Goal: Task Accomplishment & Management: Manage account settings

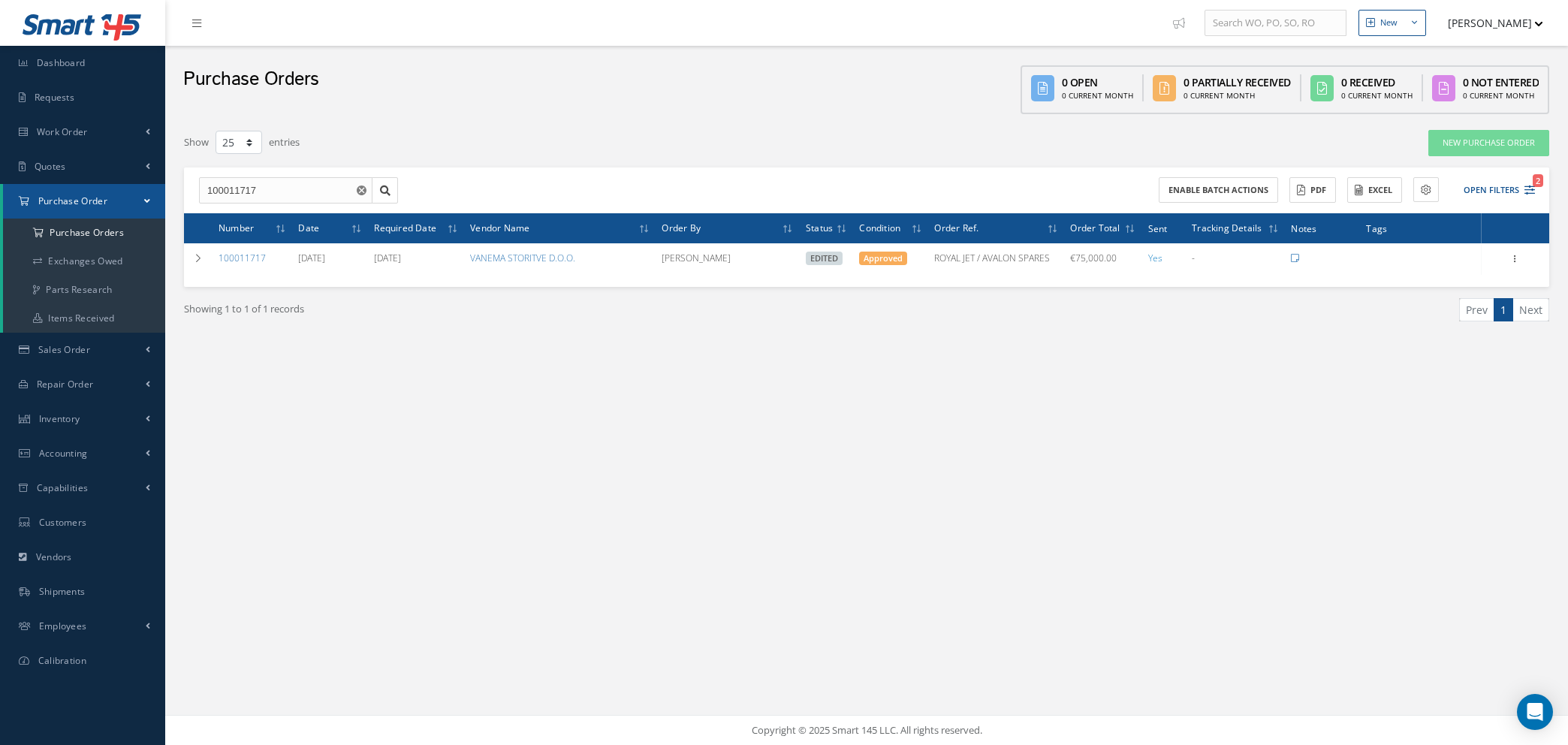
select select "25"
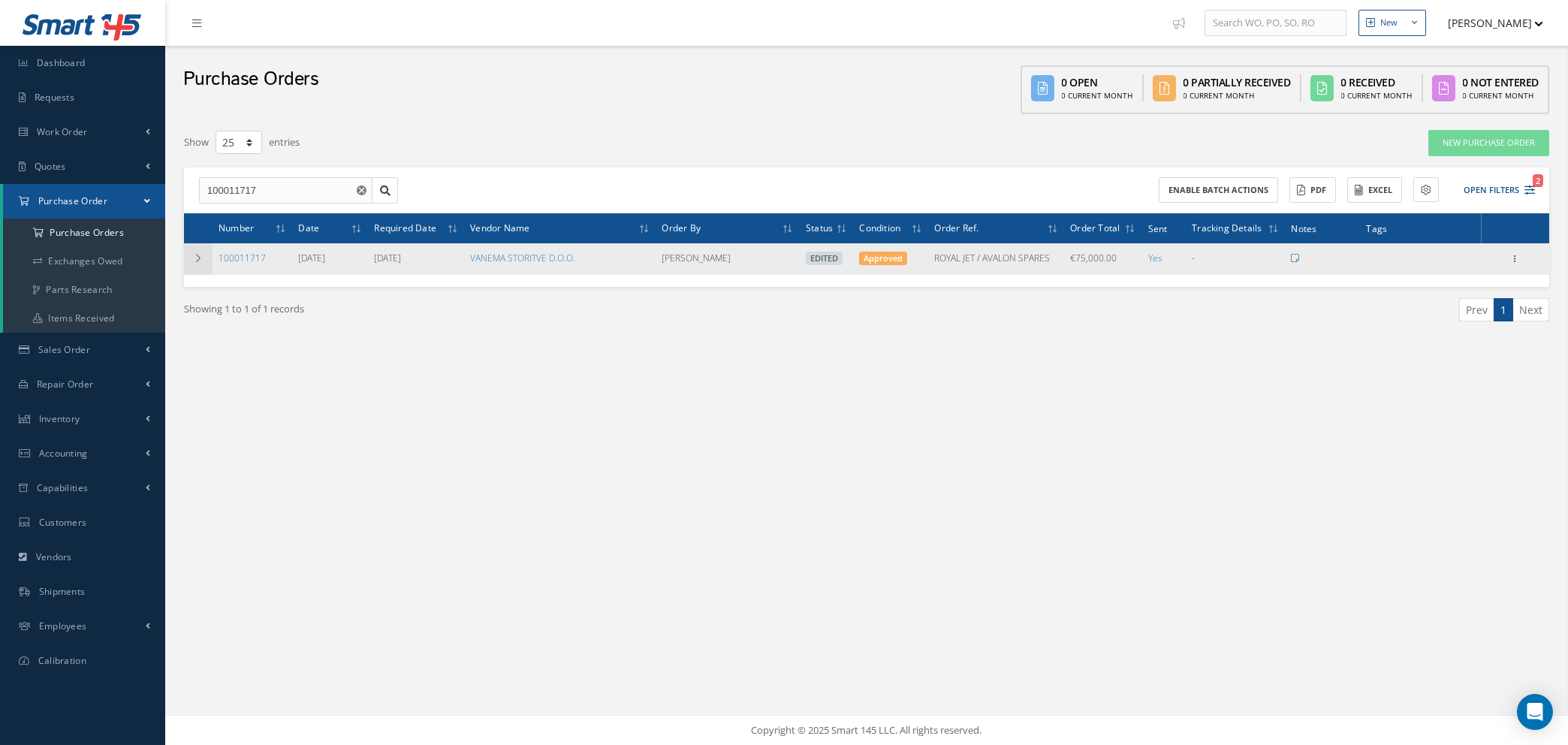
click at [198, 254] on icon at bounding box center [198, 258] width 11 height 9
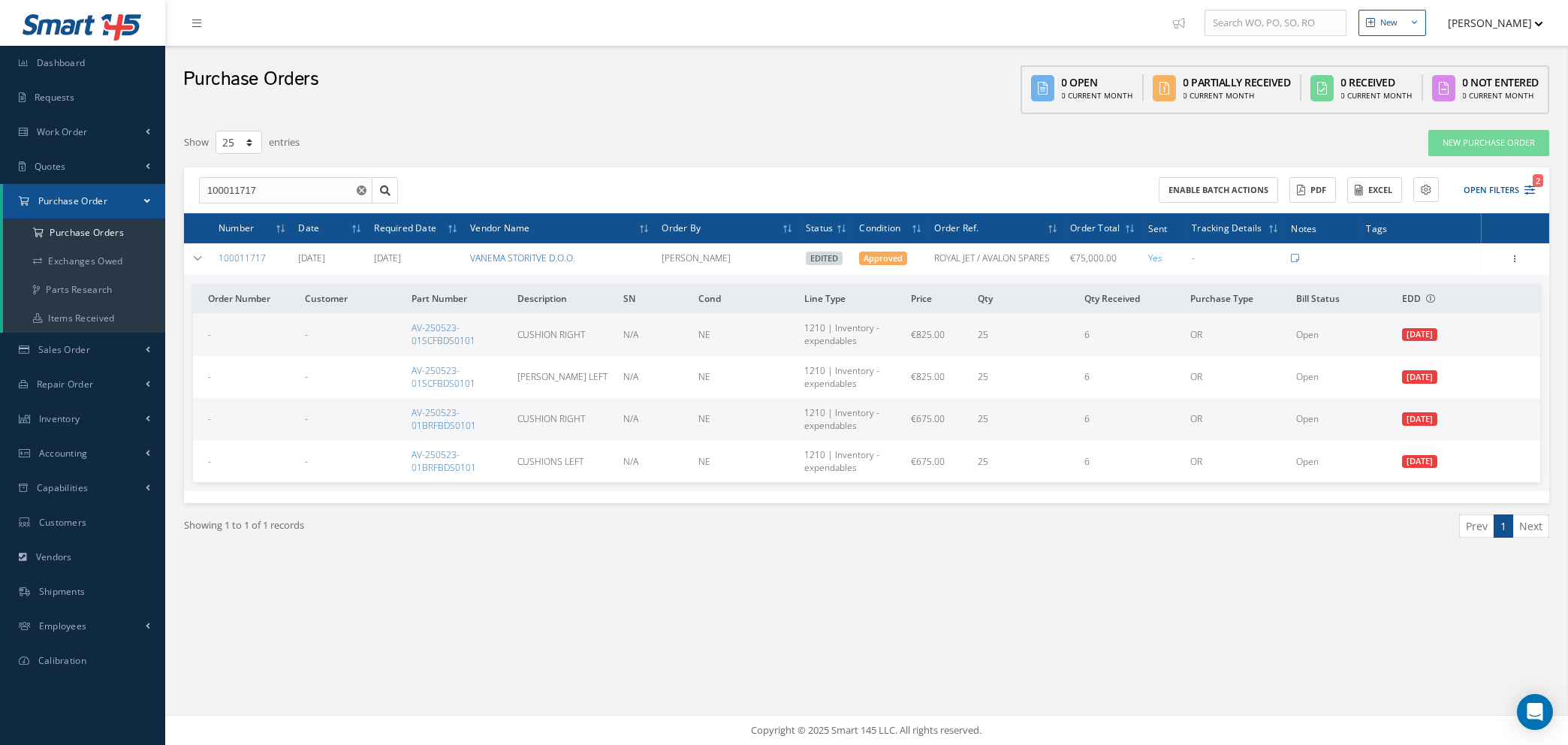
click at [501, 257] on link "VANEMA STORITVE D.O.O." at bounding box center [523, 258] width 105 height 12
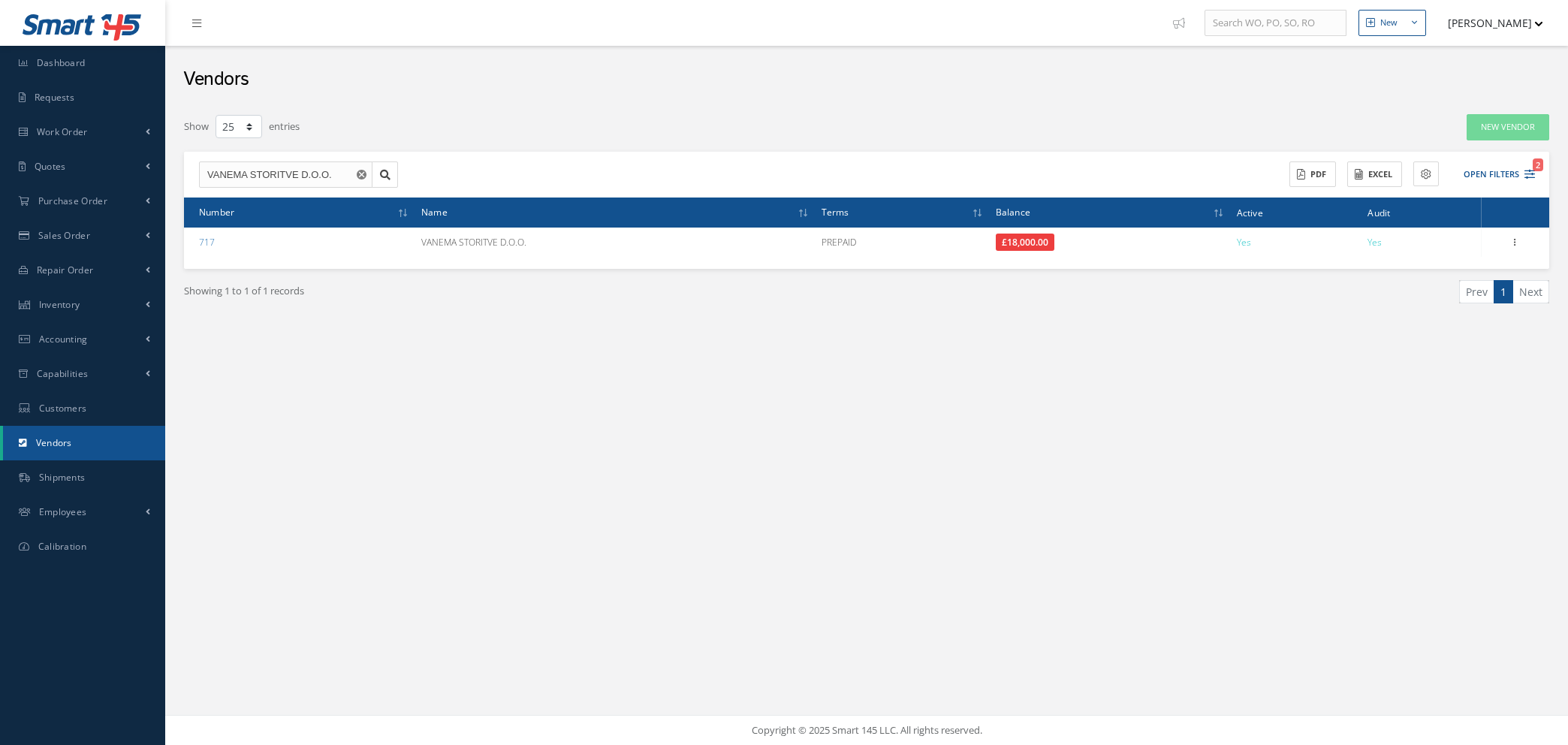
select select "25"
click at [359, 174] on use "Reset" at bounding box center [362, 174] width 10 height 10
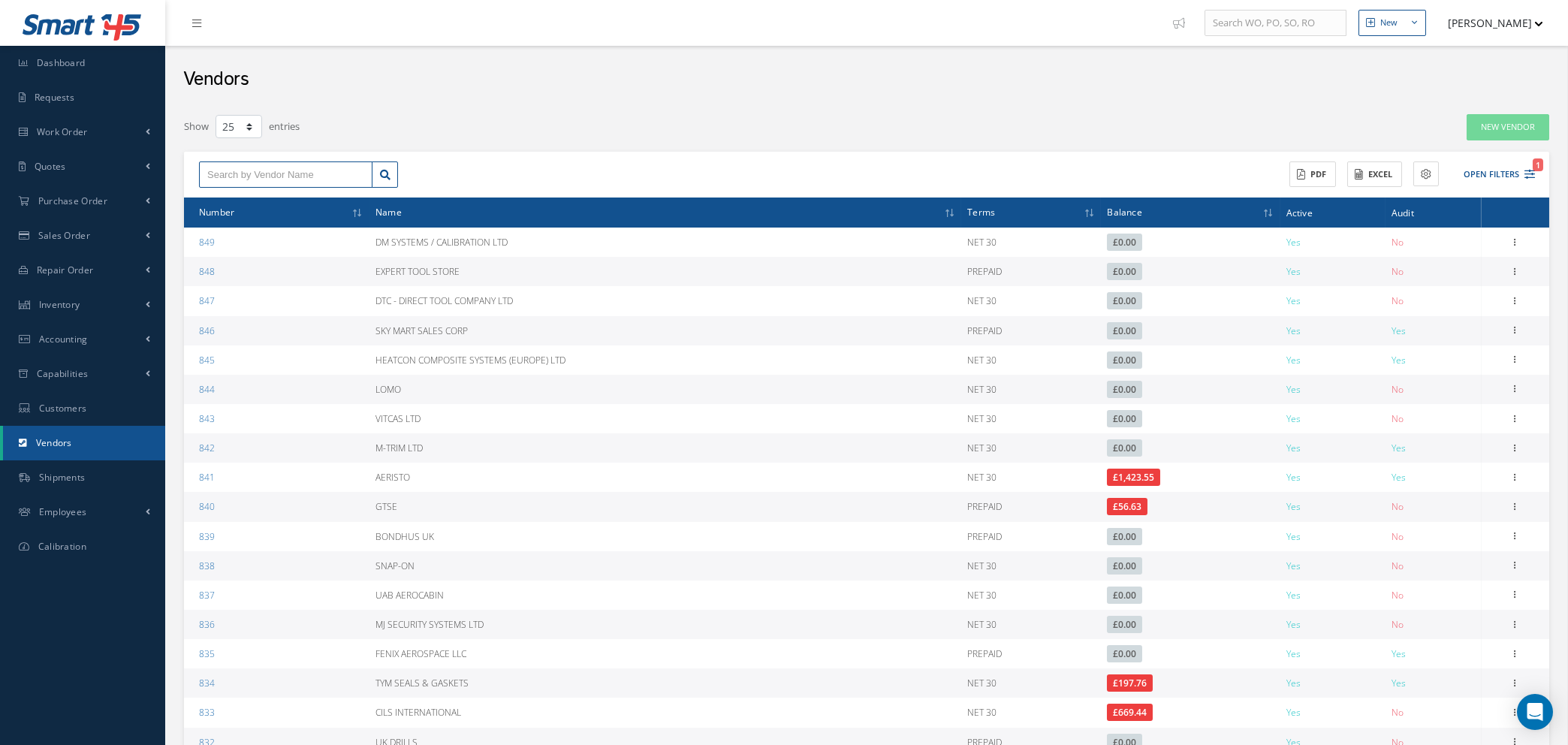
click at [340, 170] on input "text" at bounding box center [285, 175] width 173 height 27
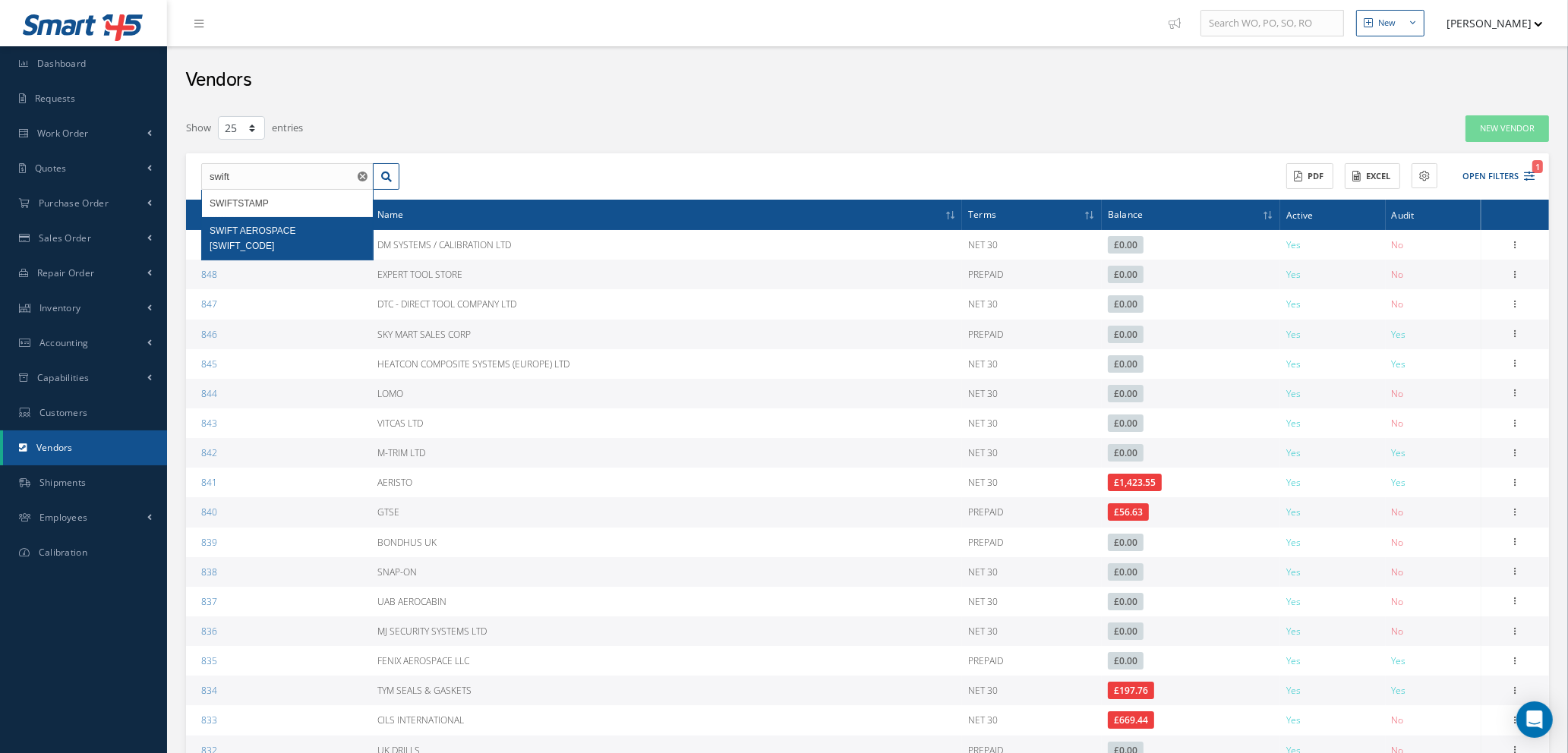
click at [289, 230] on span "SWIFT AEROSPACE SERVICES LTD" at bounding box center [253, 238] width 86 height 26
type input "SWIFT AEROSPACE SERVICES LTD"
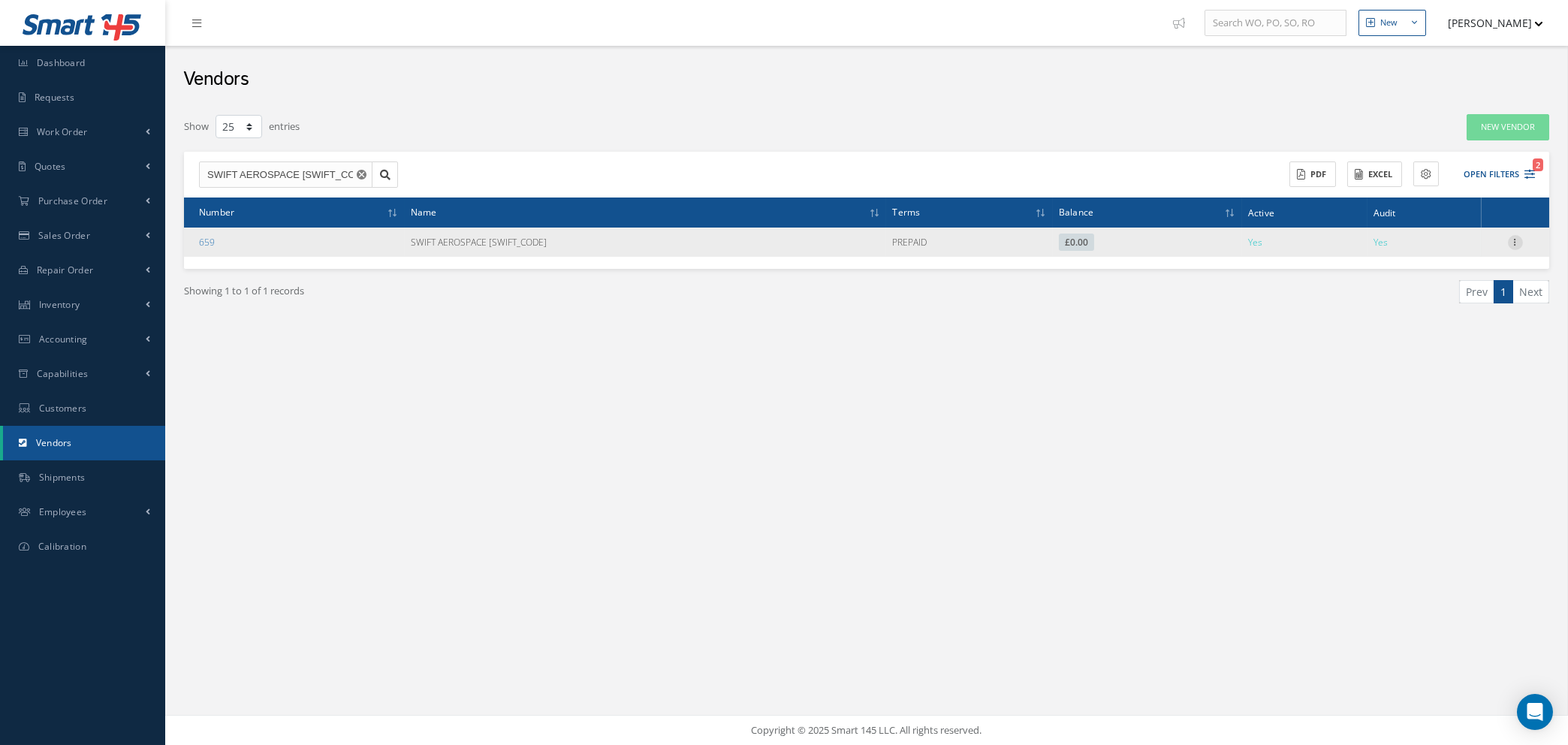
click at [1510, 242] on icon at bounding box center [1515, 240] width 15 height 12
click at [1435, 267] on link "Edit" at bounding box center [1447, 271] width 119 height 19
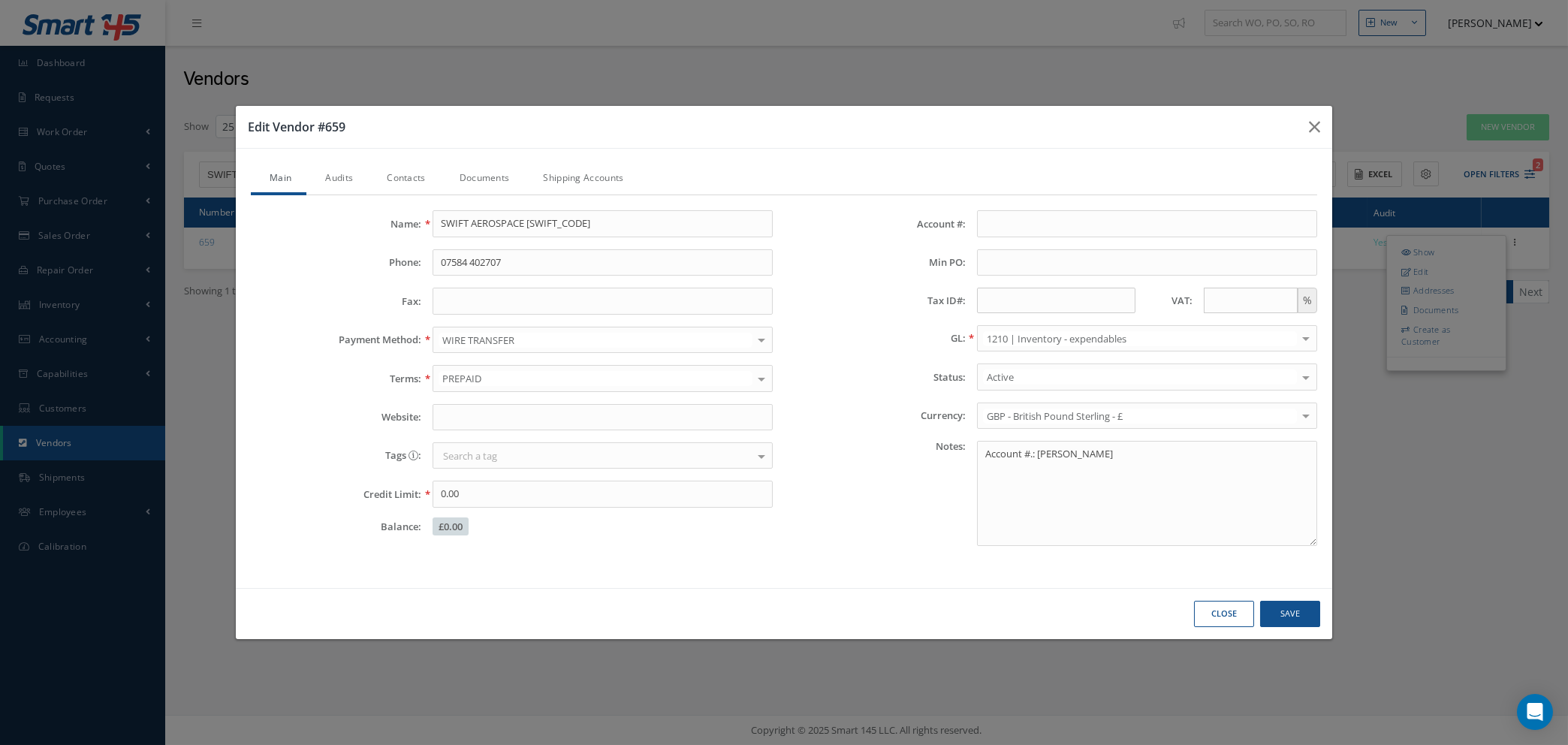
click at [395, 180] on link "Contacts" at bounding box center [404, 180] width 72 height 32
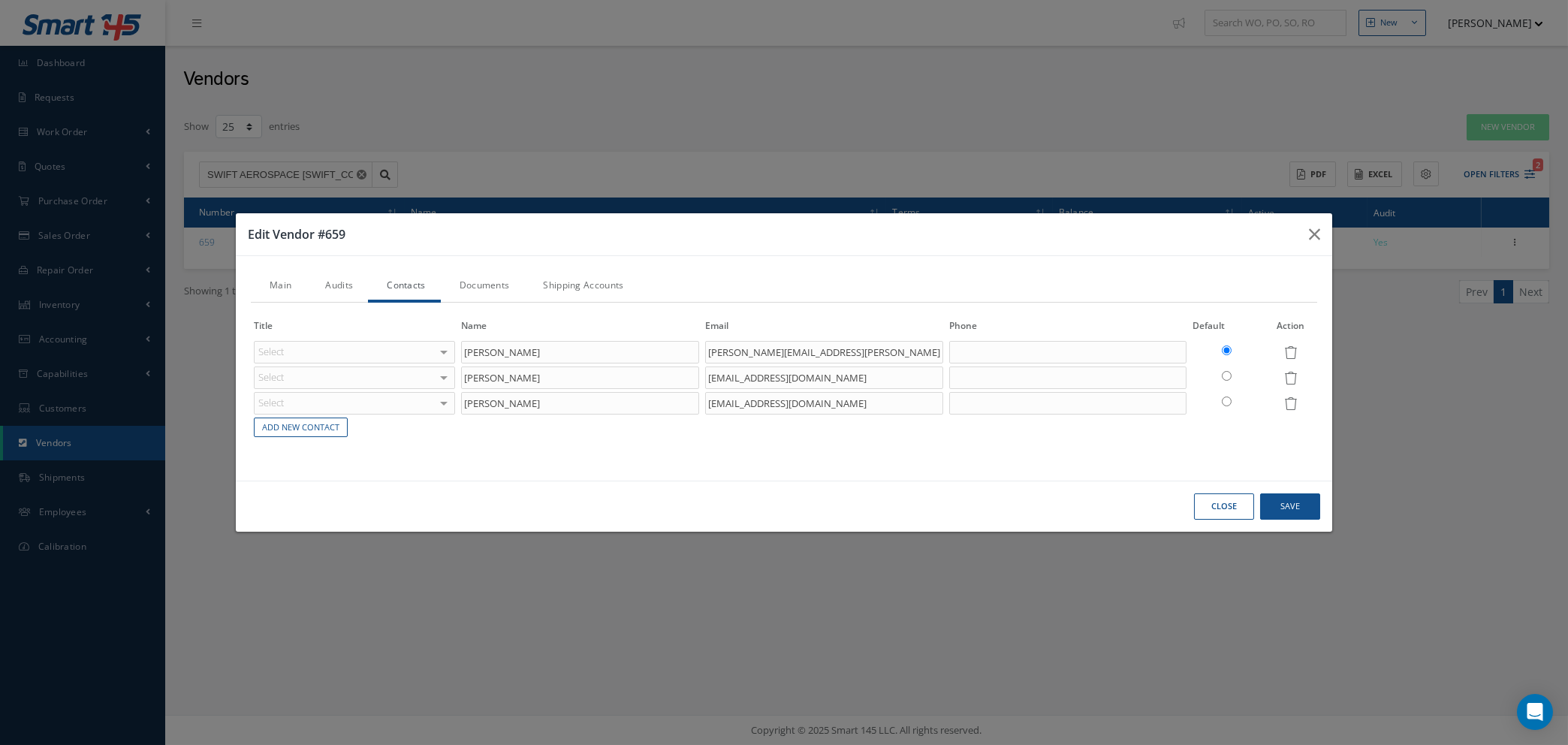
click at [1225, 378] on input "radio" at bounding box center [1227, 376] width 10 height 10
radio input "true"
click at [1288, 380] on icon at bounding box center [1290, 378] width 12 height 12
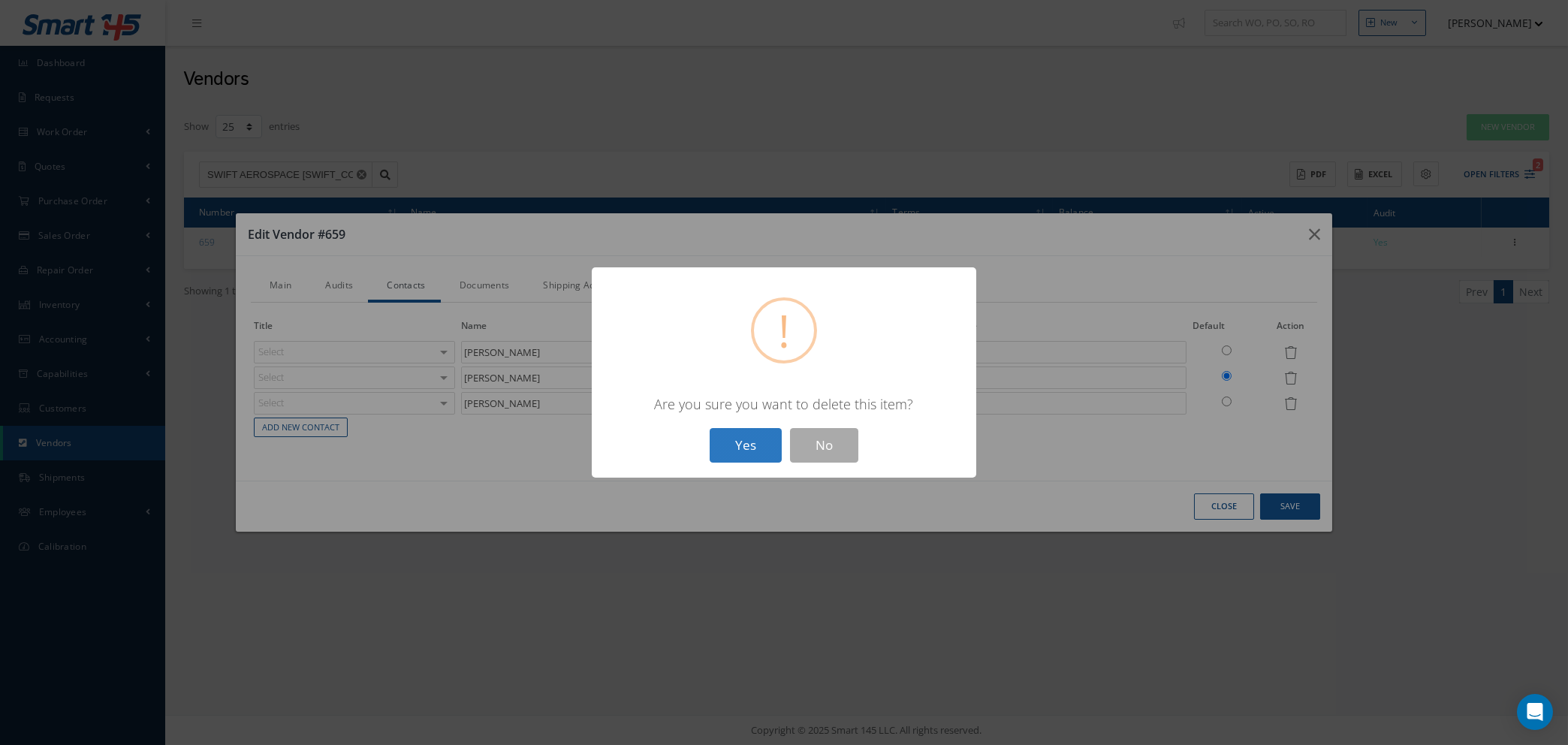
click at [726, 447] on button "Yes" at bounding box center [746, 445] width 72 height 35
radio input "true"
type input "GLEN GEARING"
type input "GGEARING@SWIFTAERO.COM"
radio input "false"
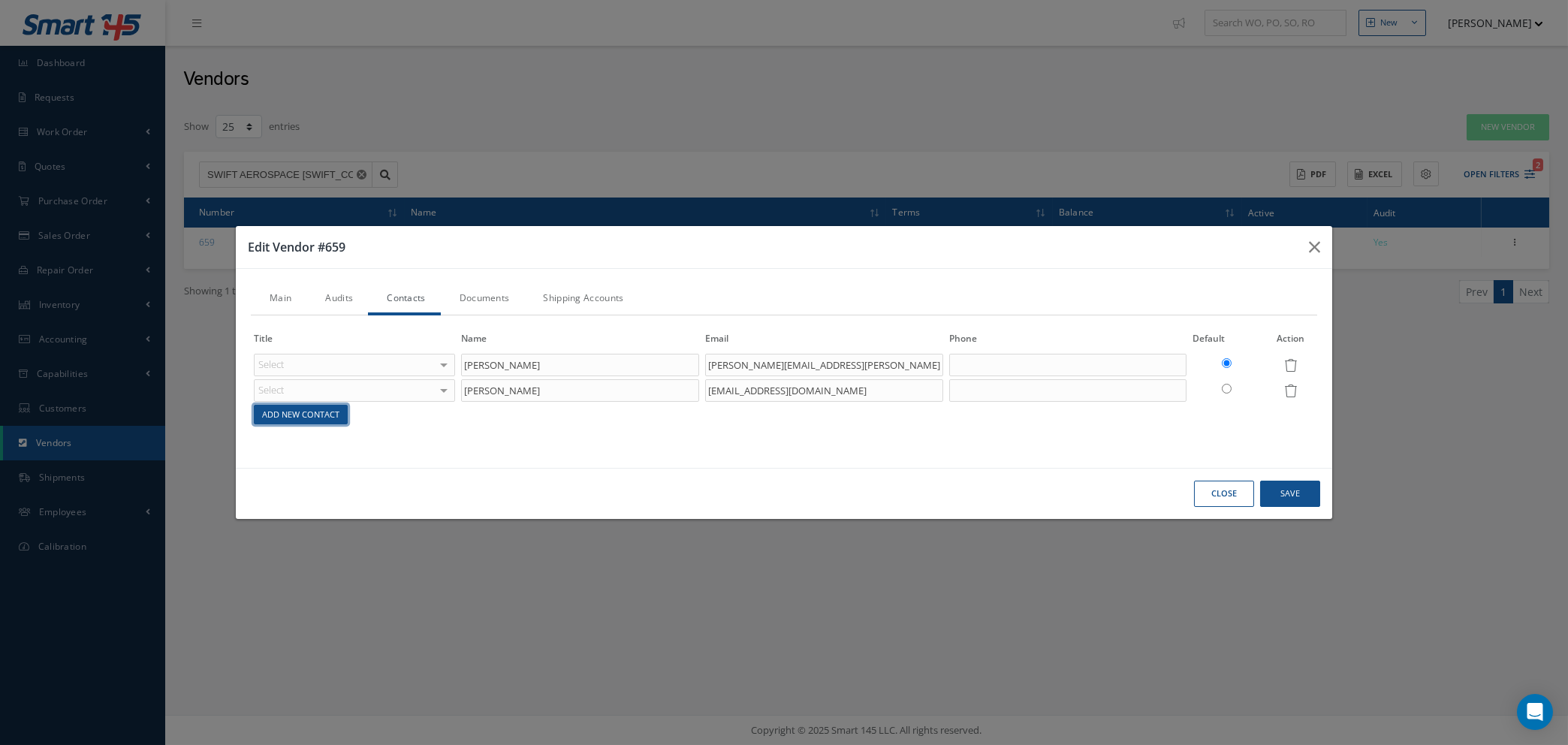
click at [311, 412] on link "Add New Contact" at bounding box center [300, 415] width 94 height 20
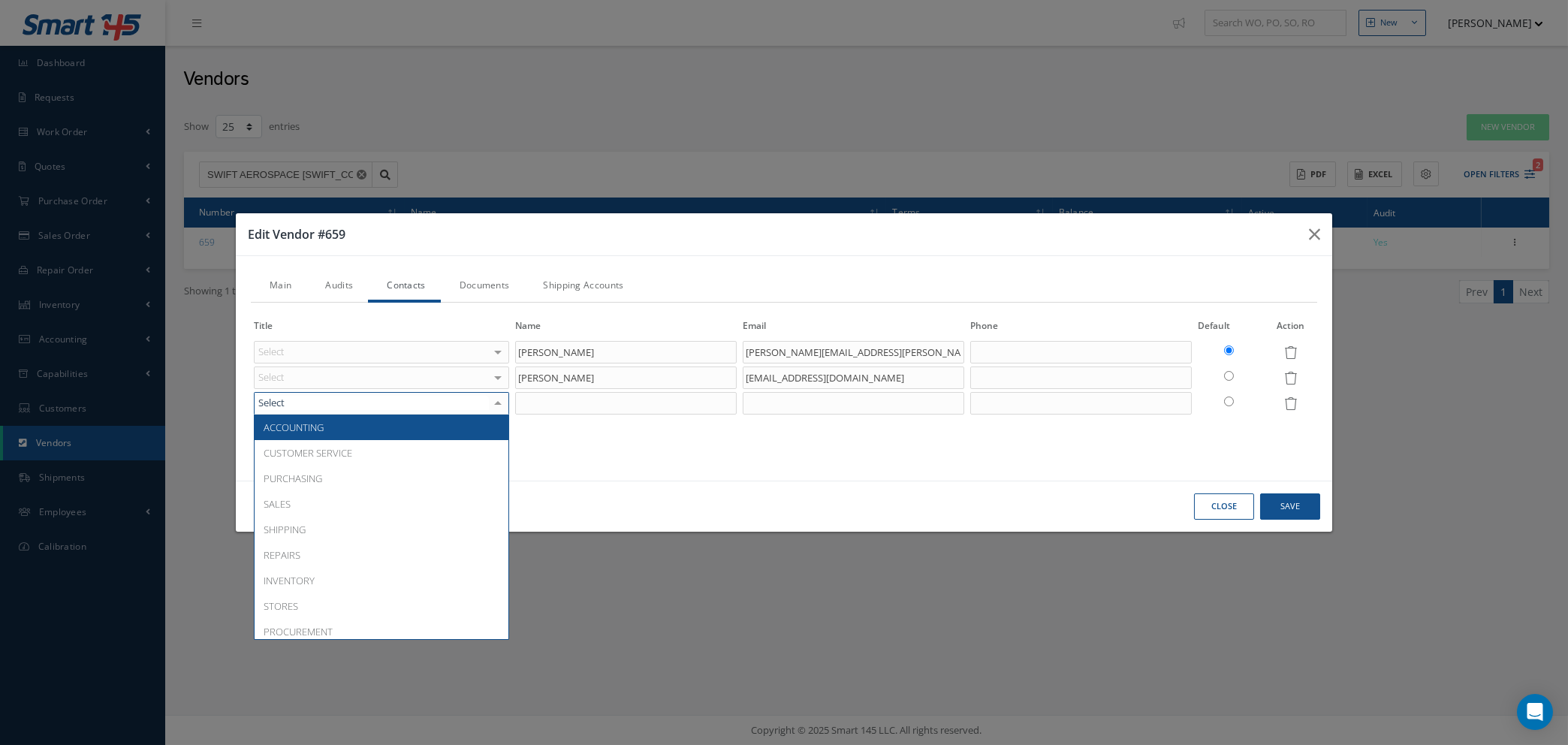
click at [316, 409] on div at bounding box center [381, 403] width 255 height 23
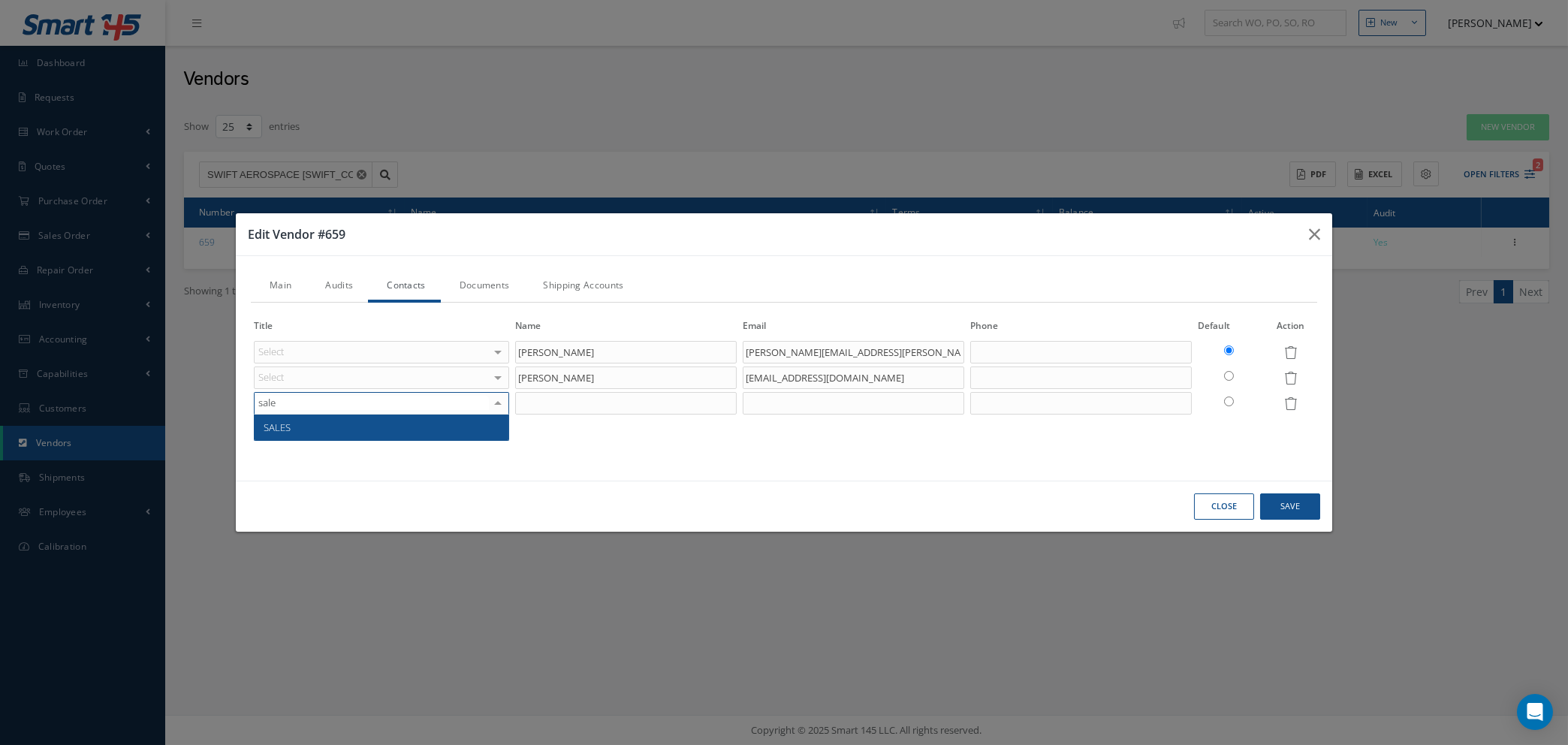
type input "sales"
click at [320, 429] on span "SALES" at bounding box center [381, 427] width 254 height 26
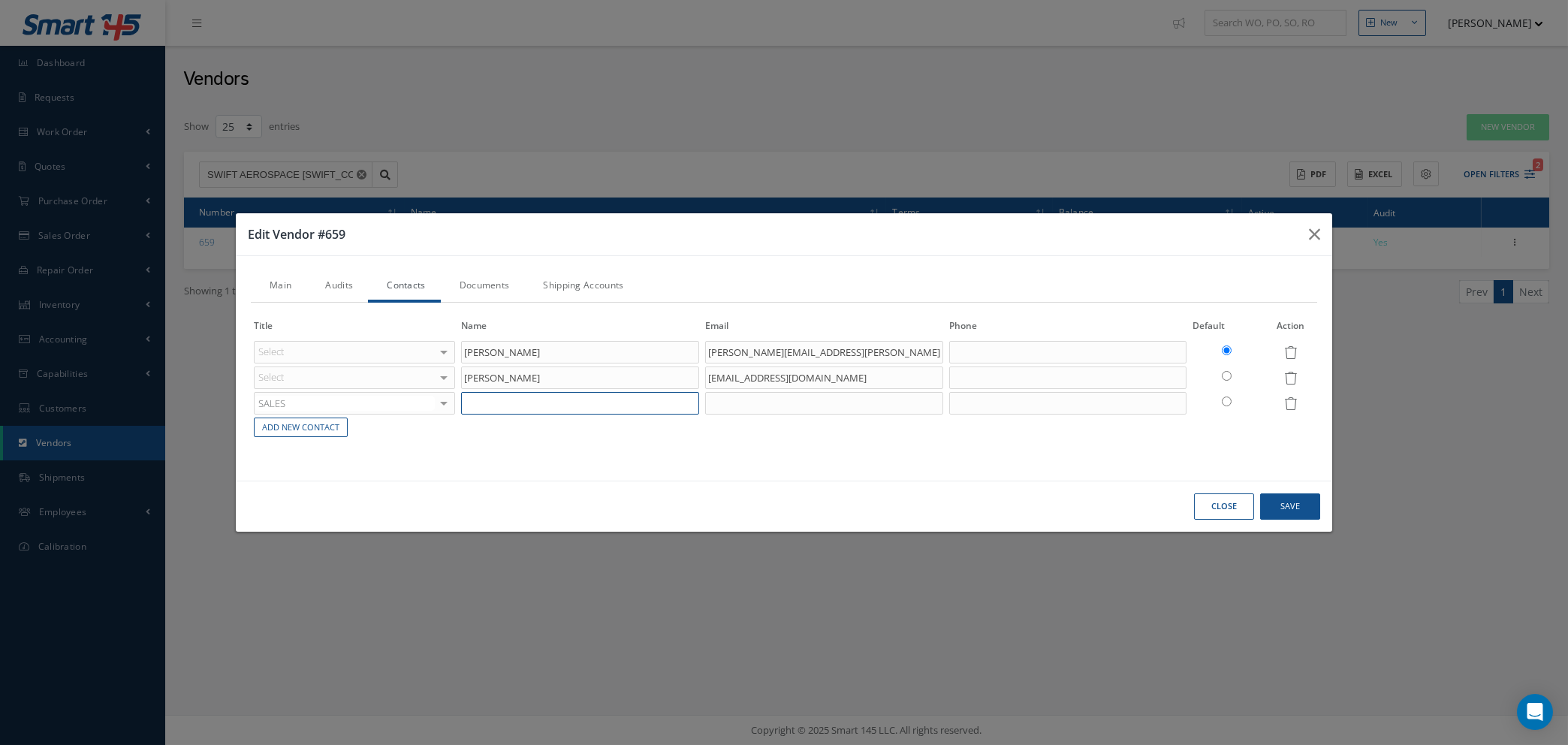
click at [509, 400] on input "text" at bounding box center [580, 403] width 238 height 23
type input "BEN HARRIS"
type input "B"
type input "ben.harris@swiftaero.com"
click at [446, 348] on div "Select ACCOUNTING CUSTOMER SERVICE PURCHASING SALES SHIPPING REPAIRS INVENTORY …" at bounding box center [354, 352] width 201 height 23
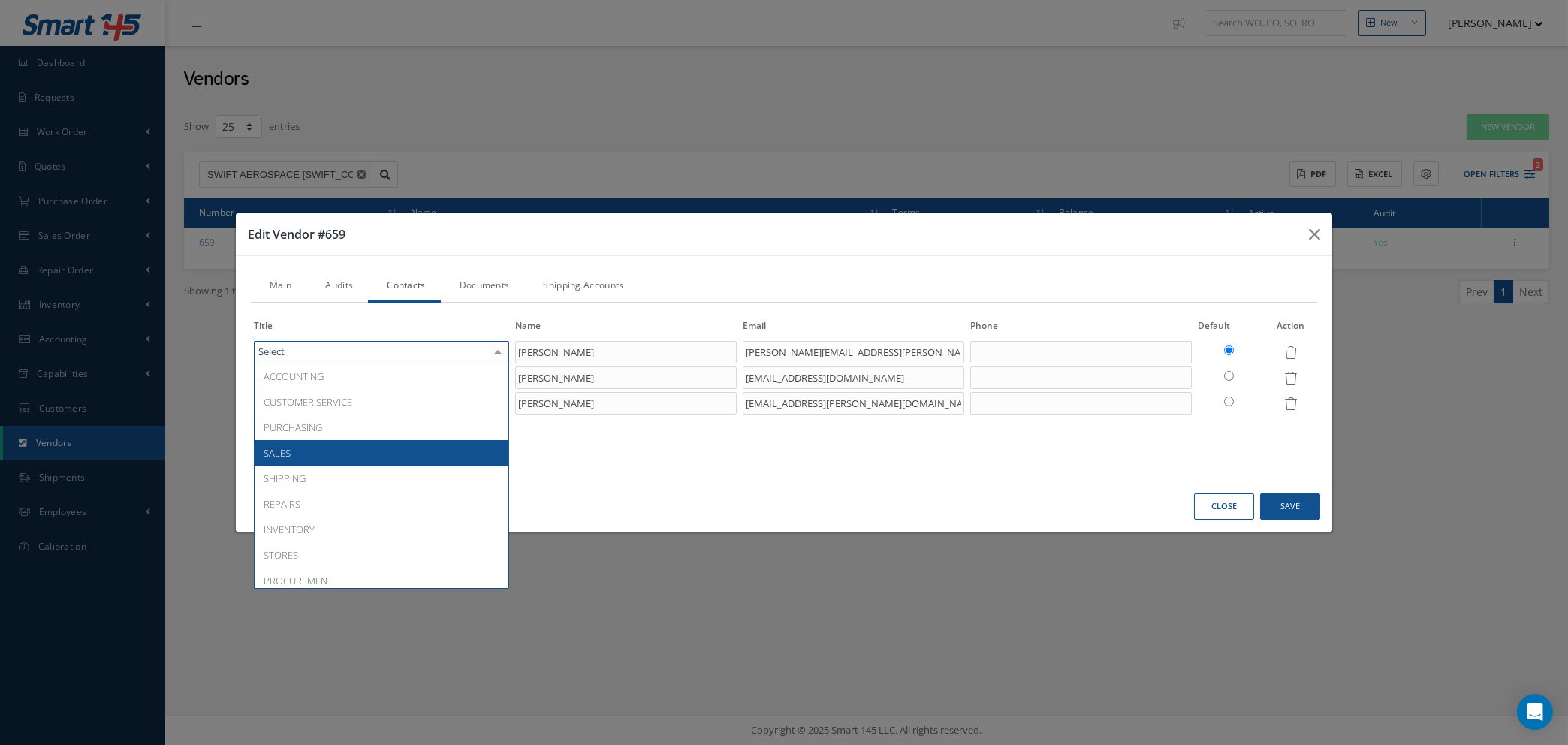
click at [350, 459] on span "SALES" at bounding box center [381, 453] width 254 height 26
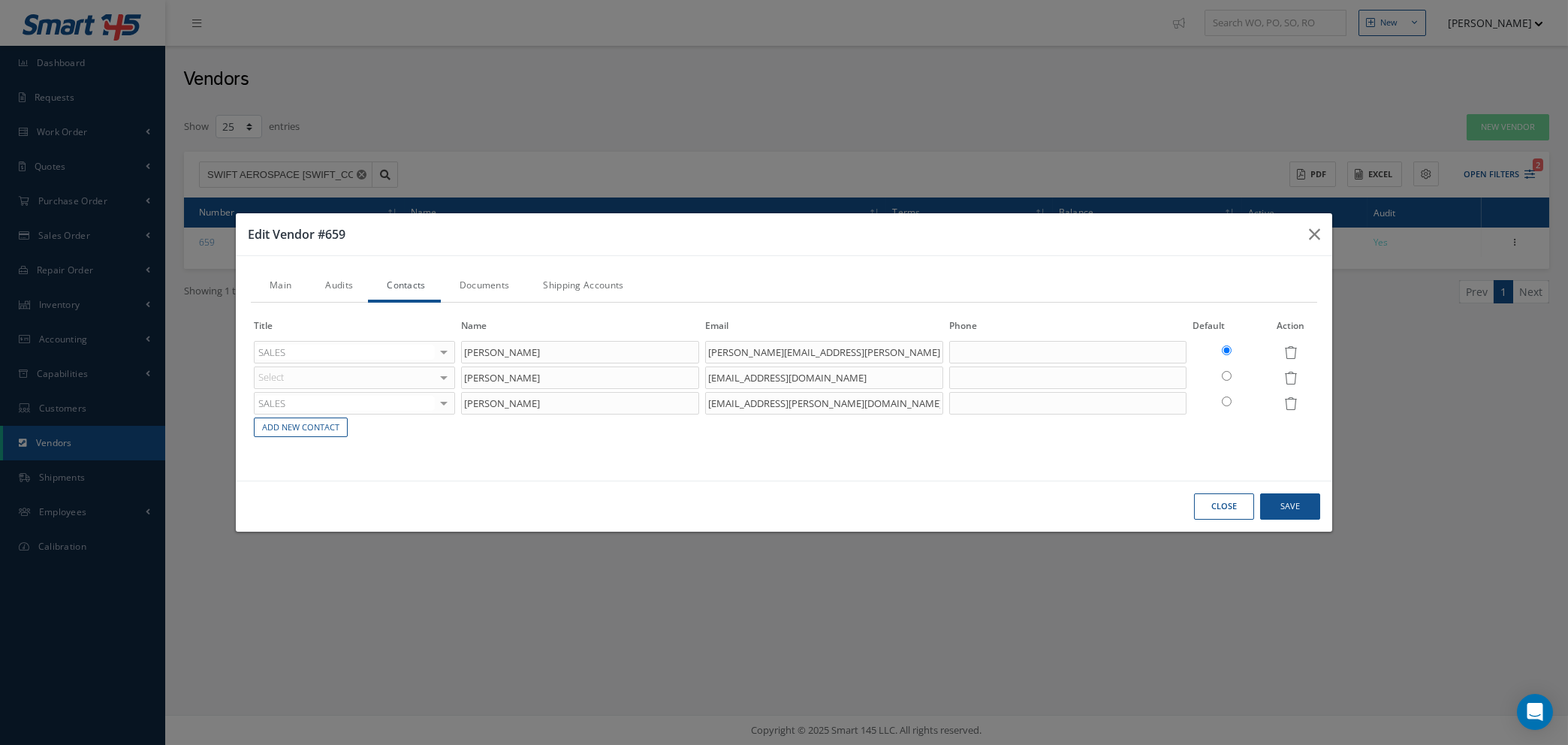
click at [453, 374] on div "Select ACCOUNTING CUSTOMER SERVICE PURCHASING SALES SHIPPING REPAIRS INVENTORY …" at bounding box center [354, 377] width 201 height 23
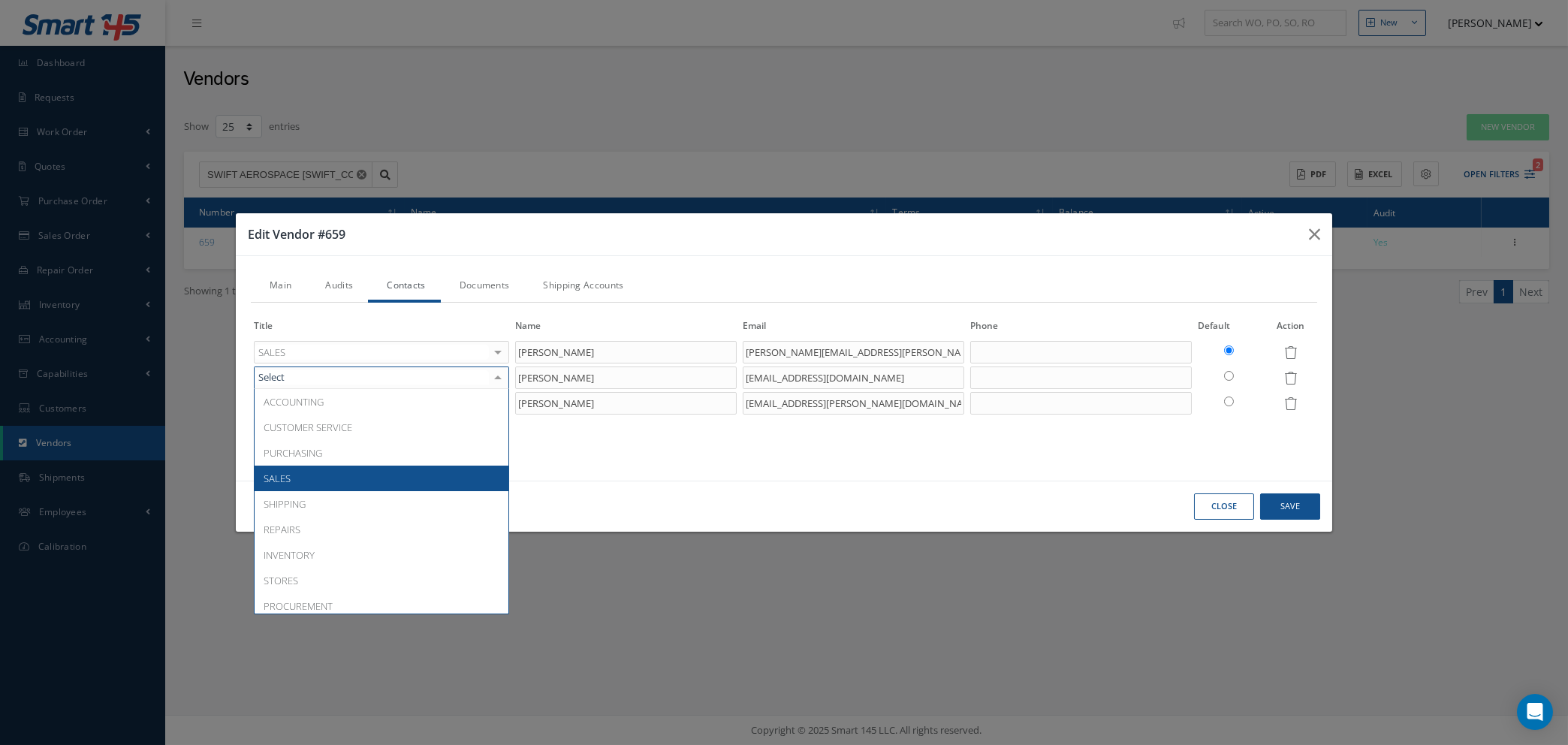
click at [349, 468] on span "SALES" at bounding box center [381, 478] width 254 height 26
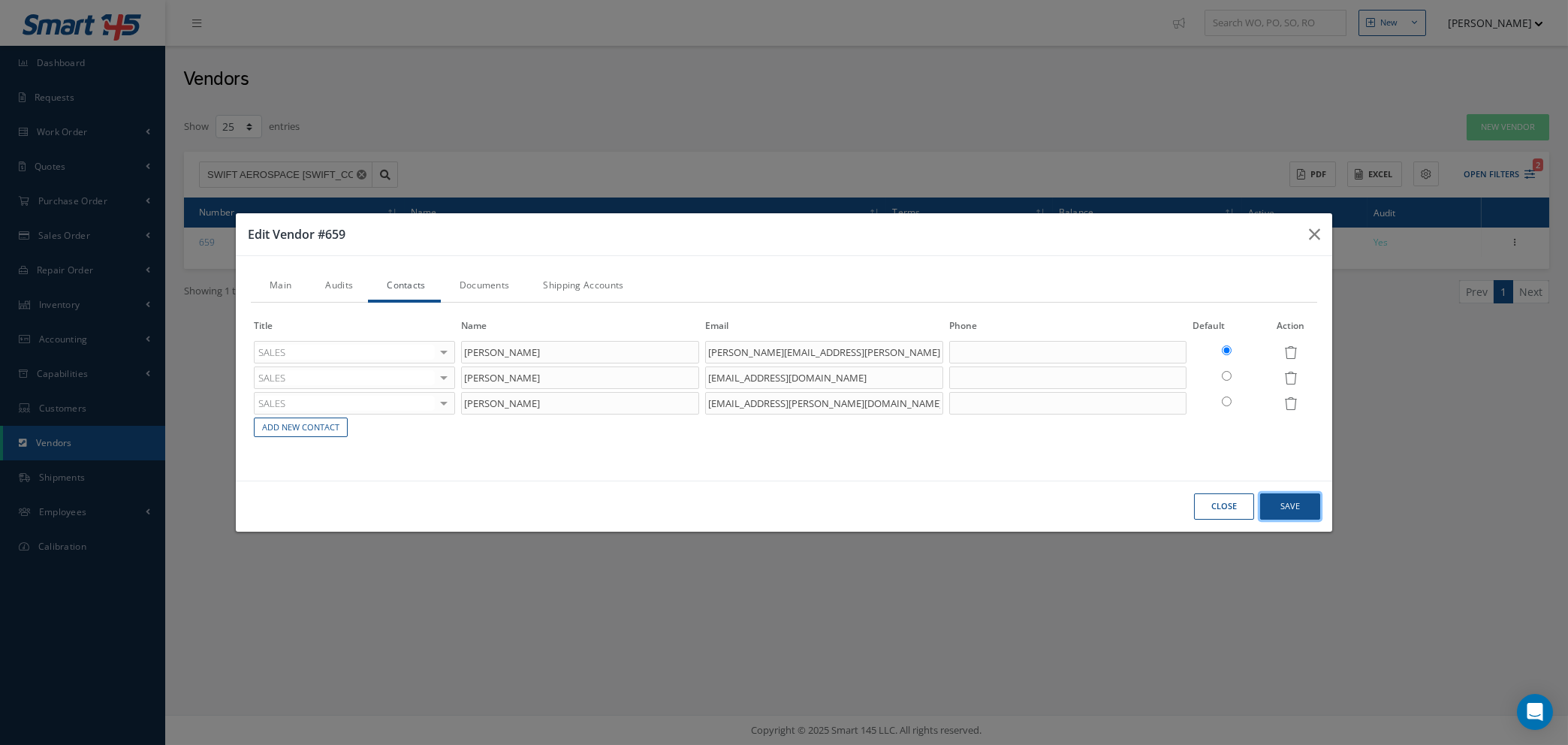
click at [1292, 509] on button "Save" at bounding box center [1290, 506] width 60 height 26
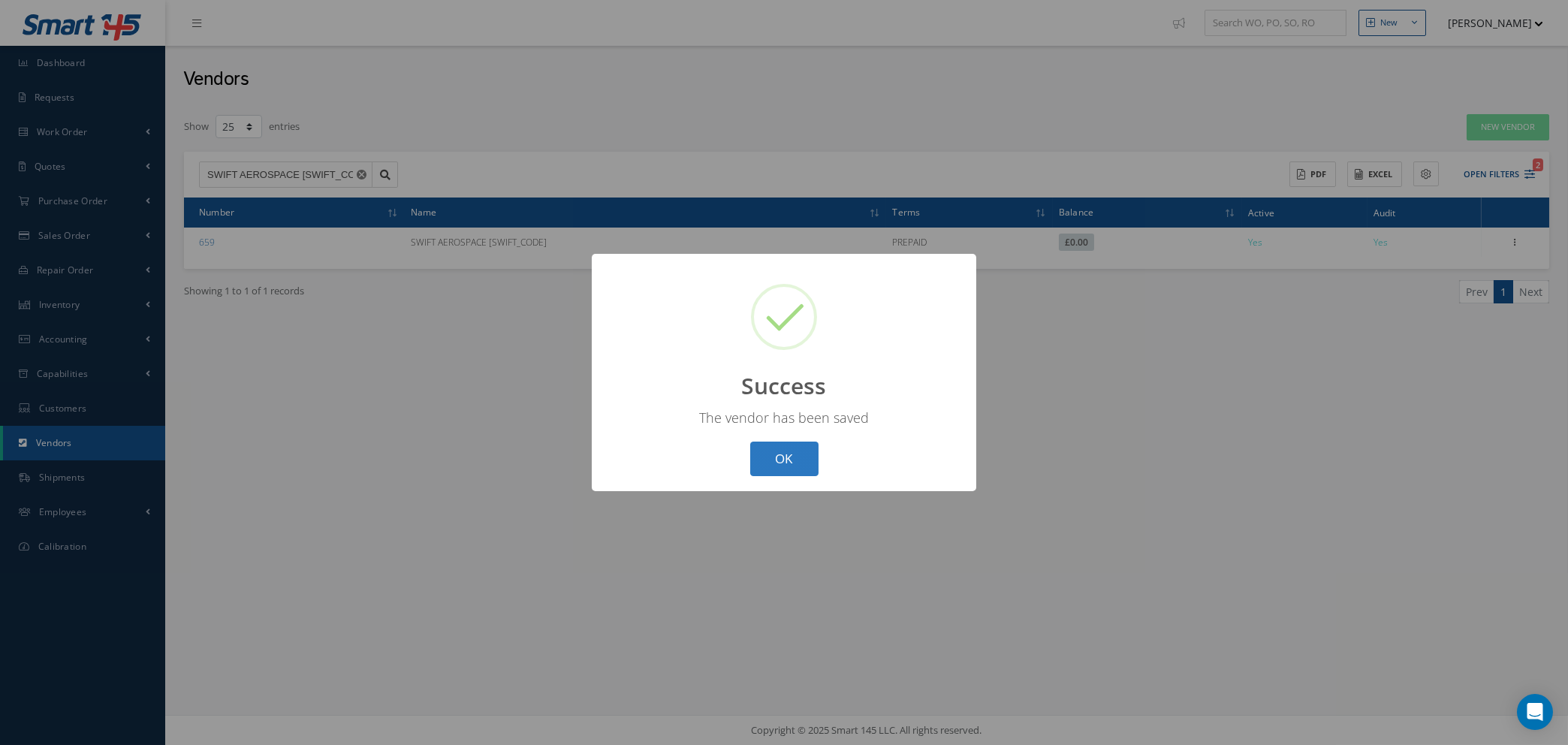
click at [806, 464] on button "OK" at bounding box center [785, 459] width 68 height 35
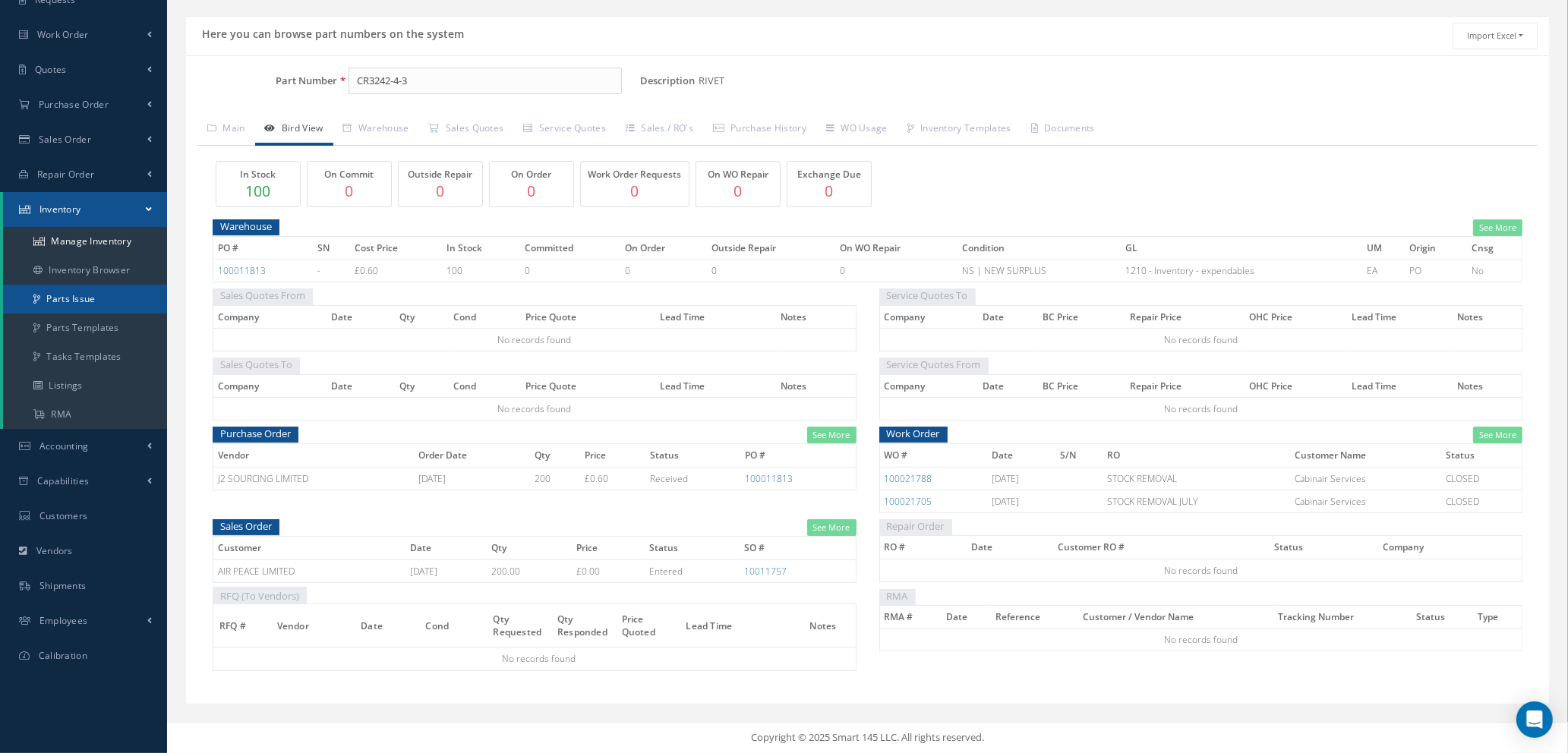
scroll to position [100, 0]
click at [79, 70] on link "Quotes" at bounding box center [83, 70] width 167 height 35
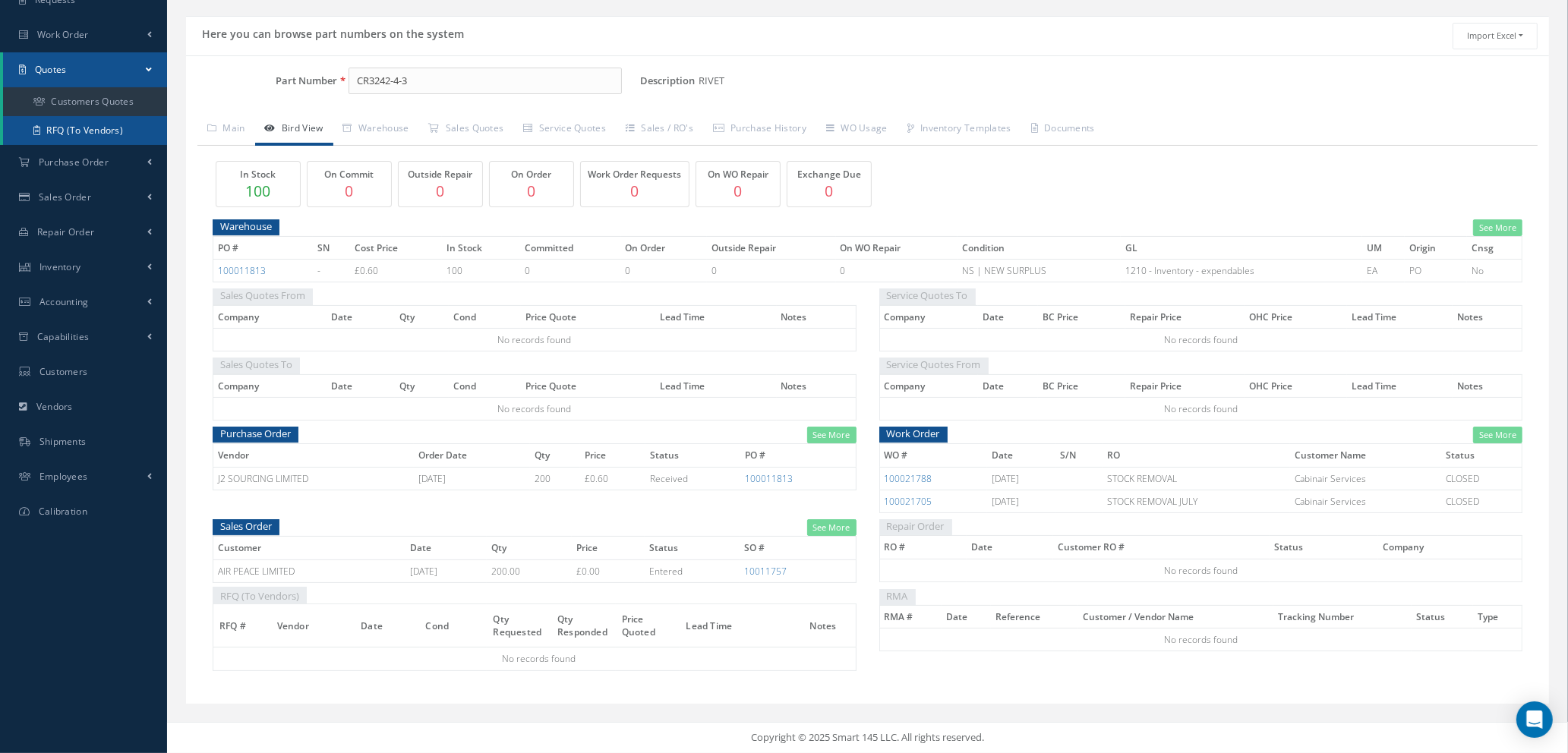
click at [79, 125] on link "RFQ (To Vendors)" at bounding box center [85, 130] width 164 height 29
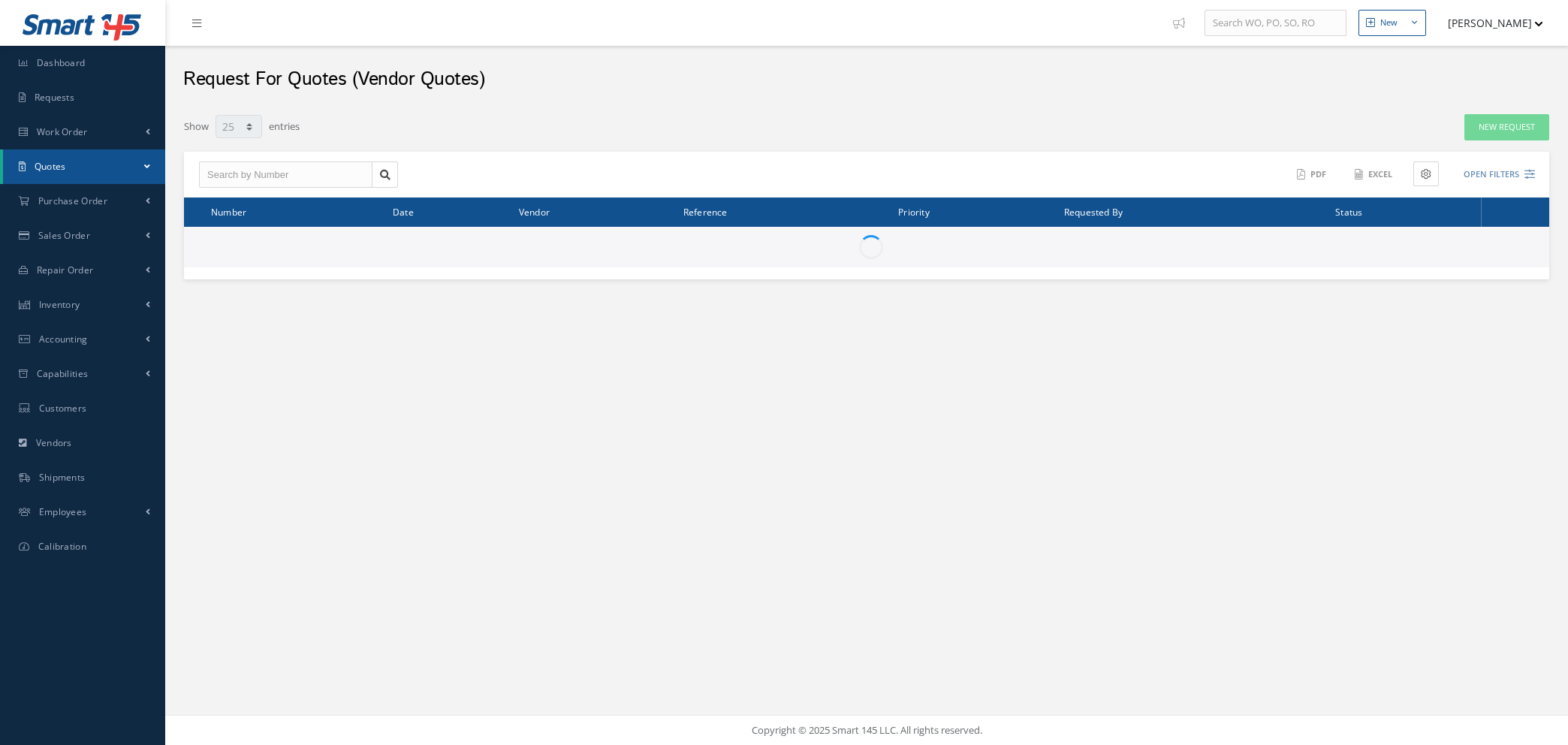
select select "25"
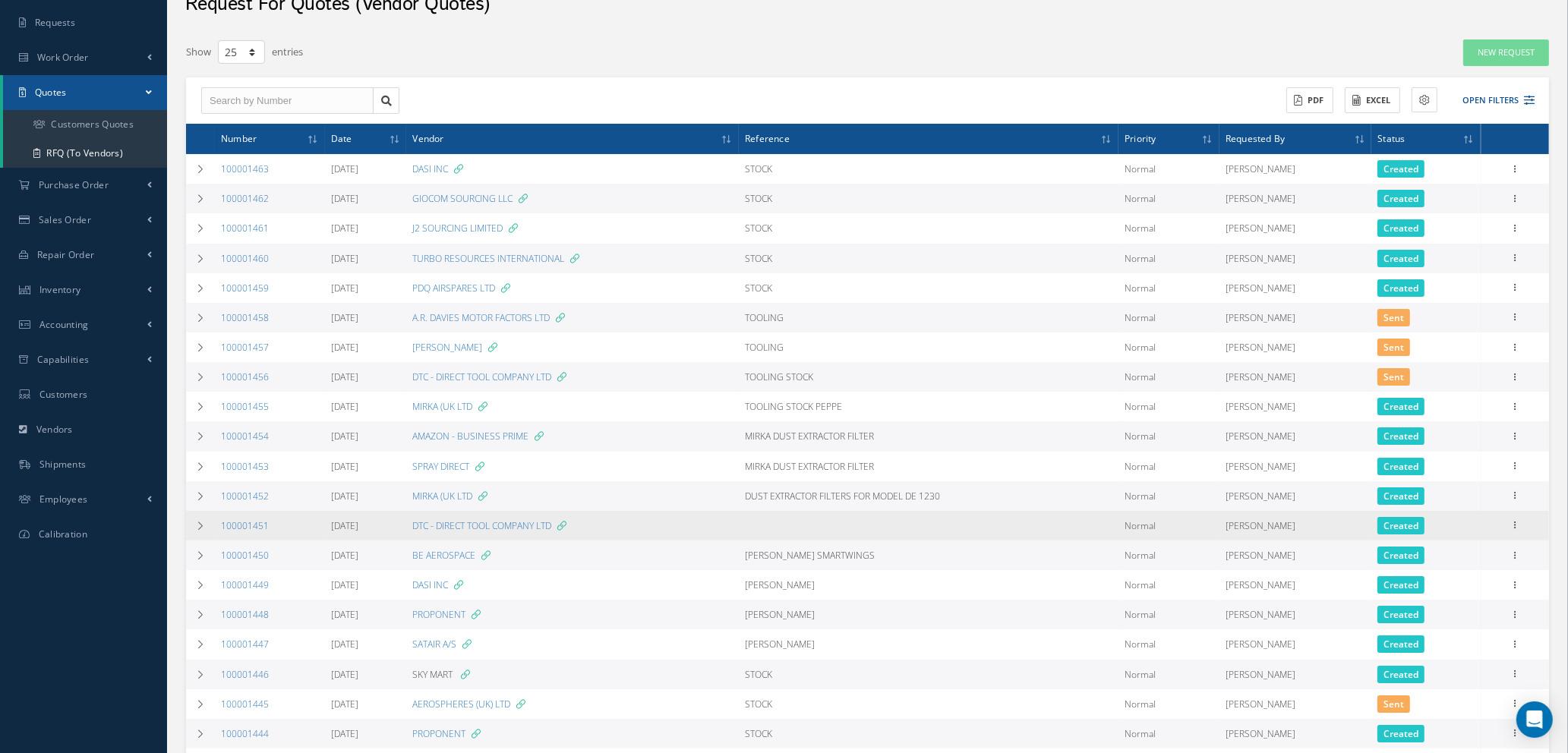
scroll to position [114, 0]
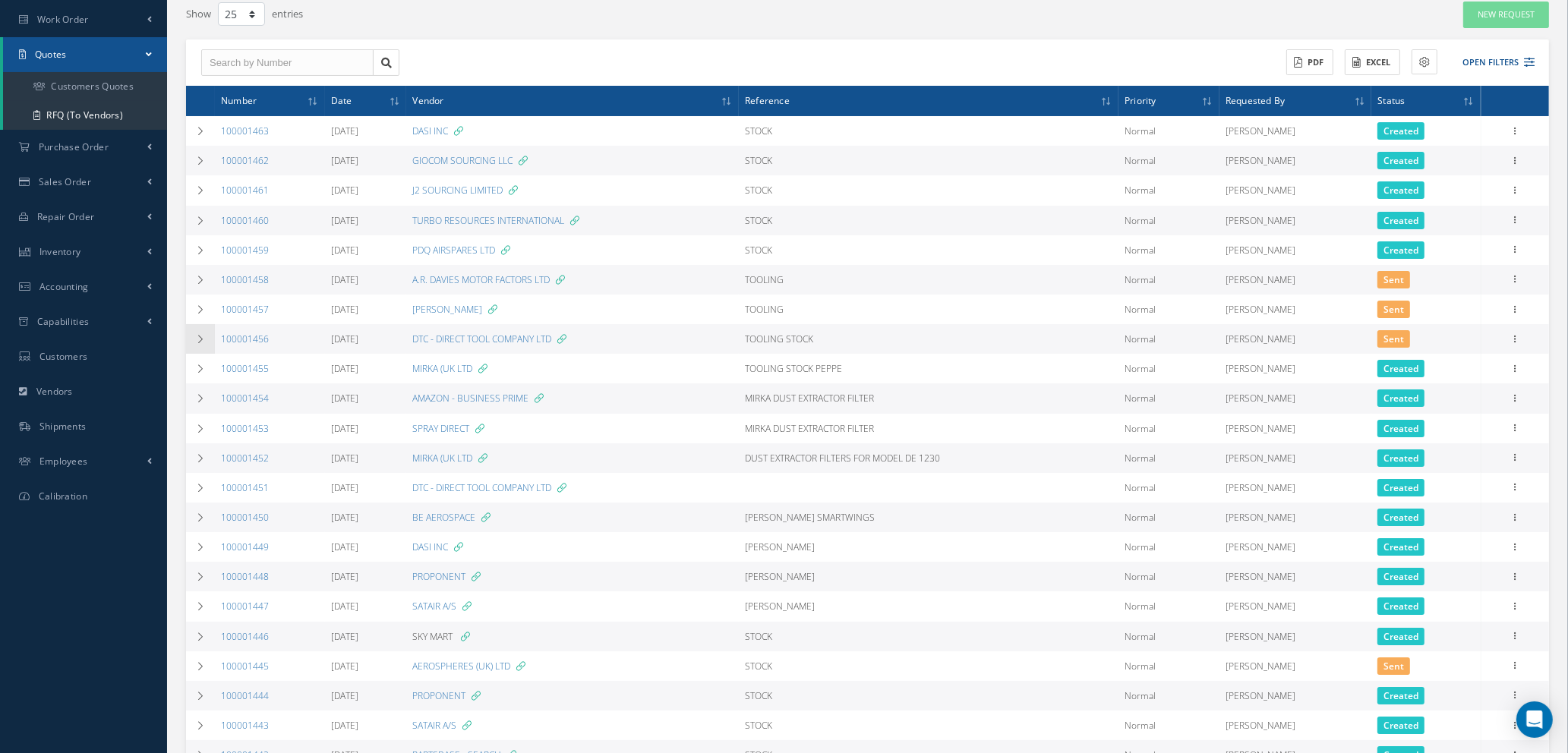
click at [200, 337] on icon at bounding box center [201, 340] width 11 height 9
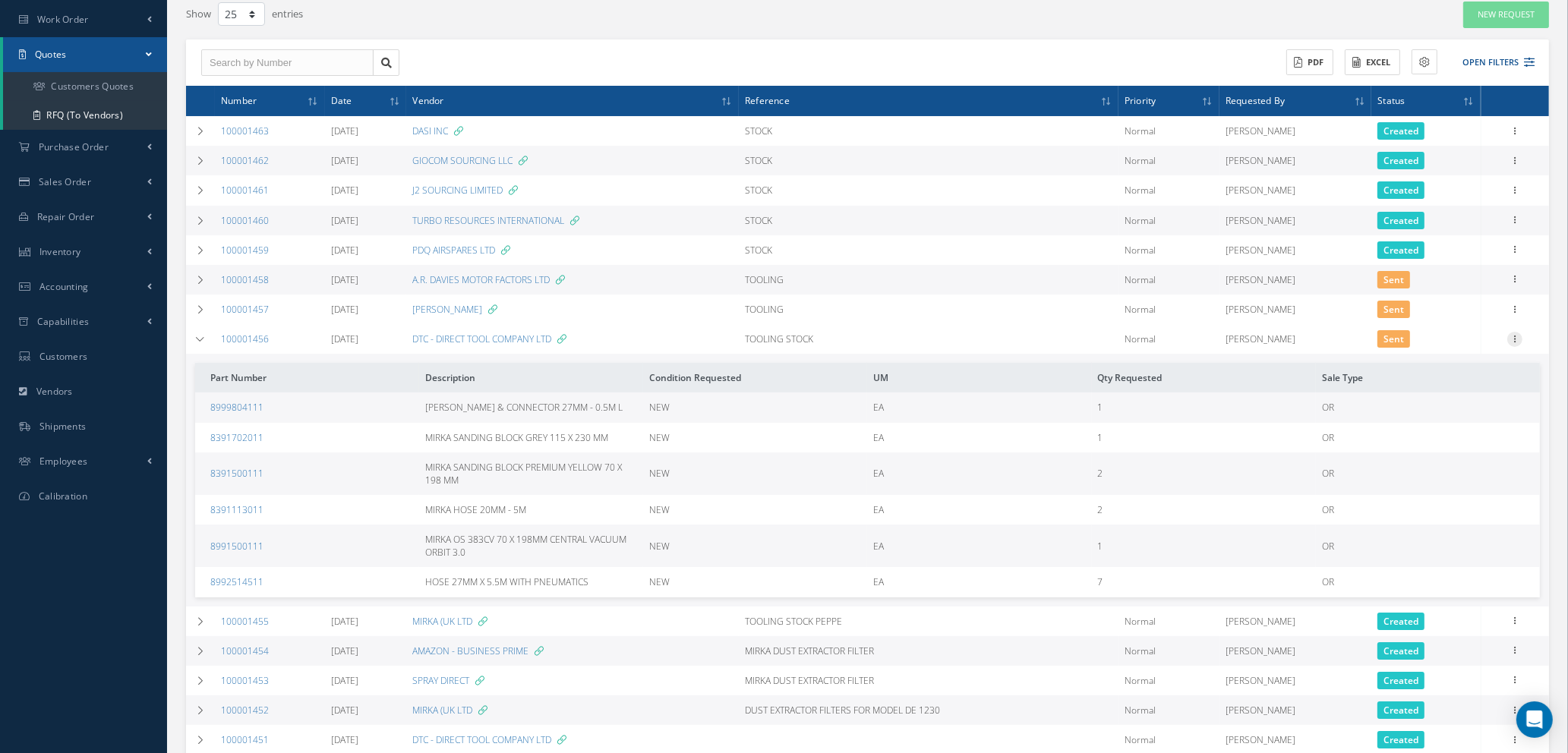
click at [1516, 338] on icon at bounding box center [1515, 337] width 15 height 12
click at [1445, 413] on link "Create Purchase Order" at bounding box center [1445, 413] width 120 height 31
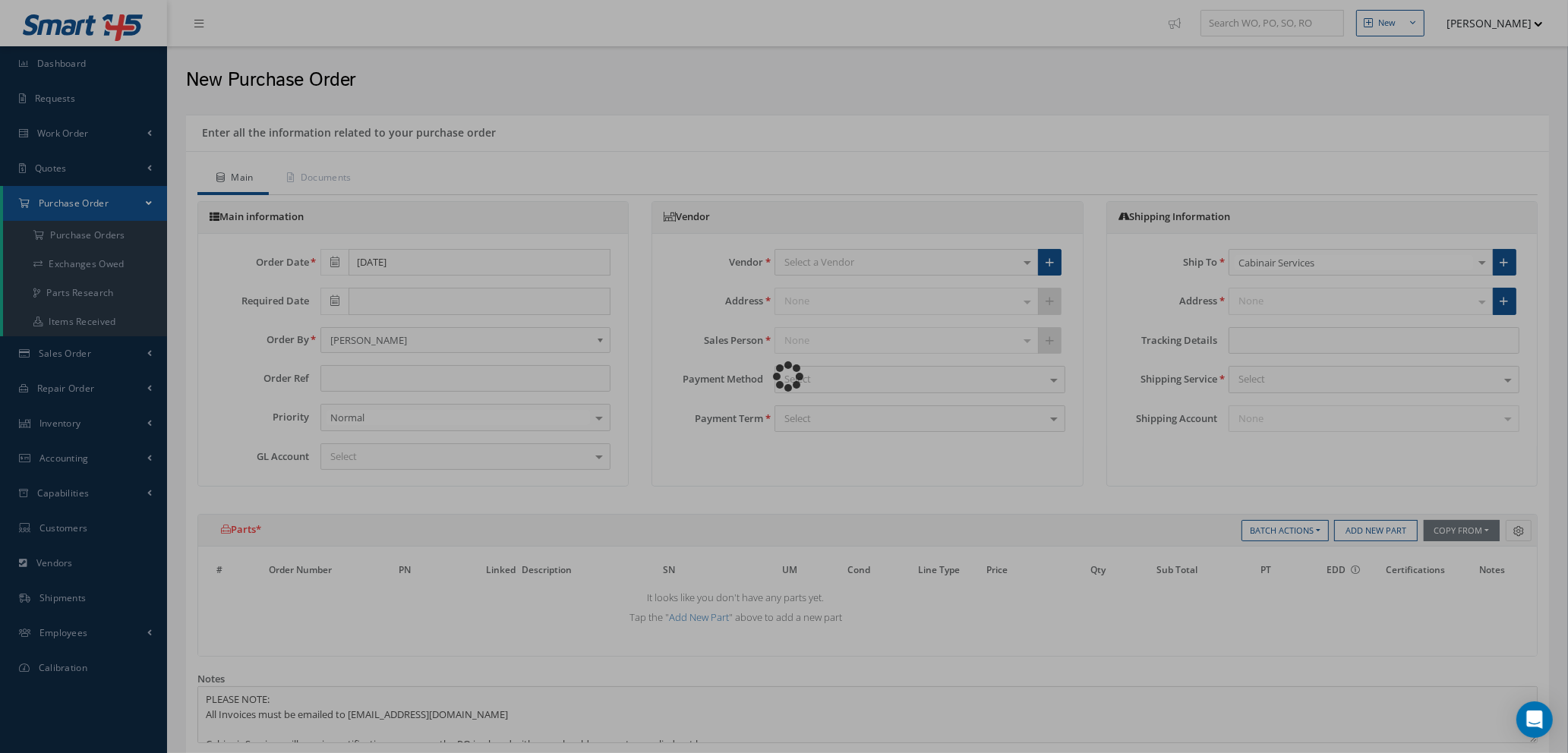
type input "TOOLING STOCK"
type input "£0"
select select "1"
select select "5"
select select "7"
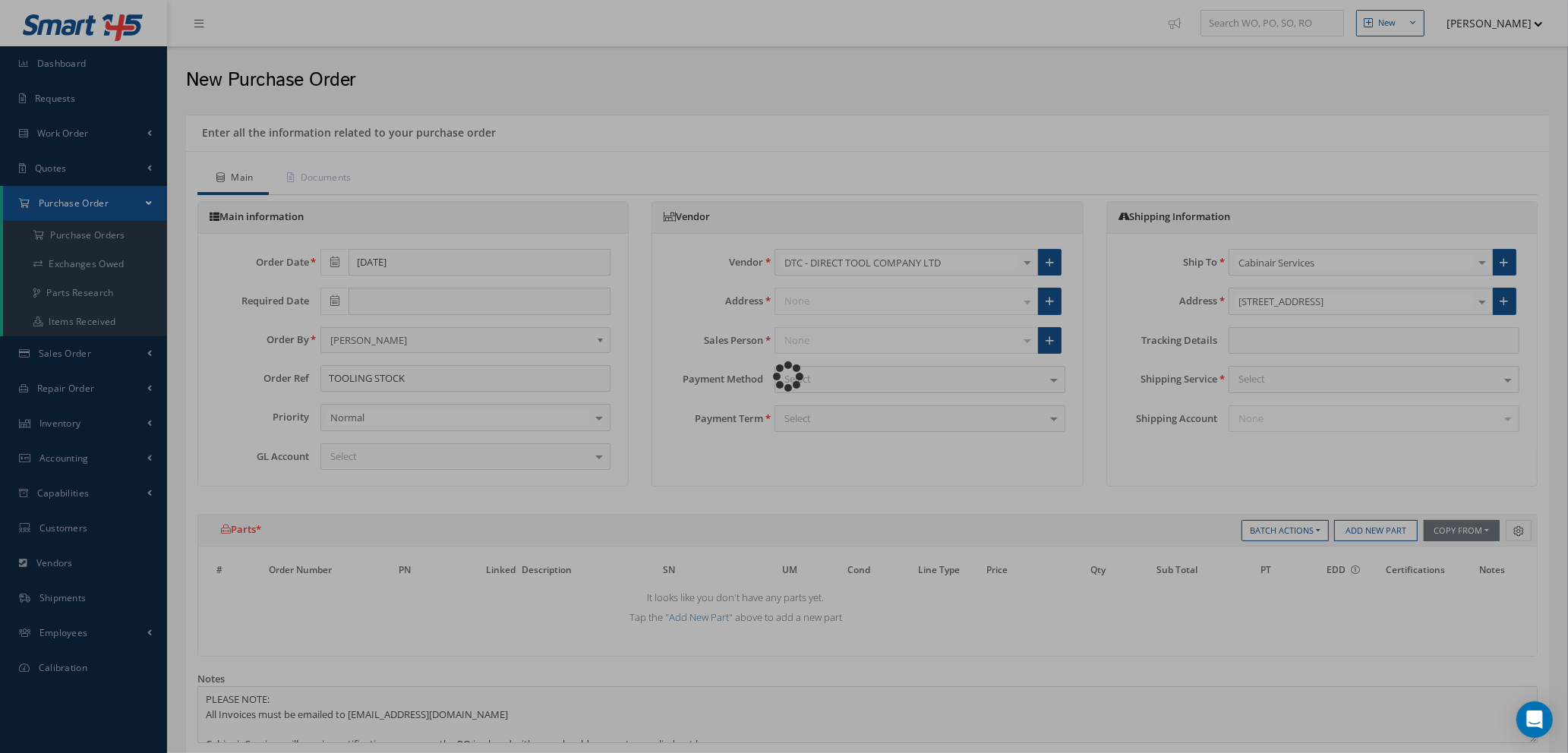
select select "1"
select select "5"
select select "7"
select select "1"
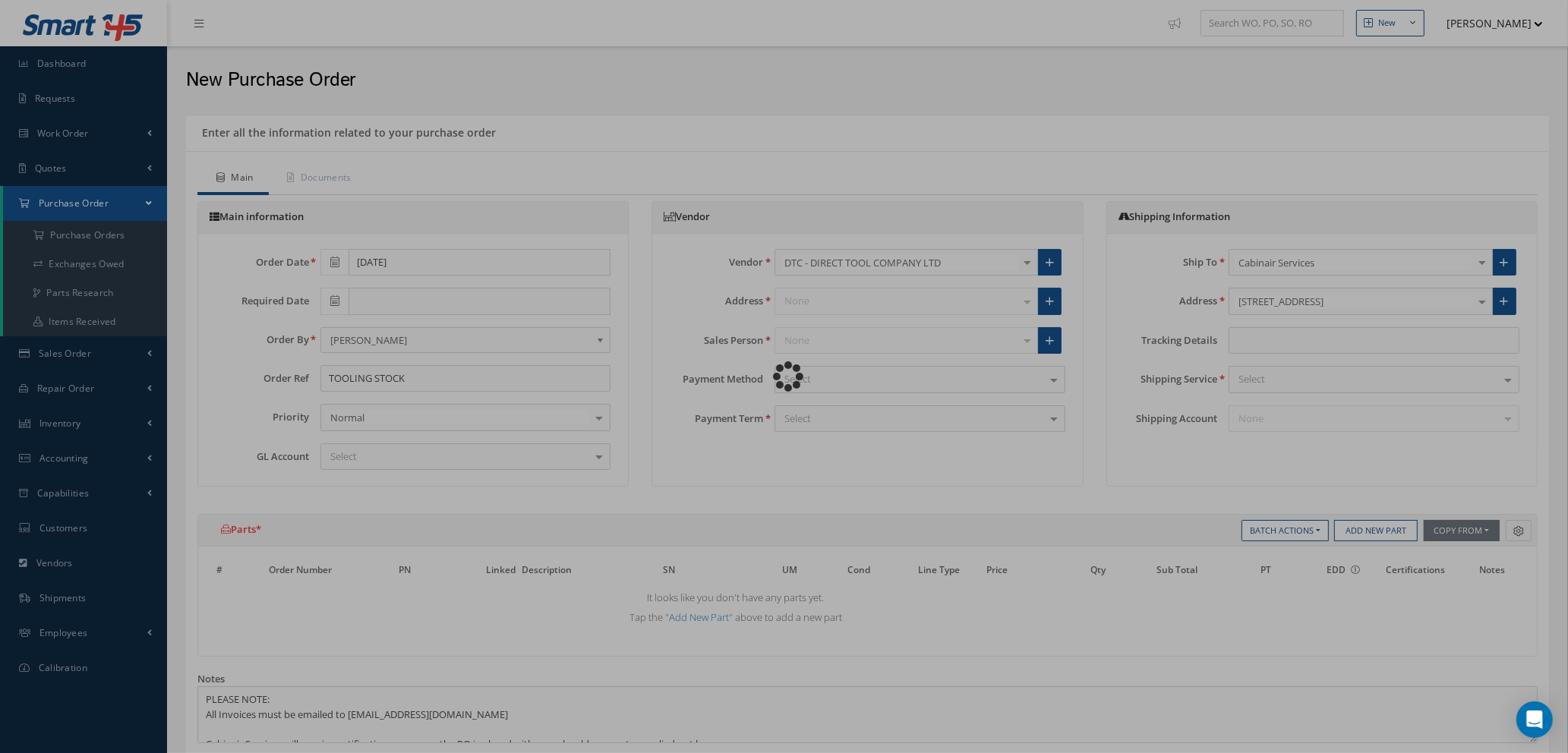
select select "1"
select select "5"
select select "7"
select select "1"
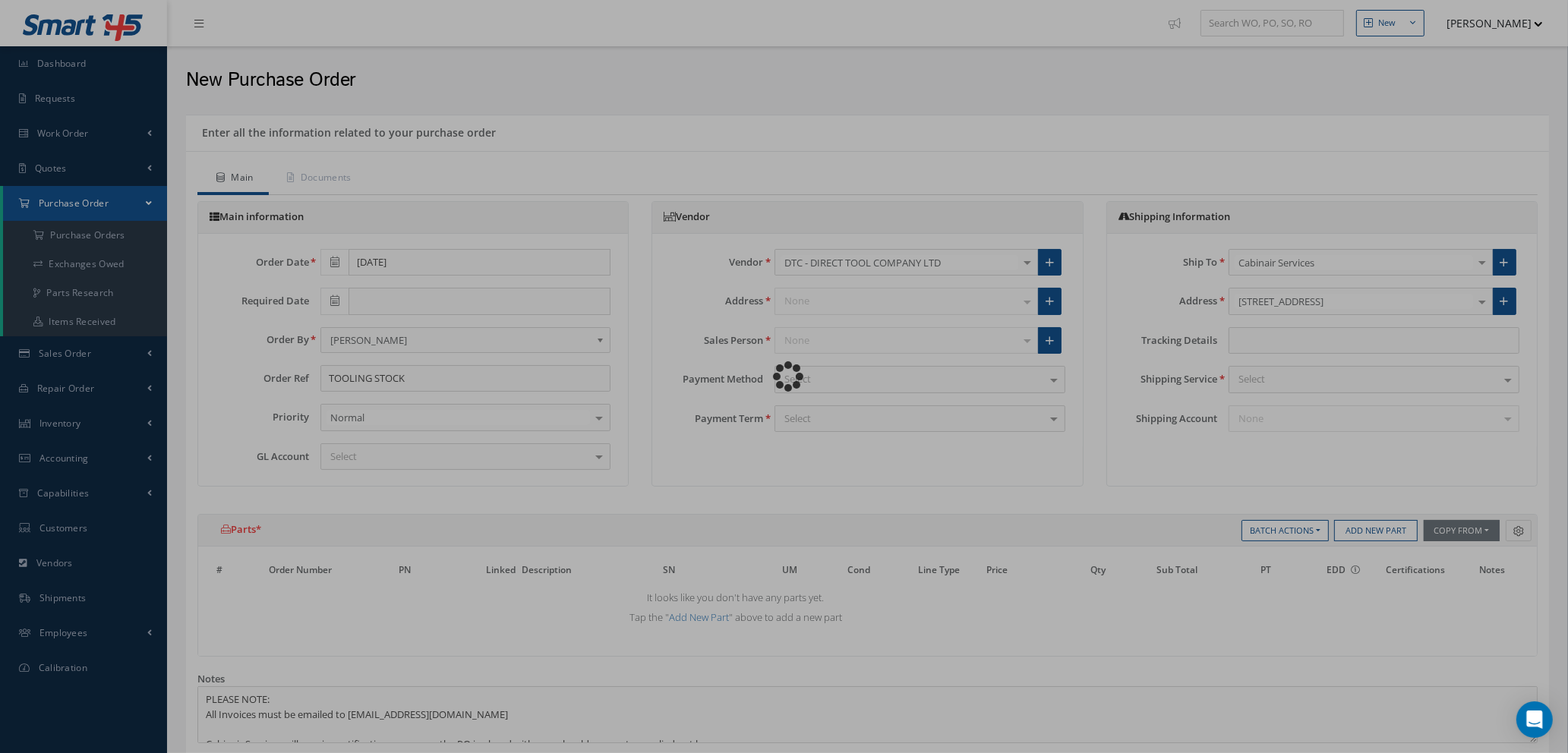
select select "5"
select select "7"
select select "1"
select select "5"
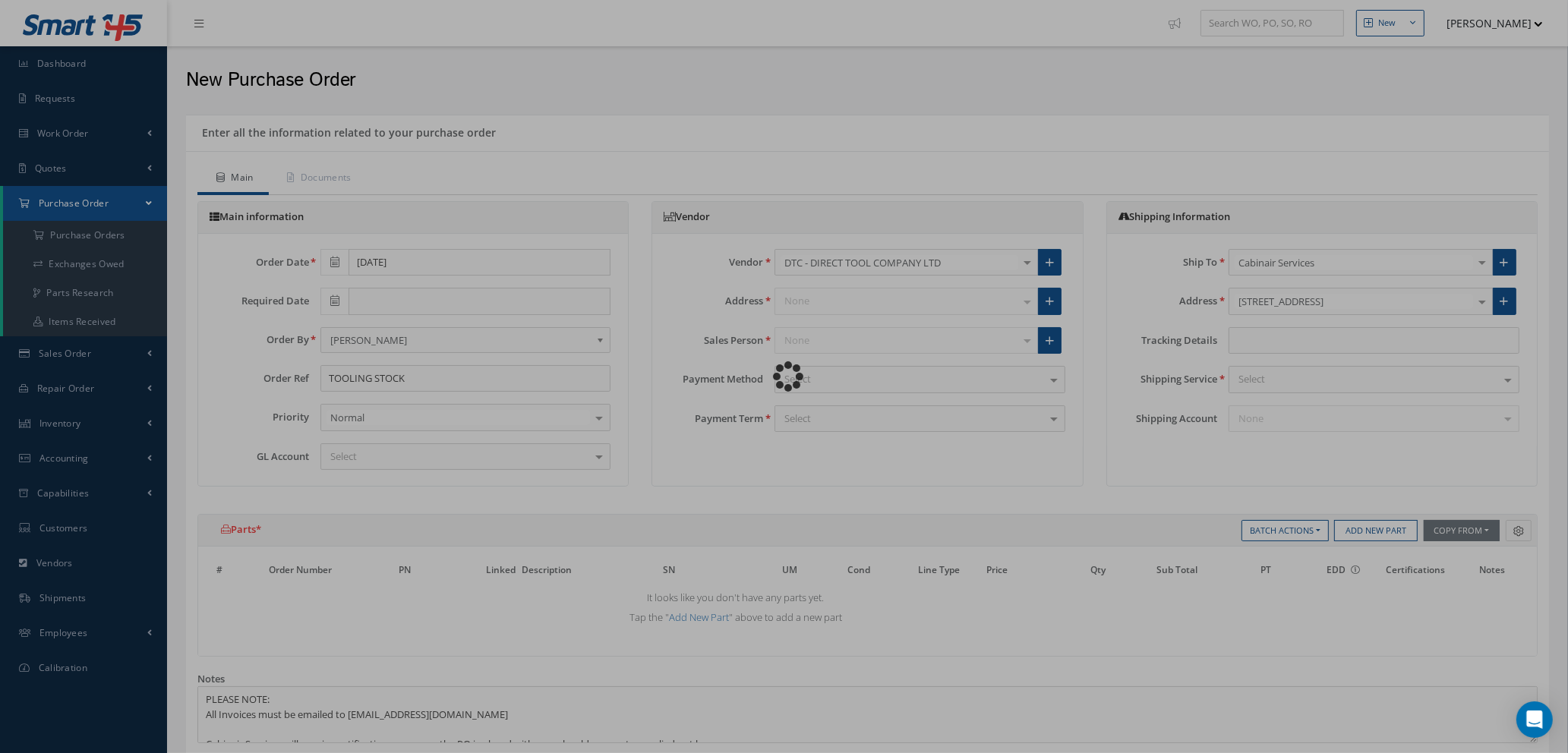
select select "7"
select select "1"
select select "5"
select select "7"
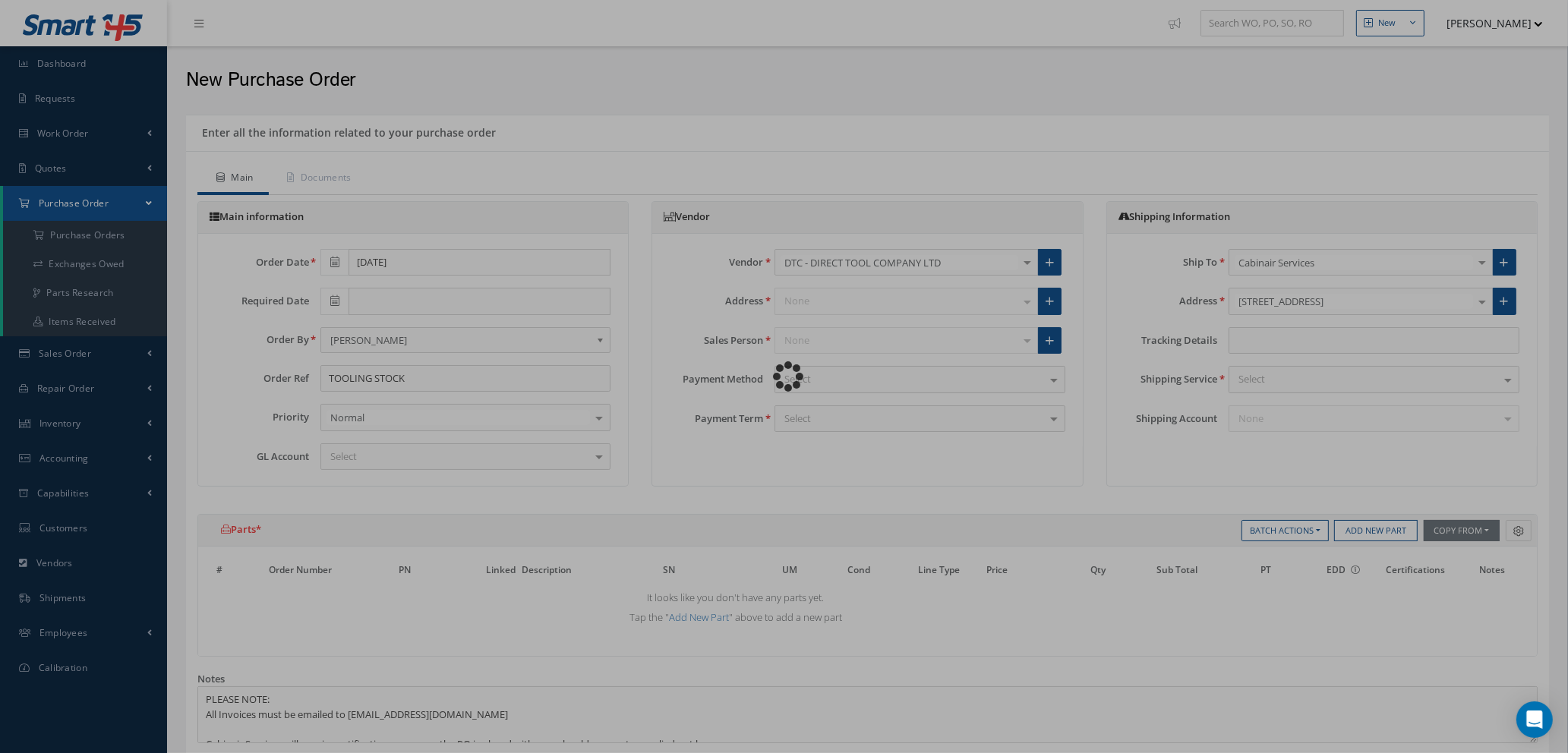
select select "1"
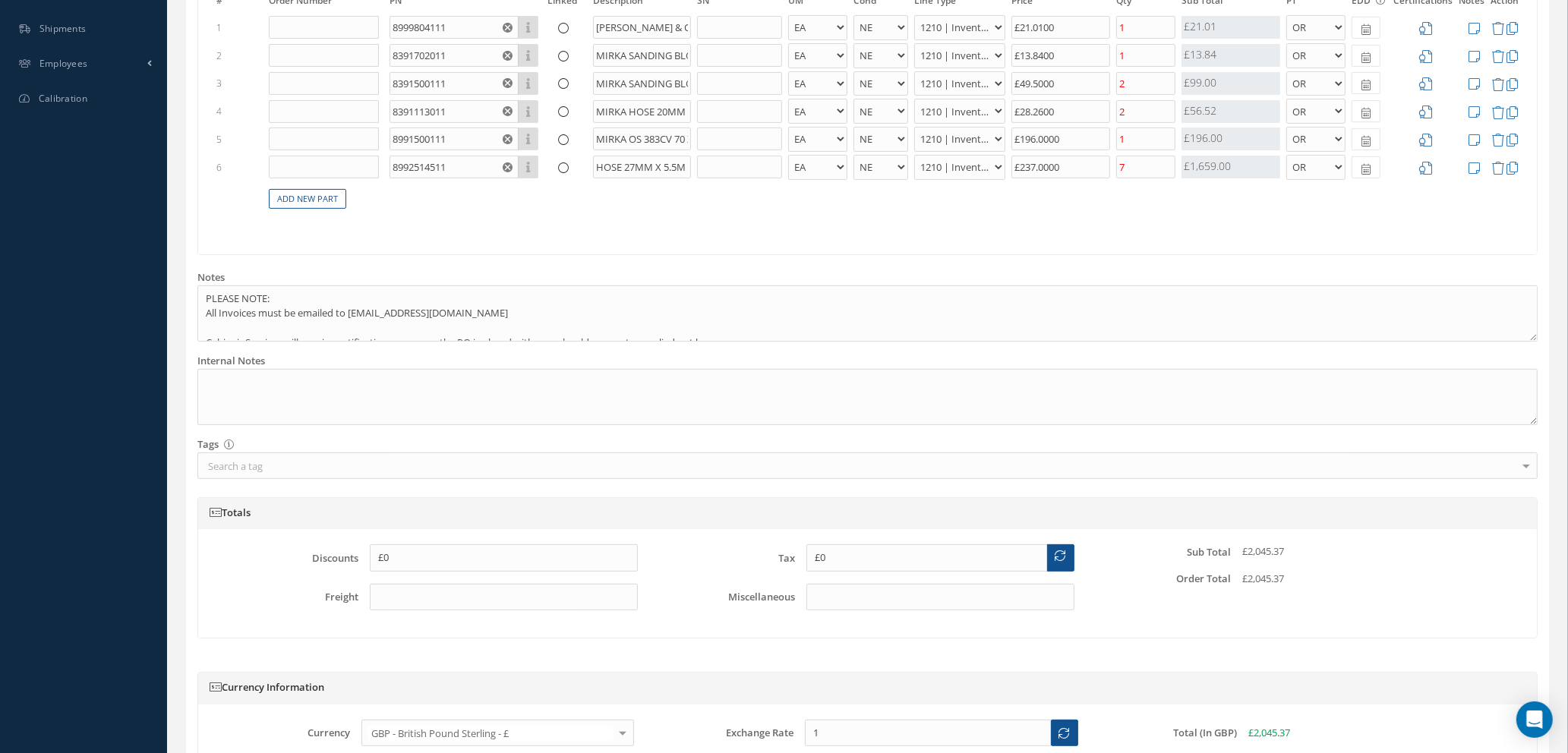
scroll to position [455, 0]
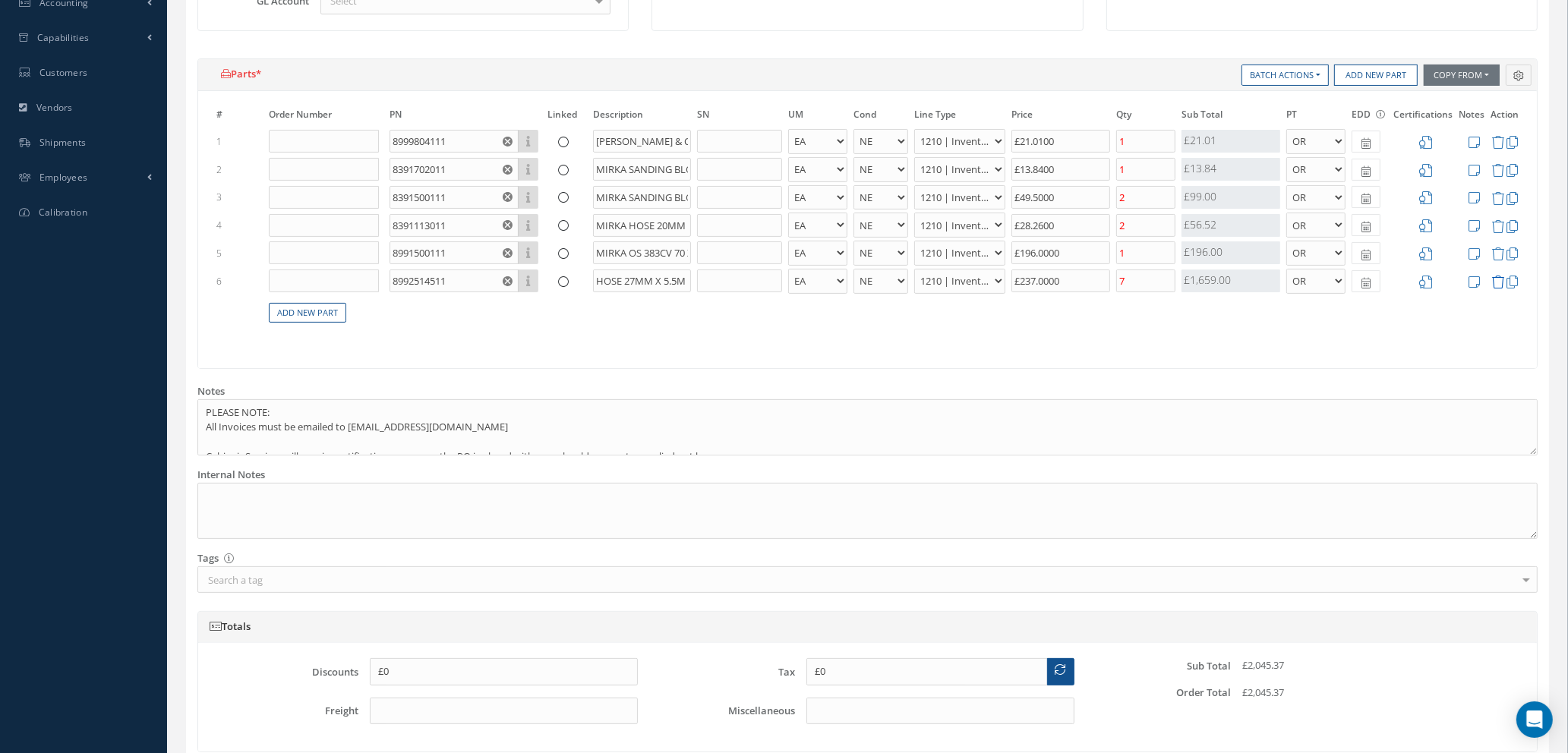
click at [1498, 281] on icon at bounding box center [1498, 282] width 13 height 13
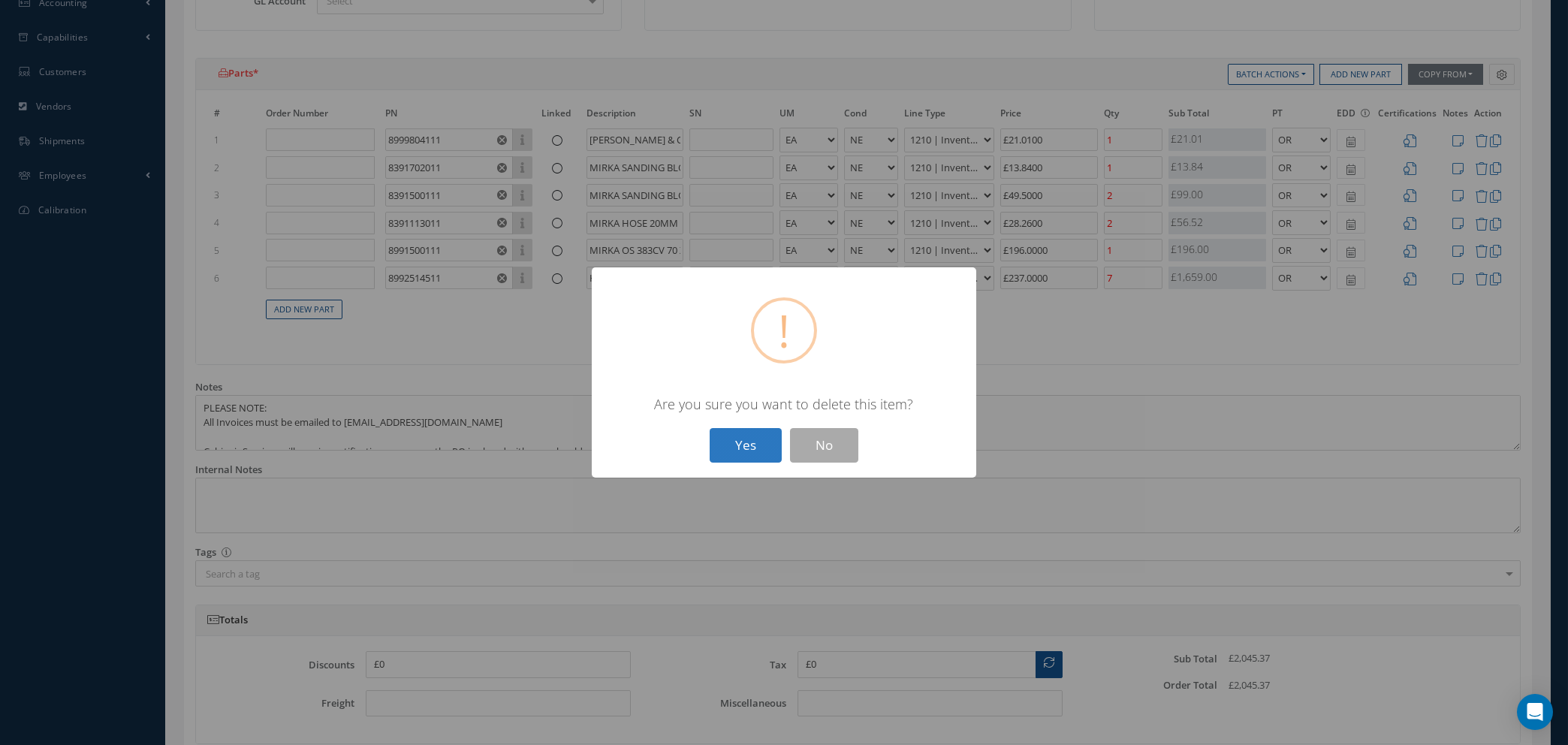
click at [744, 447] on button "Yes" at bounding box center [746, 445] width 72 height 35
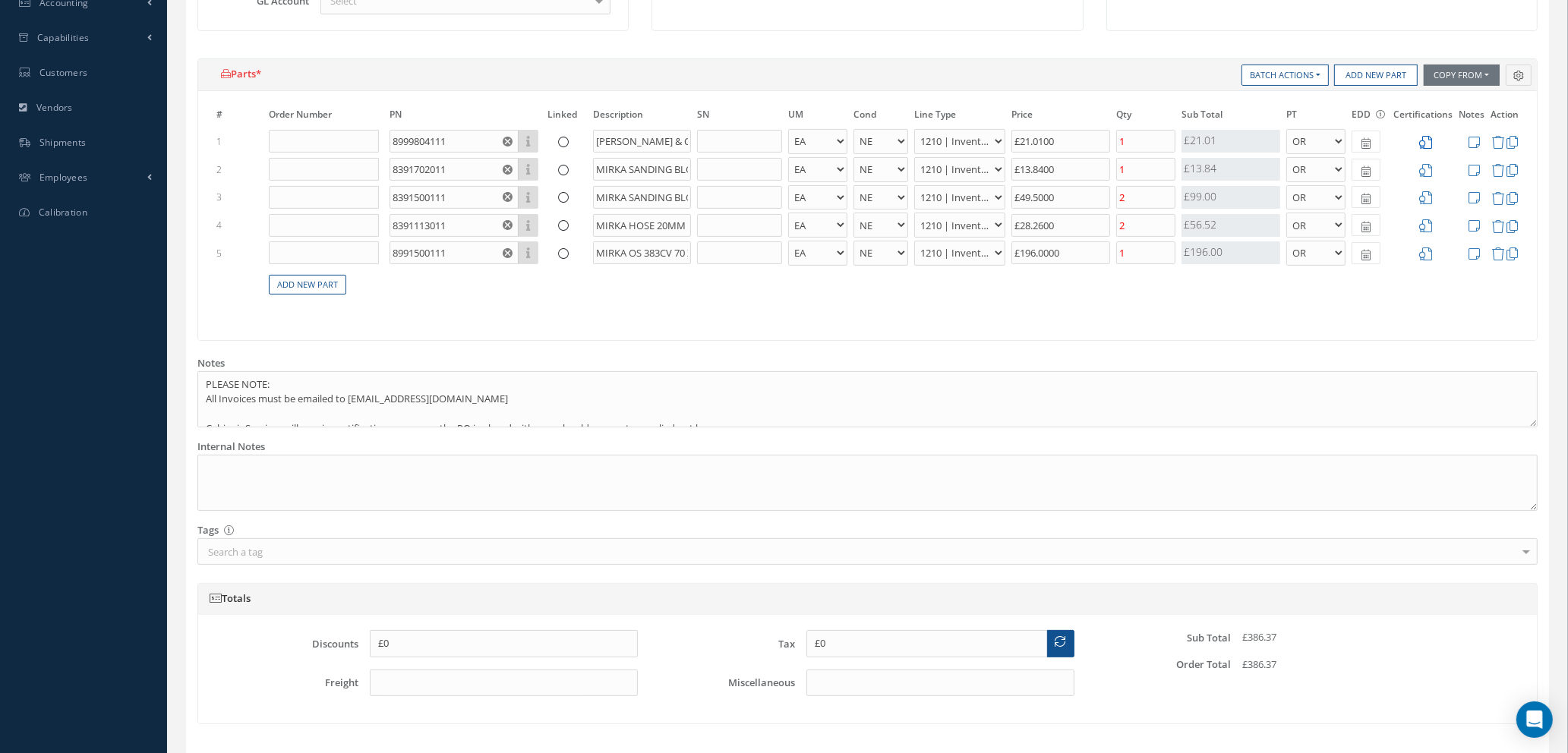
click at [1422, 144] on icon at bounding box center [1426, 142] width 13 height 13
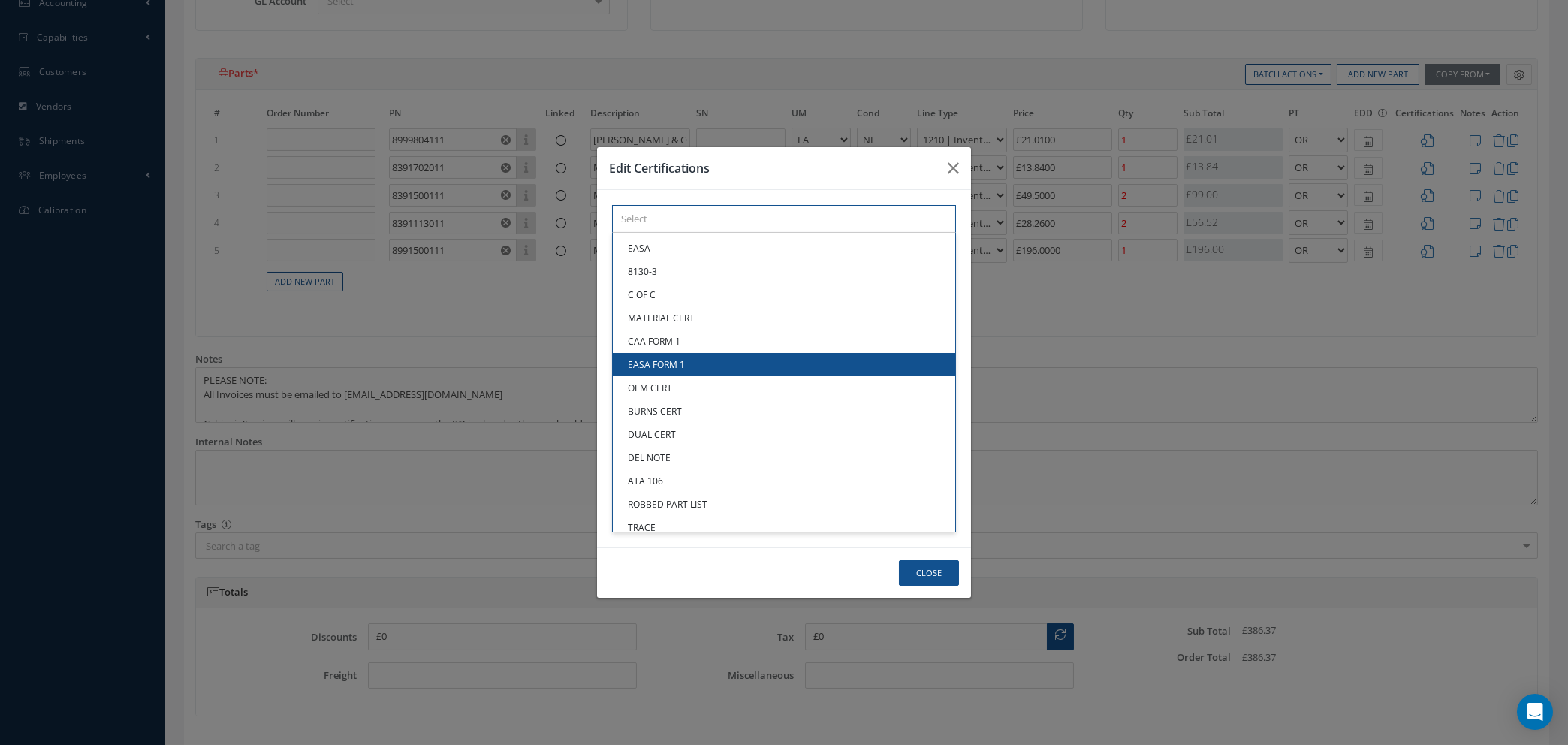
click at [692, 233] on div "× Loading... EASA 8130-3 C OF C MATERIAL CERT CAA FORM 1 EASA FORM 1 OEM CERT B…" at bounding box center [784, 219] width 344 height 28
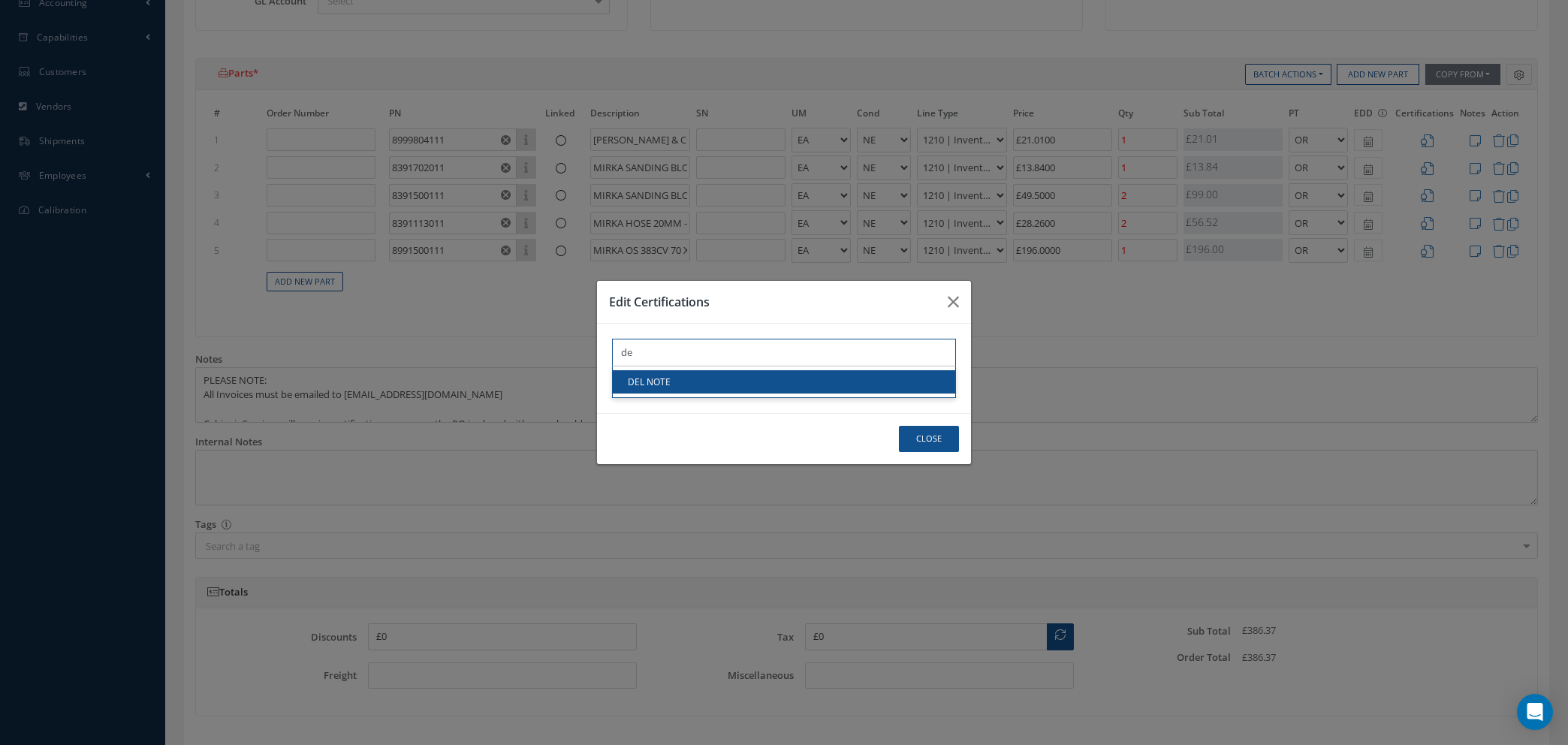
type input "de"
click at [692, 379] on link "DEL NOTE" at bounding box center [784, 382] width 342 height 23
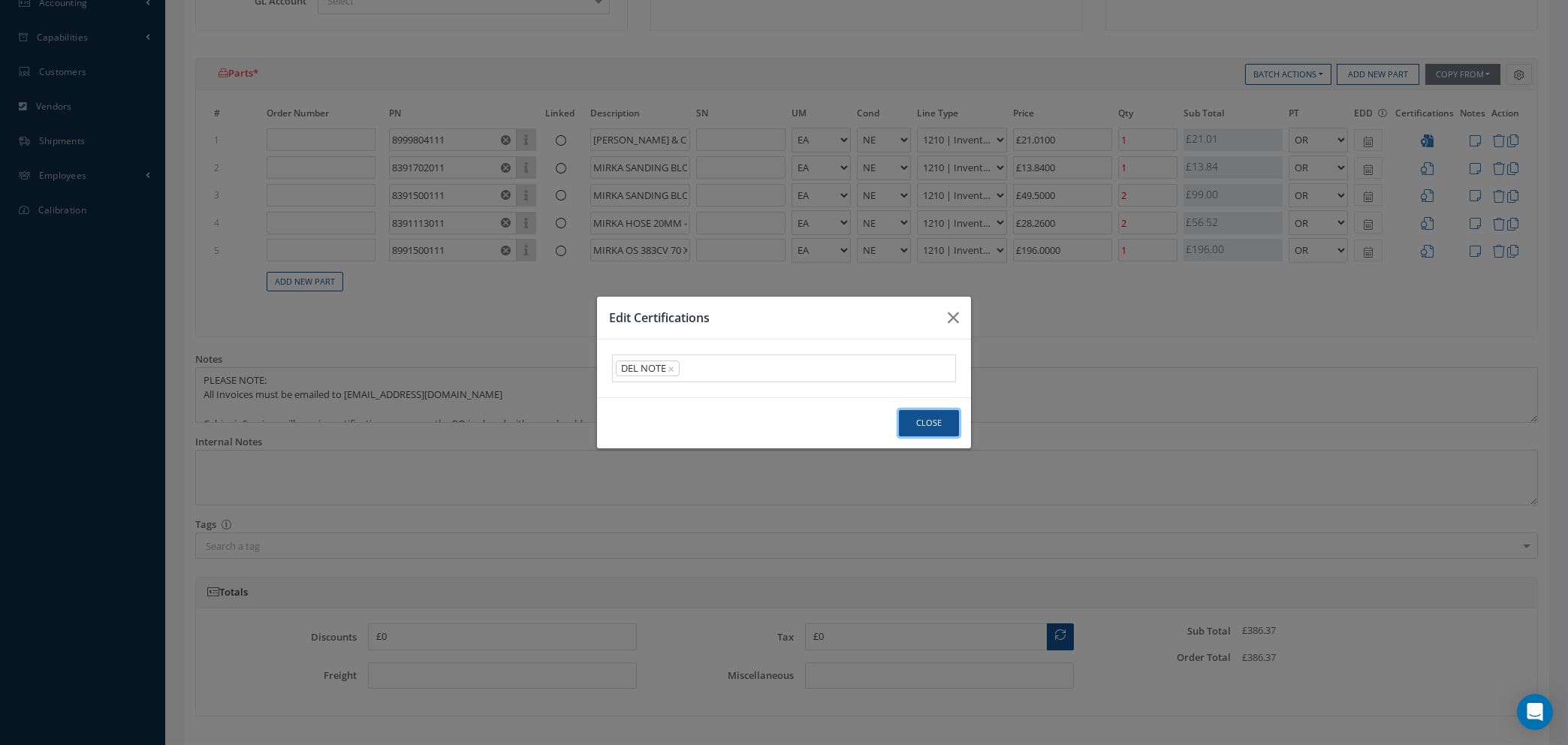
click at [933, 431] on button "Close" at bounding box center [929, 423] width 60 height 26
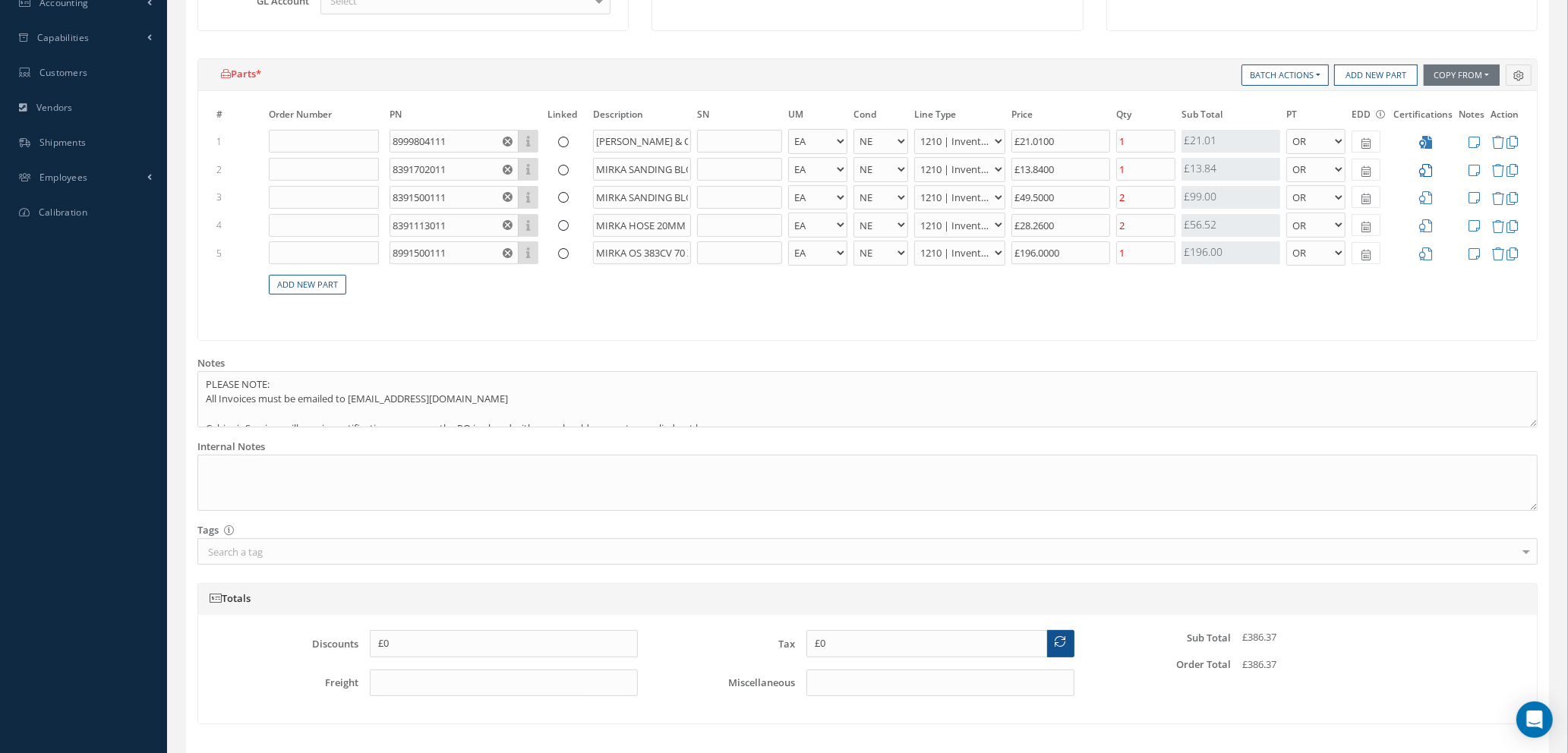
click at [1425, 166] on icon at bounding box center [1426, 171] width 13 height 13
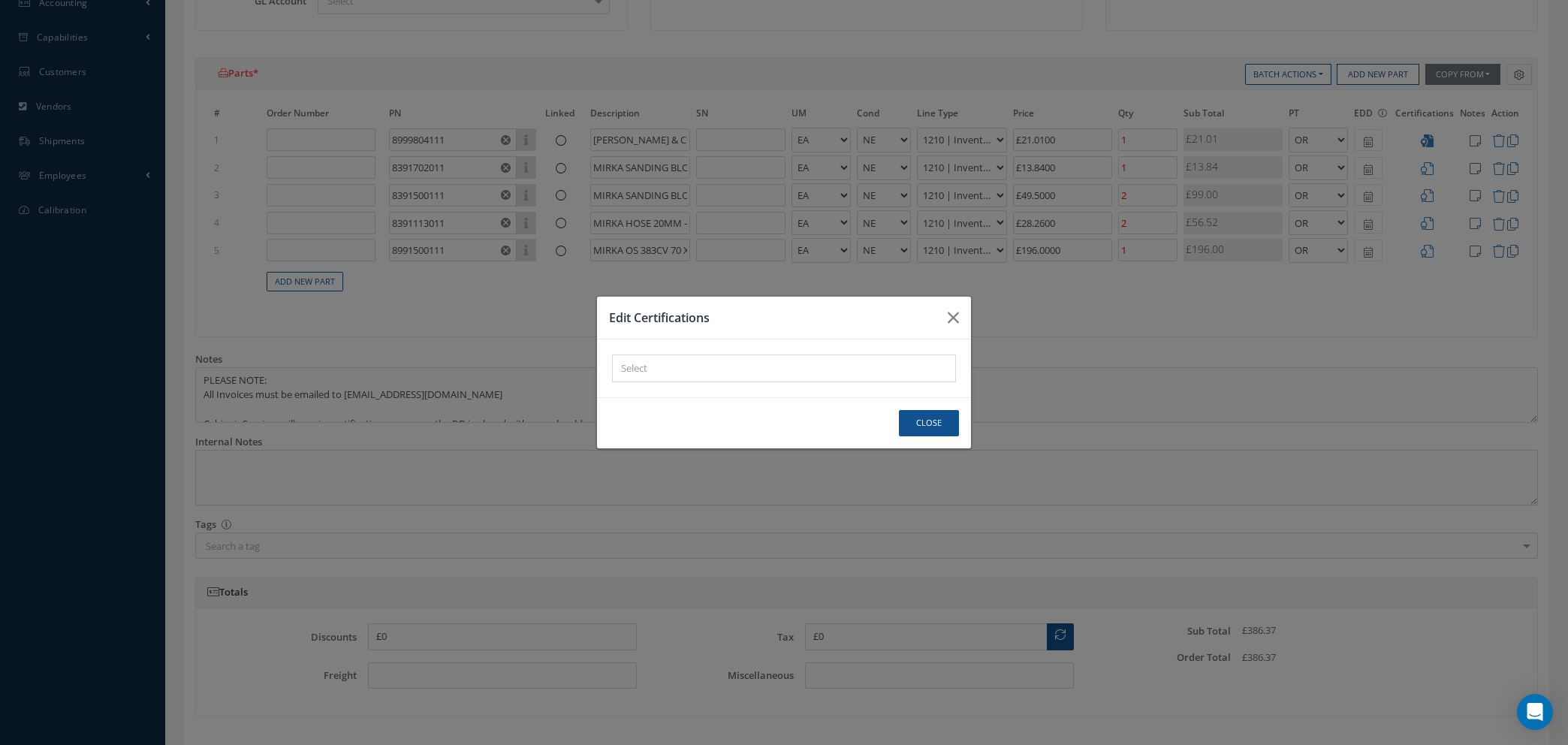
click at [641, 367] on div "× Loading..." at bounding box center [784, 369] width 344 height 28
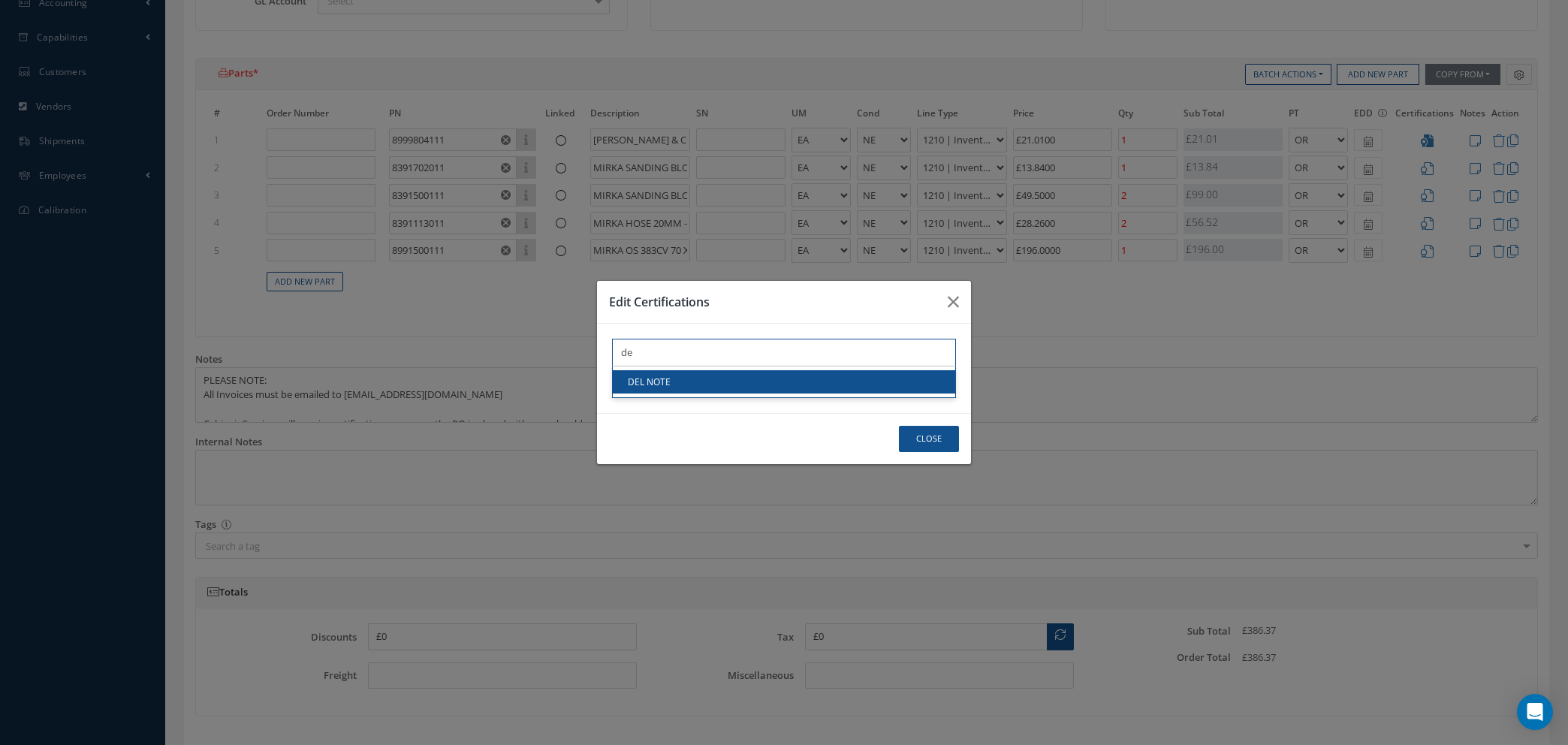
type input "de"
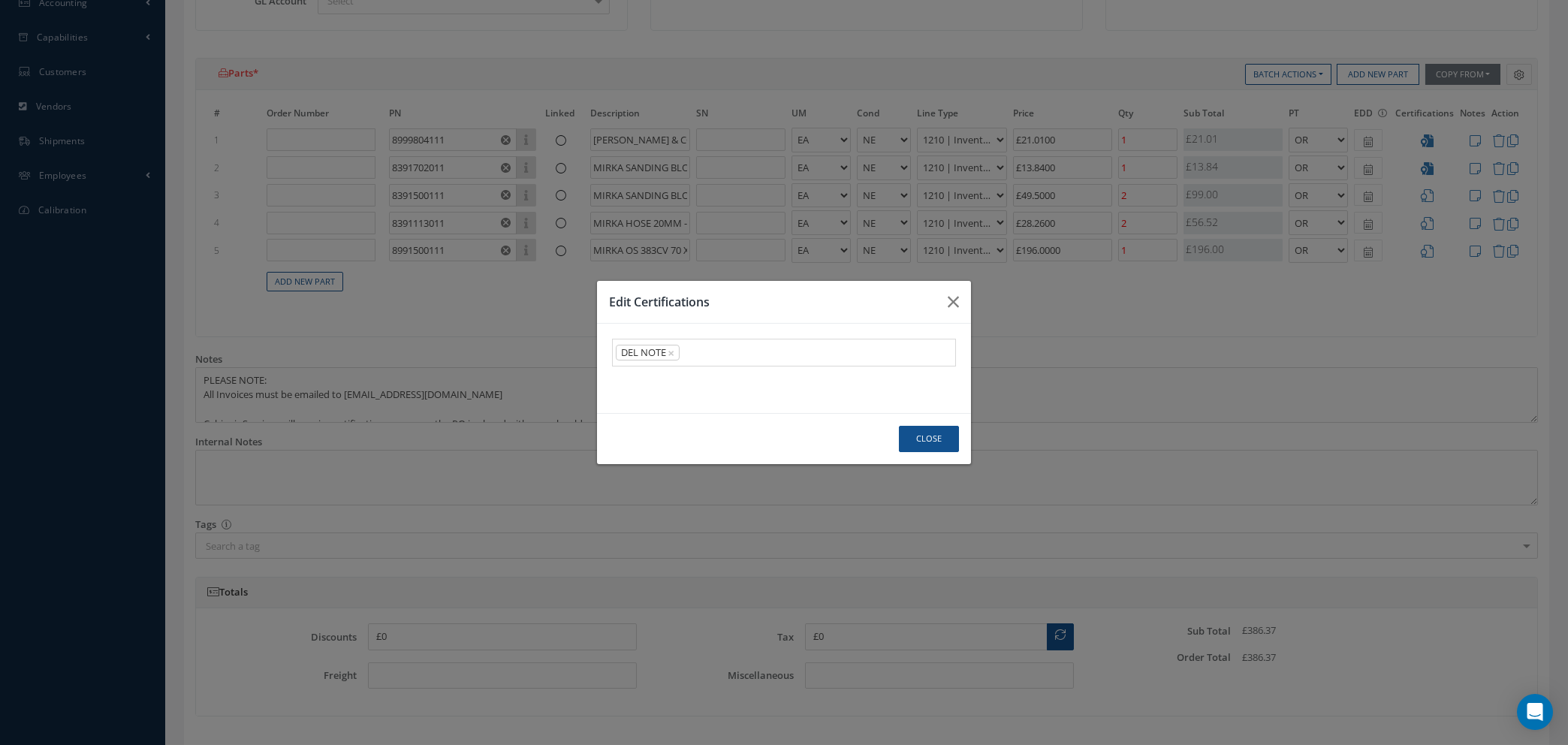
drag, startPoint x: 650, startPoint y: 379, endPoint x: 660, endPoint y: 381, distance: 10.2
click at [651, 379] on link "DEL NOTE" at bounding box center [784, 382] width 342 height 23
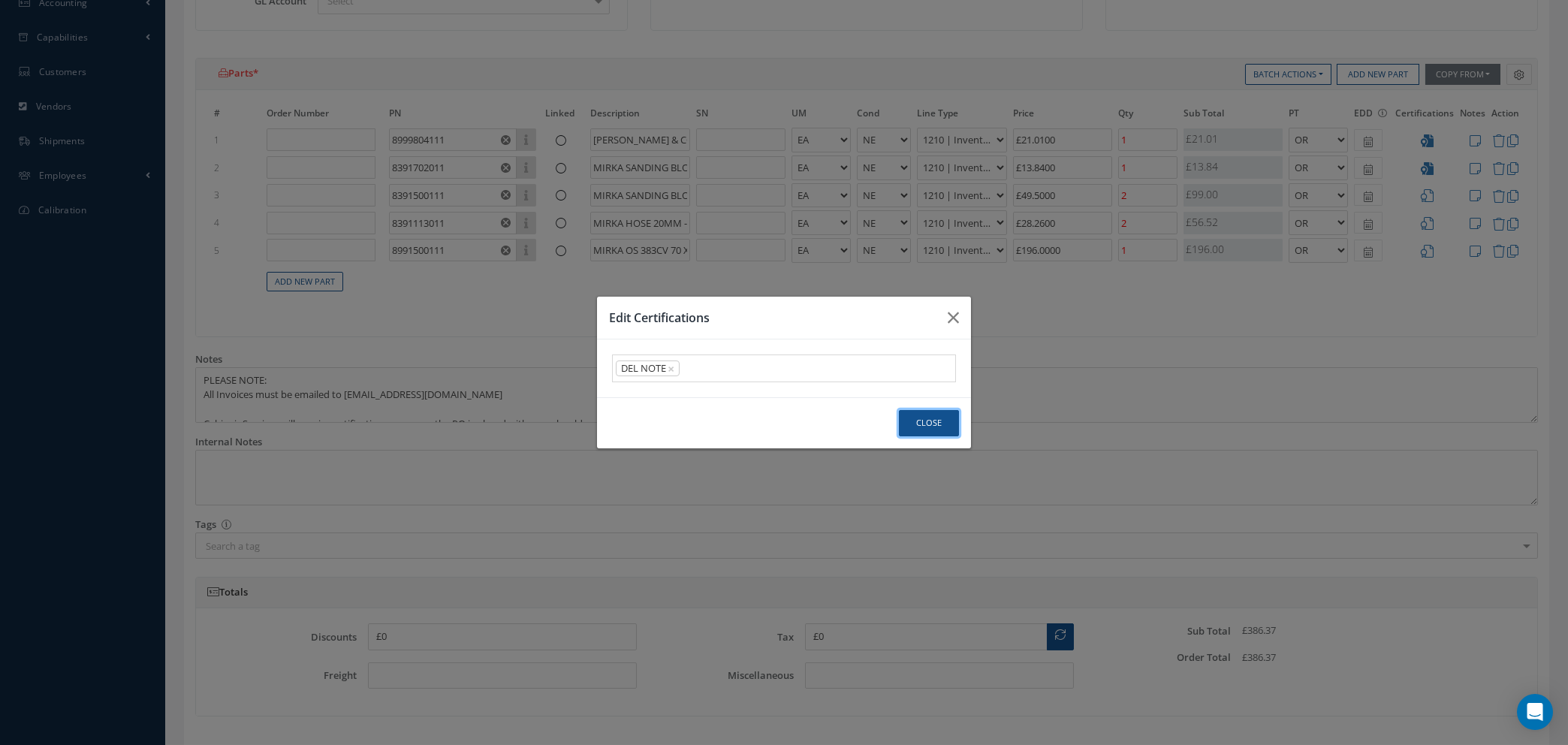
click at [935, 422] on button "Close" at bounding box center [929, 423] width 60 height 26
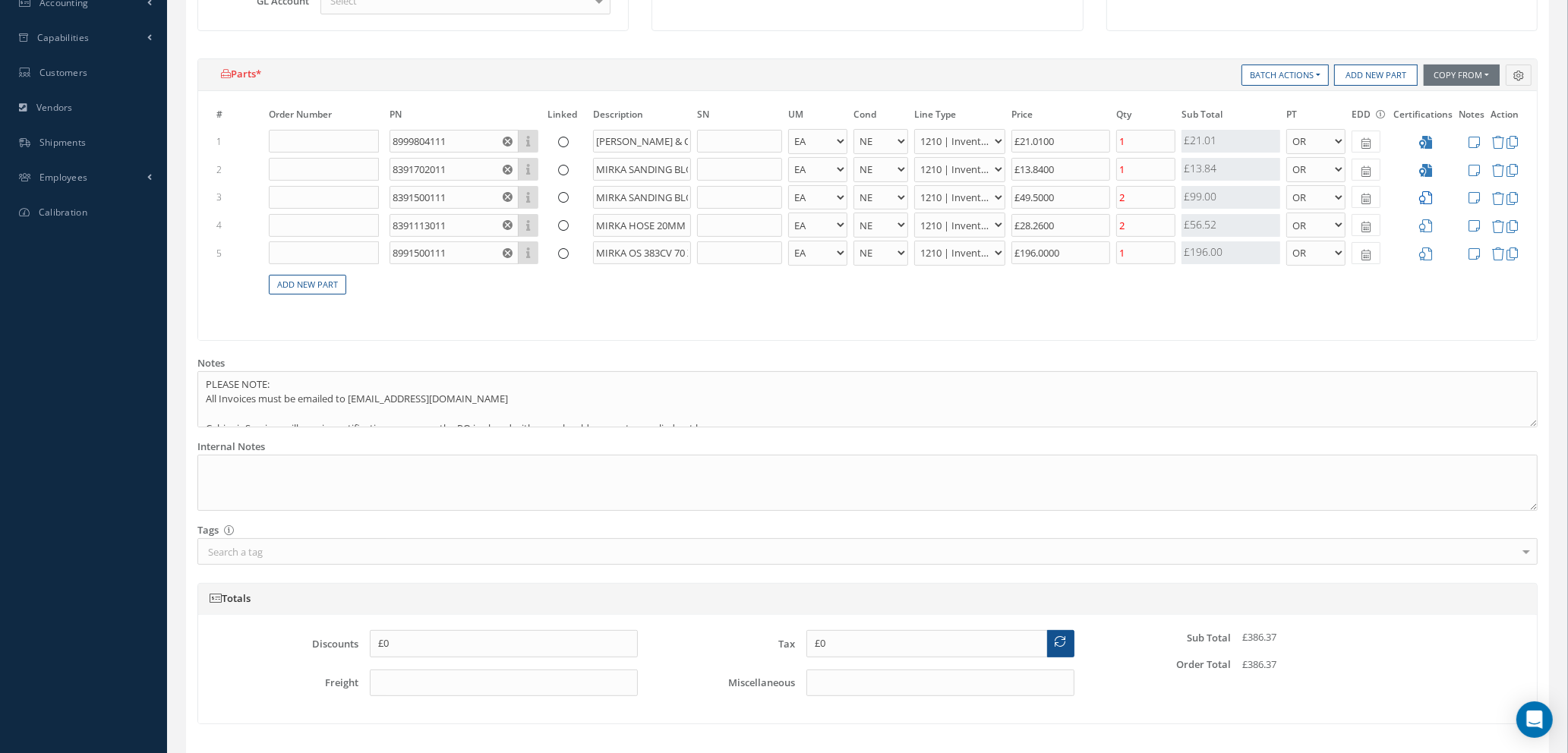
click at [1426, 194] on icon at bounding box center [1426, 197] width 13 height 13
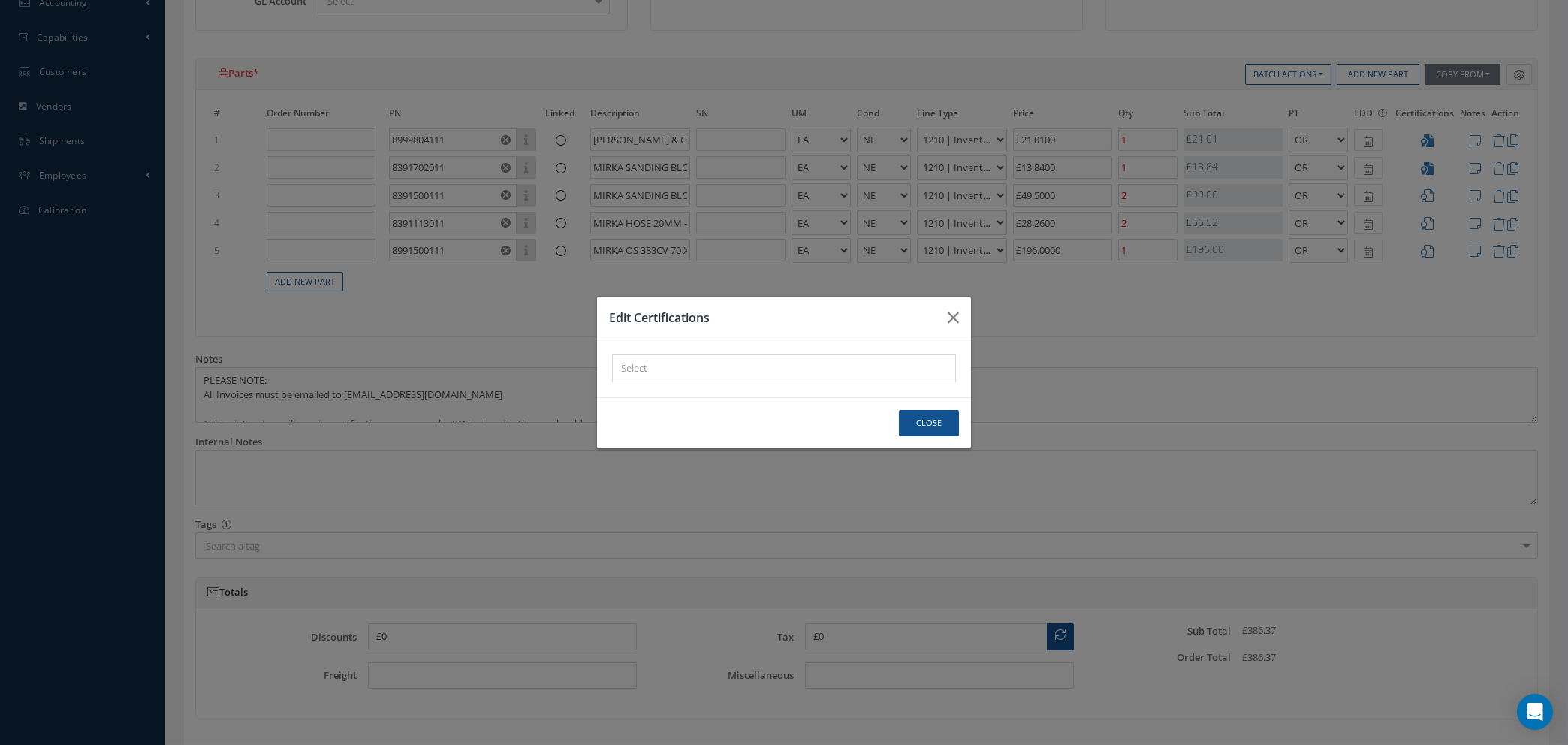
click at [785, 367] on div "× Loading..." at bounding box center [784, 369] width 344 height 28
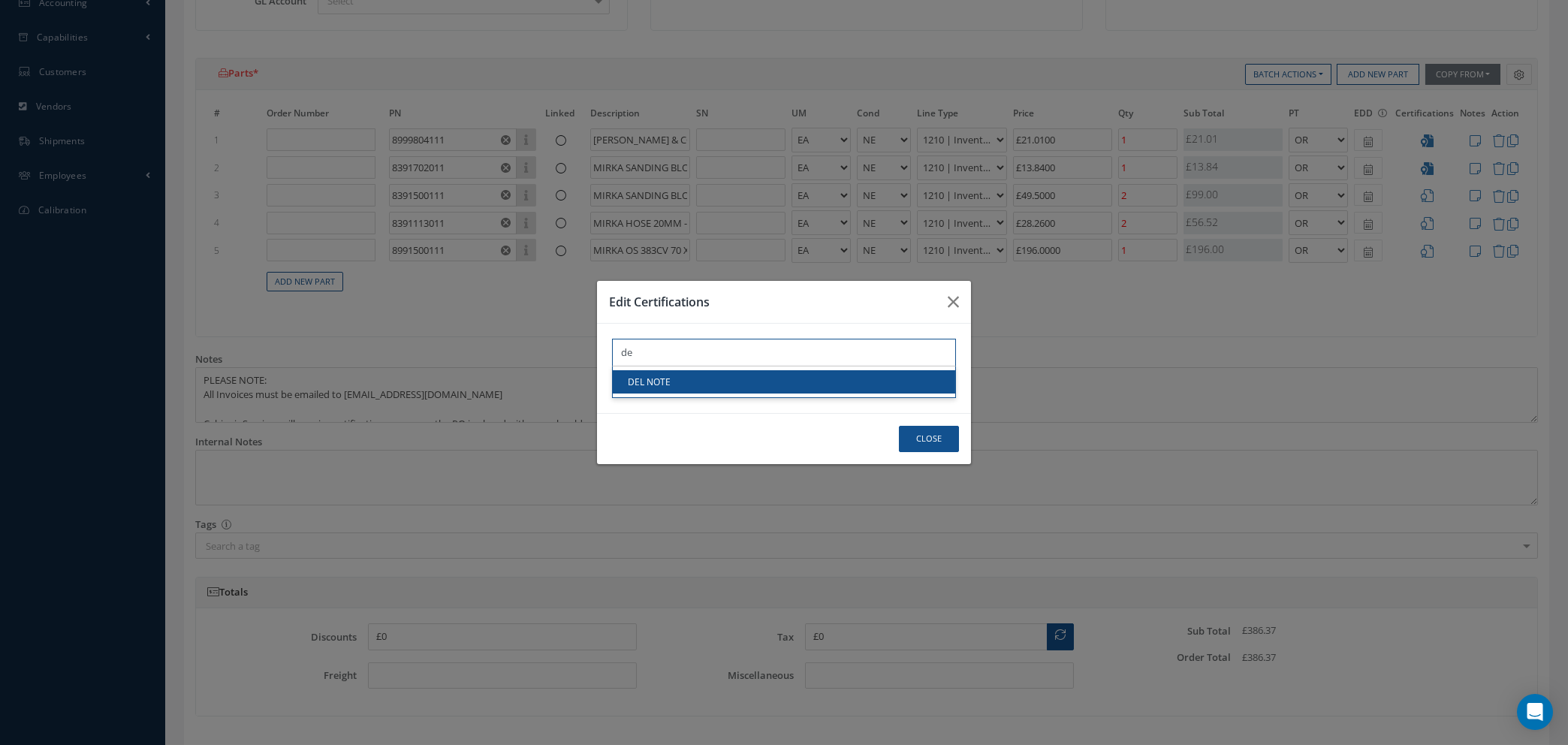
type input "de"
click at [778, 383] on link "DEL NOTE" at bounding box center [784, 382] width 342 height 23
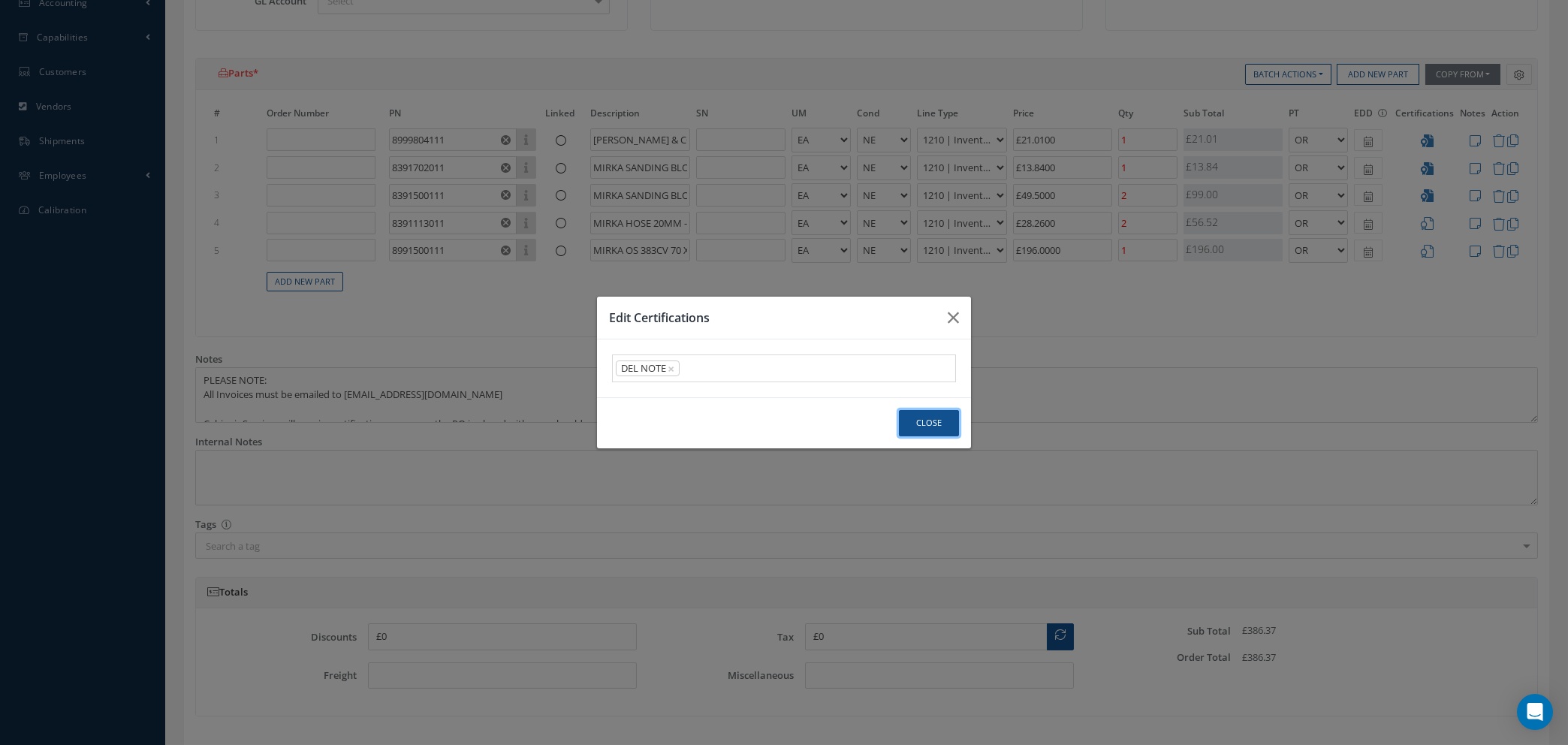
drag, startPoint x: 922, startPoint y: 418, endPoint x: 1041, endPoint y: 424, distance: 119.2
click at [922, 418] on button "Close" at bounding box center [929, 423] width 60 height 26
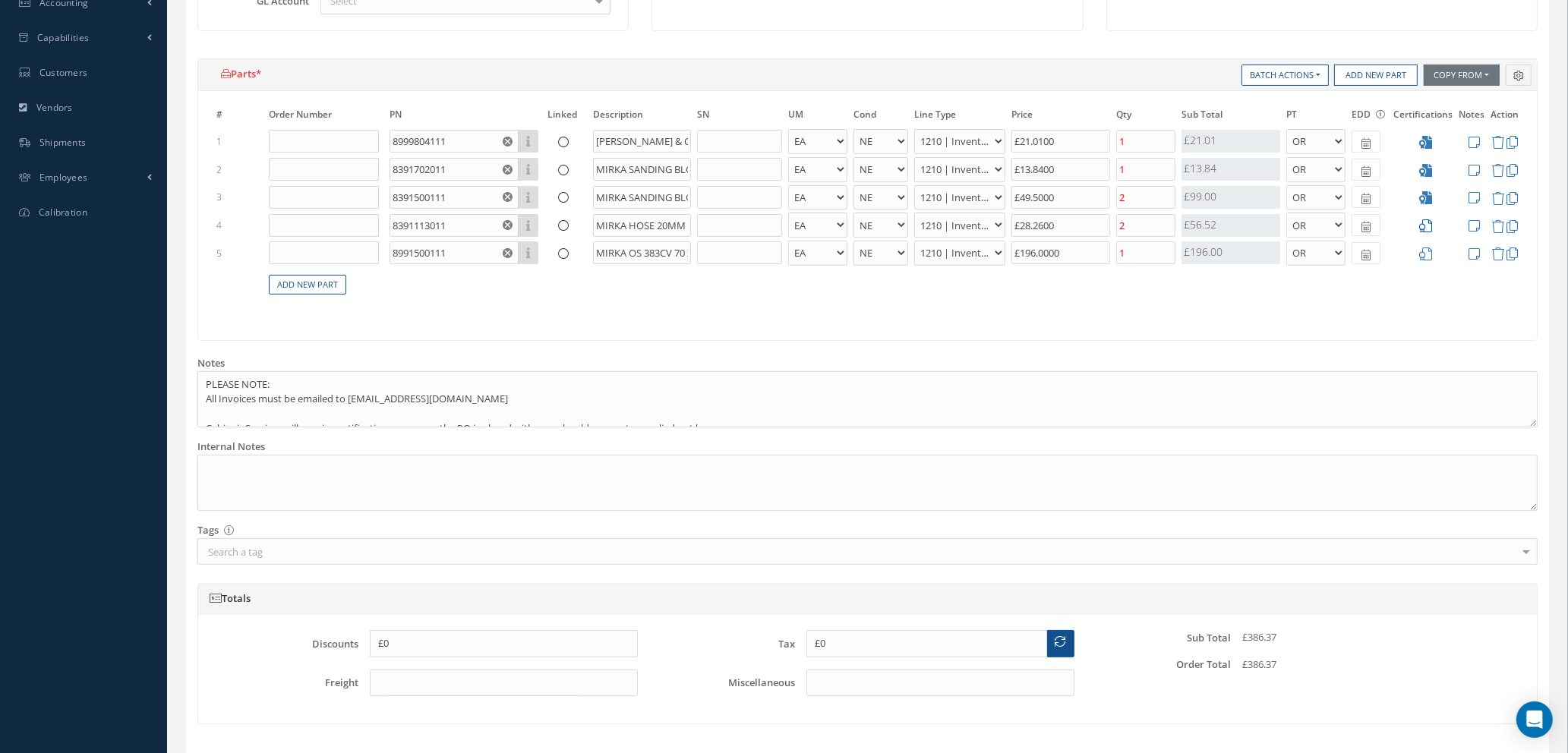
click at [1424, 222] on icon at bounding box center [1426, 226] width 13 height 13
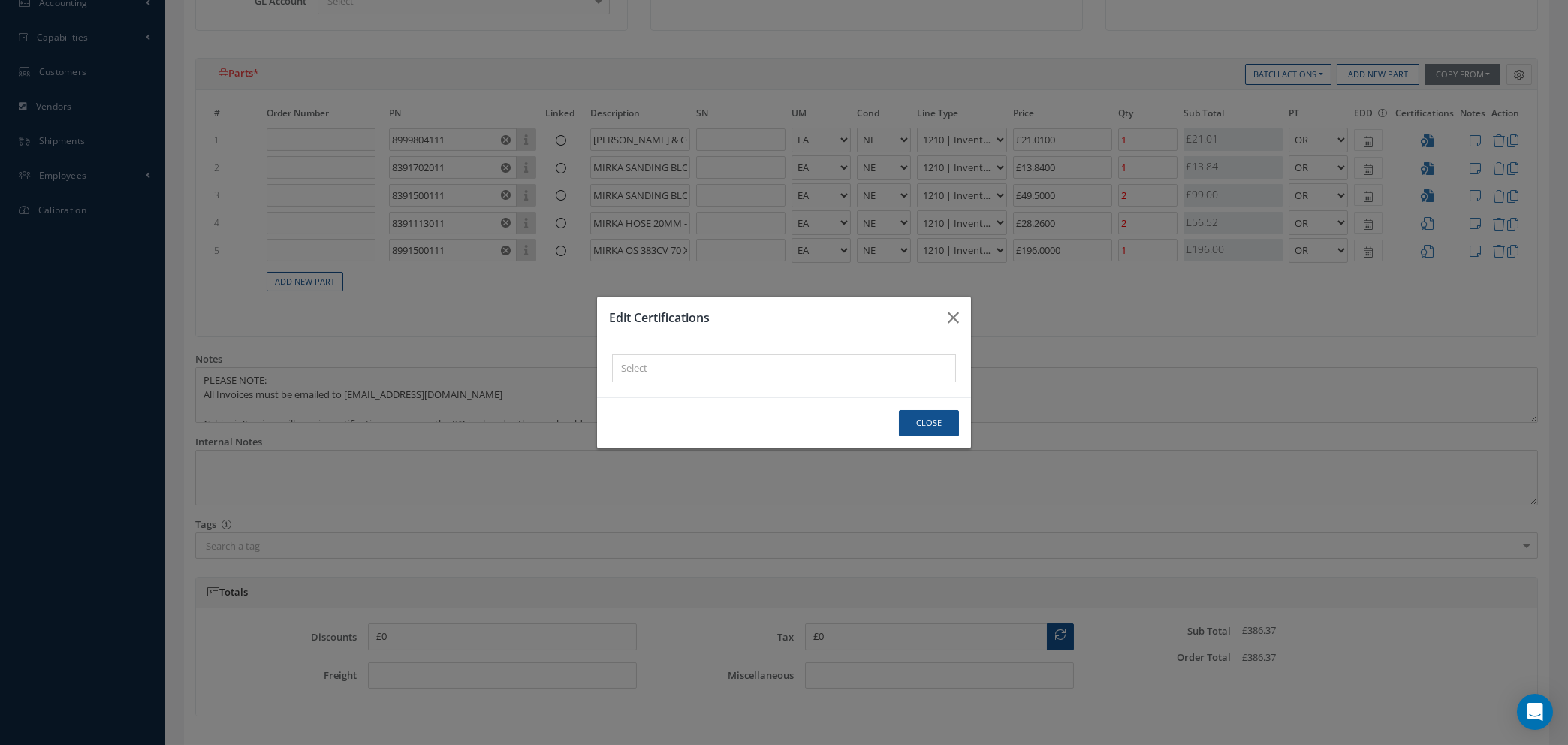
click at [877, 372] on div "× Loading..." at bounding box center [784, 369] width 344 height 28
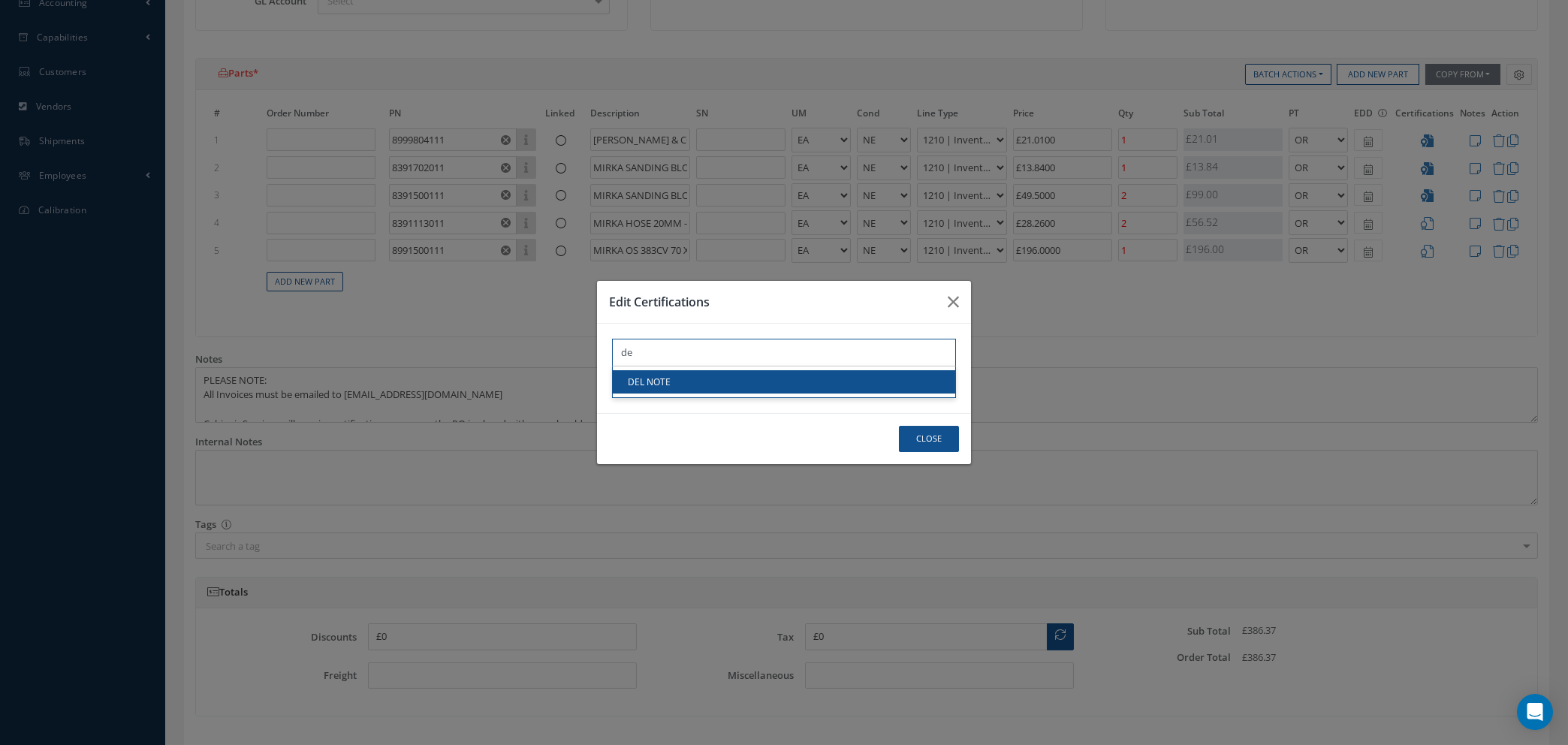
type input "de"
click at [867, 380] on link "DEL NOTE" at bounding box center [784, 382] width 342 height 23
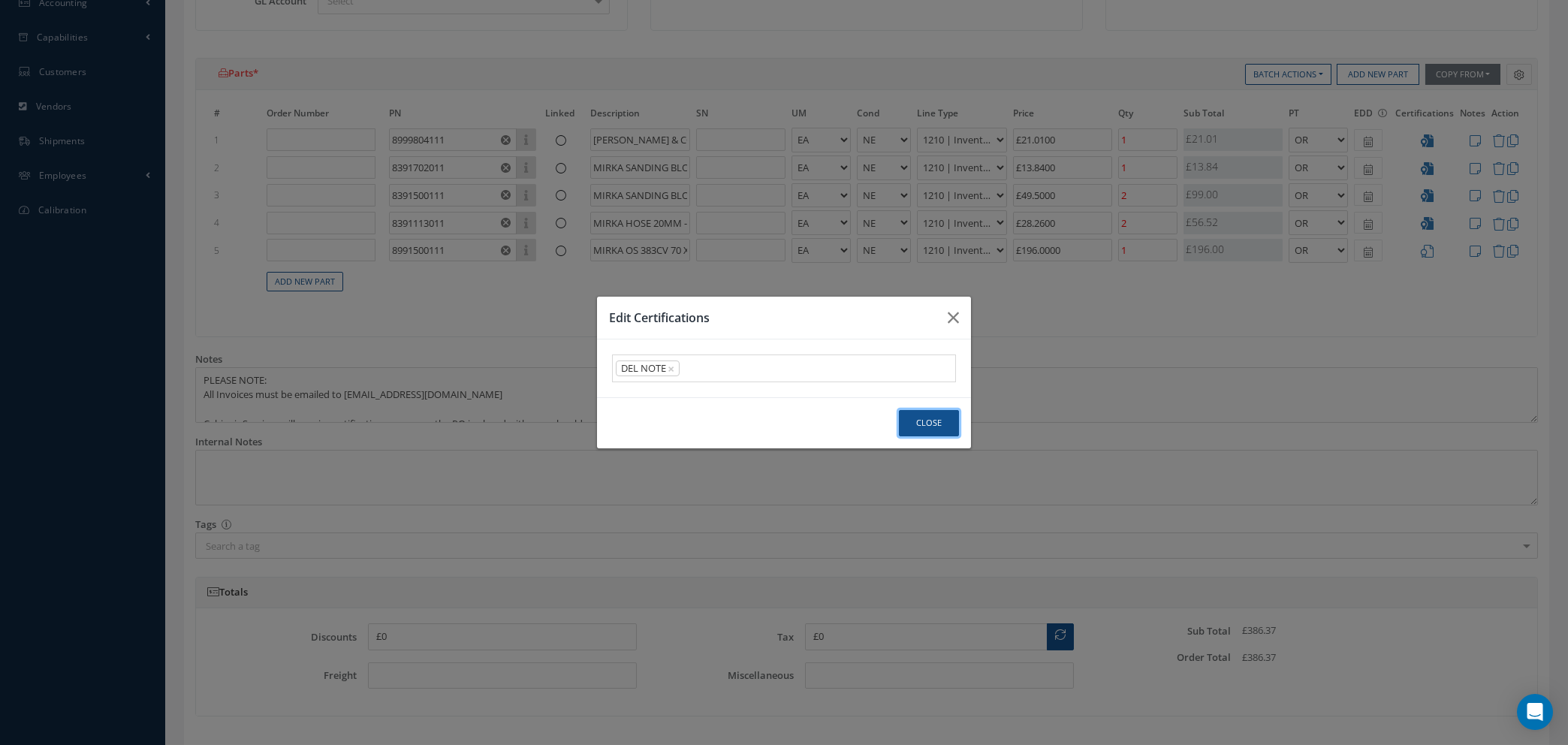
click at [922, 427] on button "Close" at bounding box center [929, 423] width 60 height 26
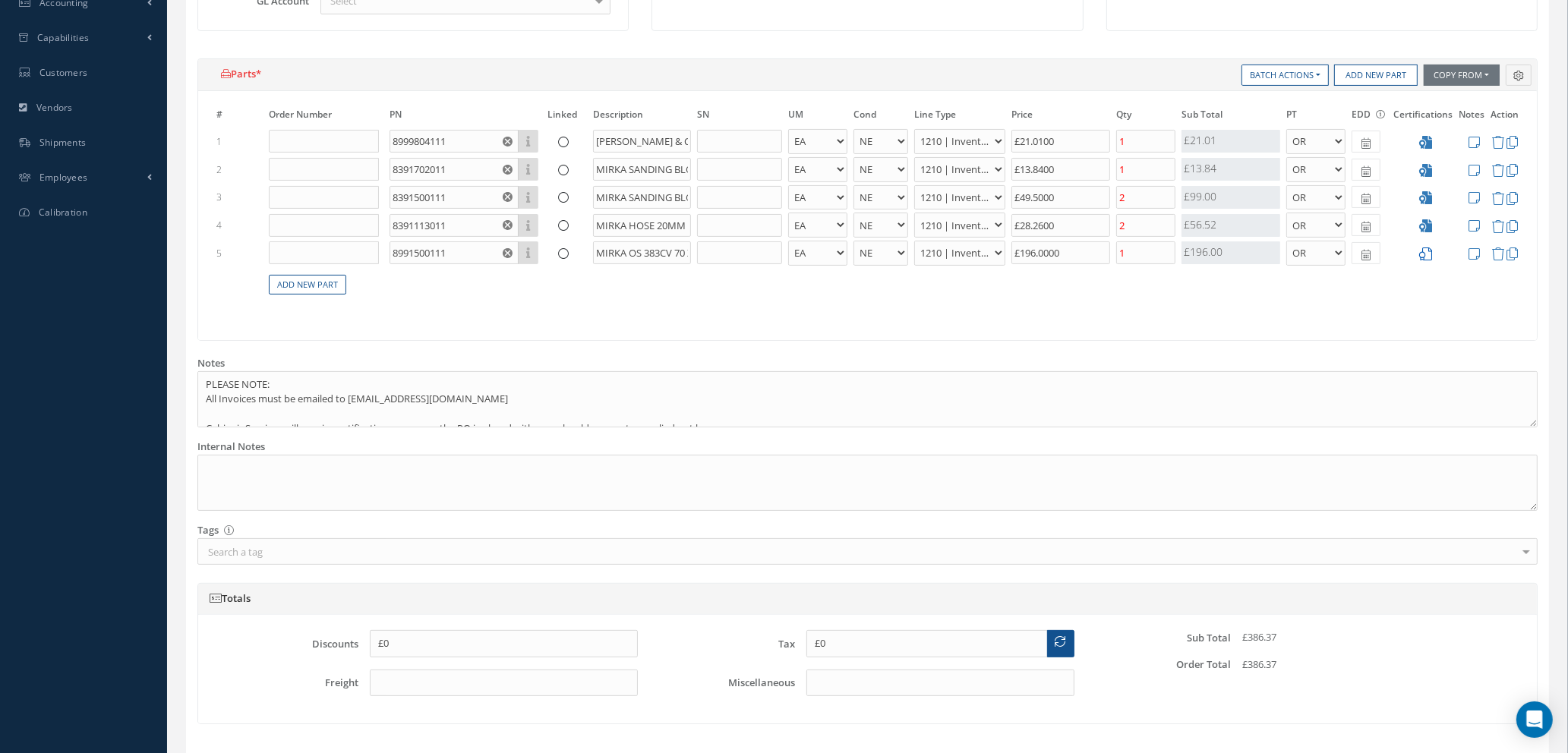
click at [1426, 255] on icon at bounding box center [1426, 254] width 13 height 13
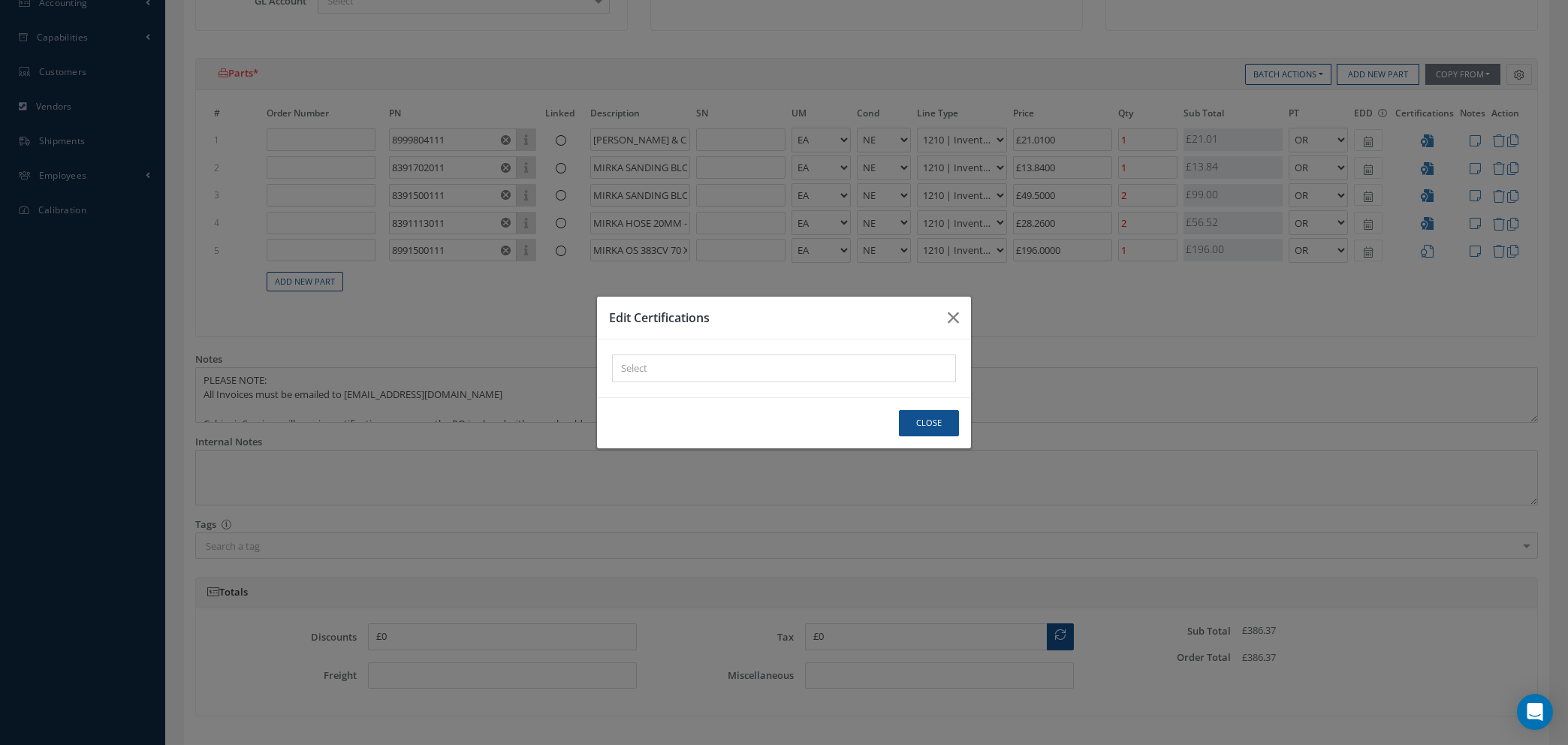
click at [783, 362] on div "× Loading..." at bounding box center [784, 369] width 344 height 28
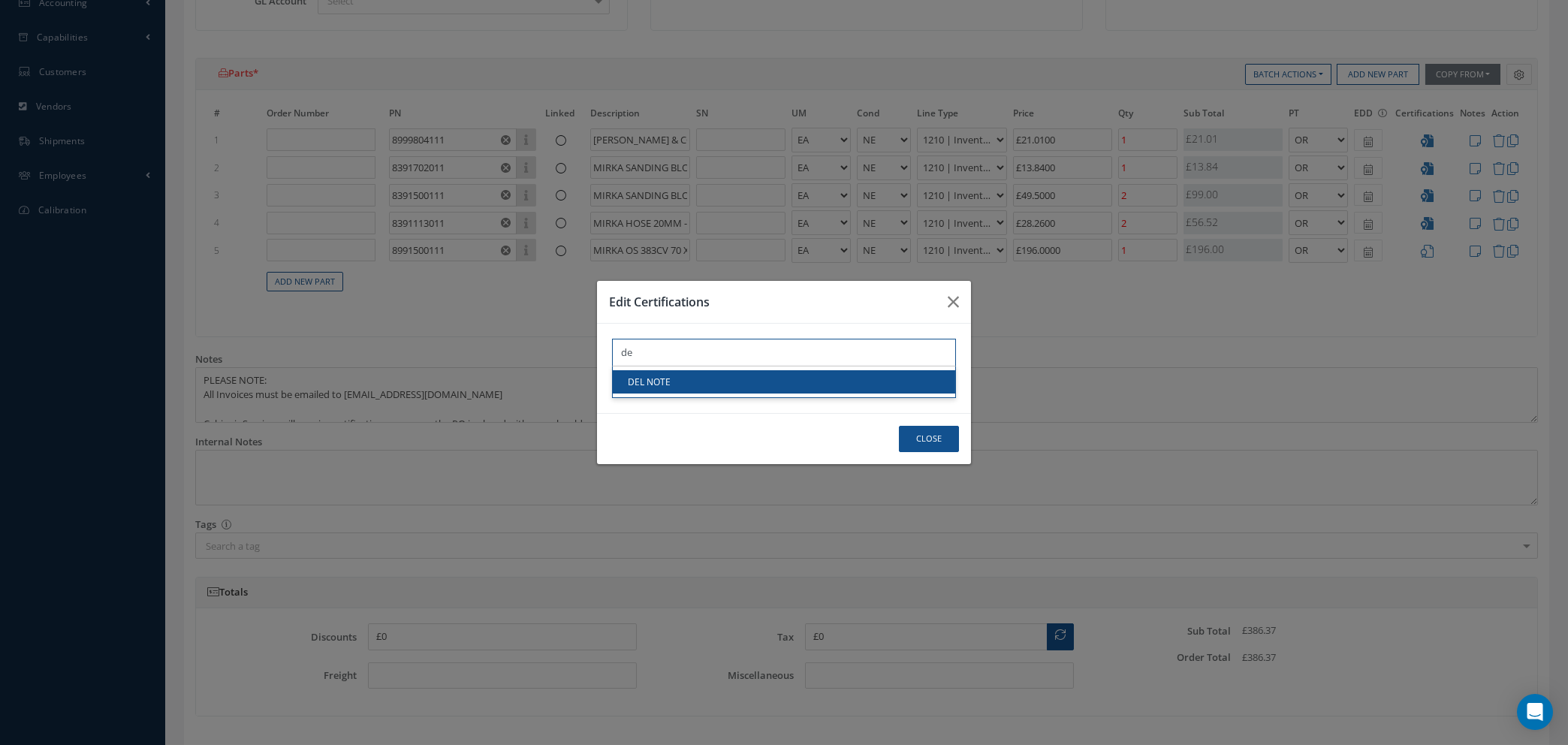
type input "de"
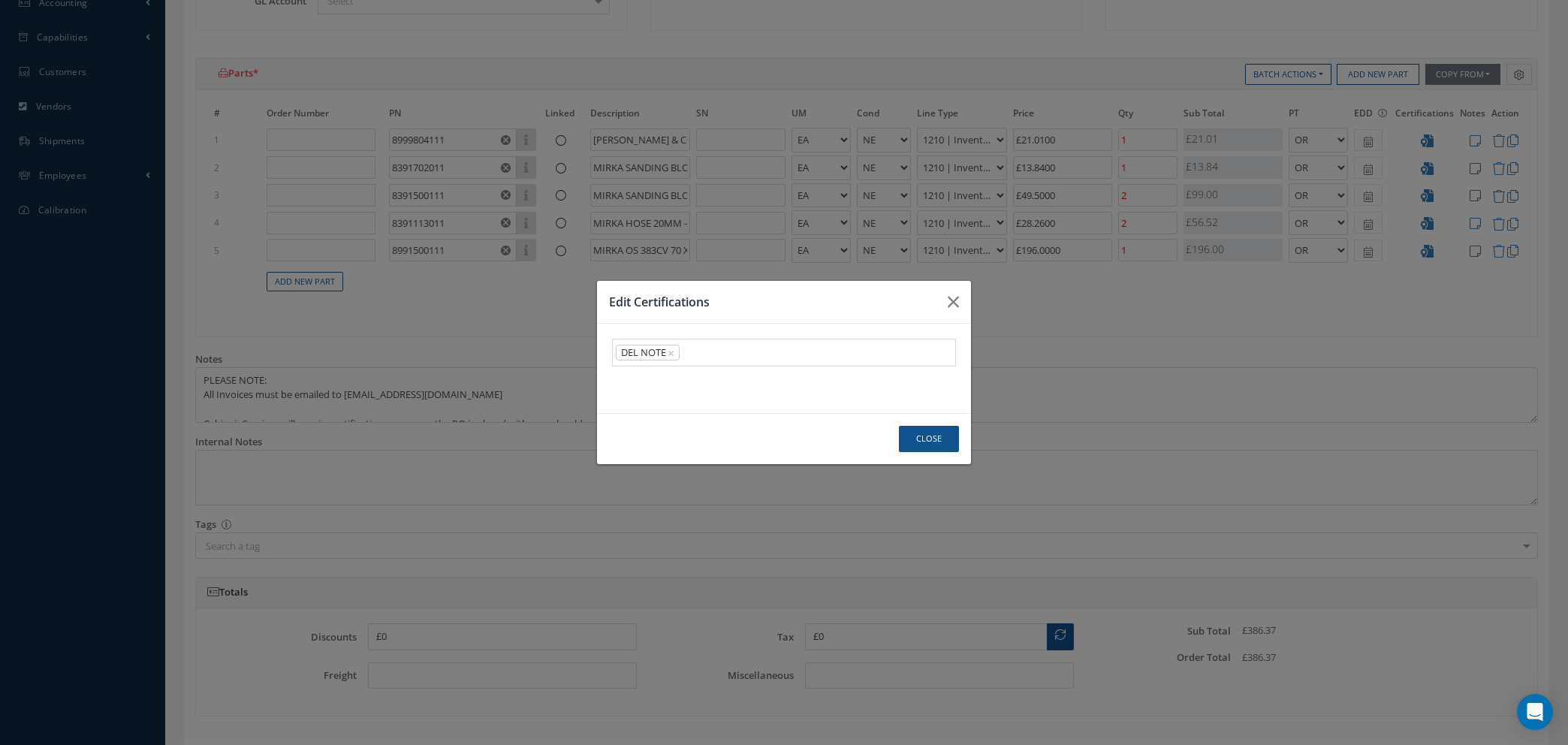
click link "DEL NOTE"
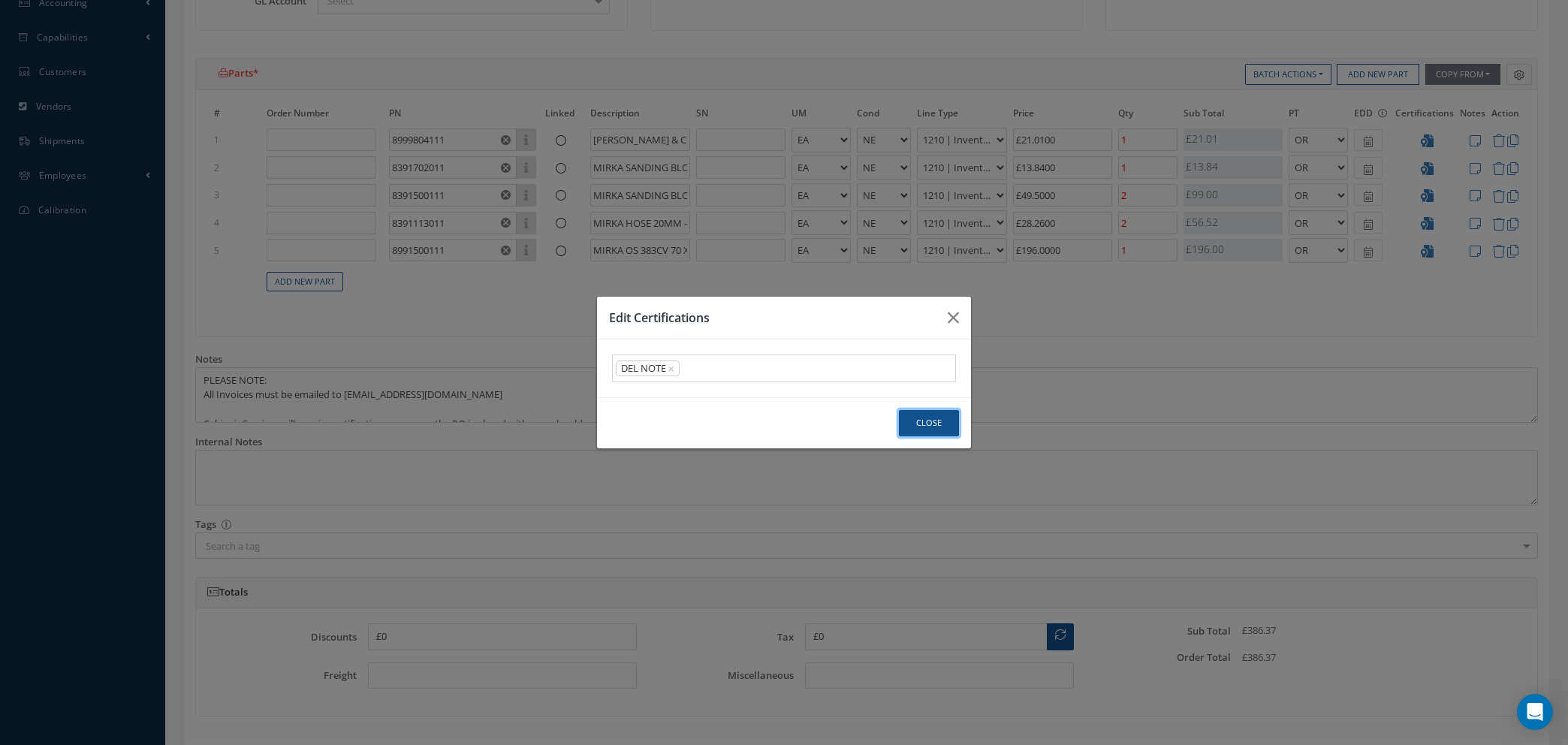
click button "Close"
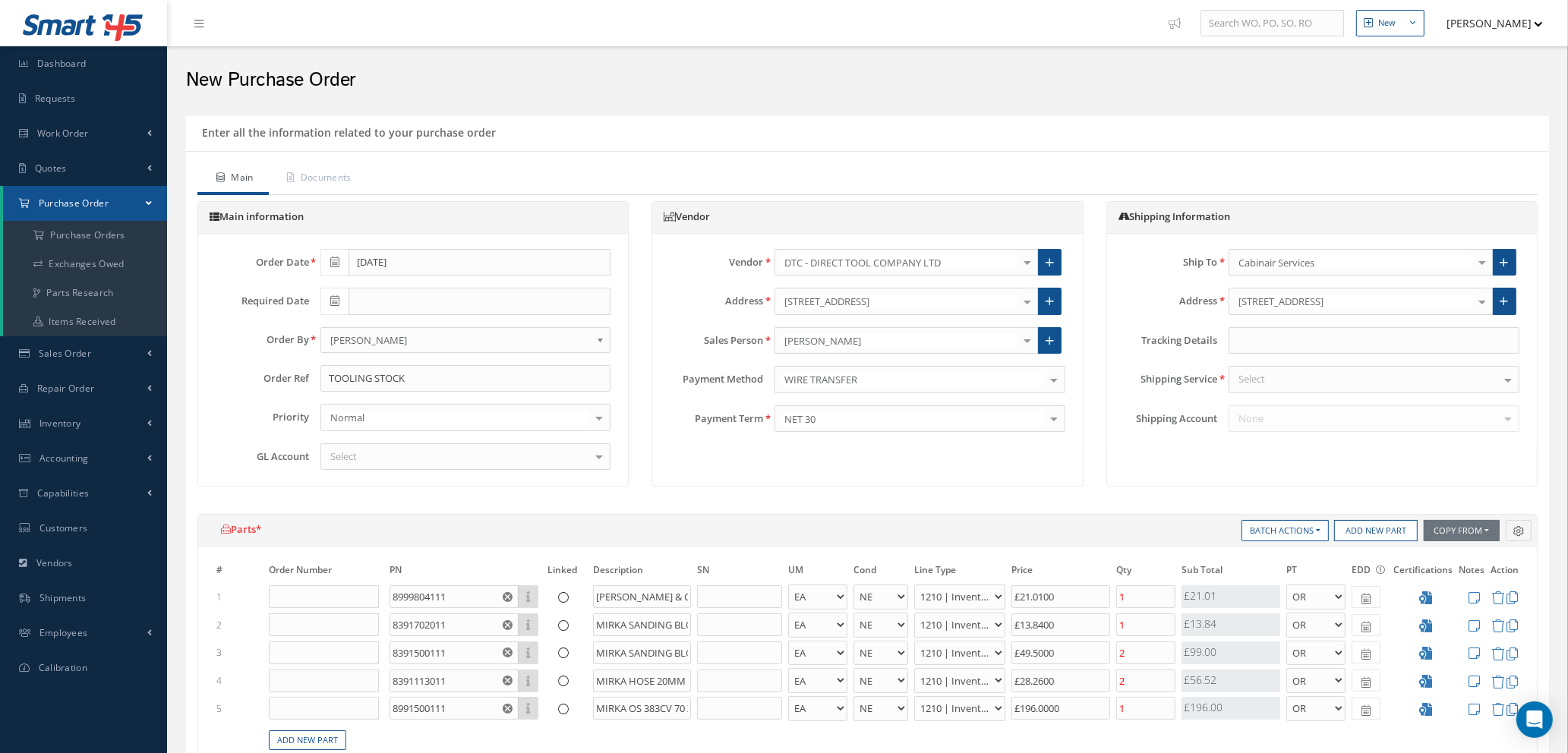
scroll to position [228, 0]
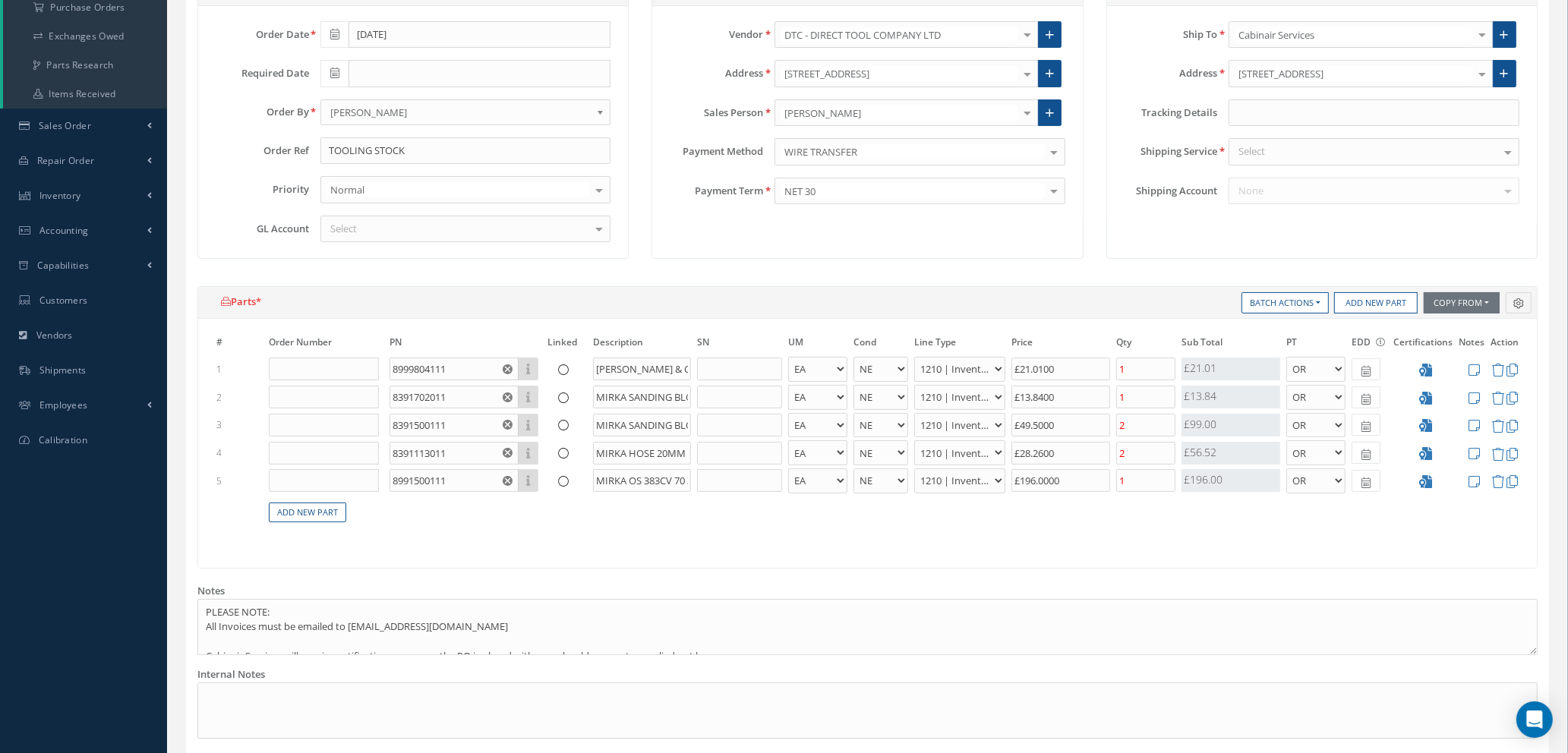
click div "Select"
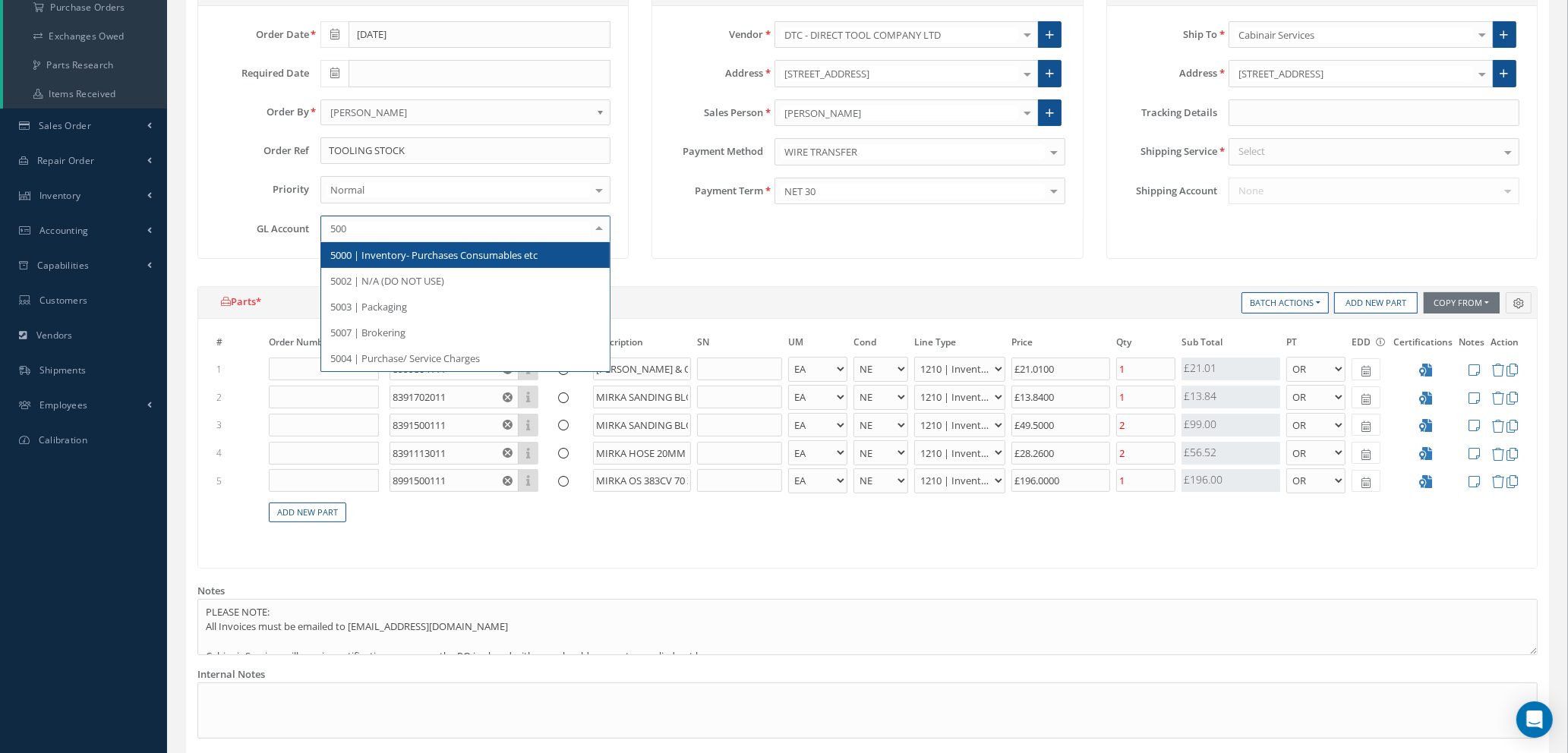
type input "5000"
click span "5000 | Inventory- Purchases Consumables etc"
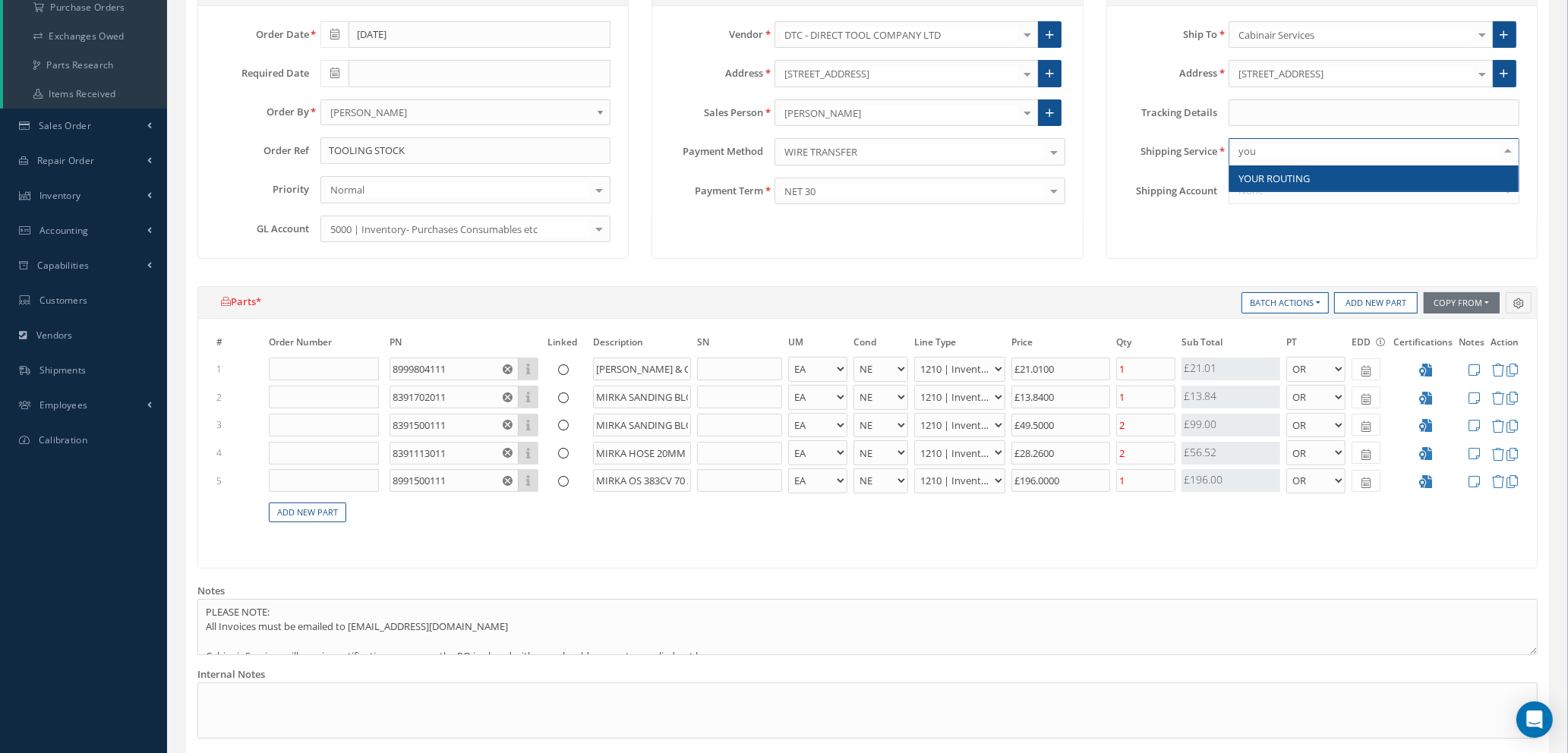
type input "your"
click span "YOUR ROUTING"
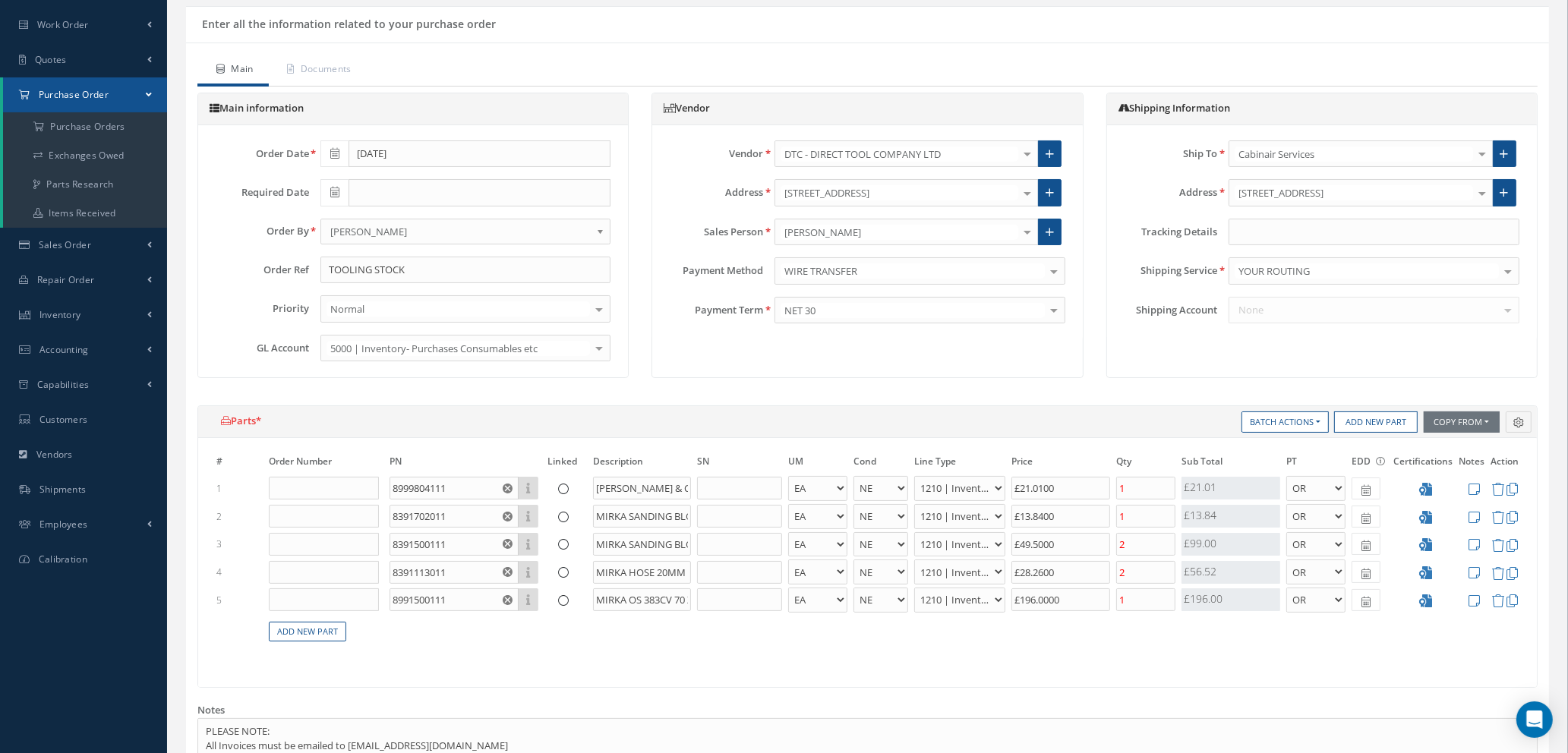
scroll to position [0, 0]
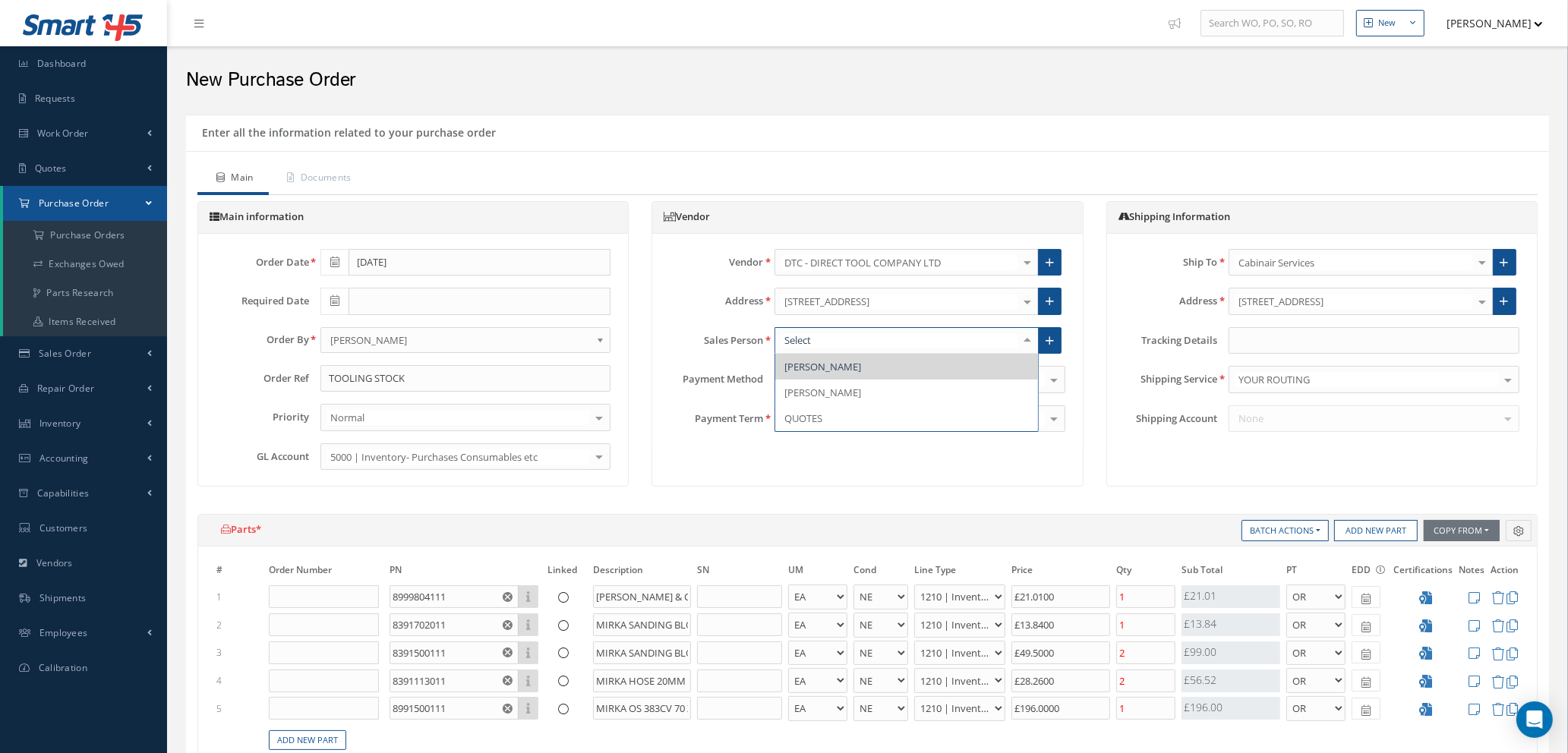
click div
click span "DERMOTT MOGGACH"
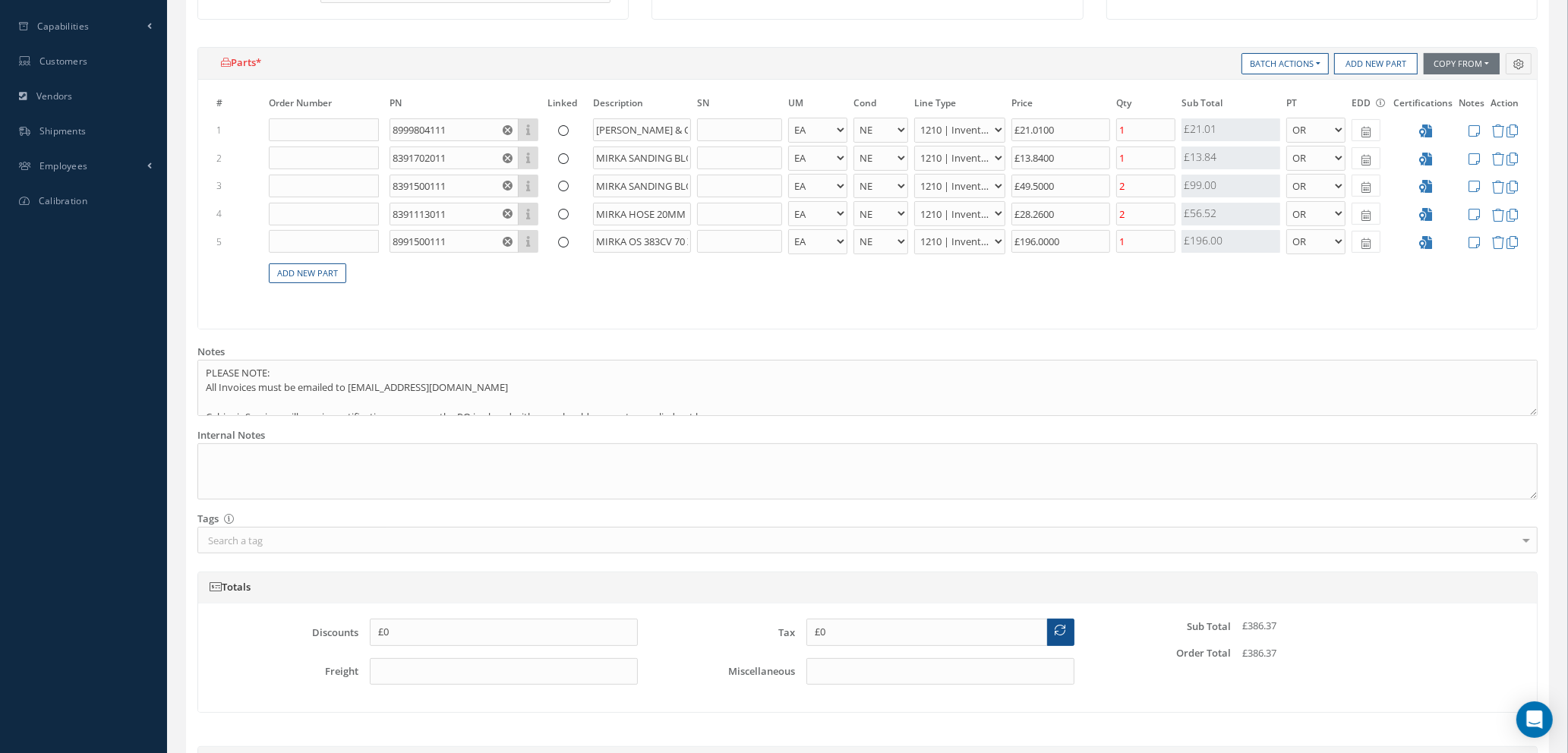
scroll to position [696, 0]
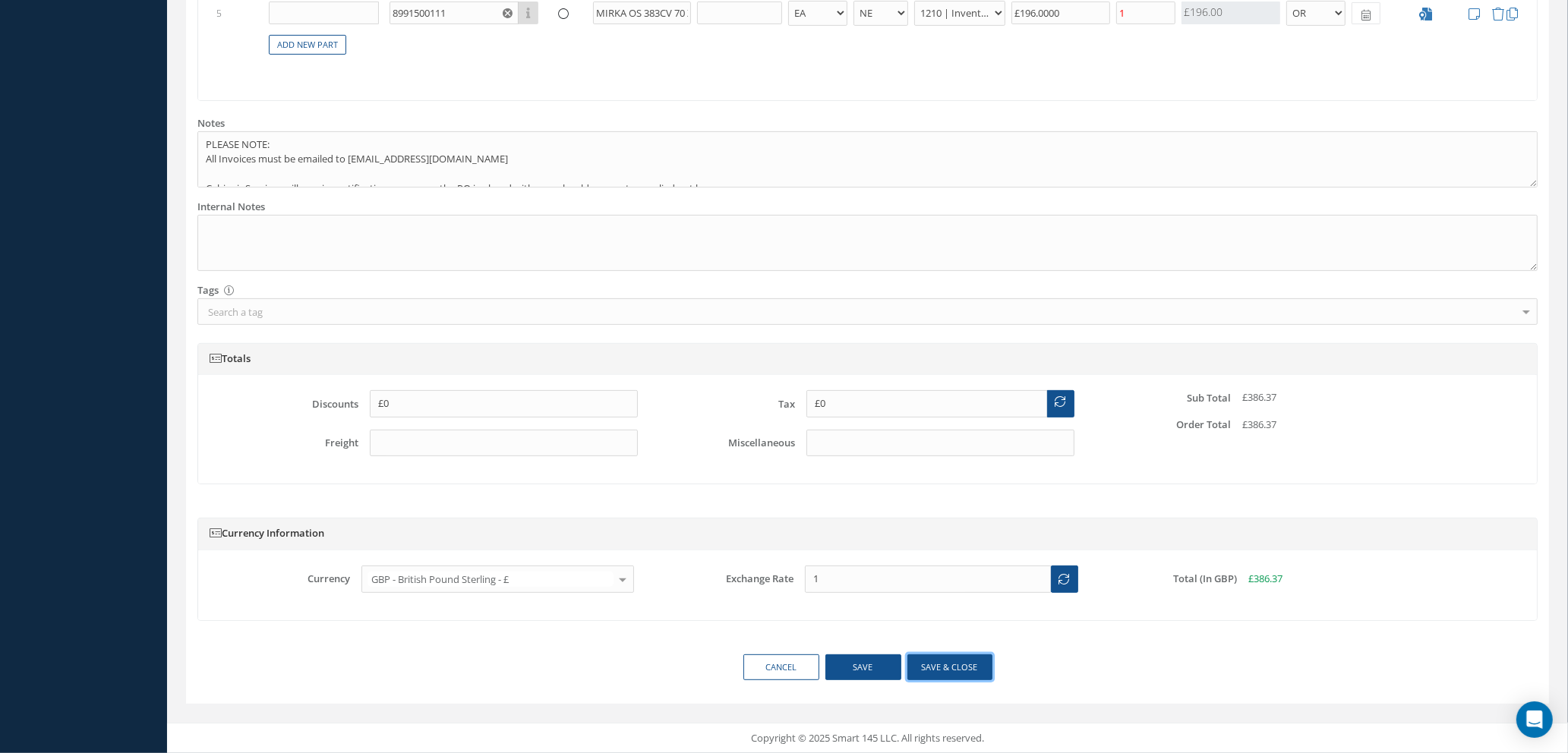
click button "Save & close"
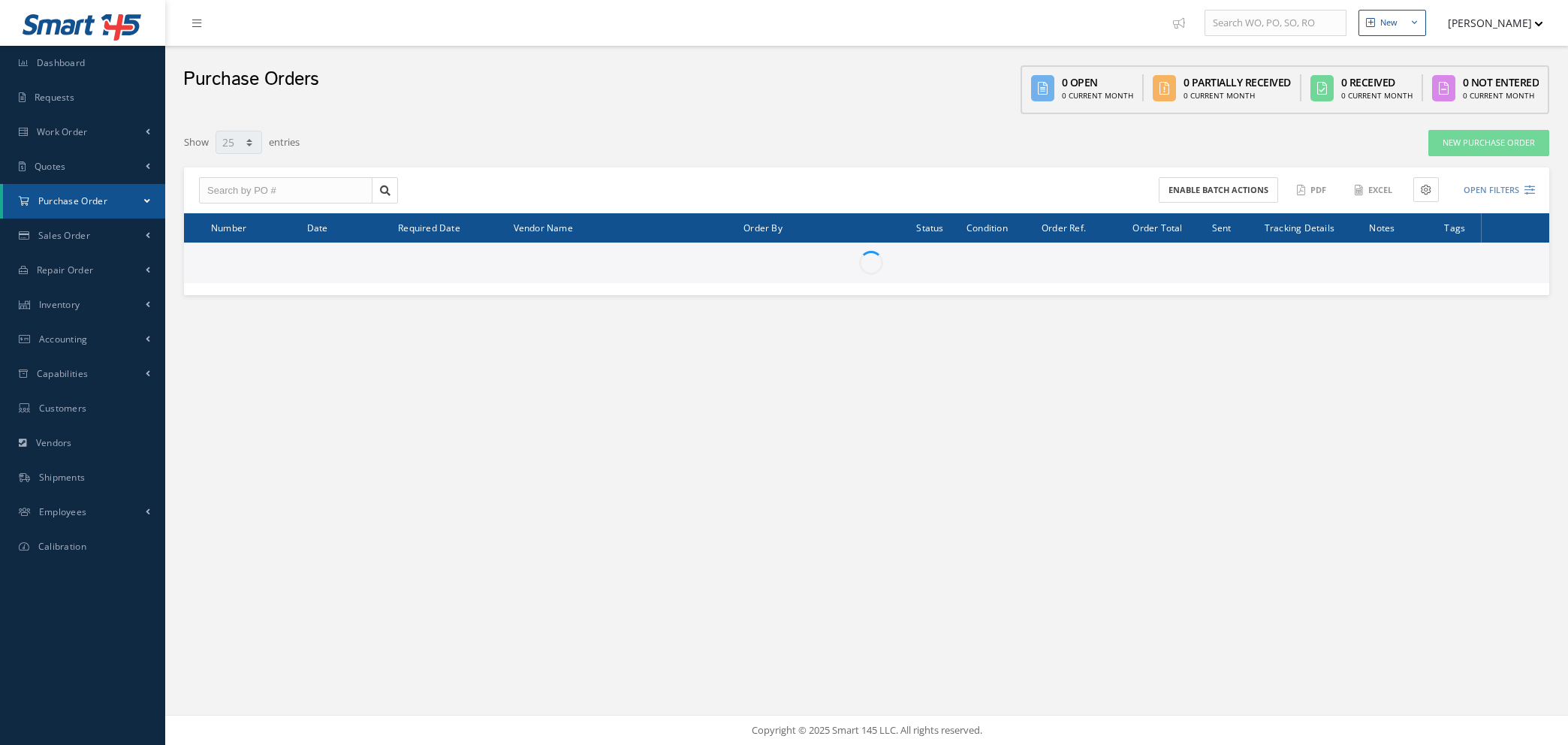
select select "25"
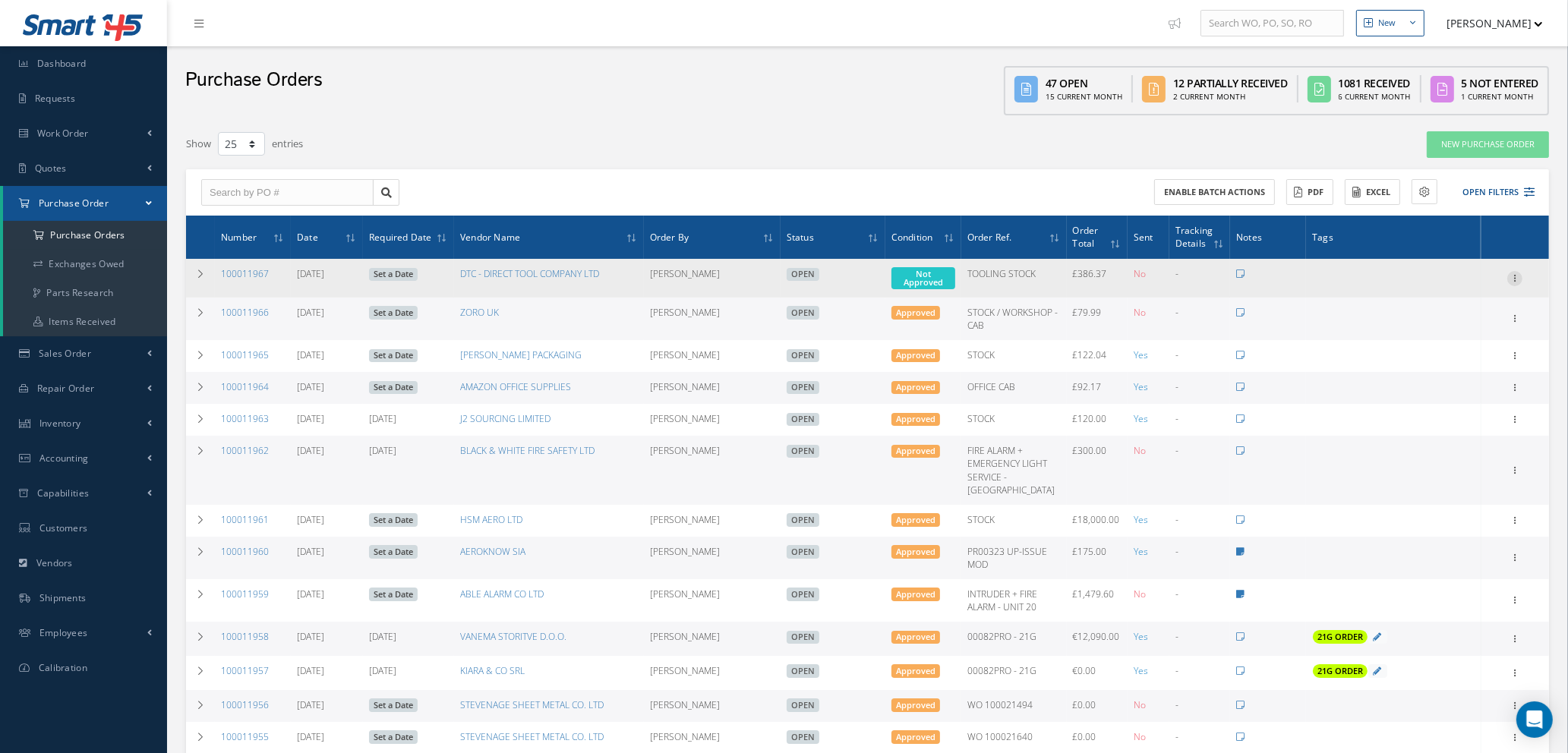
click at [1518, 274] on icon at bounding box center [1515, 277] width 15 height 12
click at [1470, 284] on link "Enter/Update" at bounding box center [1445, 288] width 120 height 20
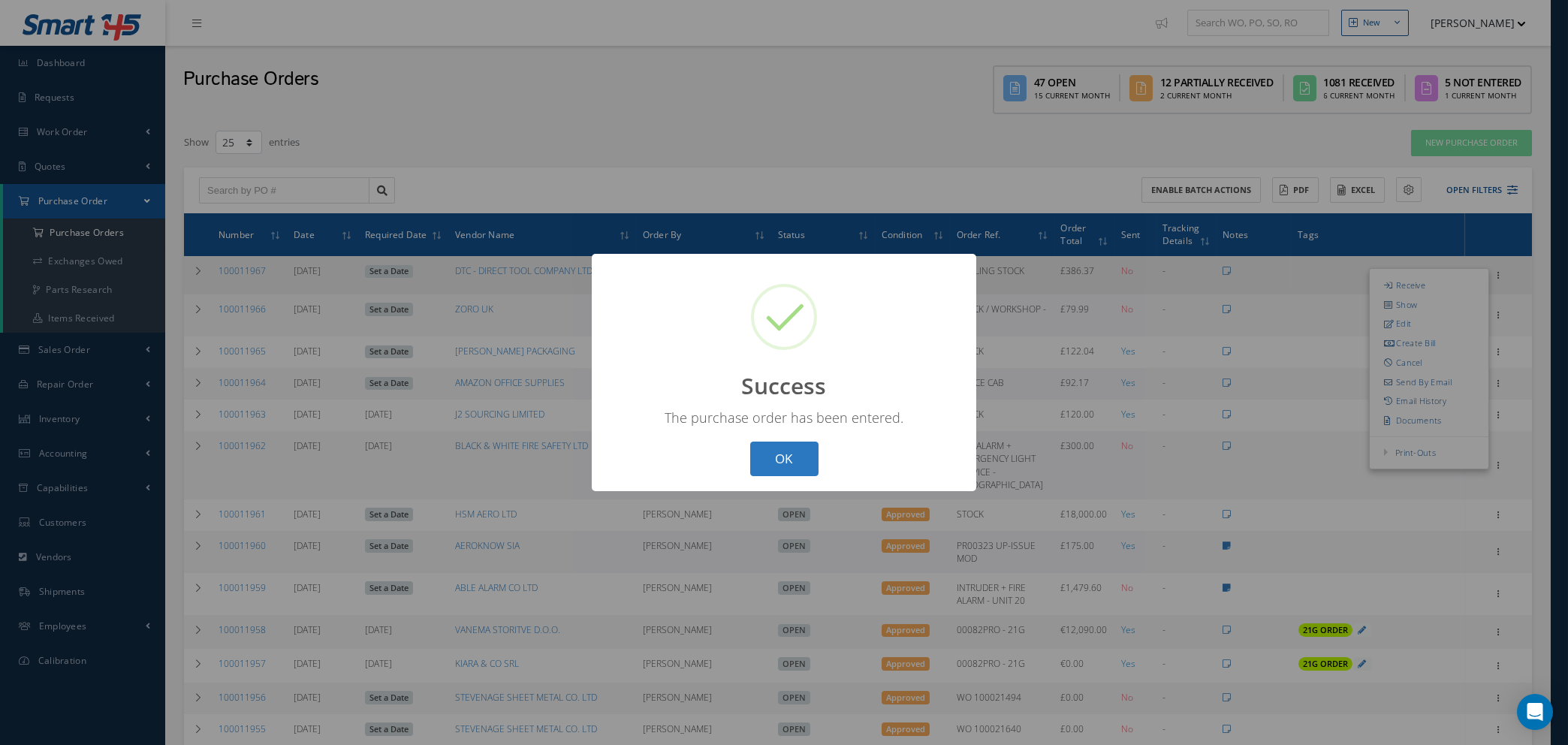
click at [772, 454] on button "OK" at bounding box center [785, 459] width 68 height 35
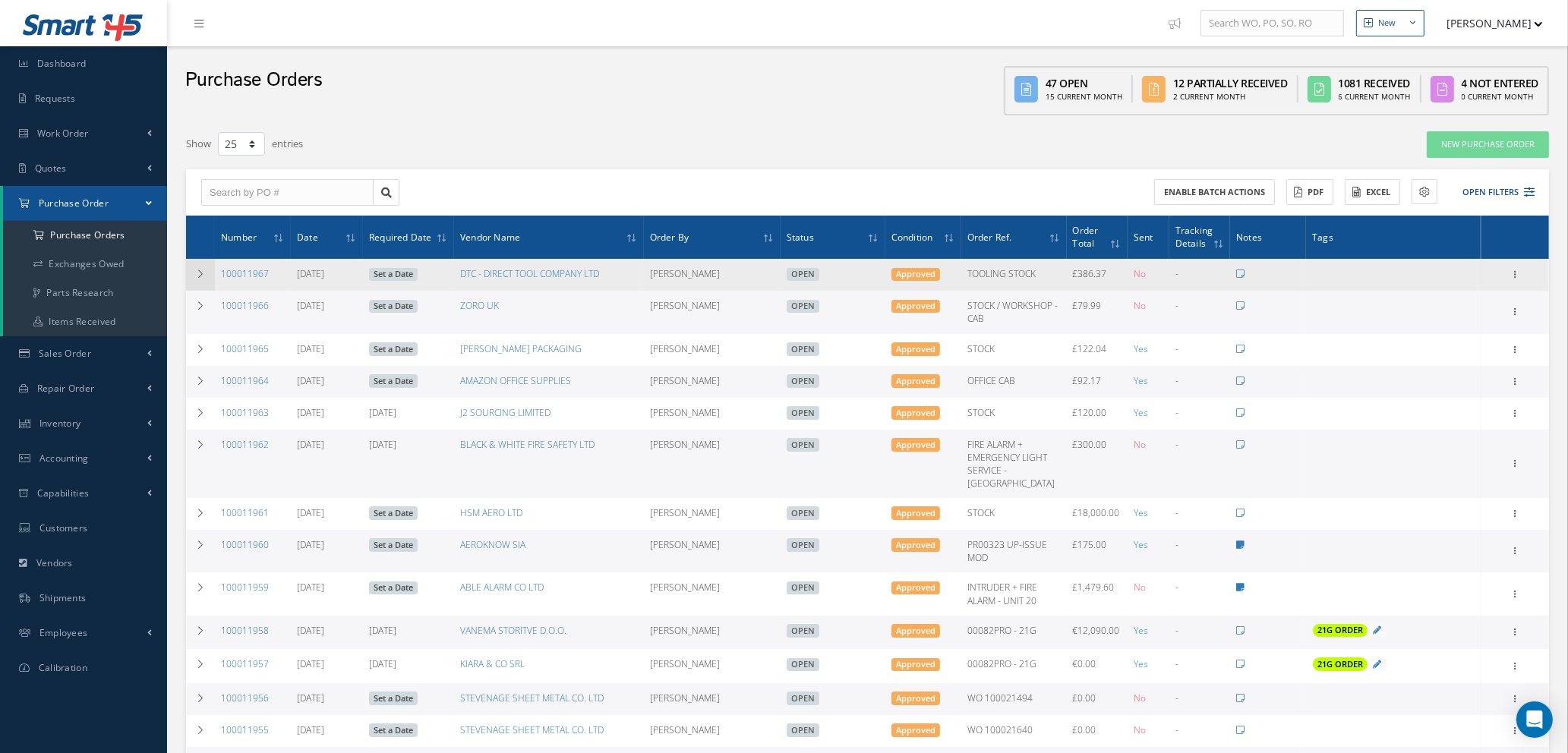
click at [202, 270] on icon at bounding box center [201, 274] width 11 height 9
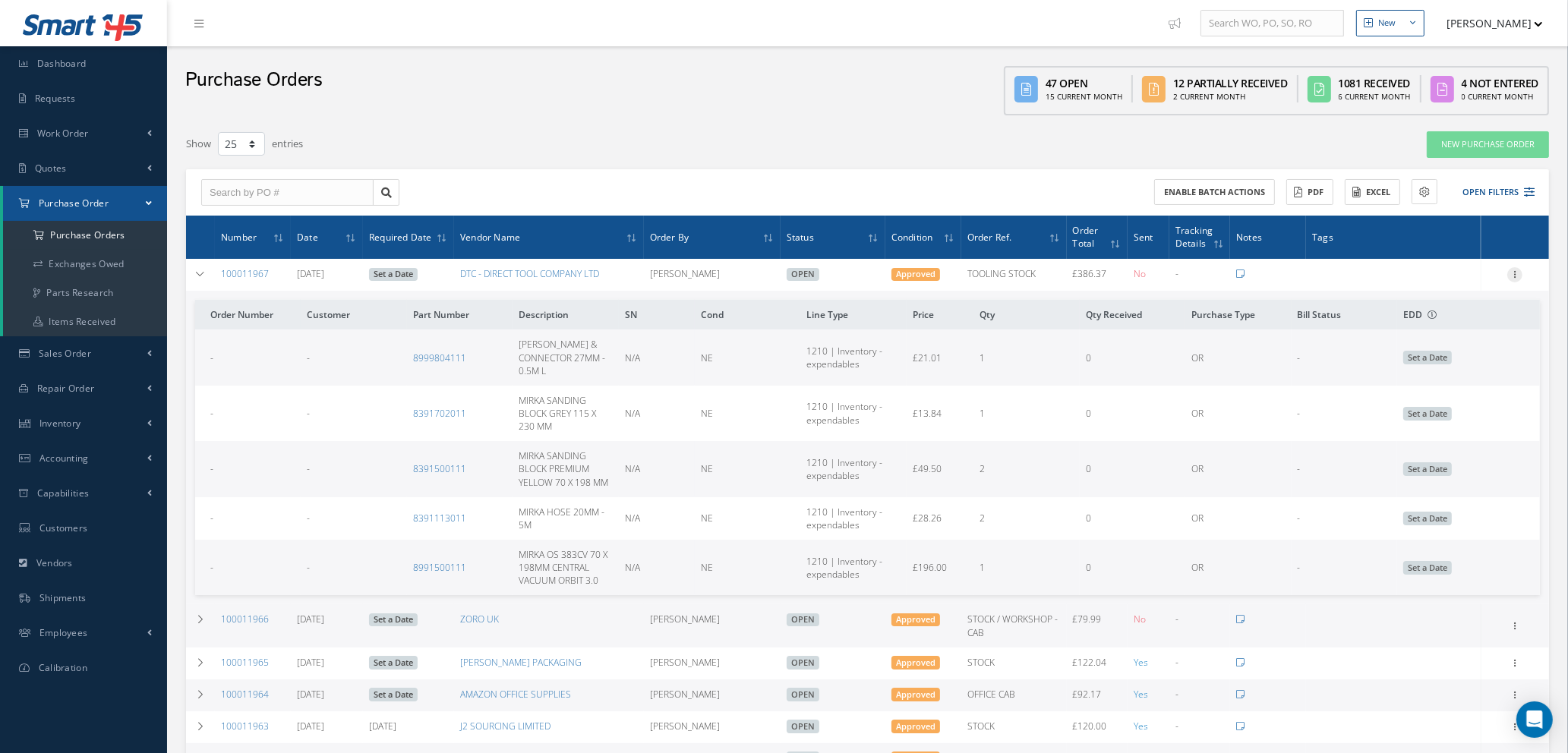
click at [1515, 272] on icon at bounding box center [1515, 273] width 15 height 12
click at [1448, 381] on link "Send By Email" at bounding box center [1445, 382] width 120 height 20
type input "Reports from Purchase Order #100011967"
type textarea "Hiya, Please find Attached, our Purchase Order #100011967. If you have any ques…"
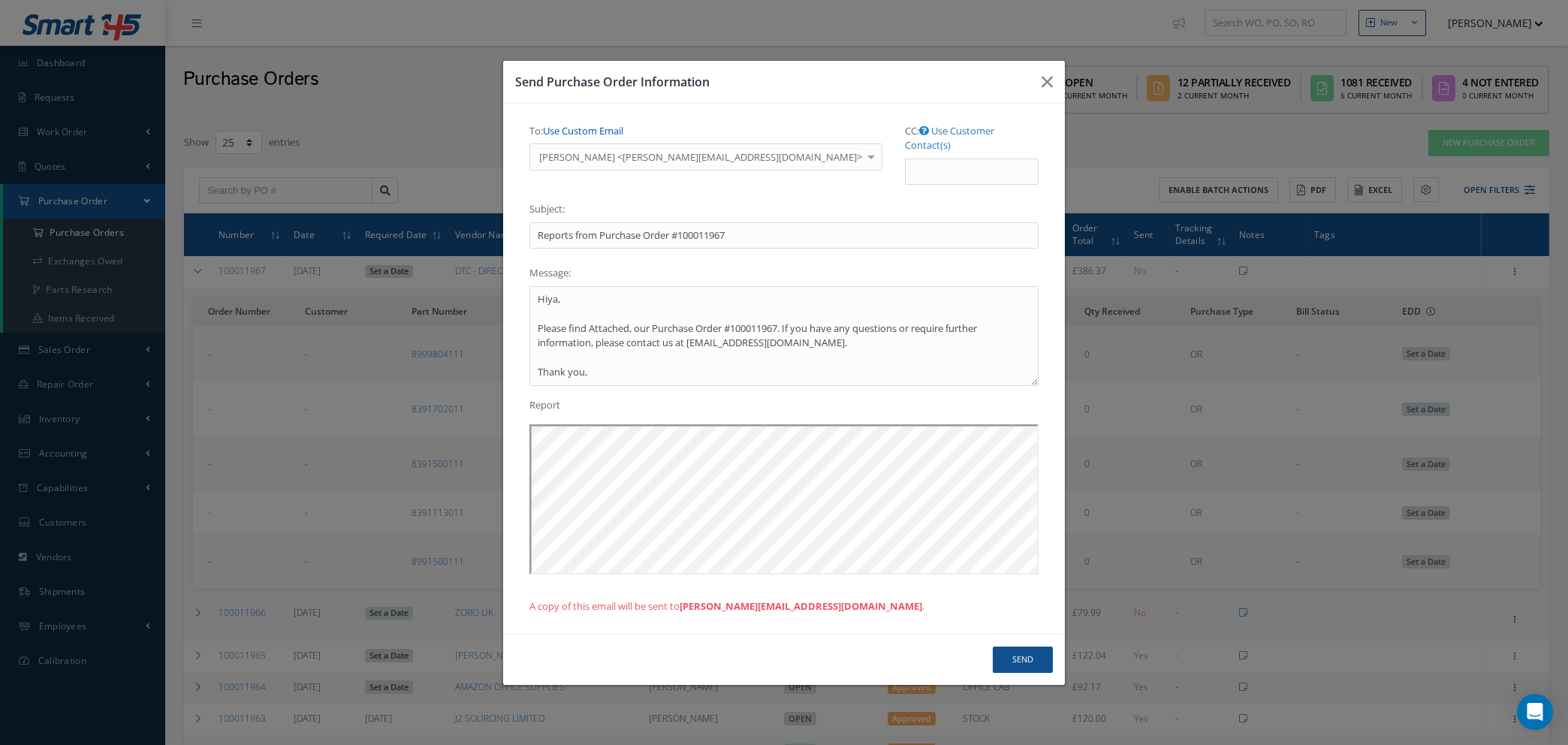
click at [593, 138] on link "Use Custom Email" at bounding box center [583, 130] width 80 height 13
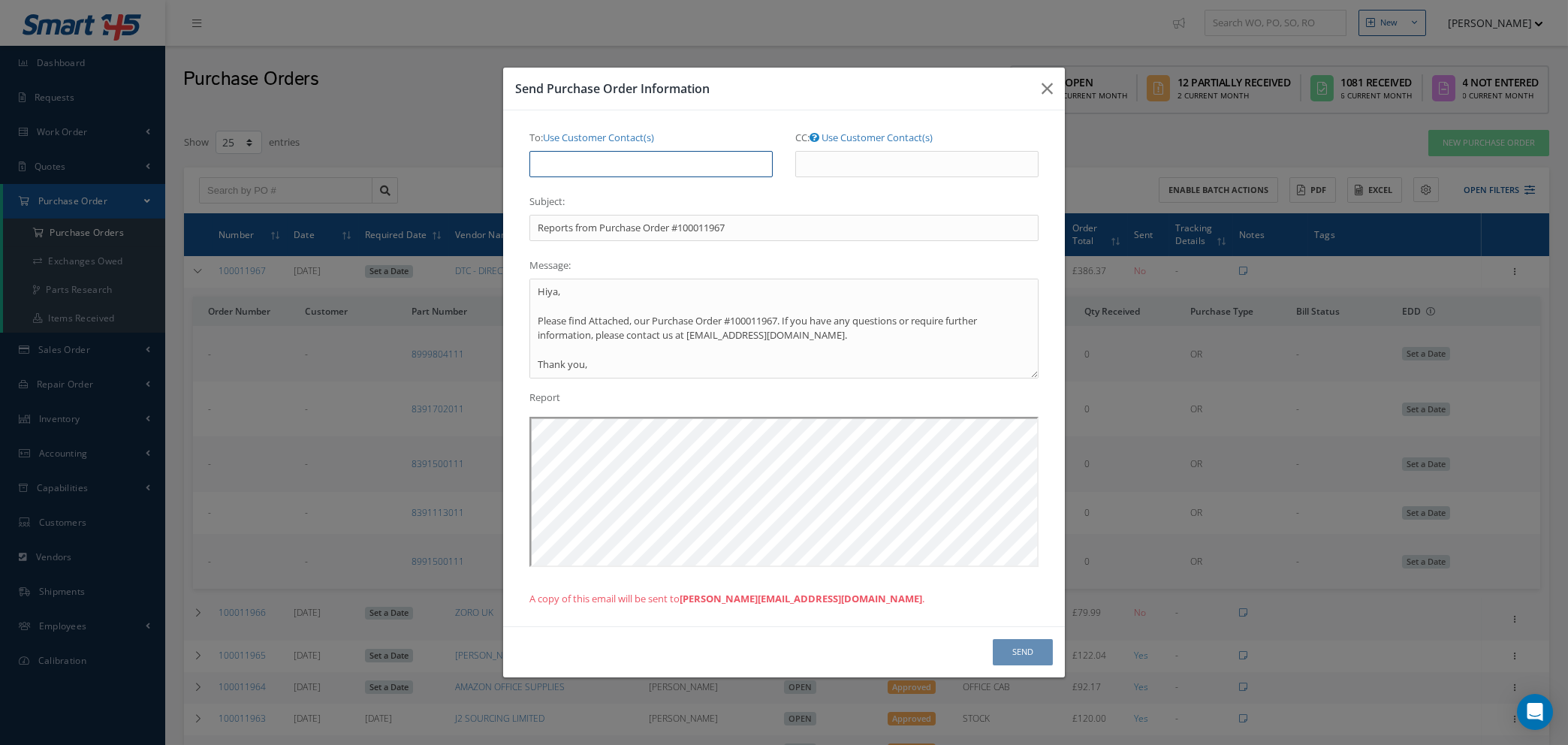
click at [593, 166] on input "To: Use Customer Contact(s)" at bounding box center [651, 164] width 243 height 27
type input "natasha@cab.aero"
click at [1018, 645] on button "Send" at bounding box center [1023, 652] width 60 height 26
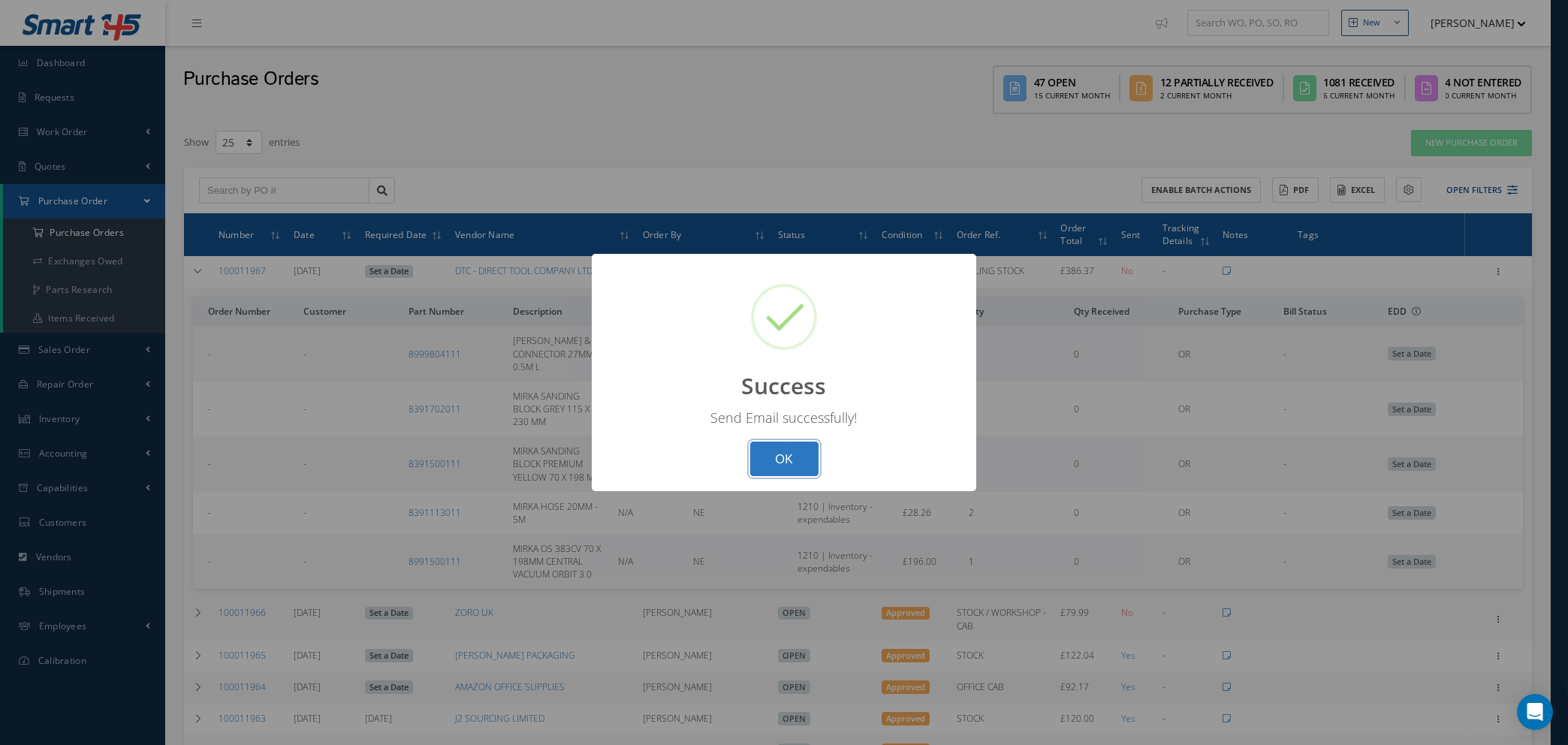
click at [784, 459] on button "OK" at bounding box center [785, 459] width 68 height 35
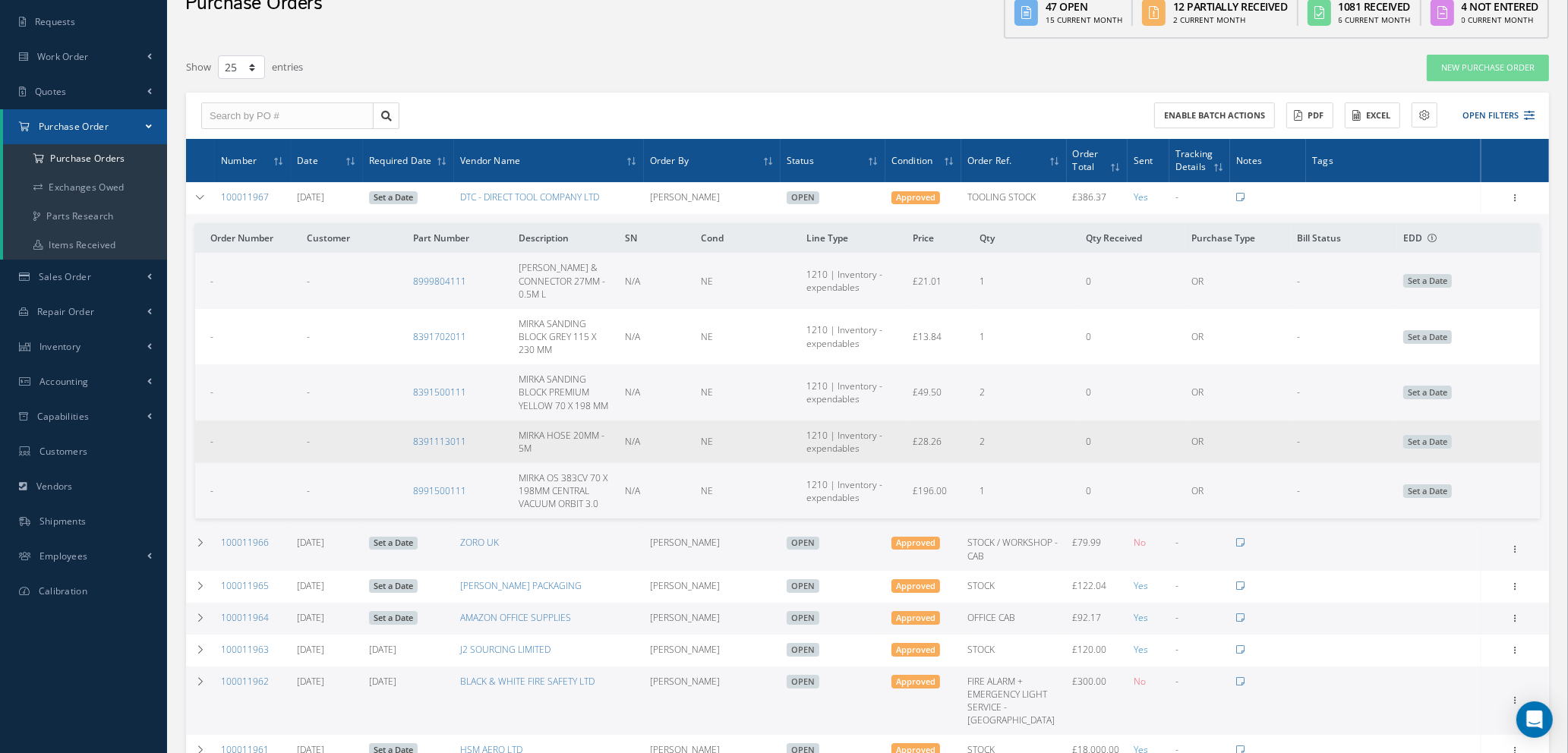
scroll to position [114, 0]
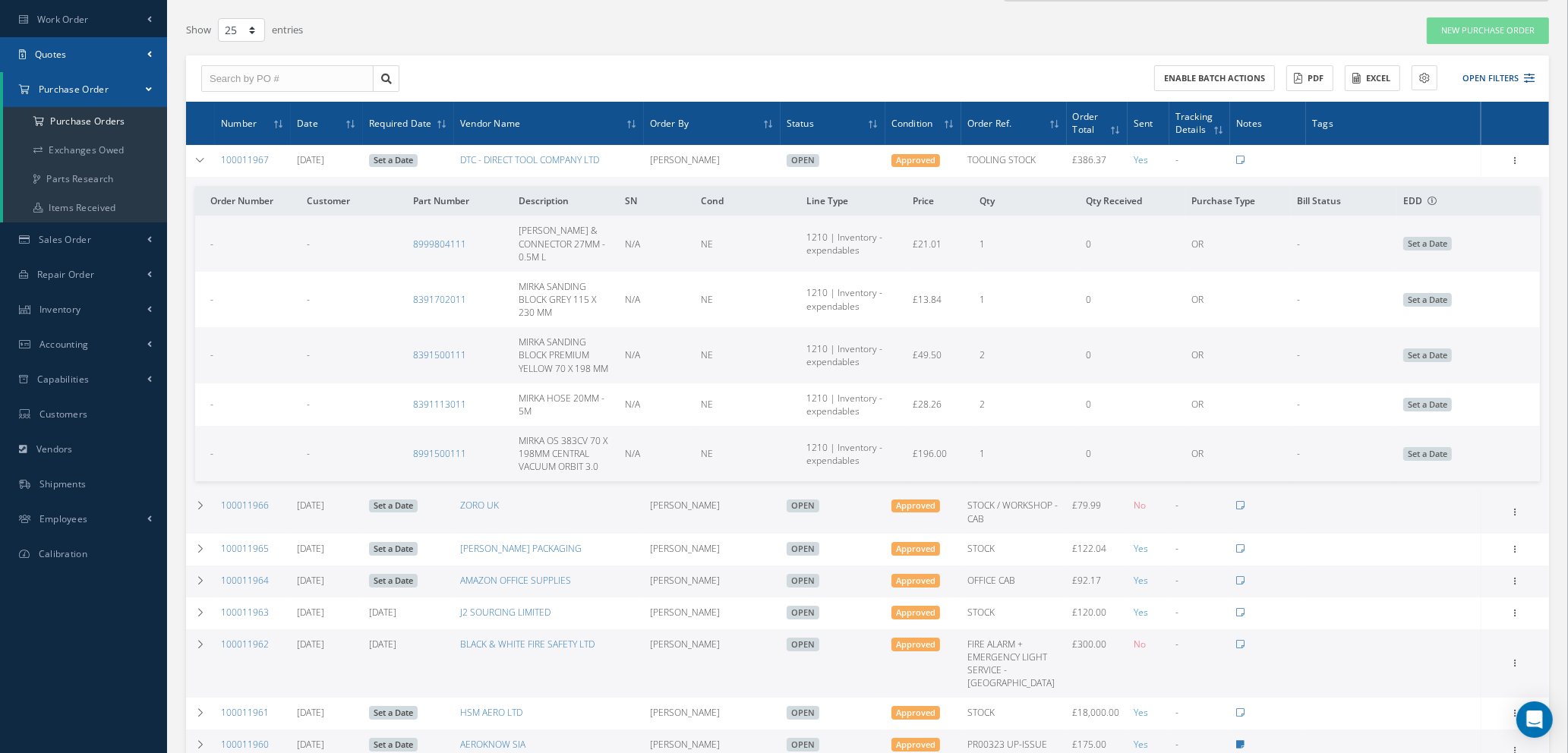
click at [86, 53] on link "Quotes" at bounding box center [83, 54] width 167 height 35
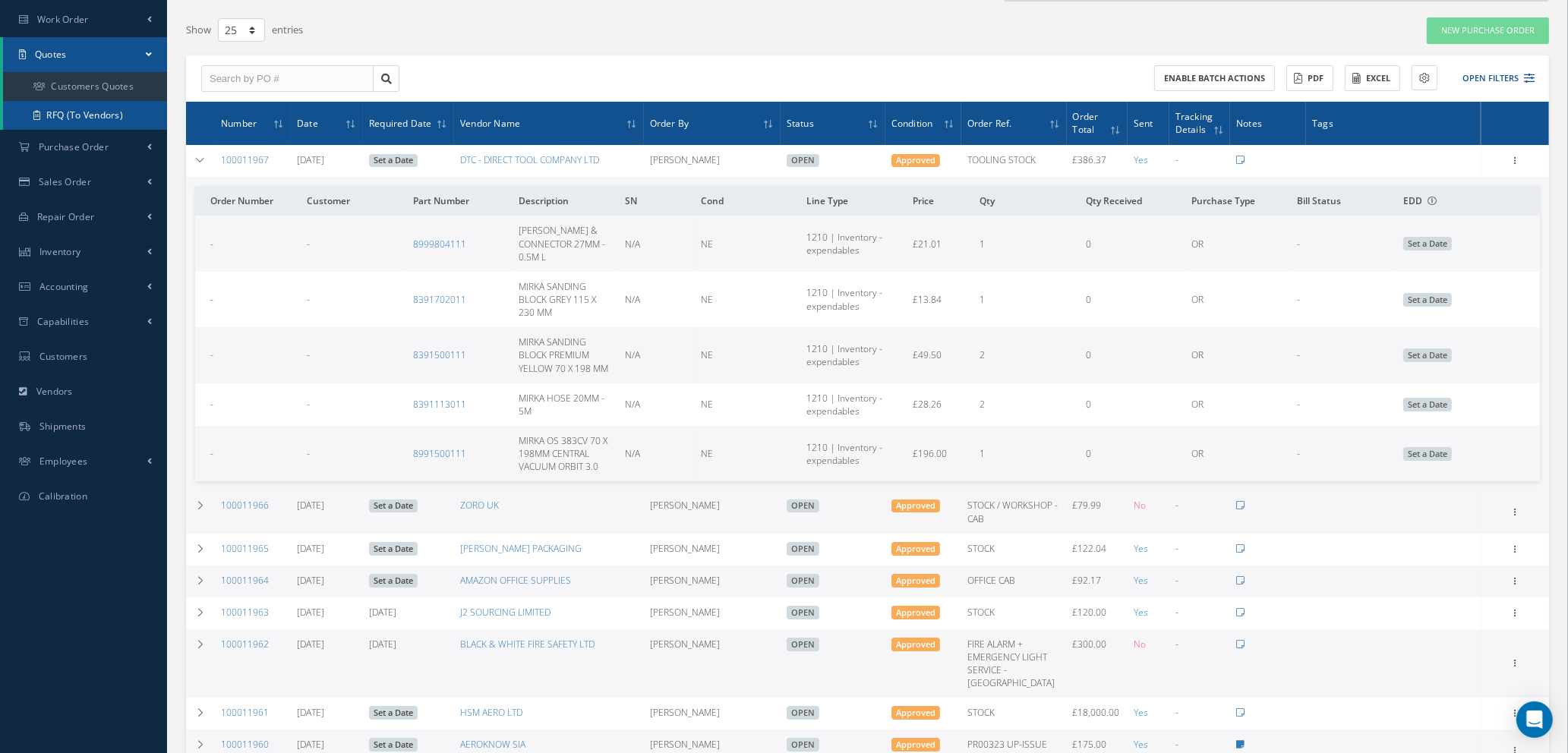
click at [86, 115] on link "RFQ (To Vendors)" at bounding box center [85, 115] width 164 height 29
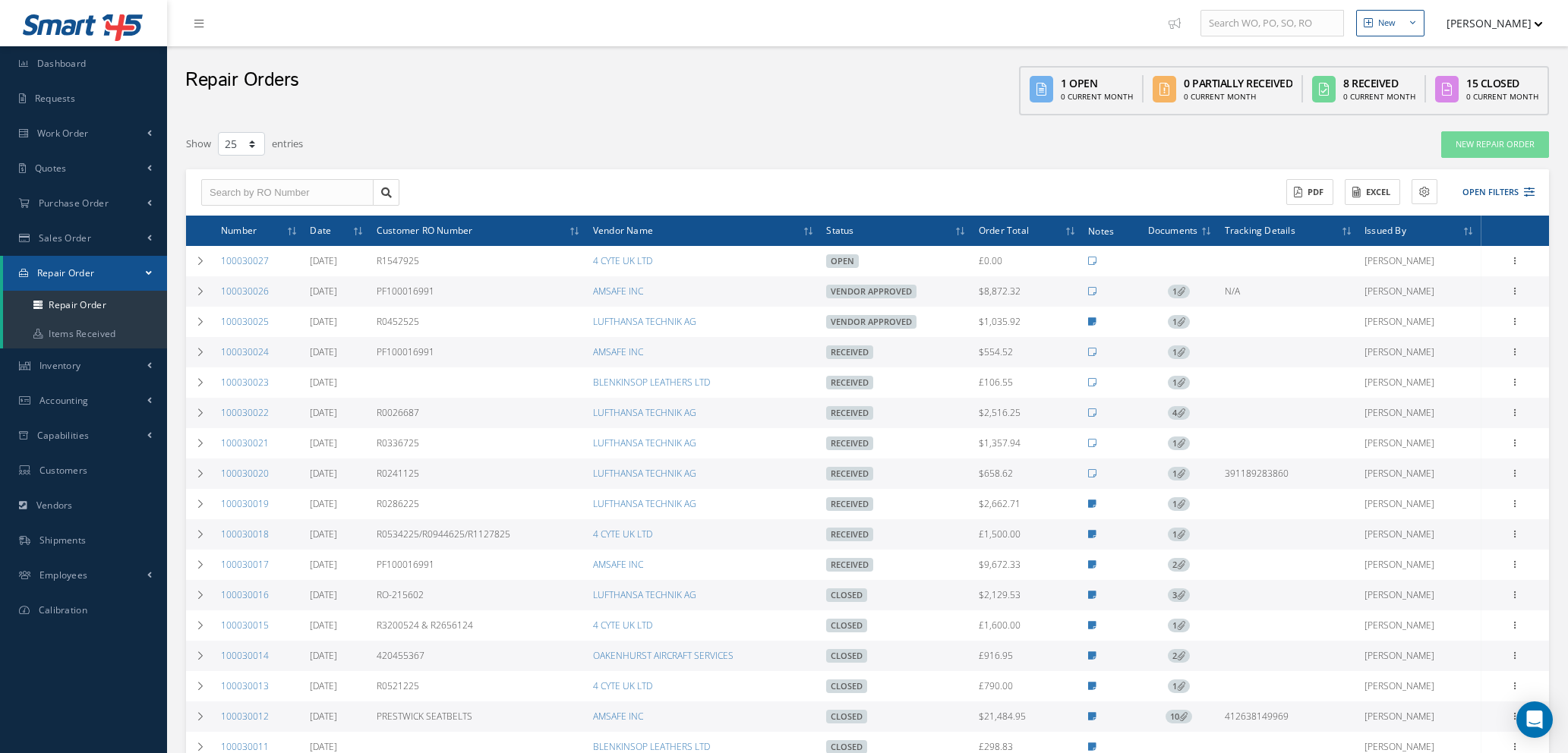
select select "25"
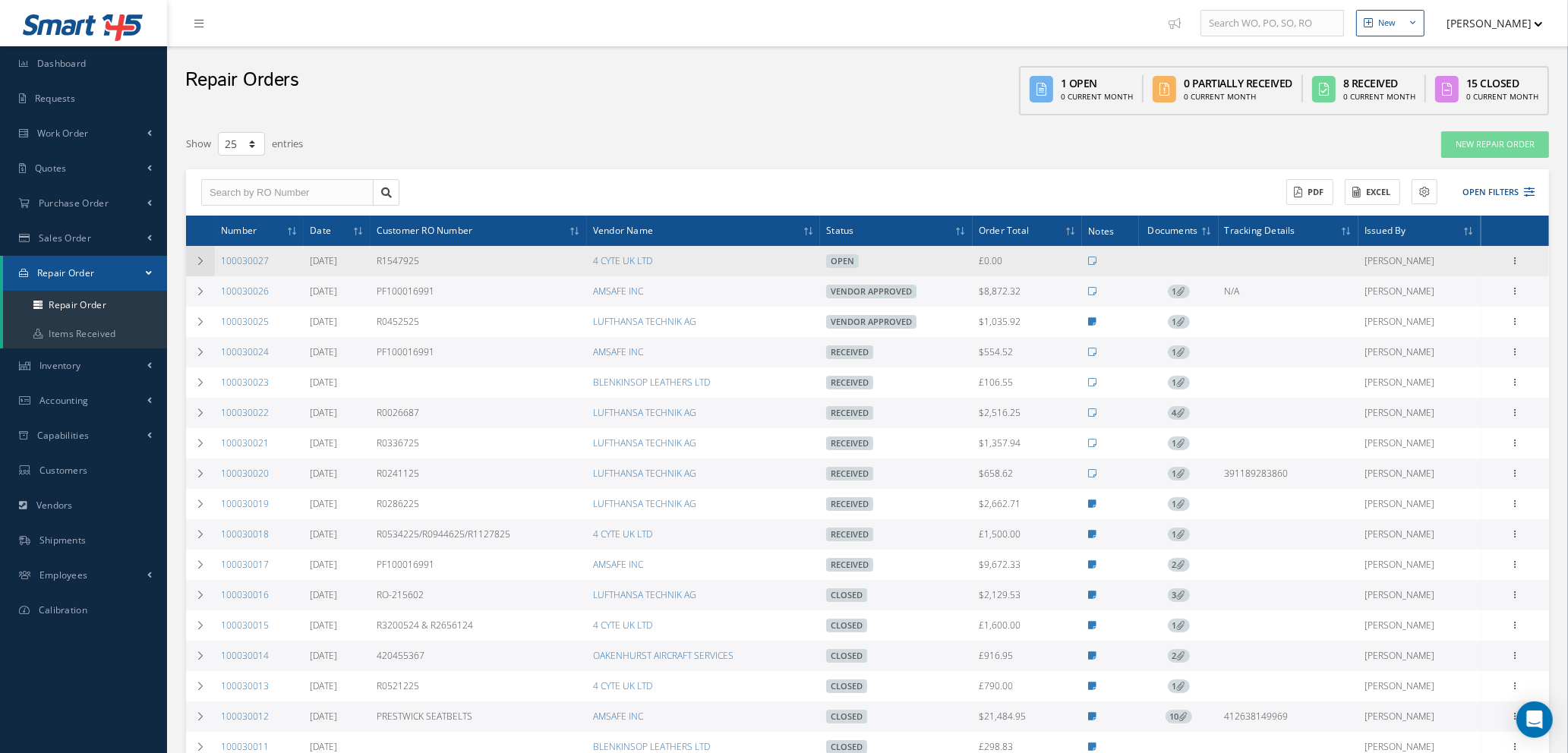
click at [195, 258] on icon at bounding box center [201, 261] width 11 height 9
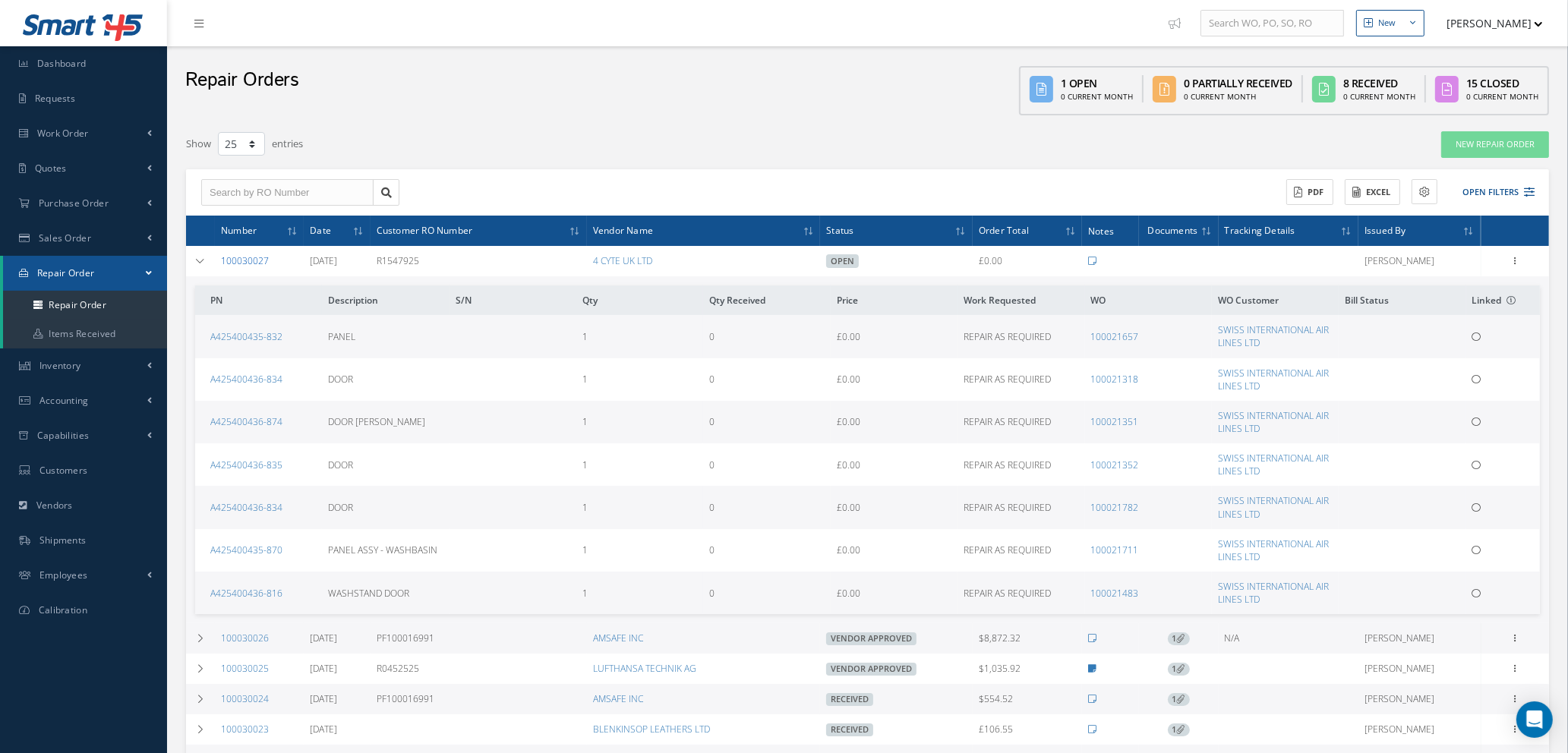
click at [252, 258] on link "100030027" at bounding box center [245, 261] width 48 height 13
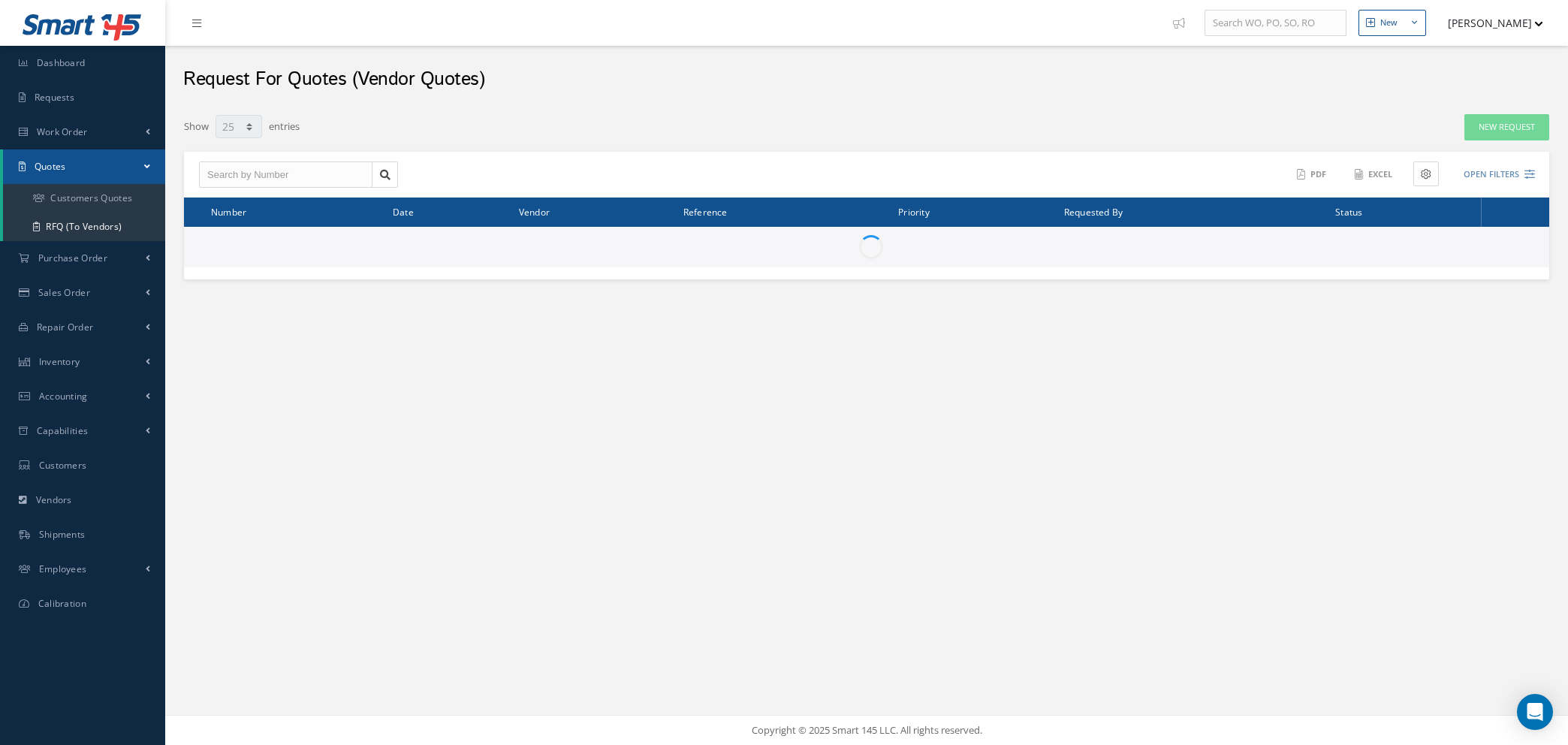
select select "25"
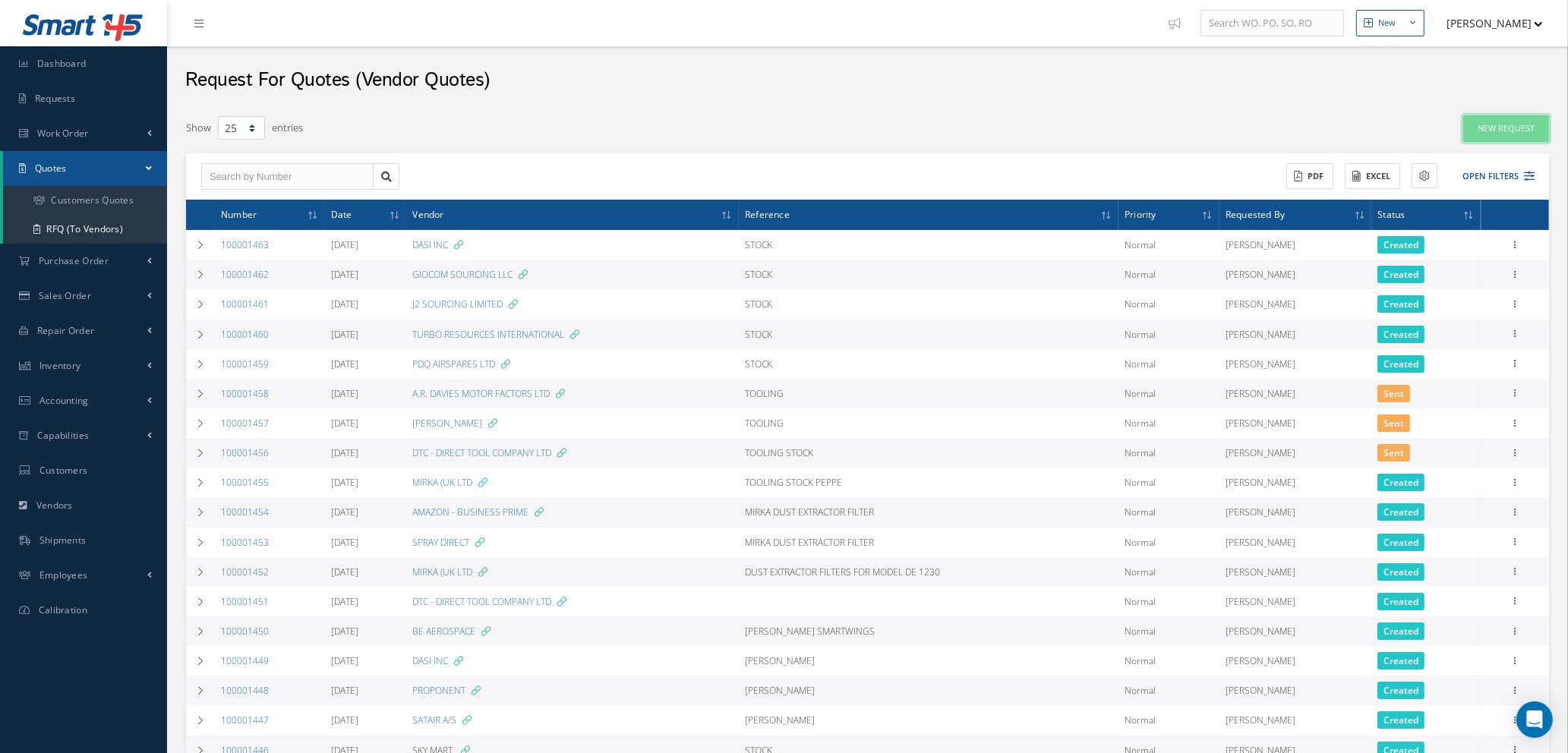
click at [1517, 122] on link "New Request" at bounding box center [1506, 129] width 86 height 27
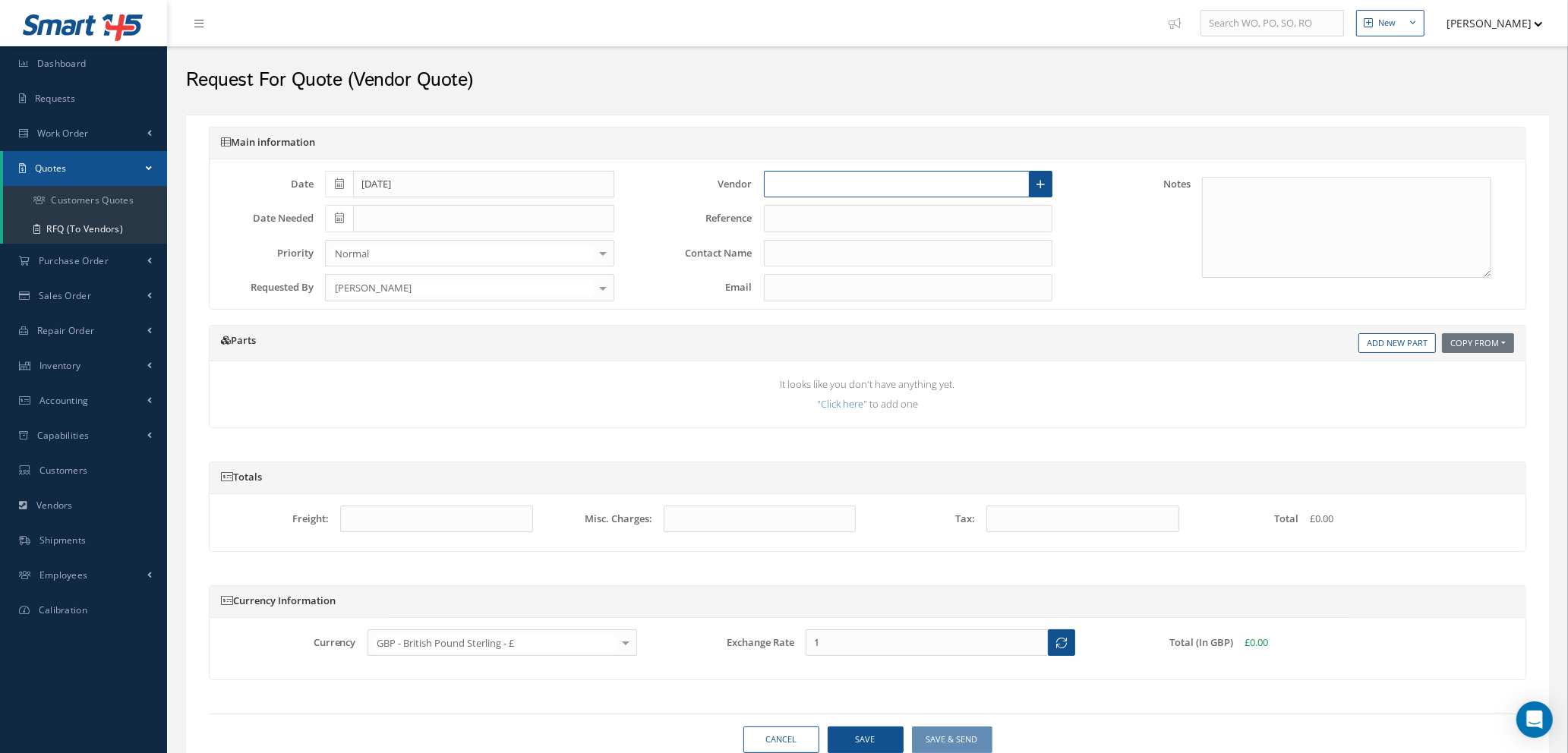
click at [878, 188] on input "text" at bounding box center [897, 184] width 267 height 28
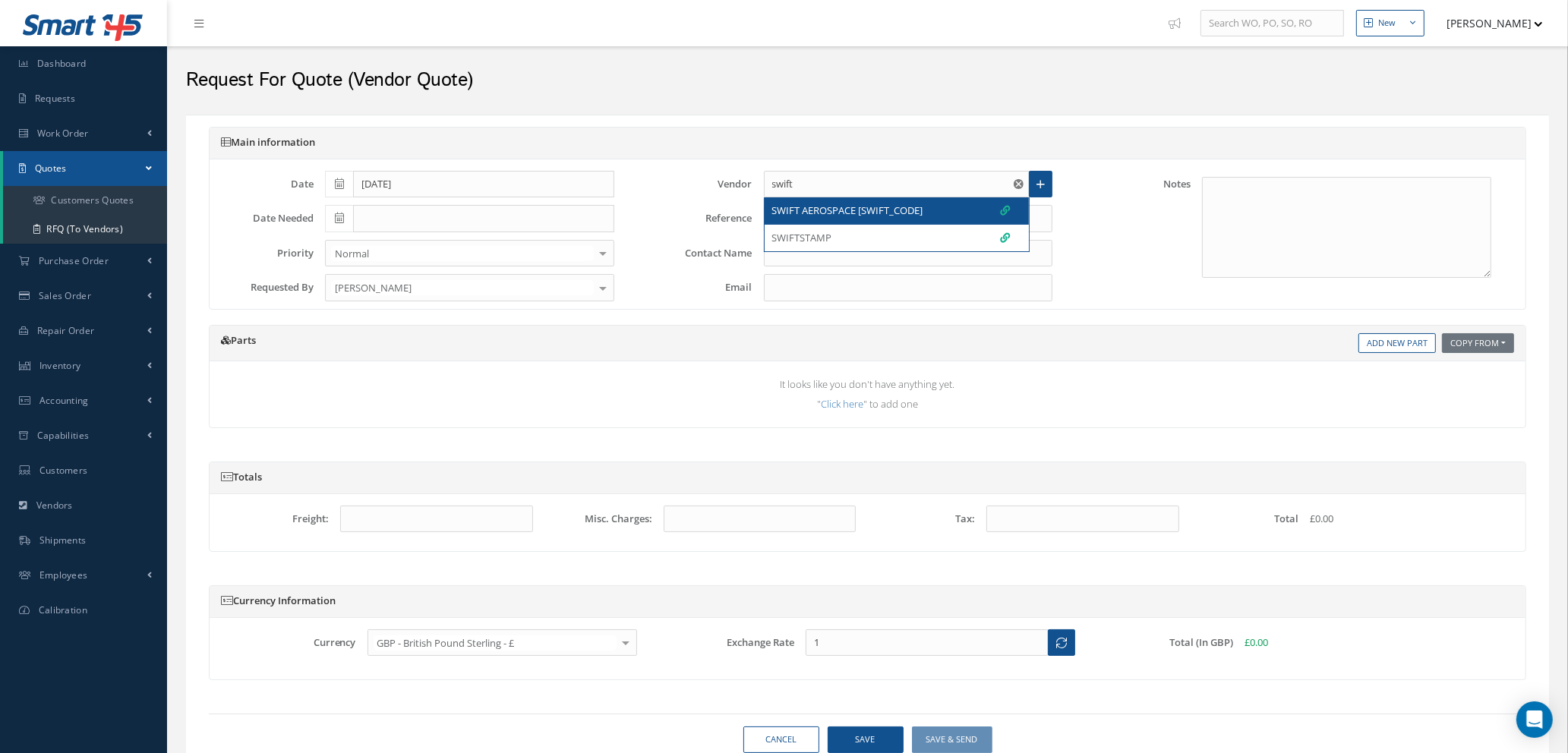
click at [875, 206] on span "SWIFT AEROSPACE [SWIFT_CODE]" at bounding box center [848, 211] width 151 height 15
type input "SWIFT AEROSPACE [SWIFT_CODE]"
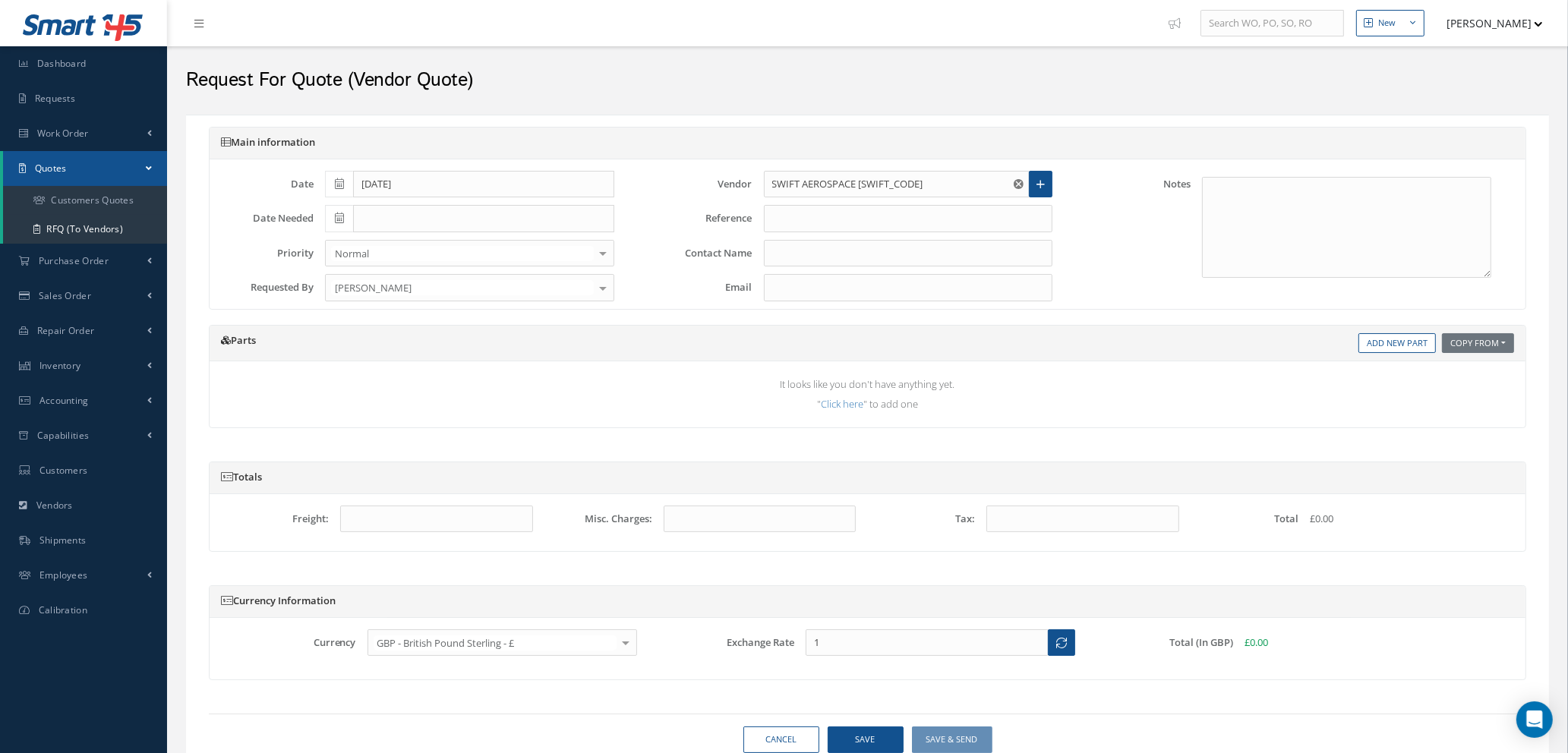
type input "AMANDA COLLINSON"
type input "Amanda.Collinson@swiftaero.com"
click at [856, 215] on input "text" at bounding box center [909, 219] width 289 height 28
drag, startPoint x: 891, startPoint y: 258, endPoint x: 631, endPoint y: 252, distance: 260.1
click at [631, 252] on div "Date 09/05/2025 Date Needed Priority Normal Normal AOG Critical No elements fou…" at bounding box center [867, 234] width 1339 height 149
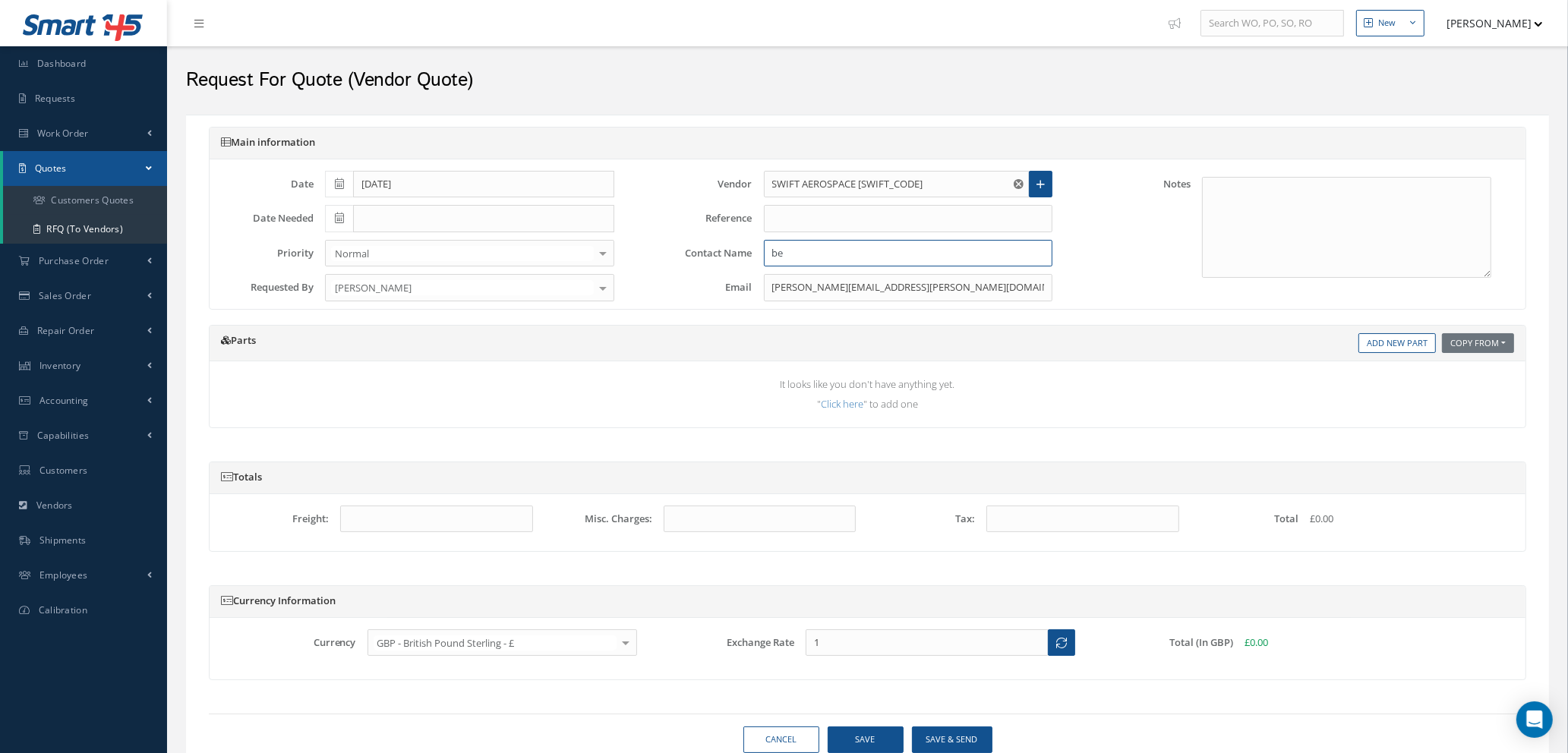
type input "b"
type input "BEN HARRIS"
drag, startPoint x: 852, startPoint y: 289, endPoint x: 625, endPoint y: 281, distance: 227.1
click at [625, 281] on div "Date 09/05/2025 Date Needed Priority Normal Normal AOG Critical No elements fou…" at bounding box center [867, 234] width 1339 height 149
type input "ben.harris@swiftaero.com"
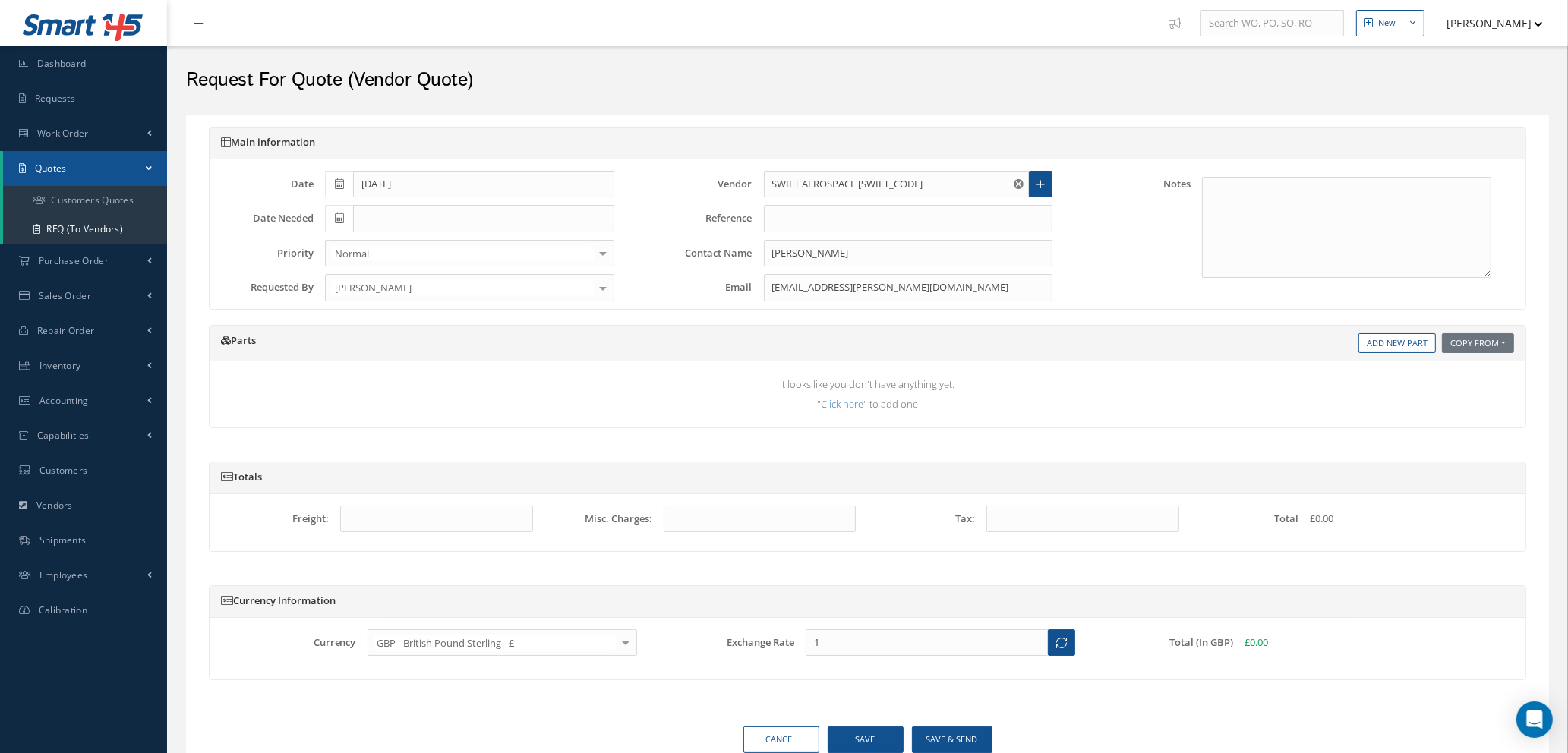
click at [812, 397] on td "It looks like you don't have anything yet. " Click here " to add one" at bounding box center [867, 394] width 1294 height 42
click at [1386, 344] on link "Add New Part" at bounding box center [1397, 343] width 78 height 20
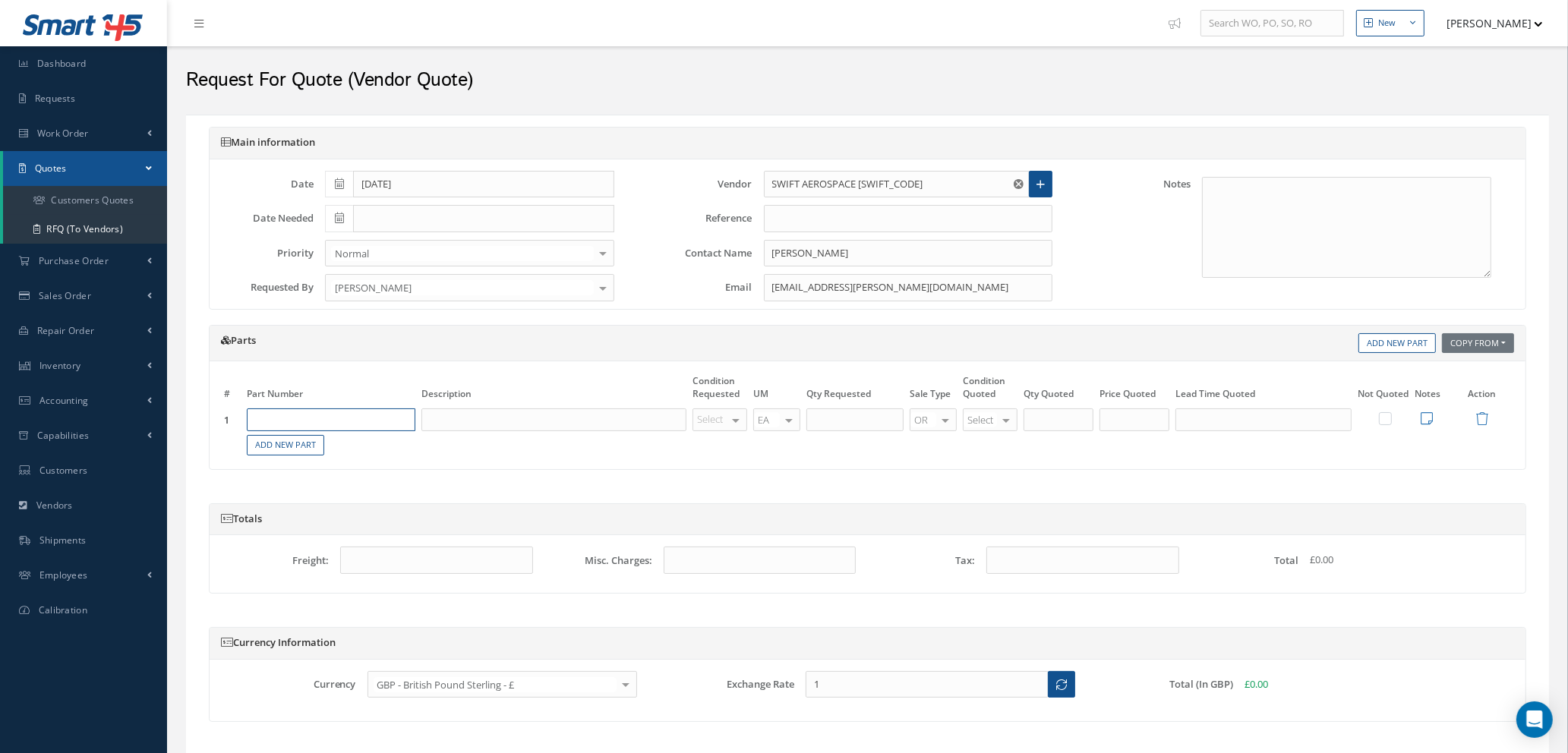
click at [366, 417] on input "text" at bounding box center [331, 420] width 168 height 23
type input "c"
type input "CR3243-4-3"
click at [363, 472] on span "CHERRY RIVET" at bounding box center [366, 470] width 57 height 13
type input "CHERRY RIVET"
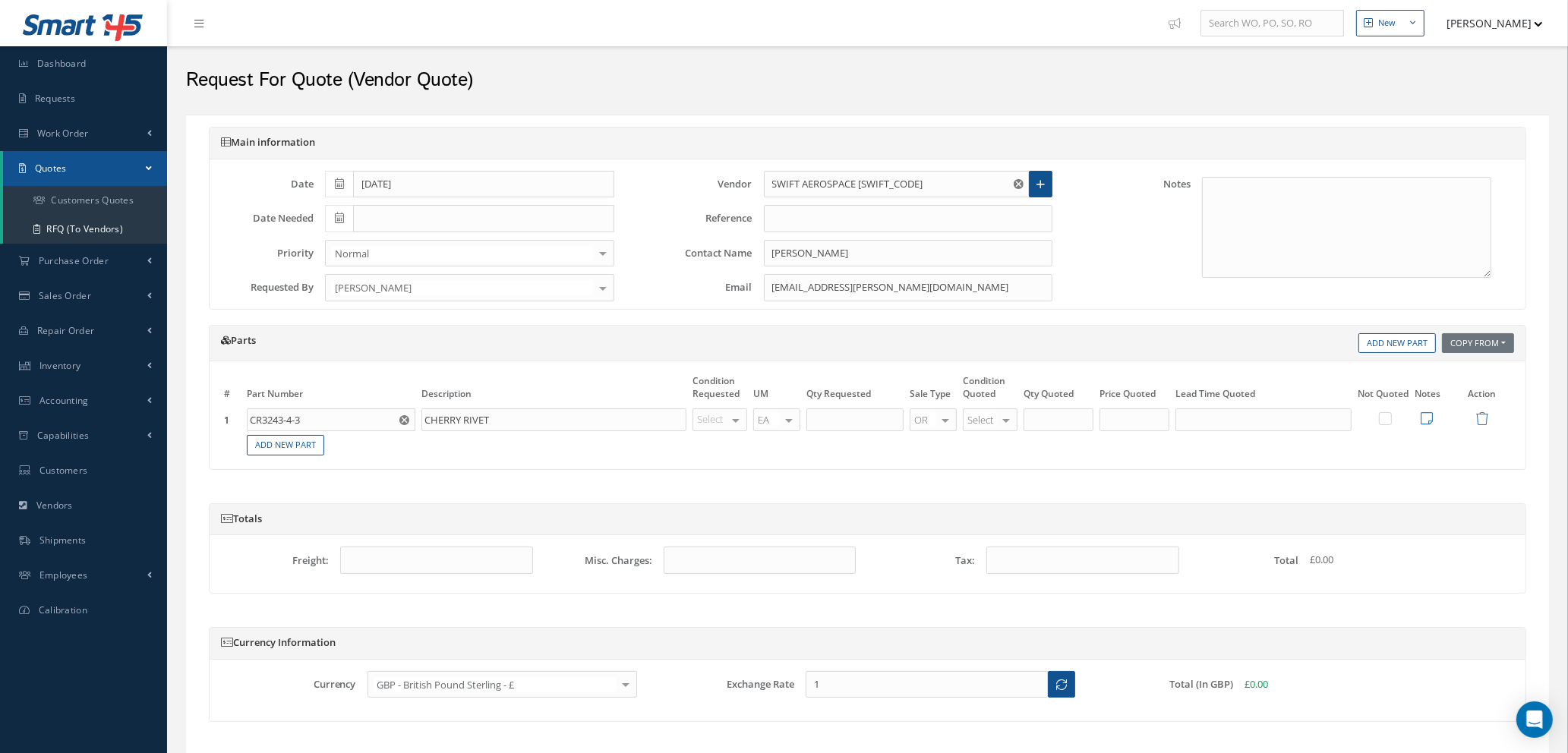
click at [741, 421] on div at bounding box center [735, 421] width 21 height 22
type input "NE"
click at [727, 435] on span "NE" at bounding box center [723, 445] width 53 height 26
click at [834, 422] on input "text" at bounding box center [856, 420] width 98 height 23
type input "200"
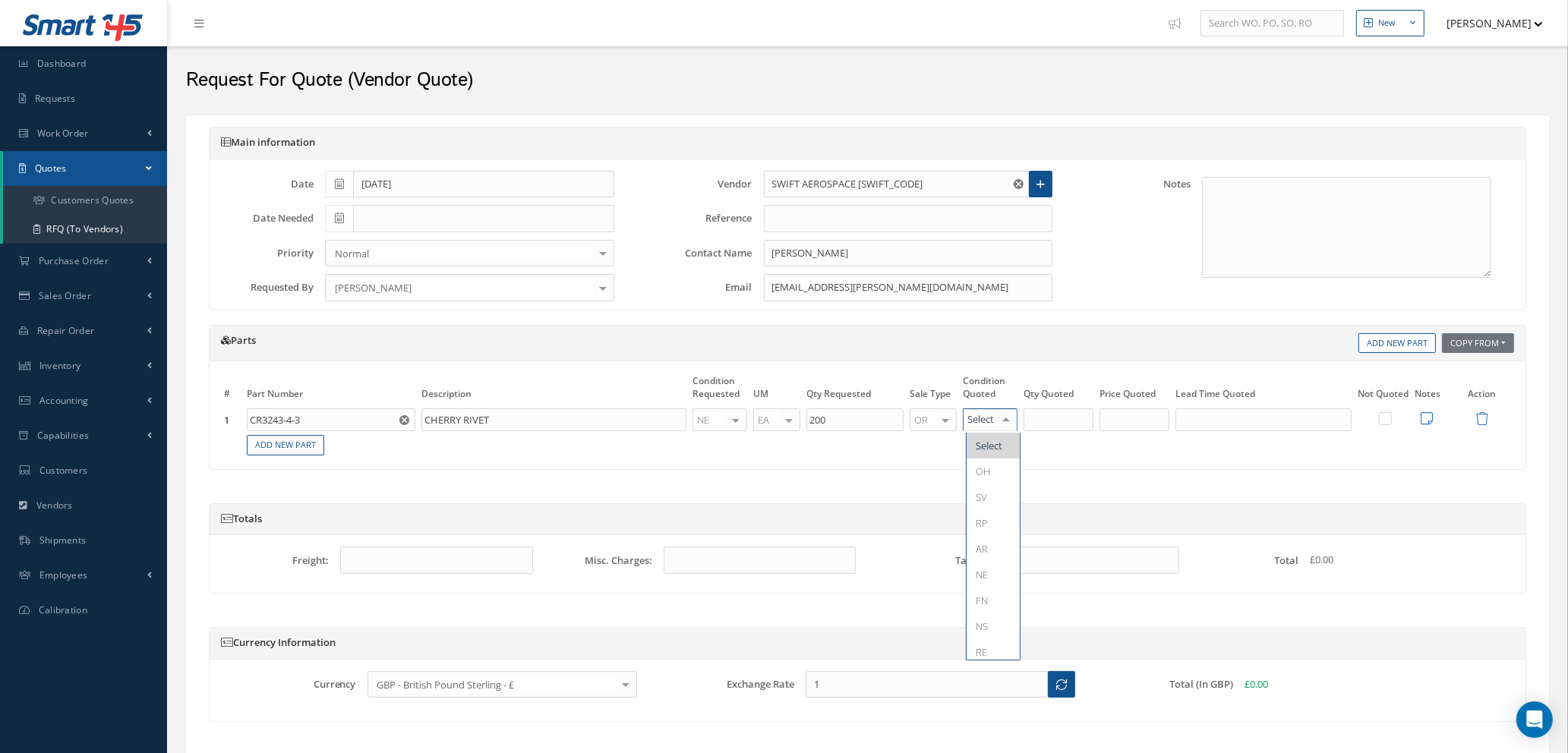
click at [1005, 422] on div at bounding box center [1006, 421] width 21 height 22
click at [988, 559] on span "AR" at bounding box center [993, 549] width 53 height 26
click at [1008, 410] on div at bounding box center [1006, 421] width 21 height 22
drag, startPoint x: 981, startPoint y: 568, endPoint x: 1017, endPoint y: 483, distance: 92.3
click at [981, 568] on span "NE" at bounding box center [981, 574] width 12 height 13
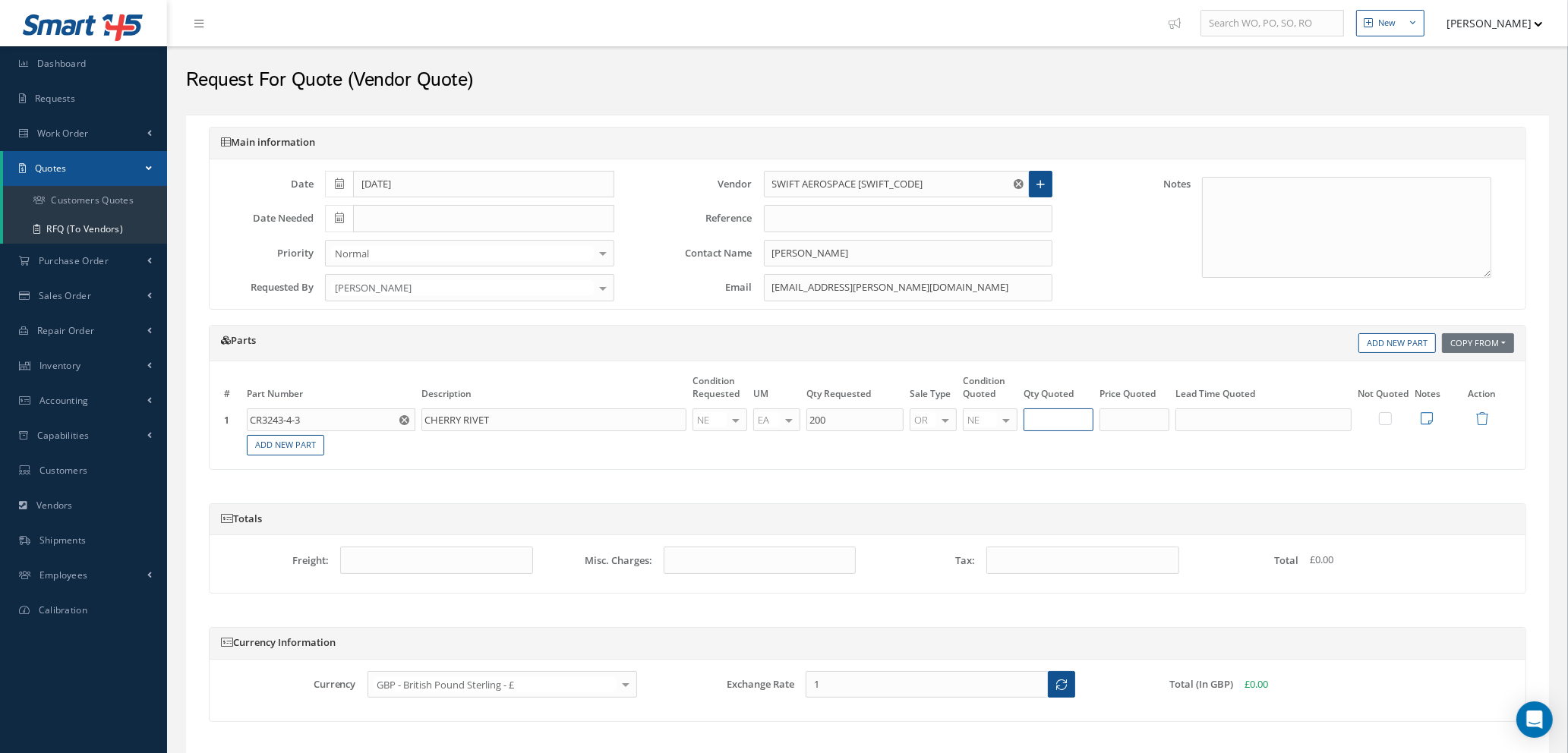
type input "200"
click at [1051, 421] on input "200" at bounding box center [1058, 420] width 70 height 23
click at [1127, 418] on input "text" at bounding box center [1134, 420] width 70 height 23
click at [1135, 420] on input "£3.6" at bounding box center [1134, 420] width 70 height 23
type input "£3.69"
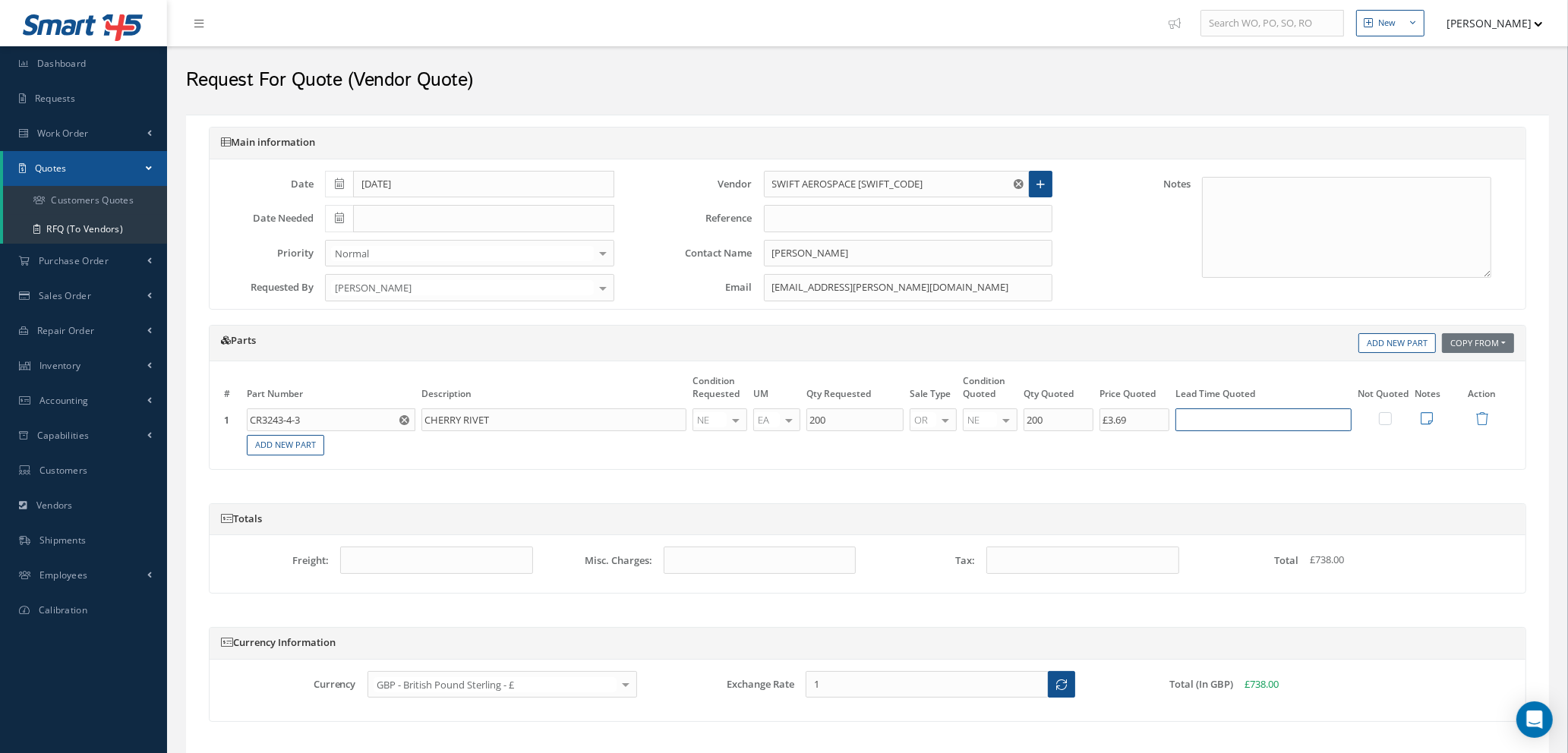
click at [1200, 418] on input "text" at bounding box center [1264, 420] width 176 height 23
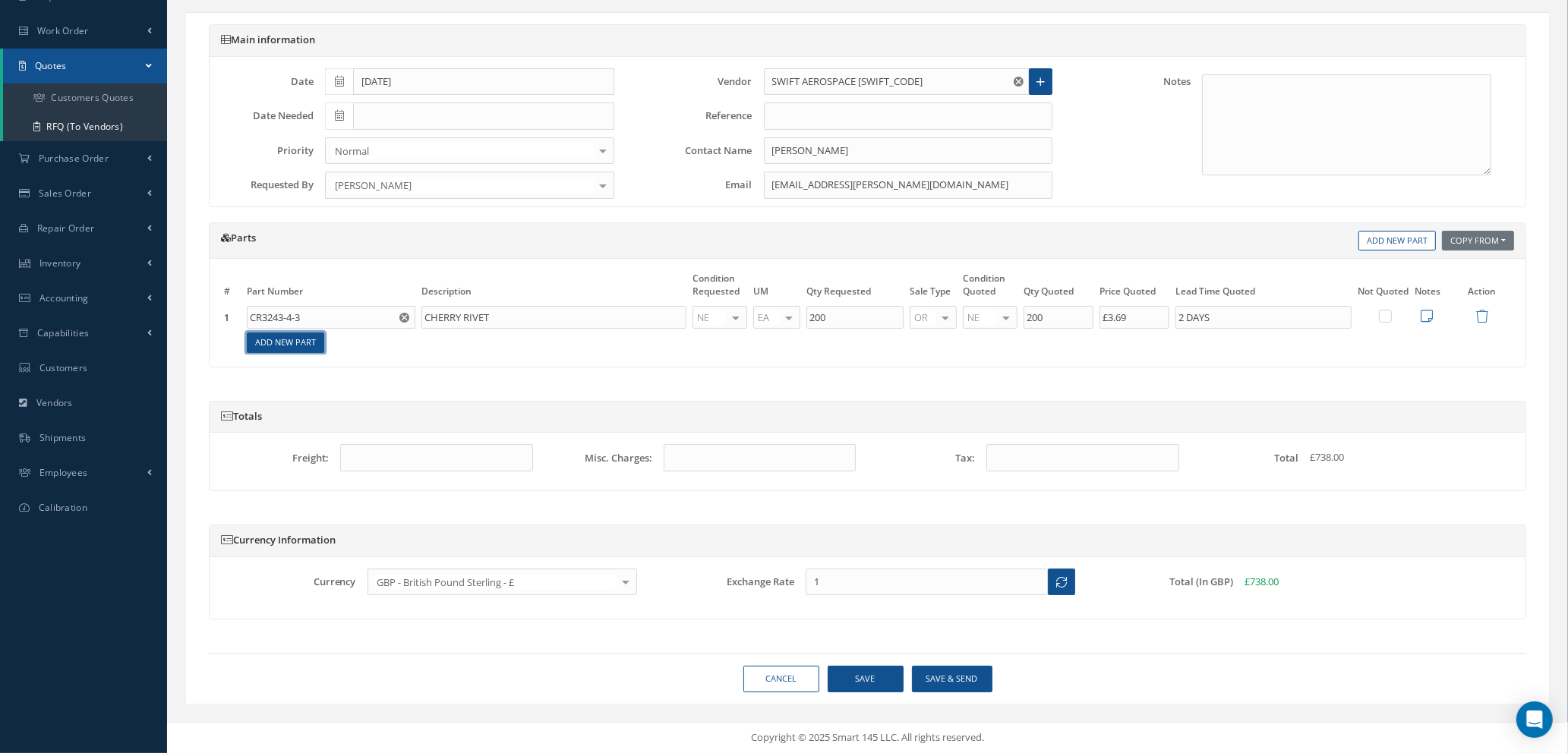
type input "2 DAYS"
click at [281, 343] on link "Add New Part" at bounding box center [285, 343] width 78 height 20
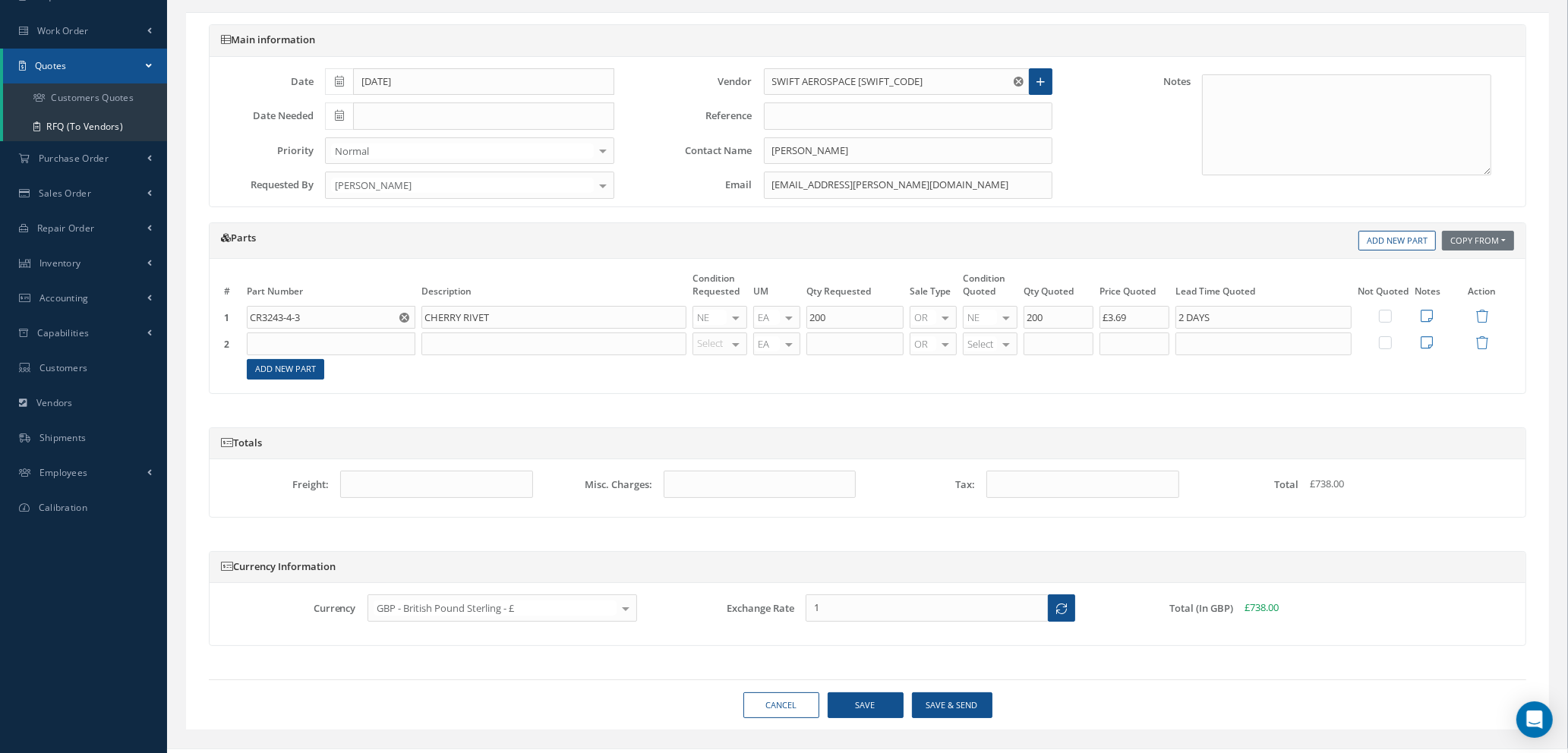
click at [281, 343] on input "text" at bounding box center [331, 343] width 168 height 23
type input "CR3242-4-3"
click at [340, 395] on span "RIVET" at bounding box center [348, 394] width 23 height 13
type input "RIVET"
click at [310, 315] on input "CR3243-4-3" at bounding box center [331, 317] width 168 height 23
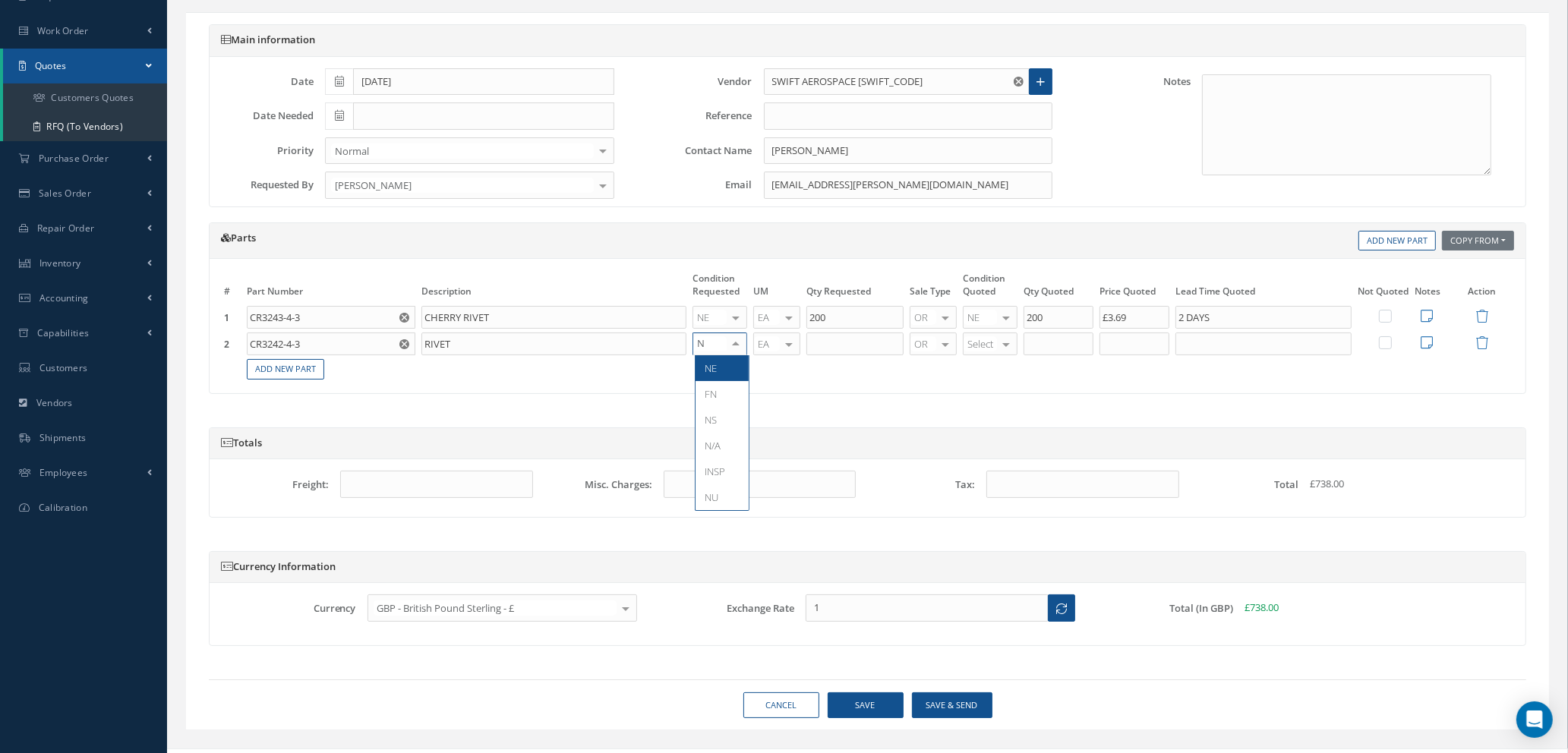
type input "NE"
drag, startPoint x: 723, startPoint y: 368, endPoint x: 742, endPoint y: 366, distance: 19.1
click at [723, 369] on span "NE" at bounding box center [723, 368] width 53 height 26
click at [849, 343] on input "text" at bounding box center [856, 343] width 98 height 23
type input "200"
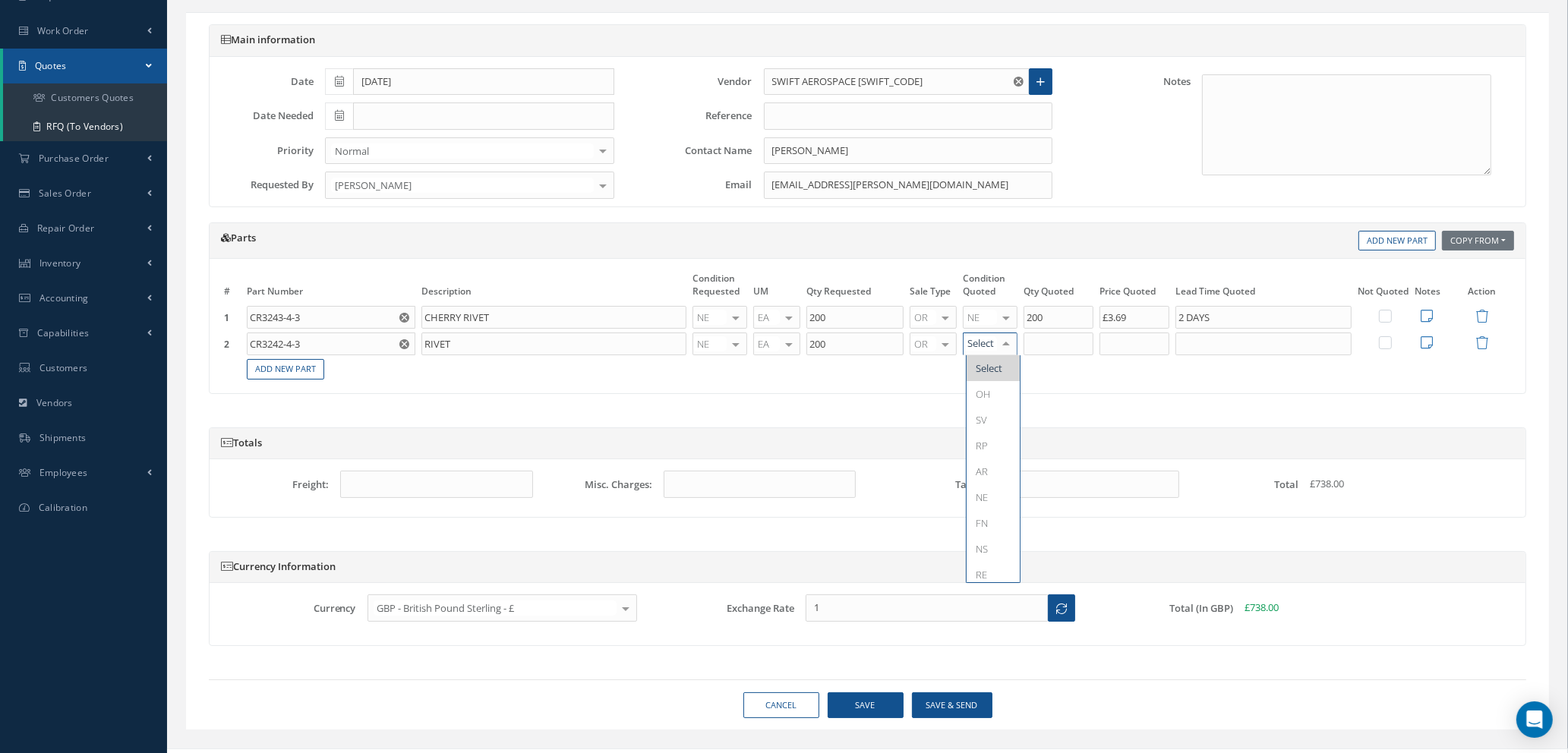
type input "N"
drag, startPoint x: 874, startPoint y: 347, endPoint x: 702, endPoint y: 343, distance: 172.0
click at [705, 343] on tr "2 CR3242-4-3 Part Number Description RIVET NE OH SV RP AR NE FN NS RE FP BER N/…" at bounding box center [867, 344] width 1294 height 27
type input "300"
type input "NE"
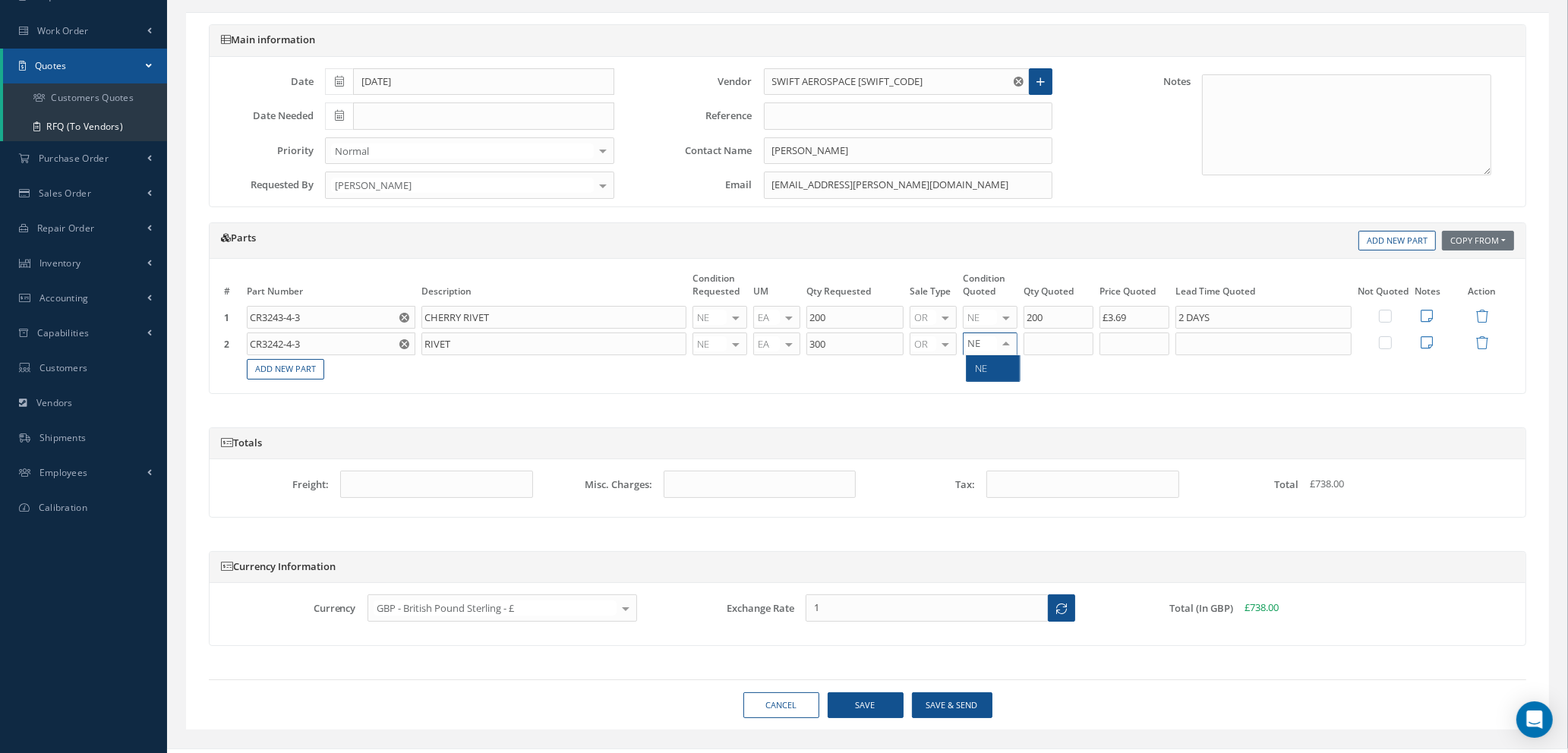
click at [981, 369] on span "NE" at bounding box center [981, 368] width 12 height 13
type input "300"
click at [1055, 341] on input "300" at bounding box center [1058, 343] width 70 height 23
click at [1126, 351] on input "text" at bounding box center [1134, 343] width 70 height 23
type input "£2.5"
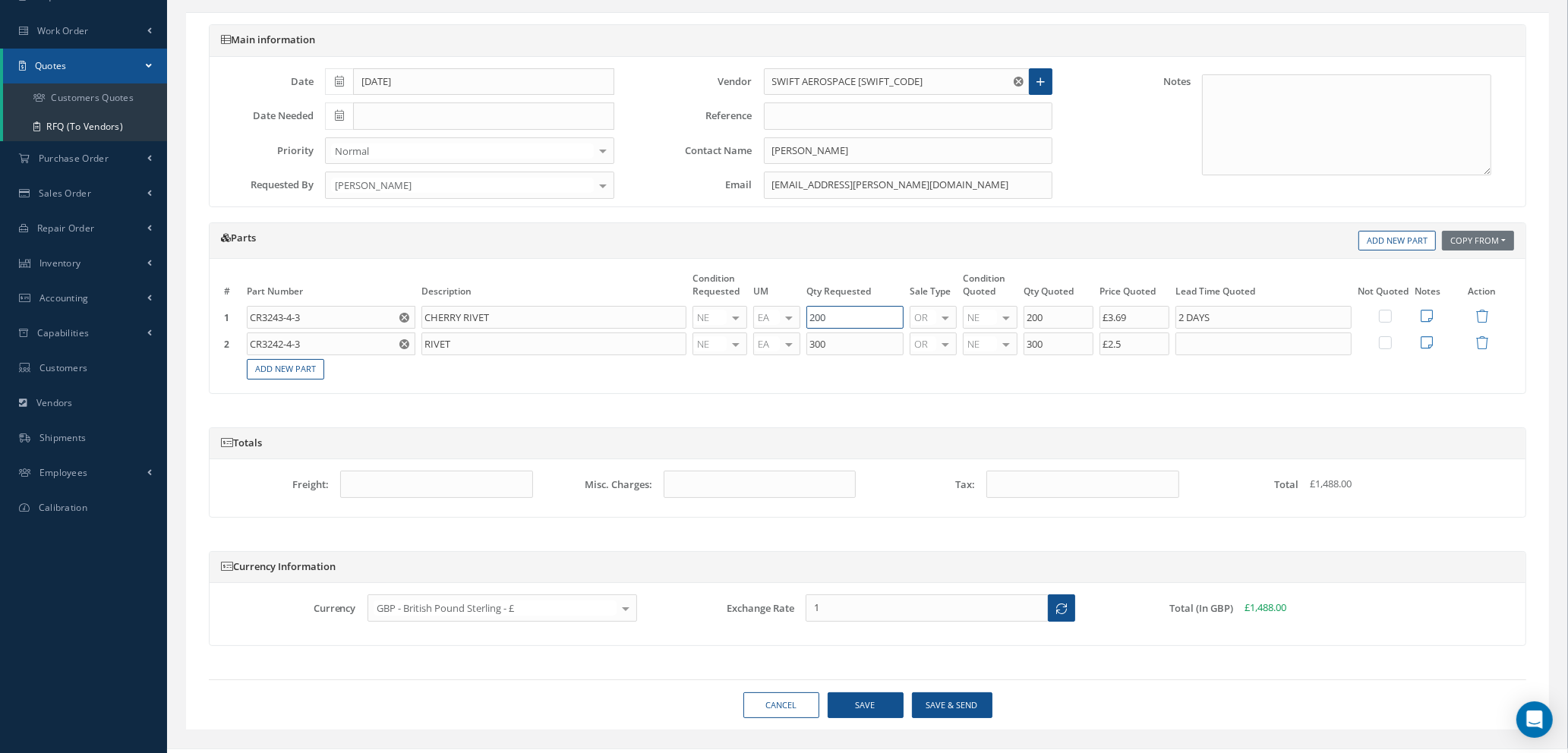
drag, startPoint x: 846, startPoint y: 321, endPoint x: 747, endPoint y: 320, distance: 99.0
click at [747, 320] on tr "1 CR3243-4-3 Part Number Description CR3243-4-3 CHERRY RIVET CHERRY RIVET NE OH…" at bounding box center [867, 318] width 1294 height 27
click at [339, 316] on input "CR3243-4-3" at bounding box center [331, 317] width 168 height 23
type input "CR3242-4-3"
click at [374, 362] on div "RIVET" at bounding box center [366, 367] width 82 height 13
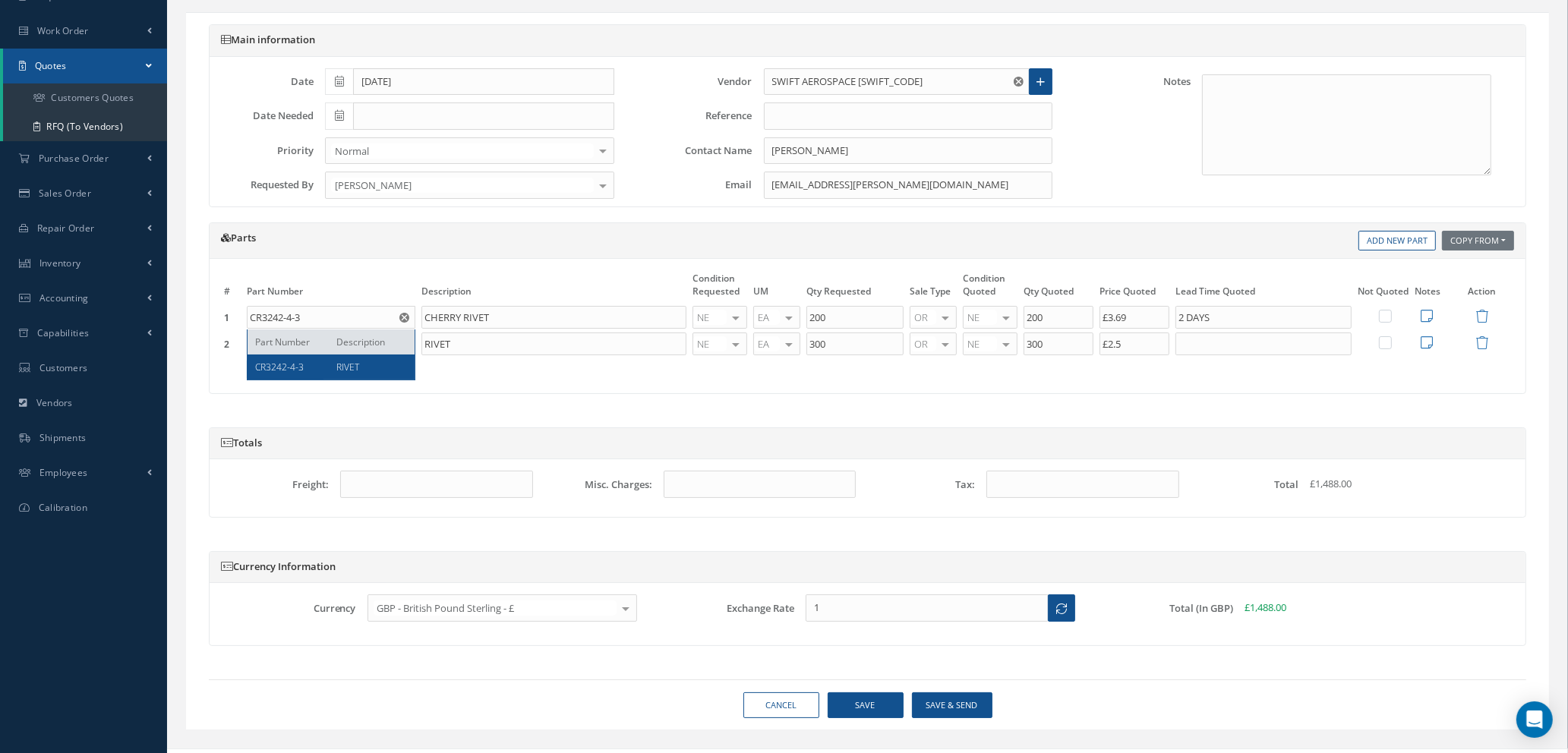
type input "RIVET"
click at [1132, 344] on input "£2.5" at bounding box center [1134, 343] width 70 height 23
type input "£2.52"
click at [1242, 341] on input "text" at bounding box center [1264, 343] width 176 height 23
type input "2 DAYS"
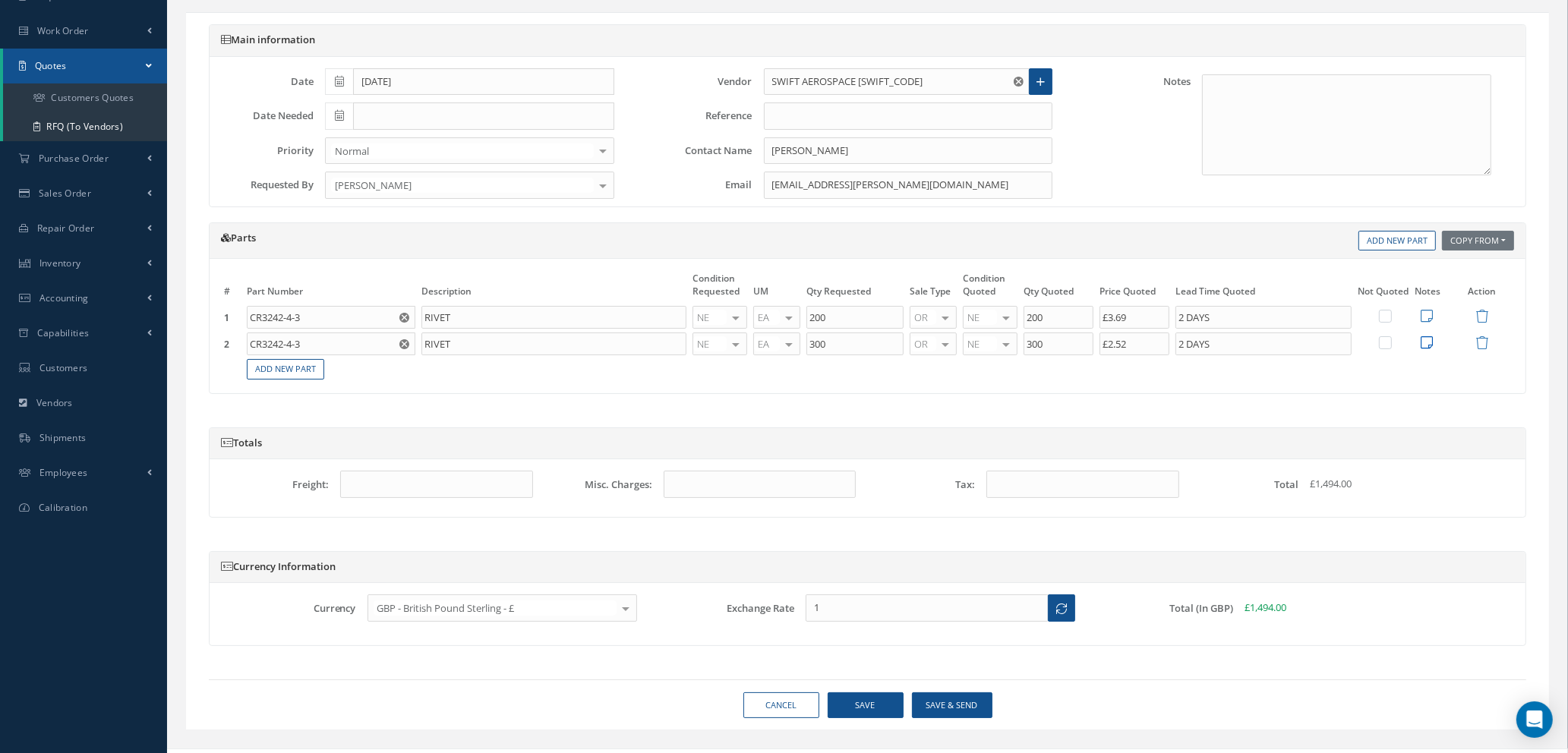
click at [1430, 340] on icon at bounding box center [1426, 342] width 12 height 13
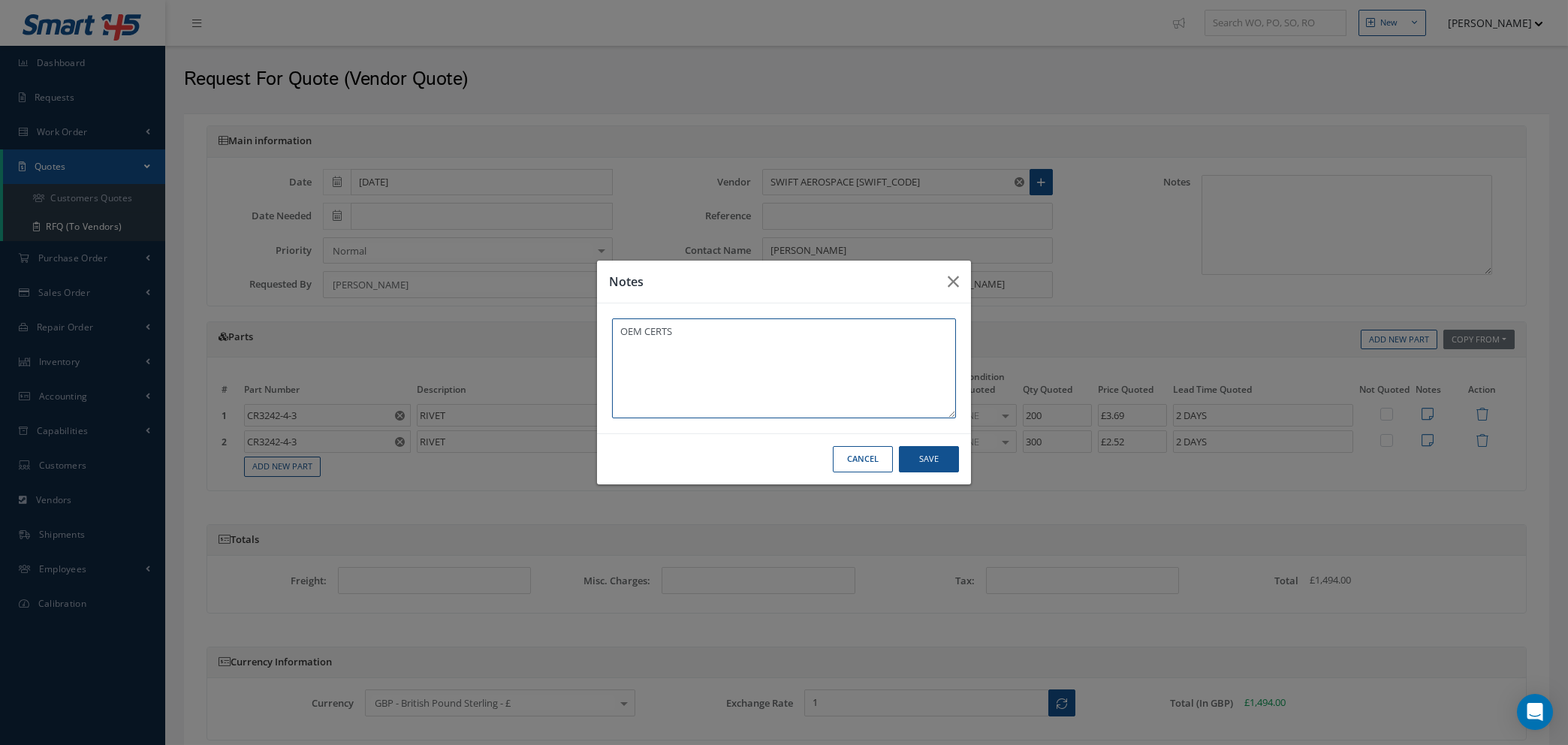
type textarea "OEM CERTS"
click at [931, 461] on button "Save" at bounding box center [929, 460] width 60 height 26
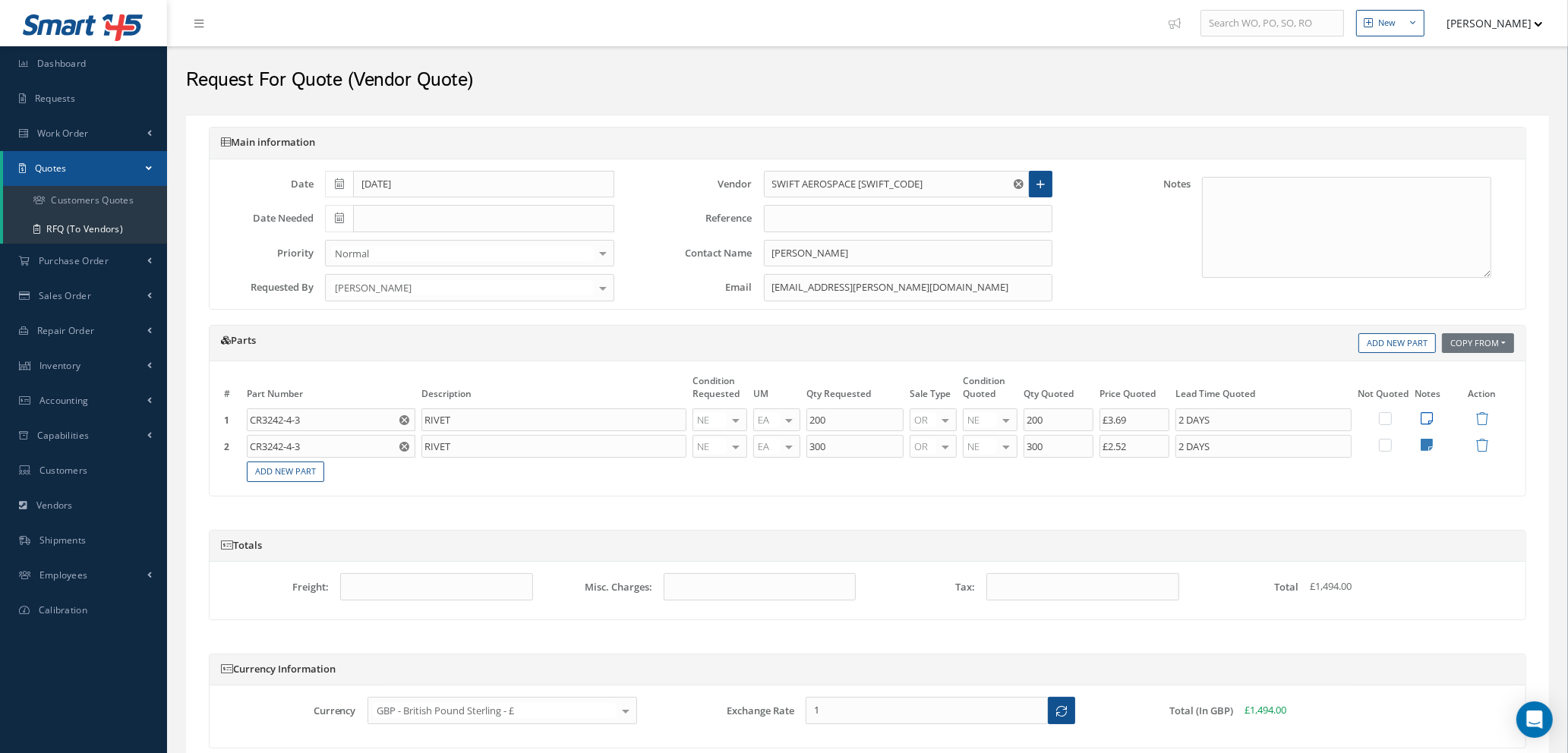
click at [1423, 415] on icon at bounding box center [1426, 417] width 12 height 13
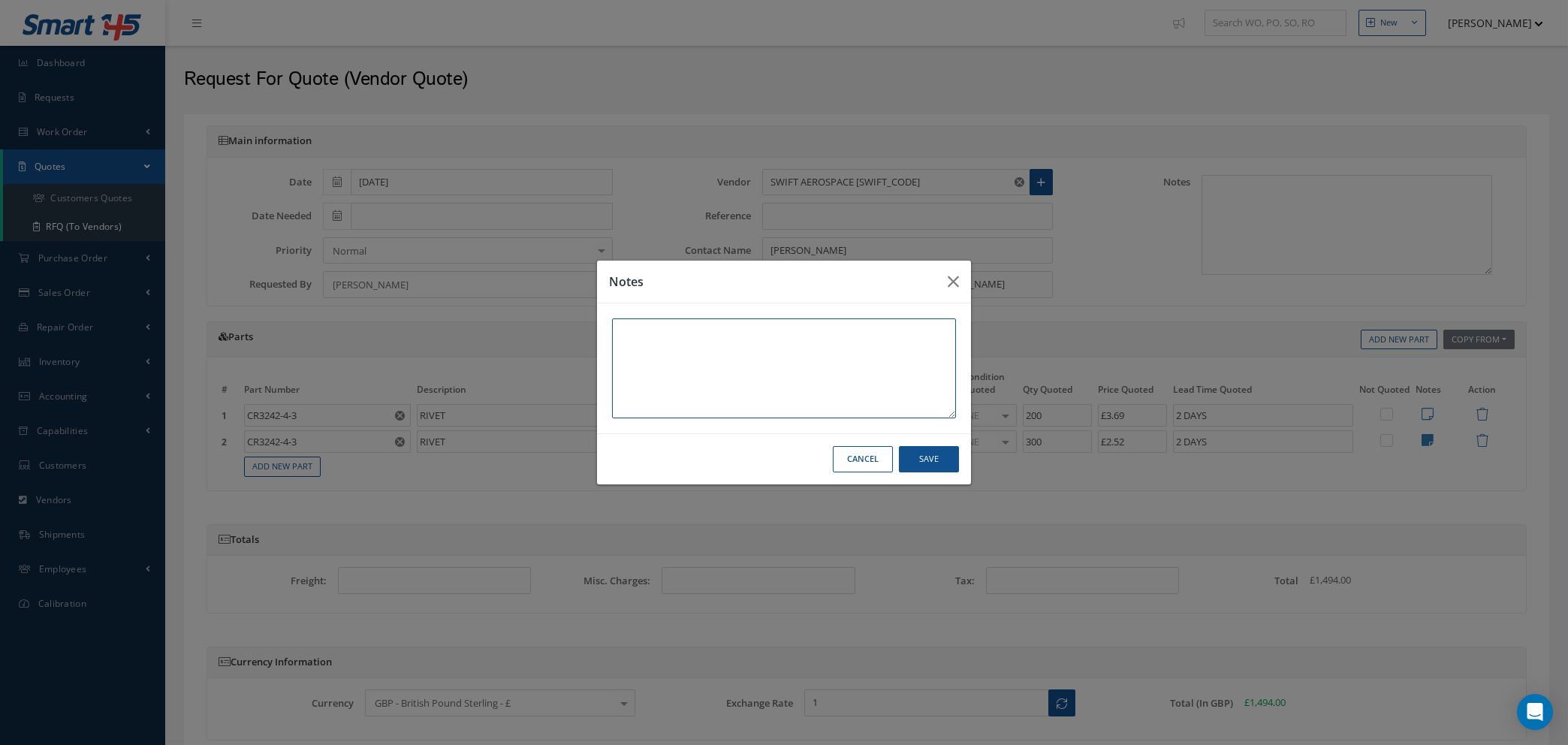
click at [702, 338] on textarea at bounding box center [784, 368] width 344 height 100
type textarea "OEM CERTS"
click at [912, 458] on button "Save" at bounding box center [929, 460] width 60 height 26
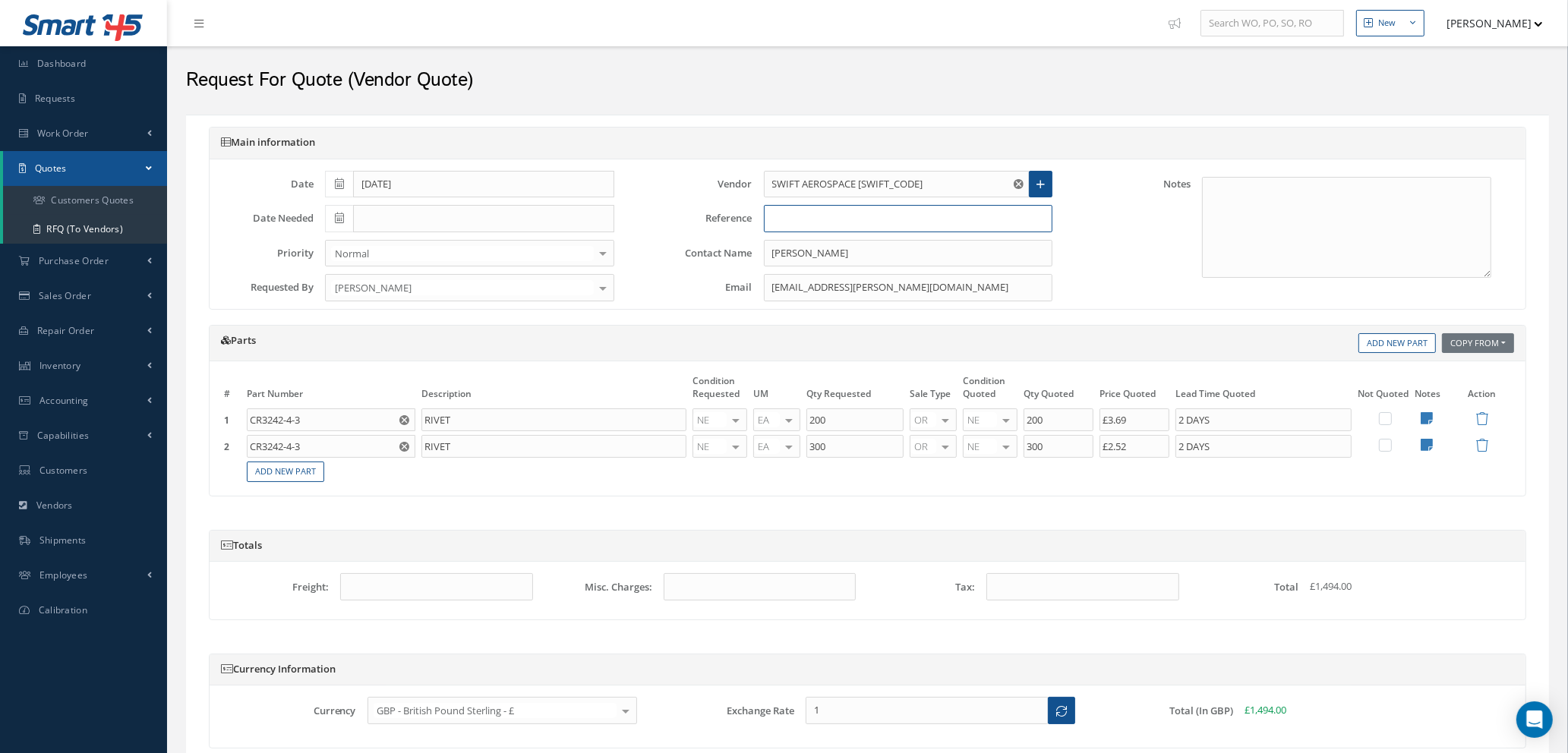
click at [801, 224] on input "text" at bounding box center [909, 219] width 289 height 28
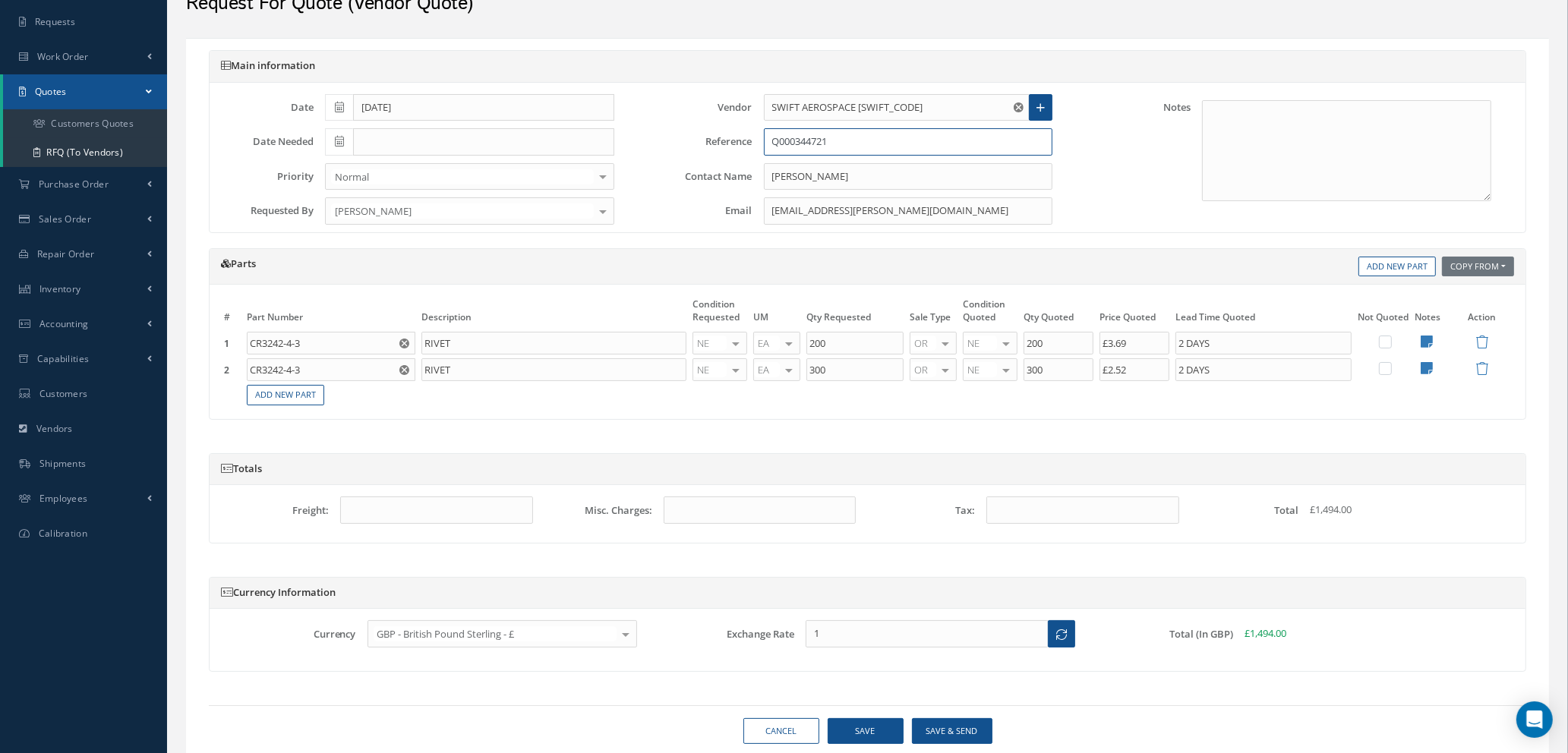
scroll to position [129, 0]
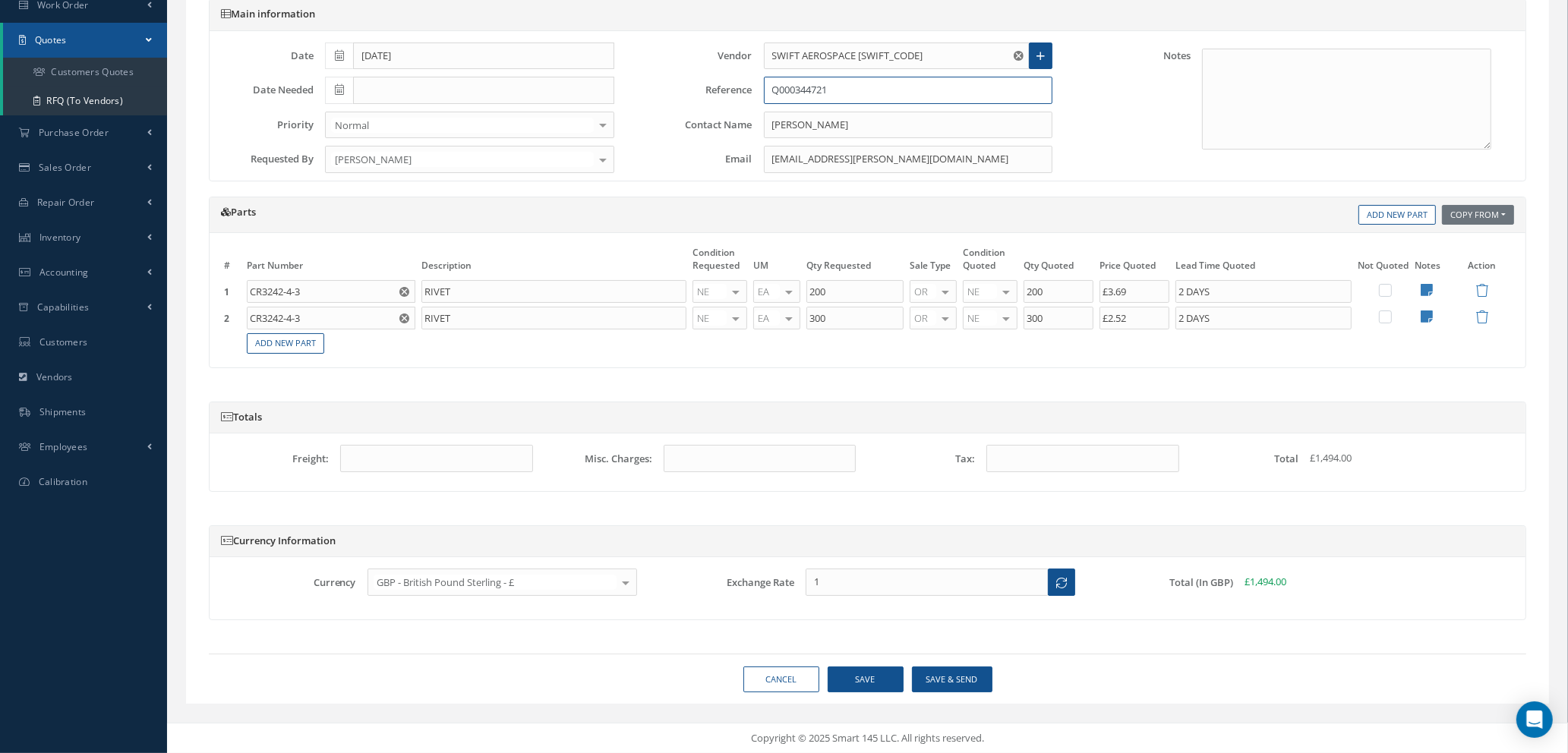
type input "Q000344721"
click at [864, 682] on button "Save" at bounding box center [866, 680] width 76 height 27
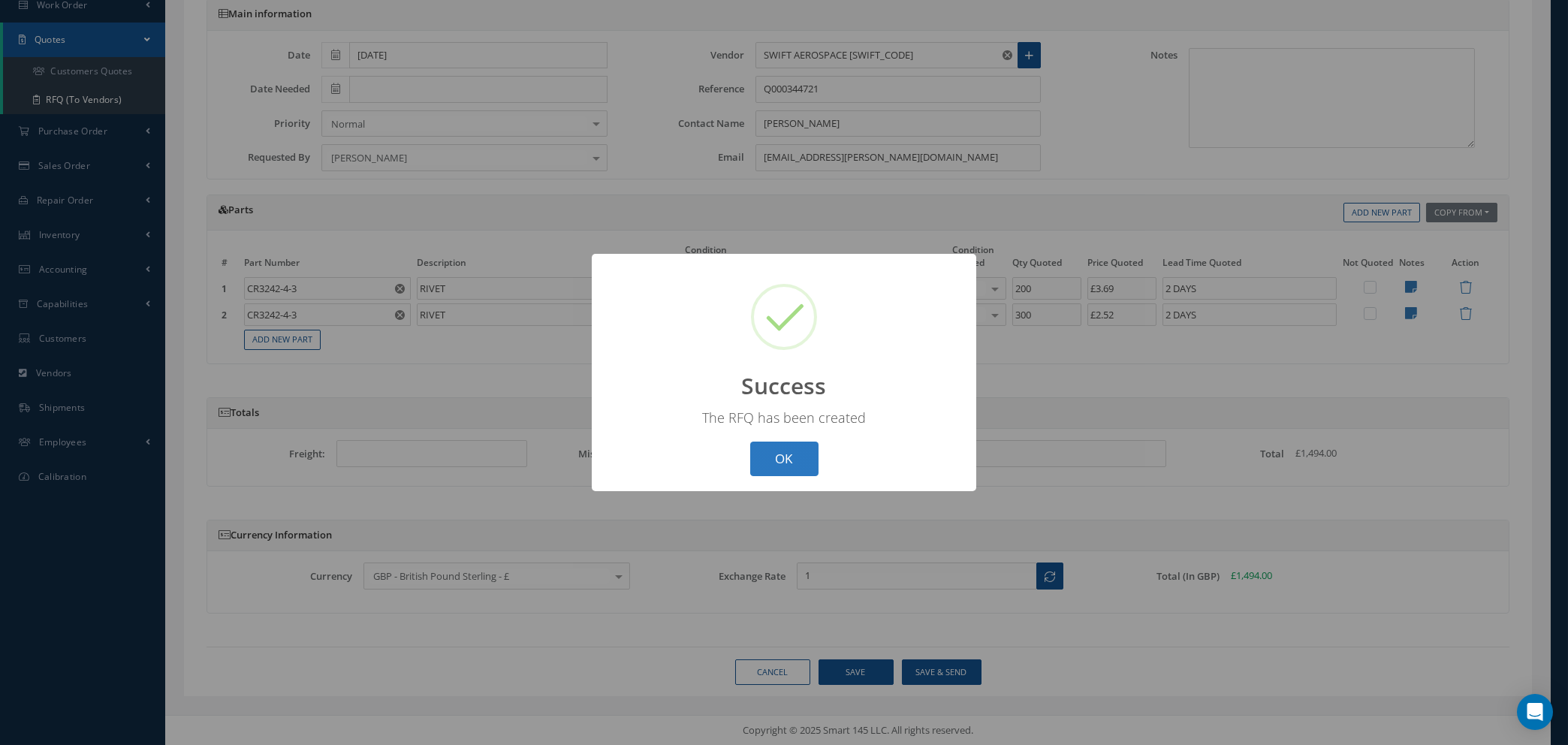
click at [778, 459] on button "OK" at bounding box center [785, 459] width 68 height 35
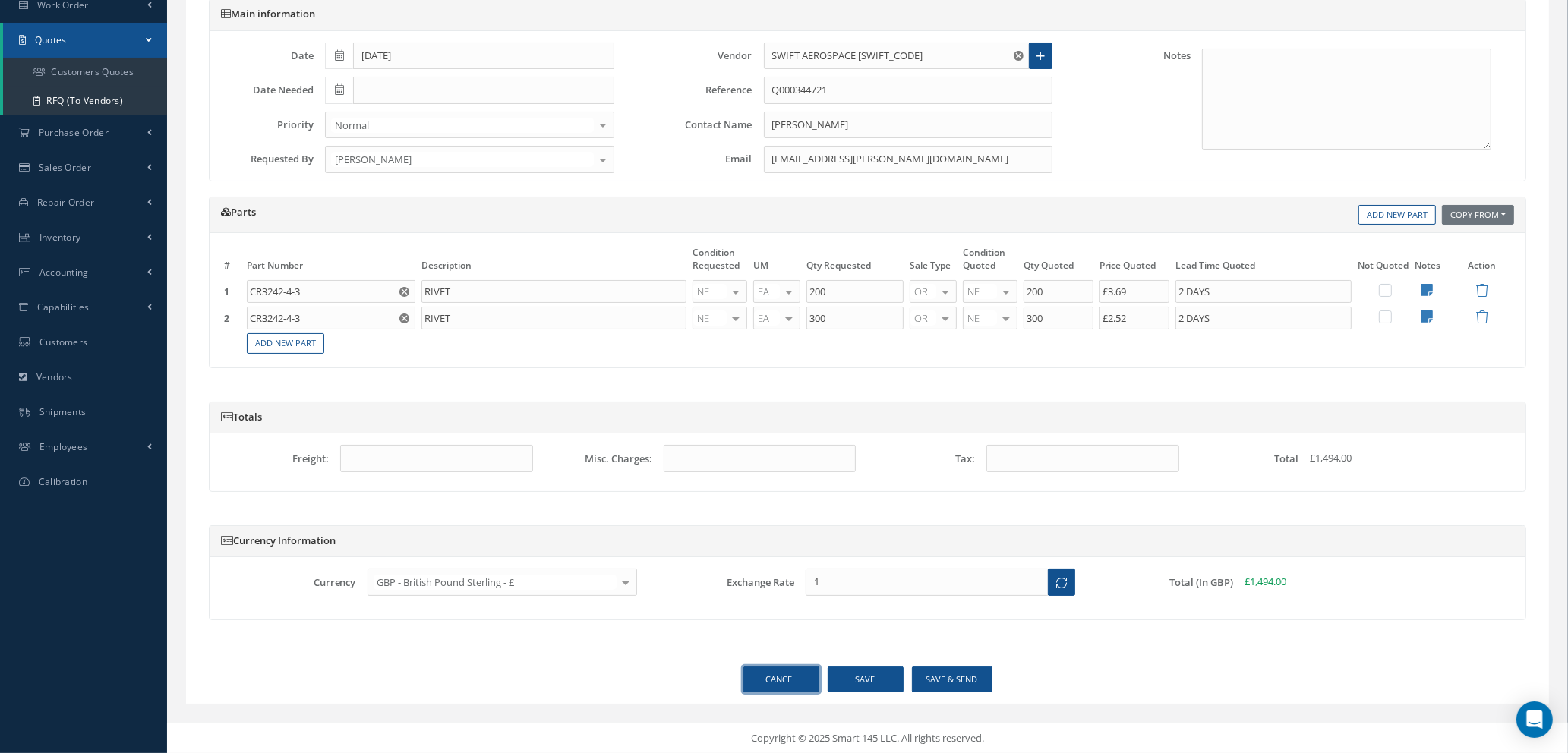
click at [788, 685] on link "Cancel" at bounding box center [781, 680] width 76 height 27
select select "25"
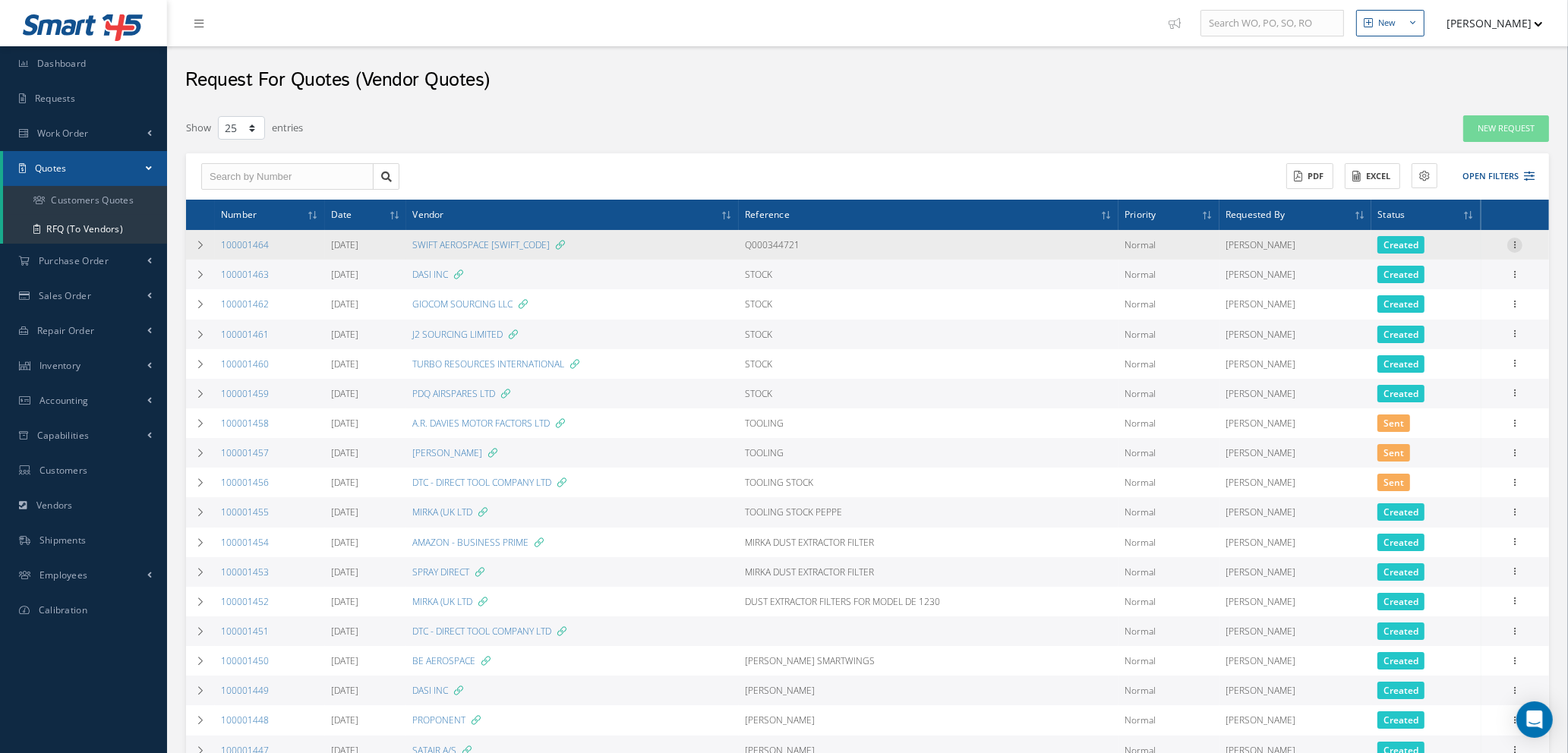
click at [1511, 244] on icon at bounding box center [1515, 243] width 15 height 12
click at [1450, 277] on link "Edit" at bounding box center [1445, 274] width 120 height 20
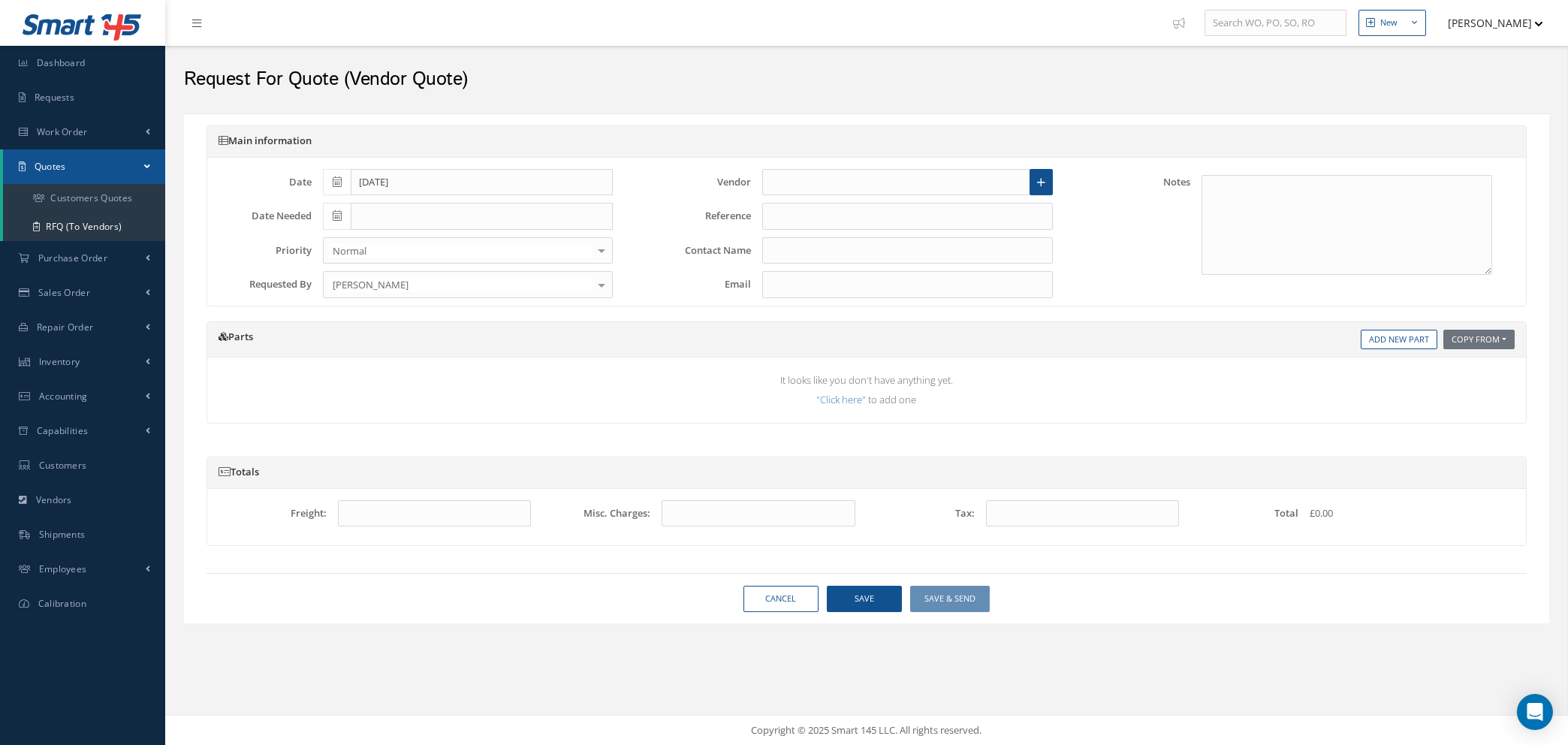
type input "SWIFT AEROSPACE SERVICES LTD"
type input "Q000344721"
type input "BEN HARRIS"
type input "ben.harris@swiftaero.com"
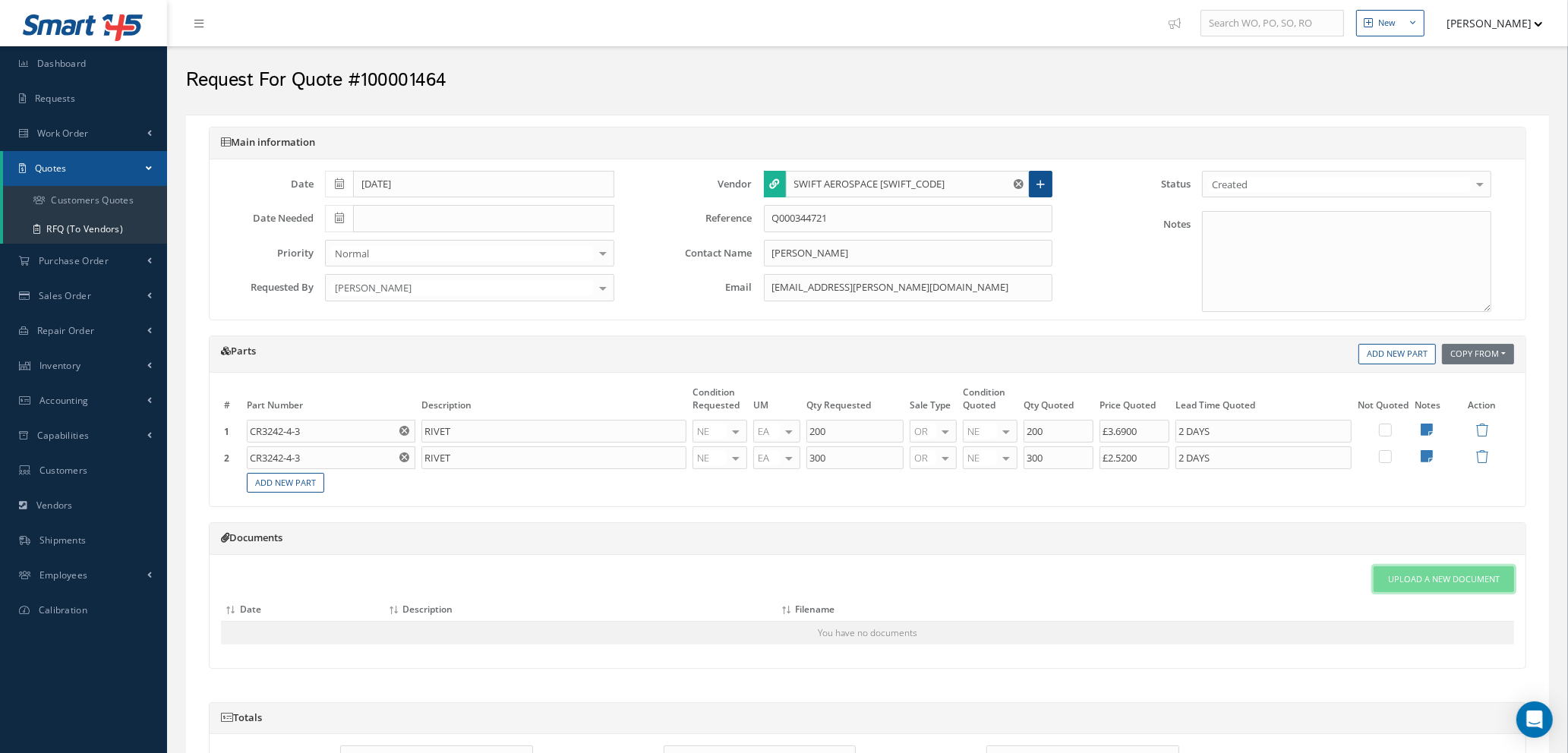
click at [1408, 586] on link "Upload a New Document" at bounding box center [1444, 579] width 141 height 27
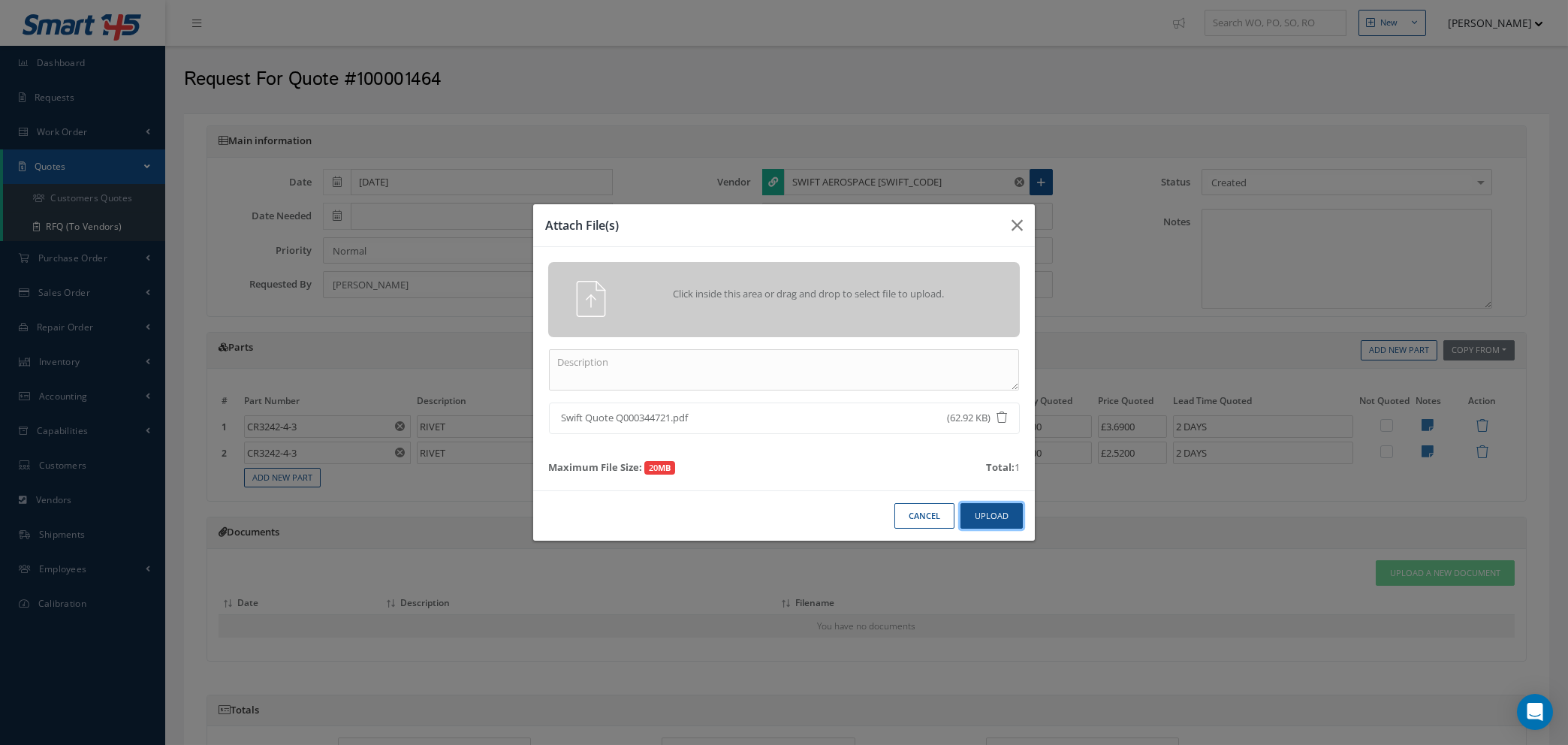
click at [981, 522] on button "Upload" at bounding box center [992, 516] width 62 height 26
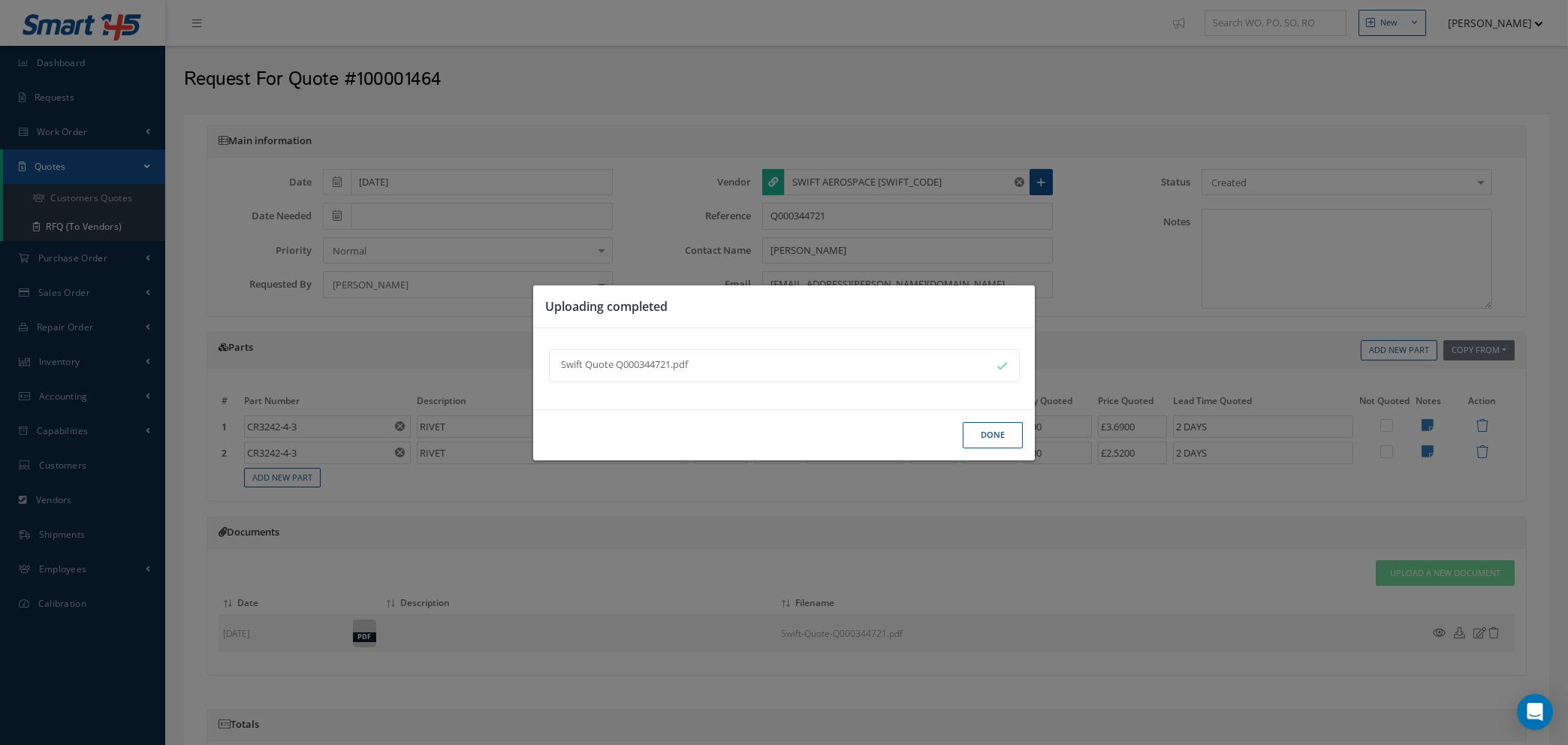
click at [1002, 435] on button "Done" at bounding box center [992, 435] width 60 height 26
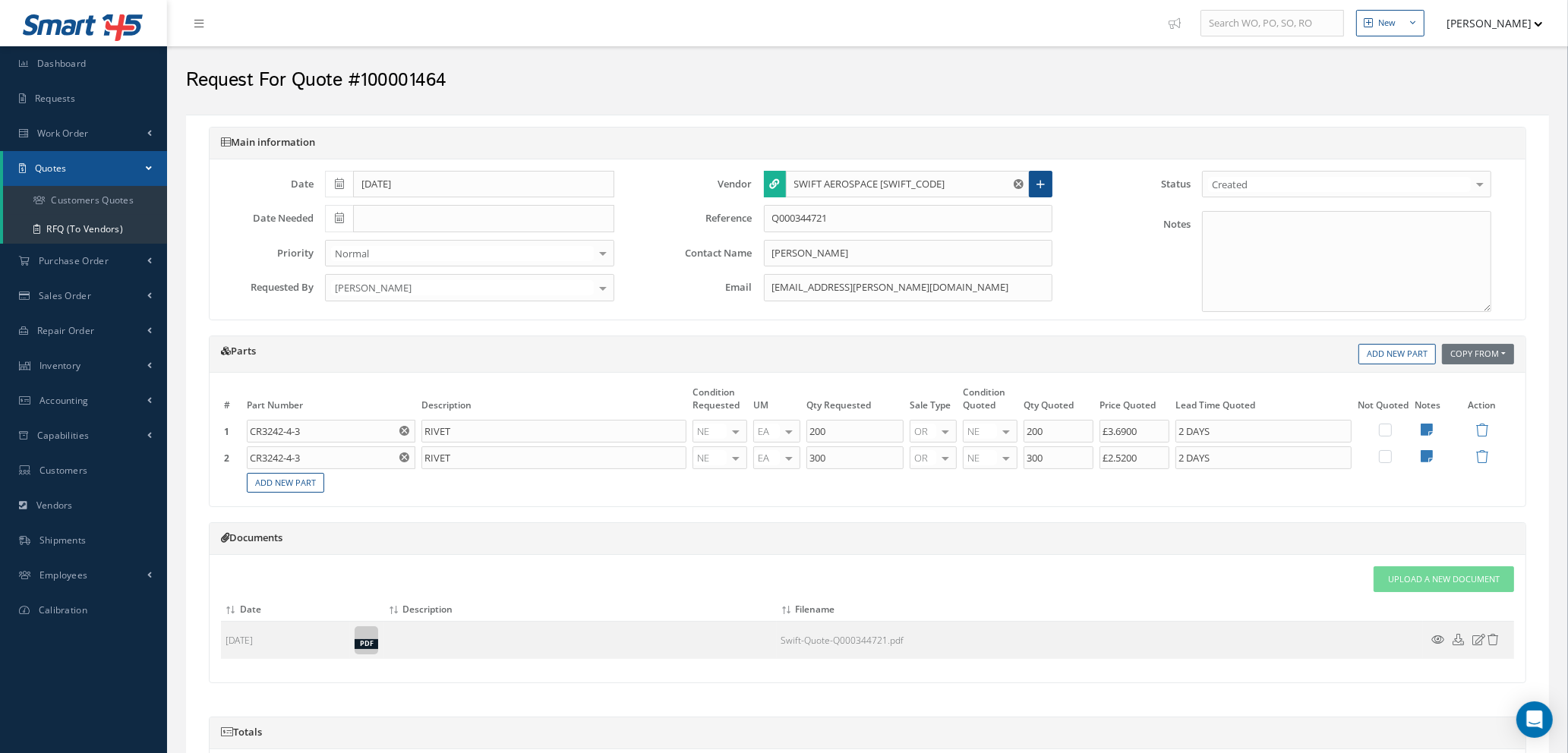
scroll to position [317, 0]
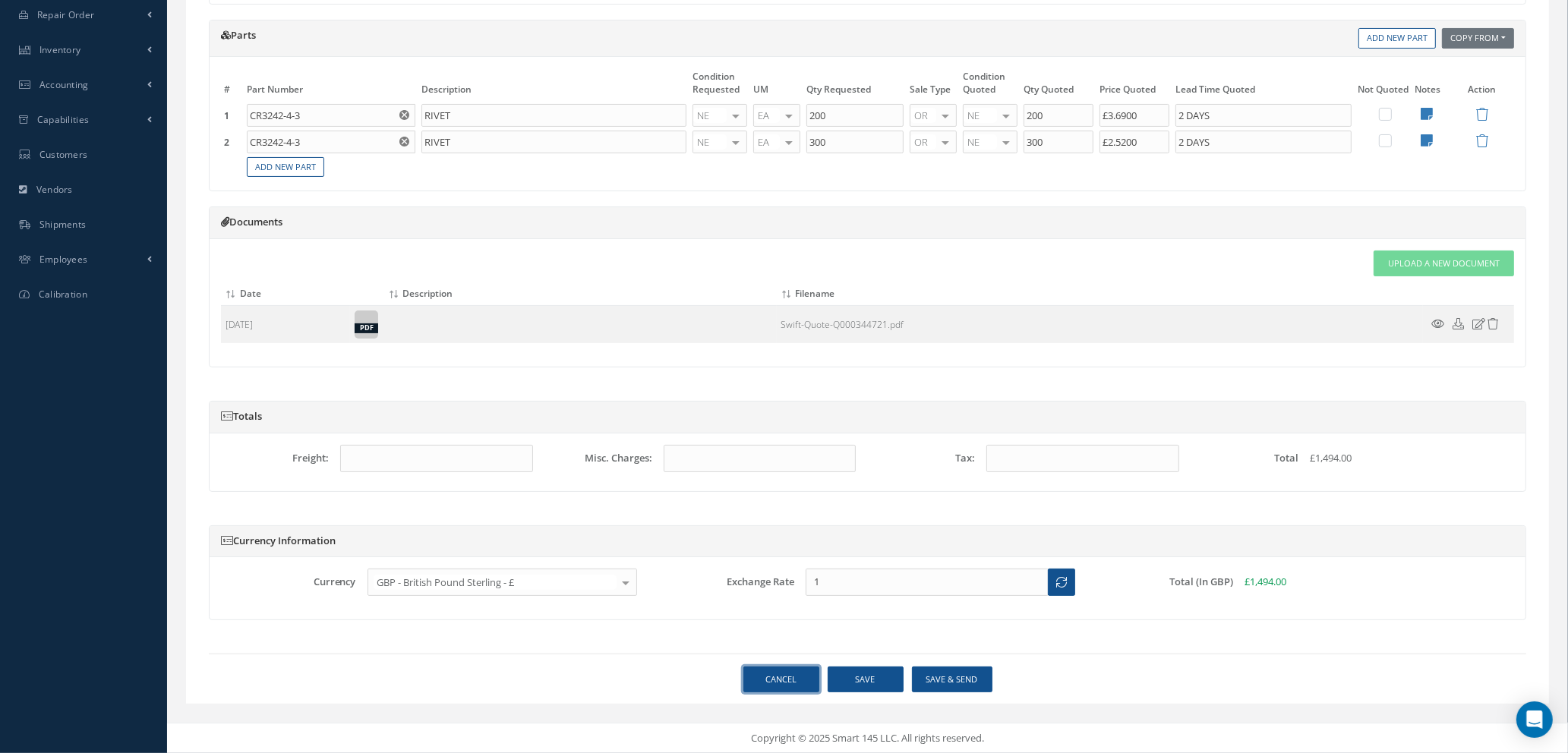
click at [788, 684] on link "Cancel" at bounding box center [781, 680] width 76 height 27
select select "25"
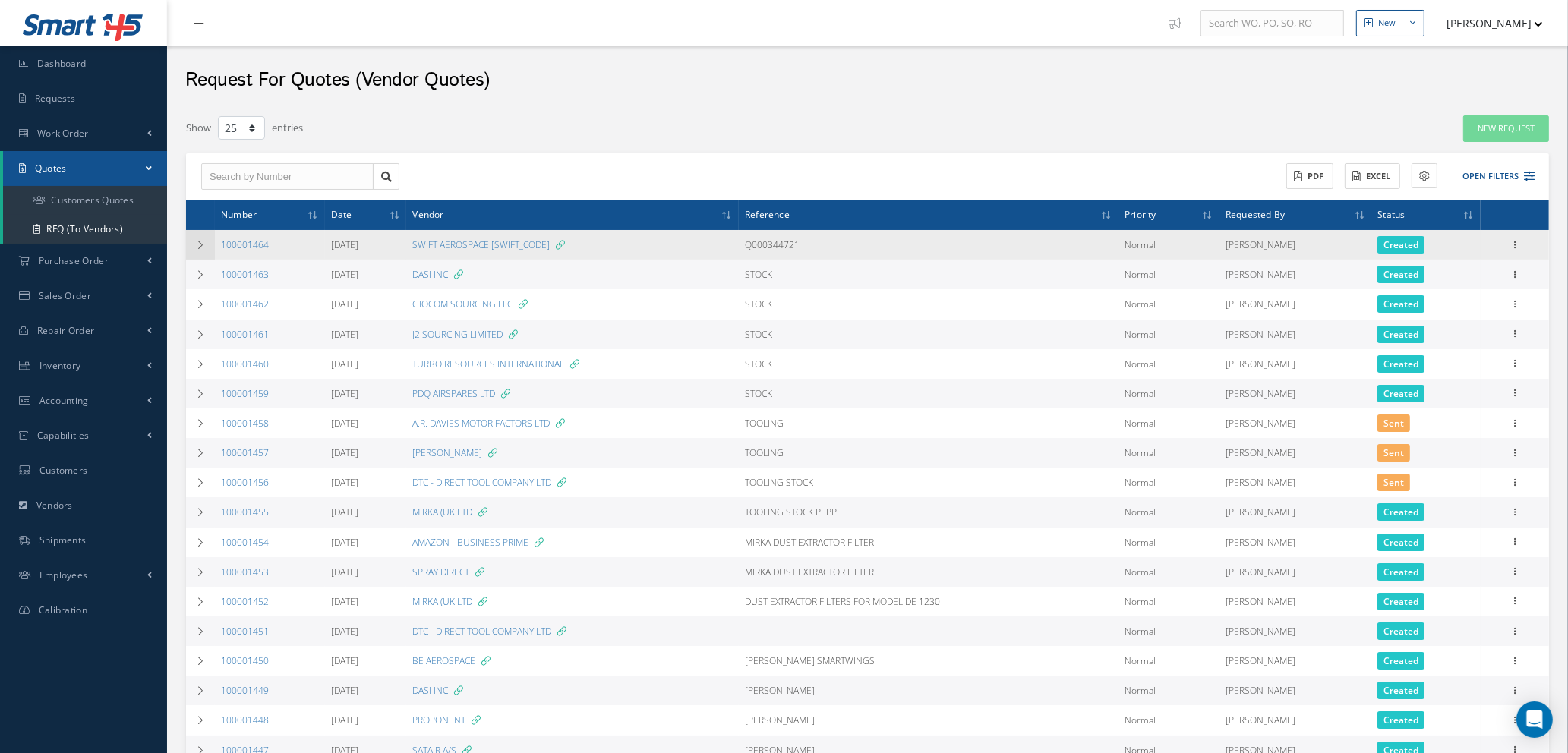
click at [204, 238] on td at bounding box center [201, 245] width 29 height 30
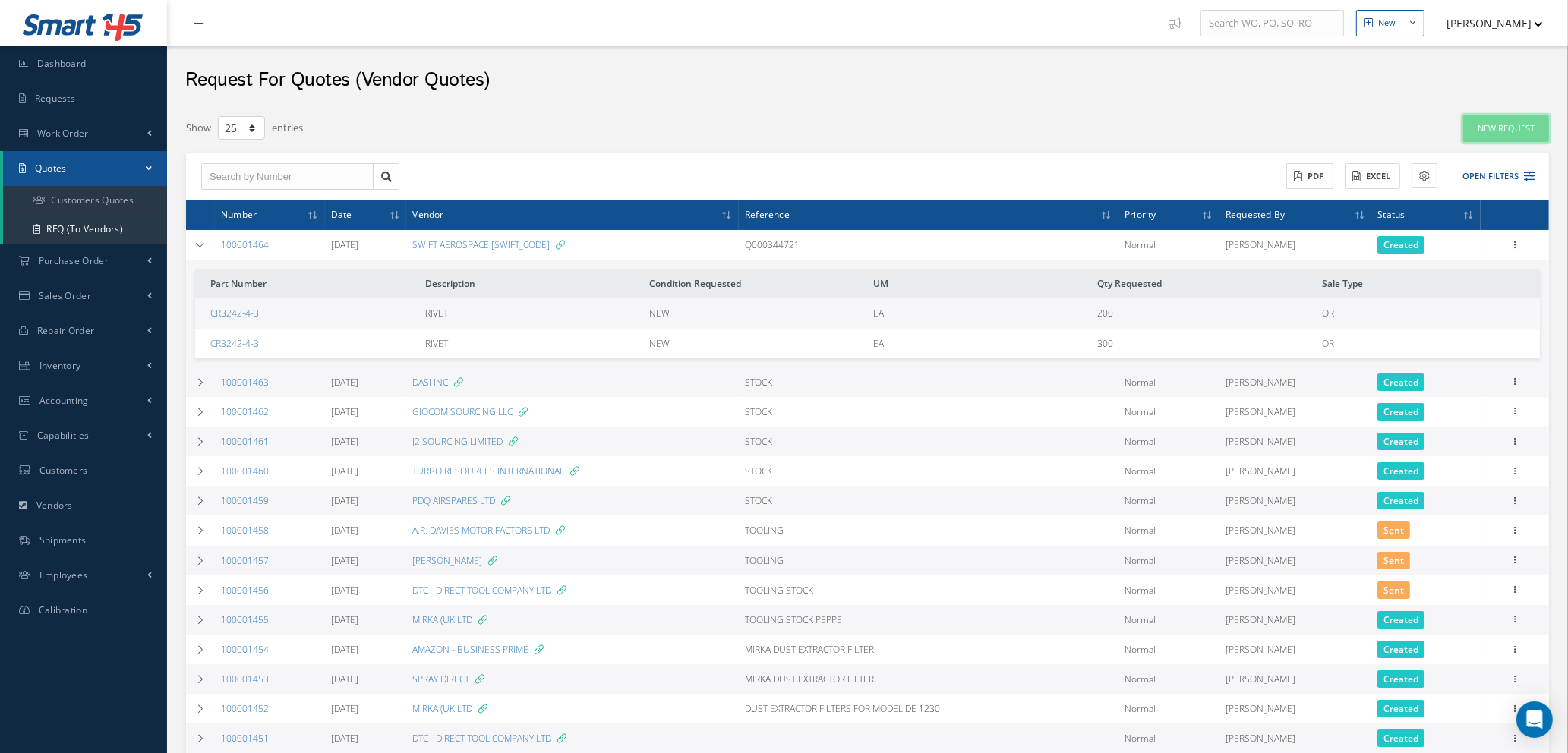
click at [1496, 123] on link "New Request" at bounding box center [1506, 129] width 86 height 27
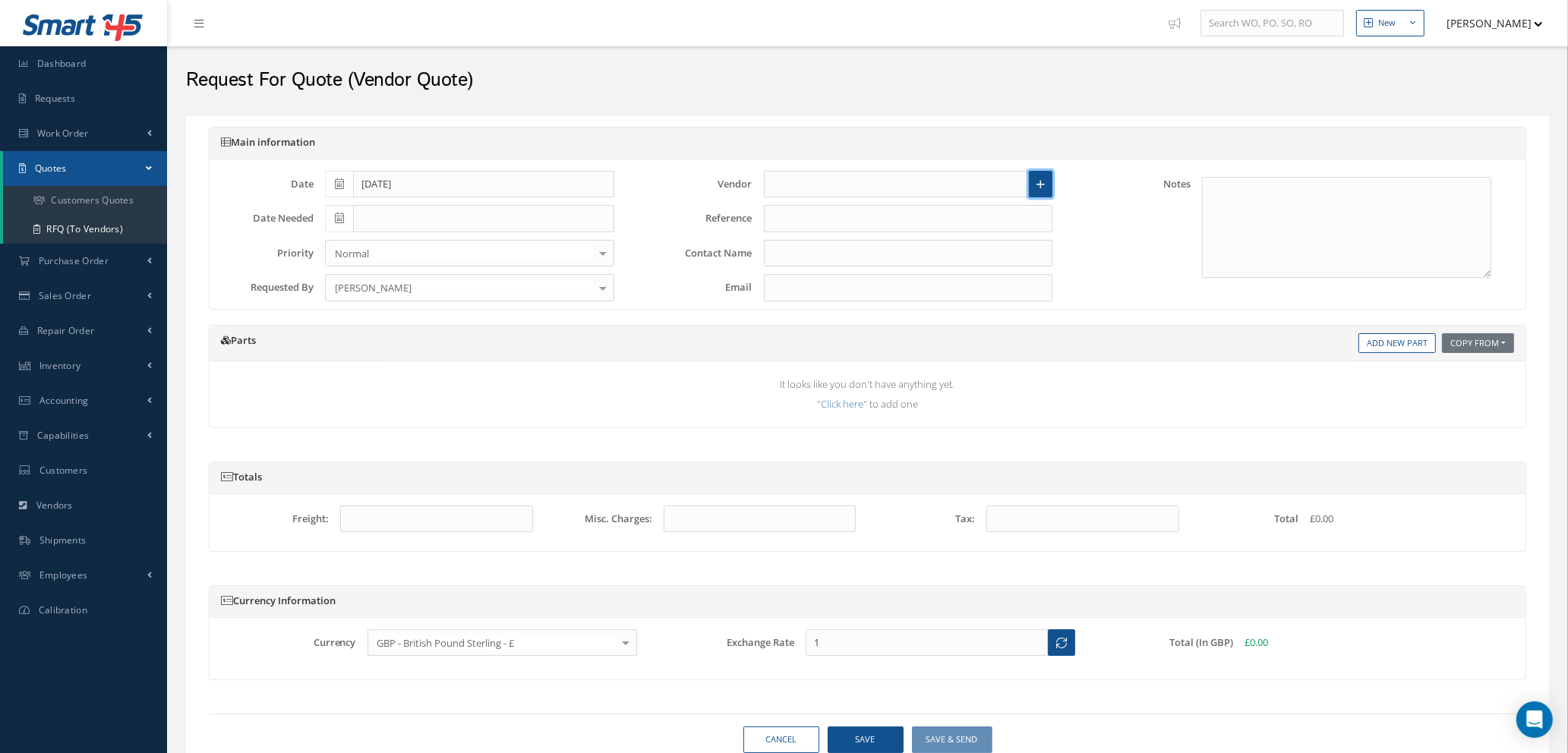
click at [1041, 184] on icon at bounding box center [1040, 185] width 9 height 11
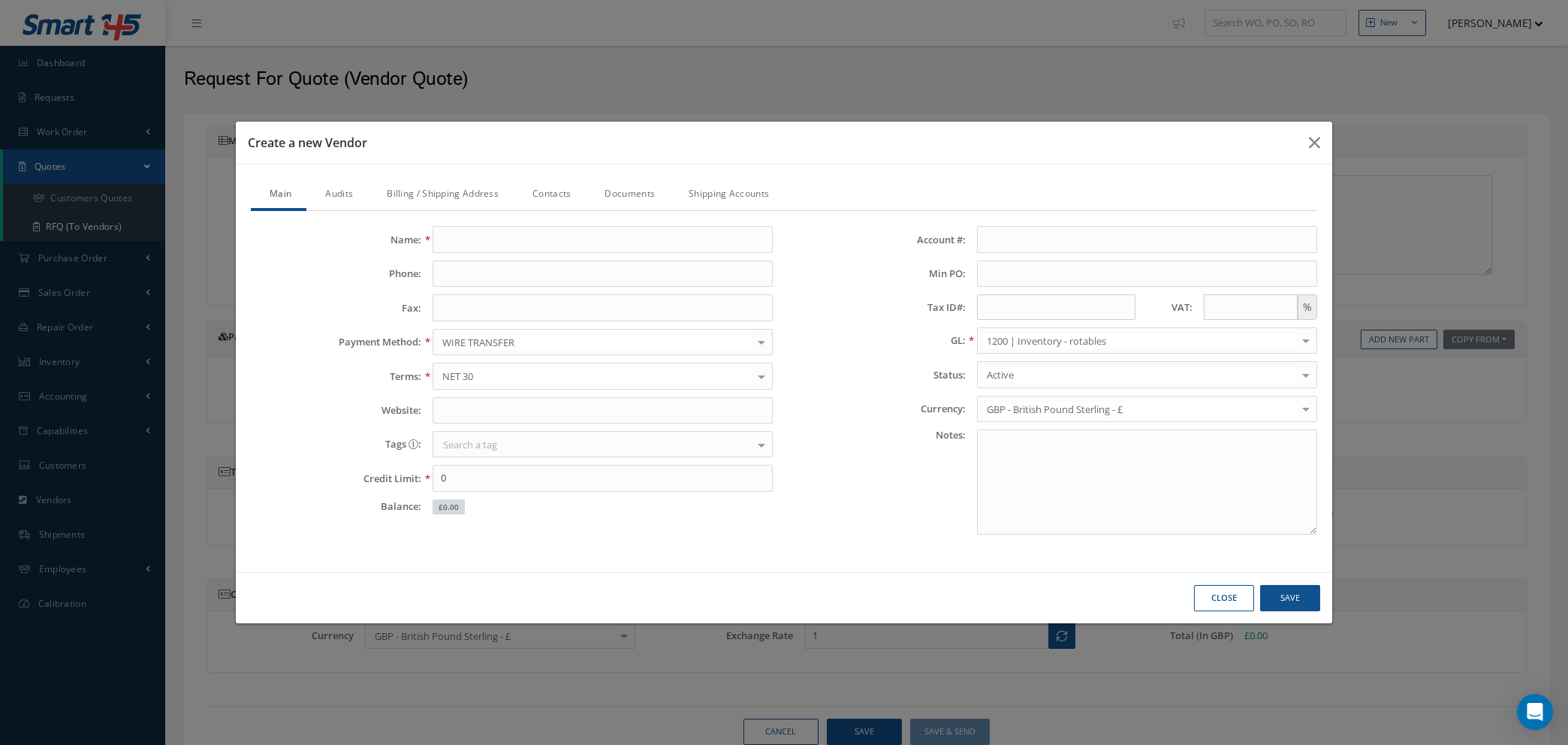
click at [1226, 589] on button "Close" at bounding box center [1223, 598] width 60 height 26
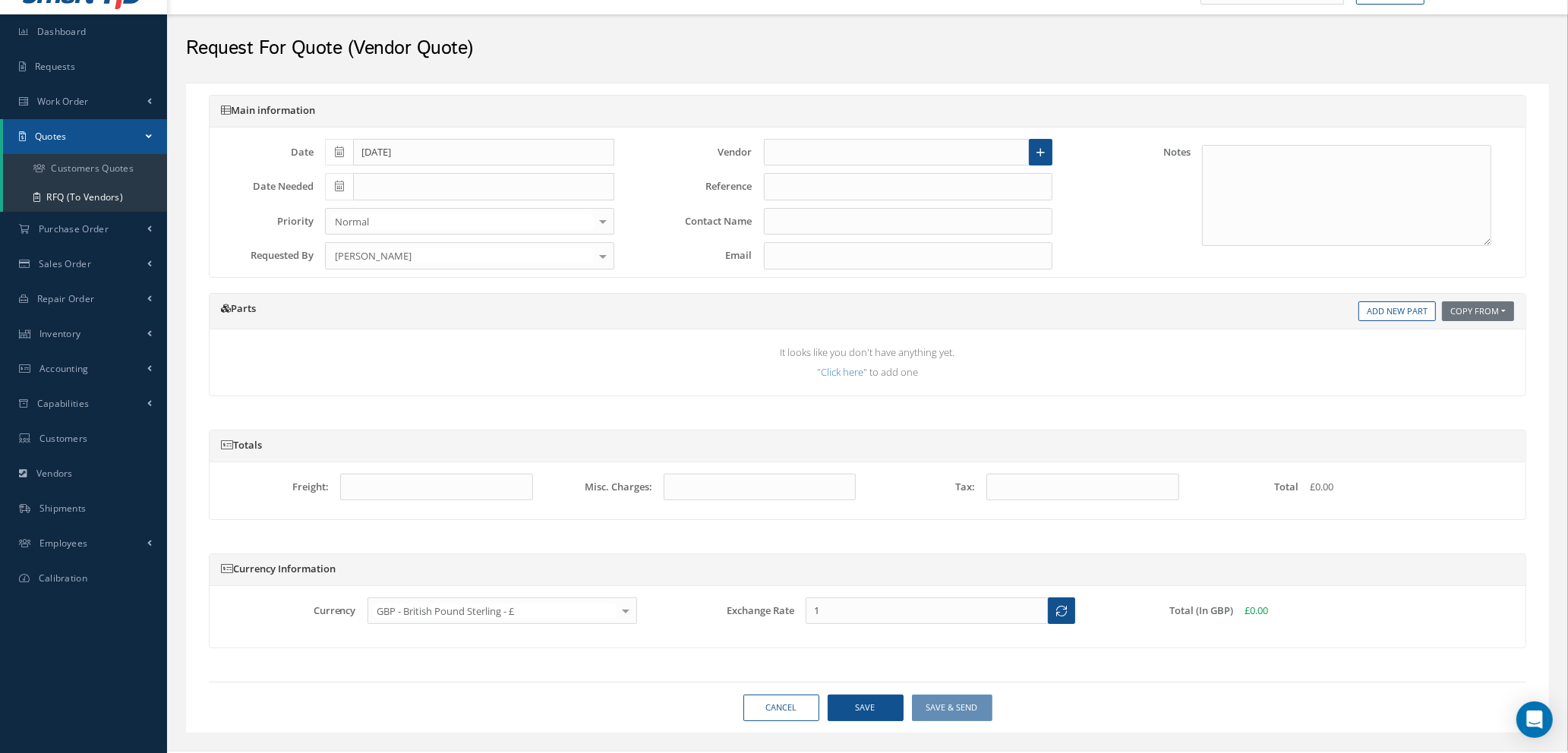
scroll to position [61, 0]
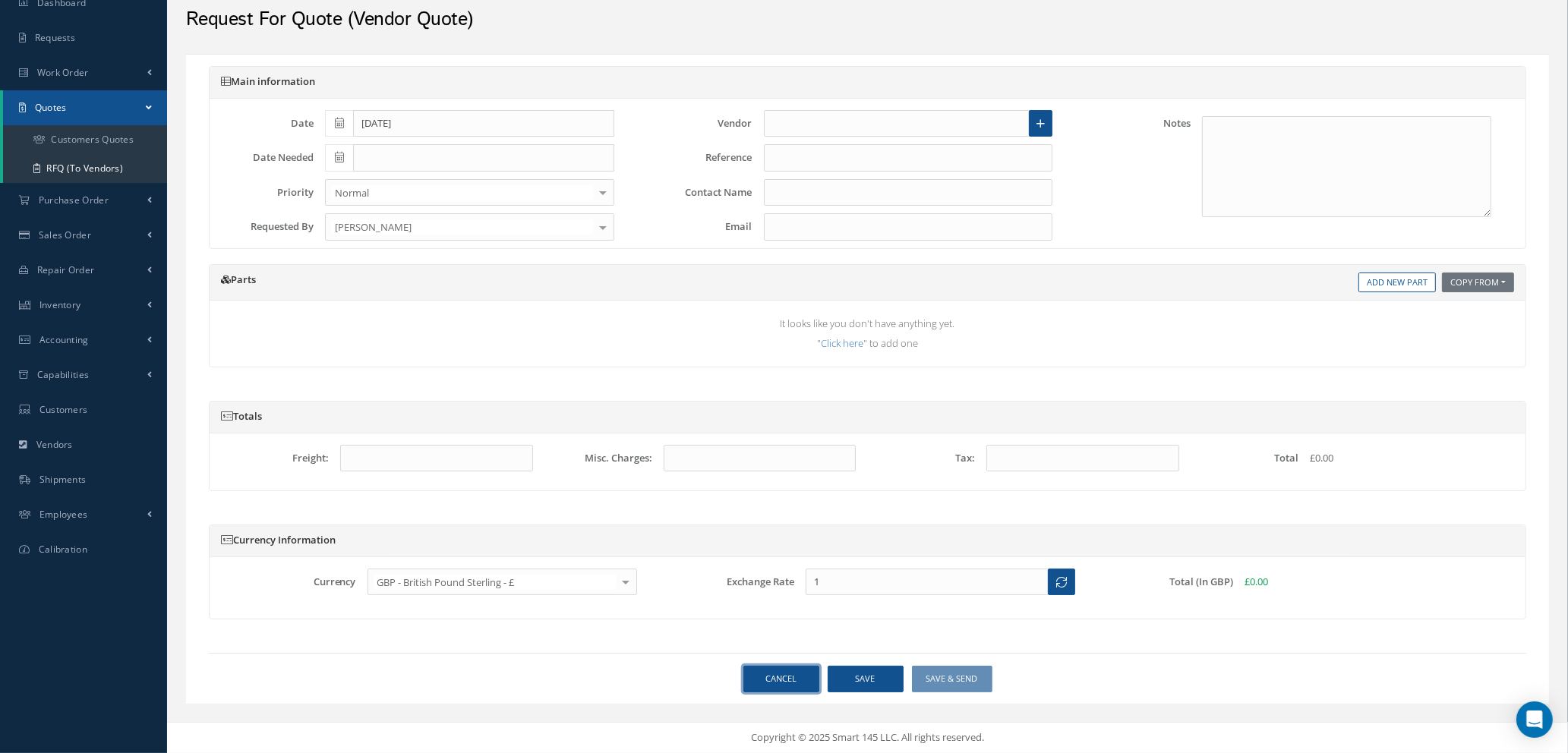
click at [777, 678] on link "Cancel" at bounding box center [781, 679] width 76 height 27
select select "25"
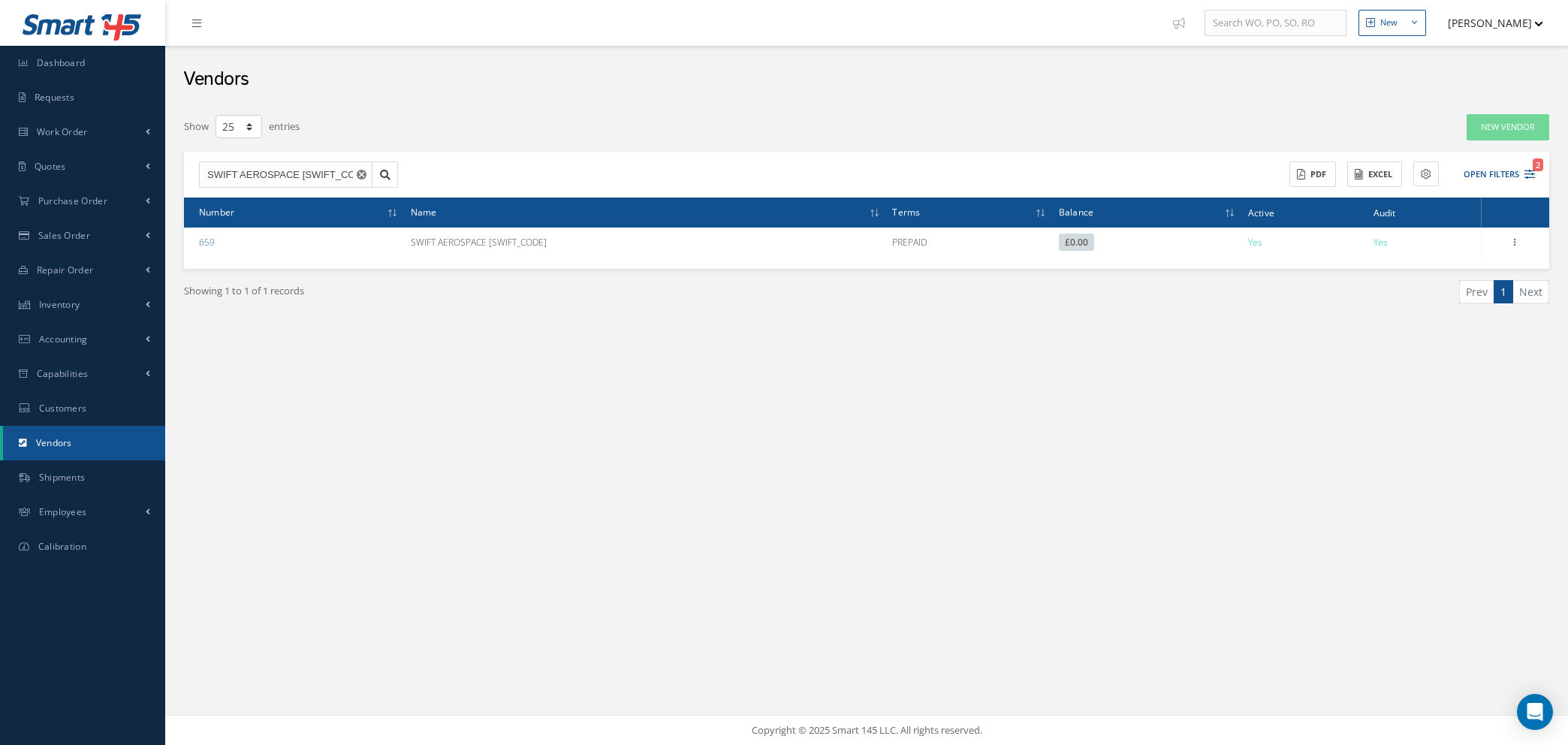
select select "25"
click at [362, 178] on use "Reset" at bounding box center [362, 174] width 10 height 10
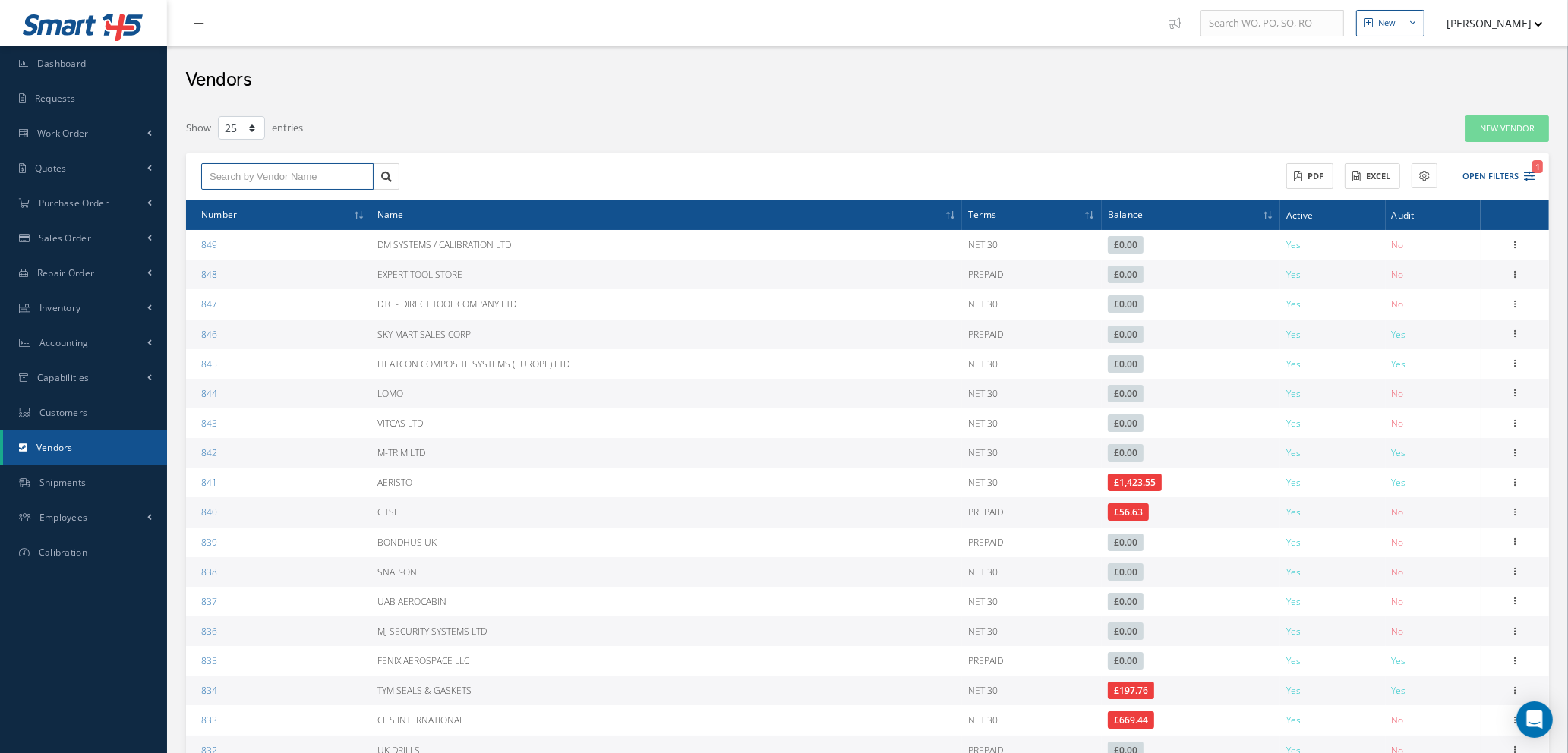
click at [358, 178] on input "text" at bounding box center [287, 177] width 172 height 28
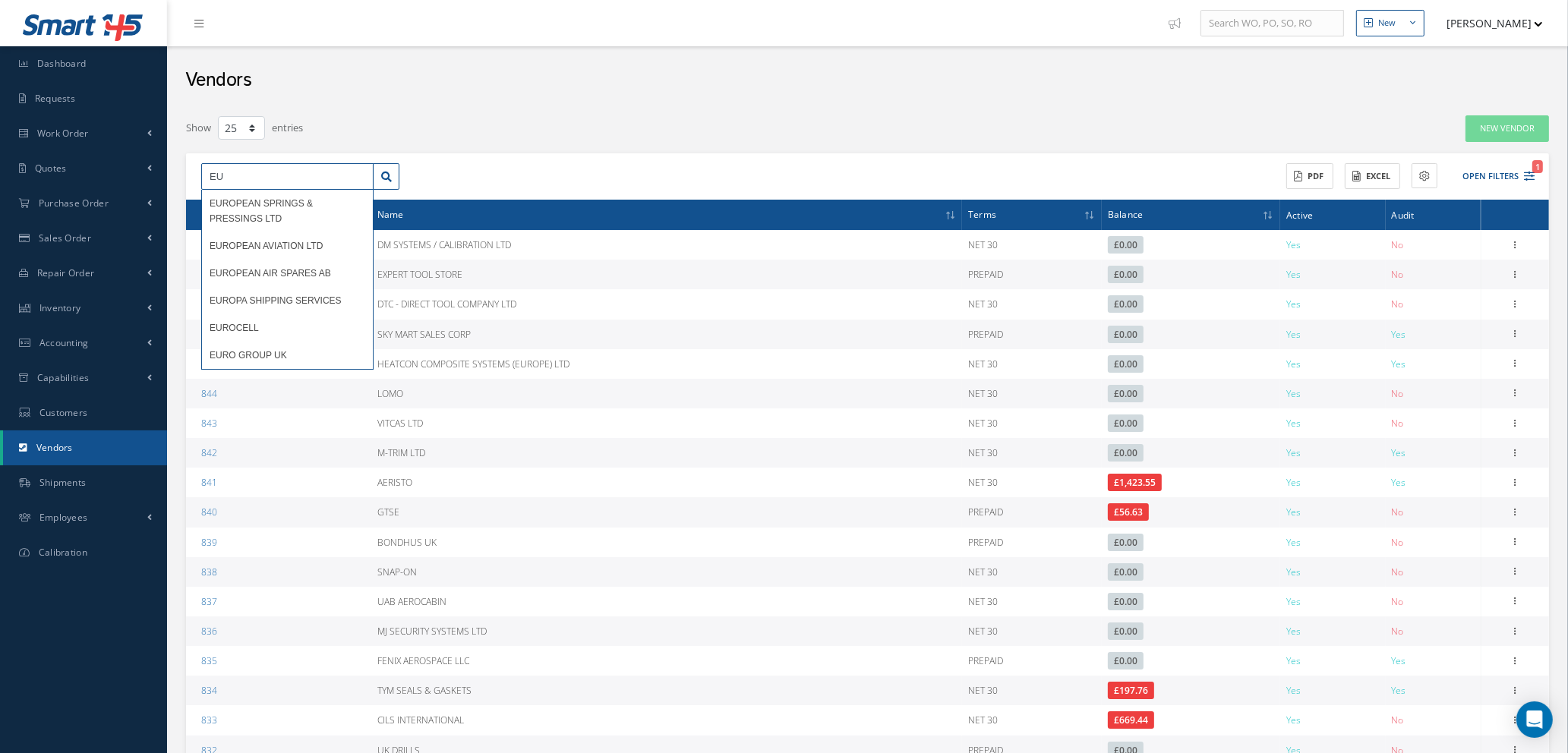
type input "E"
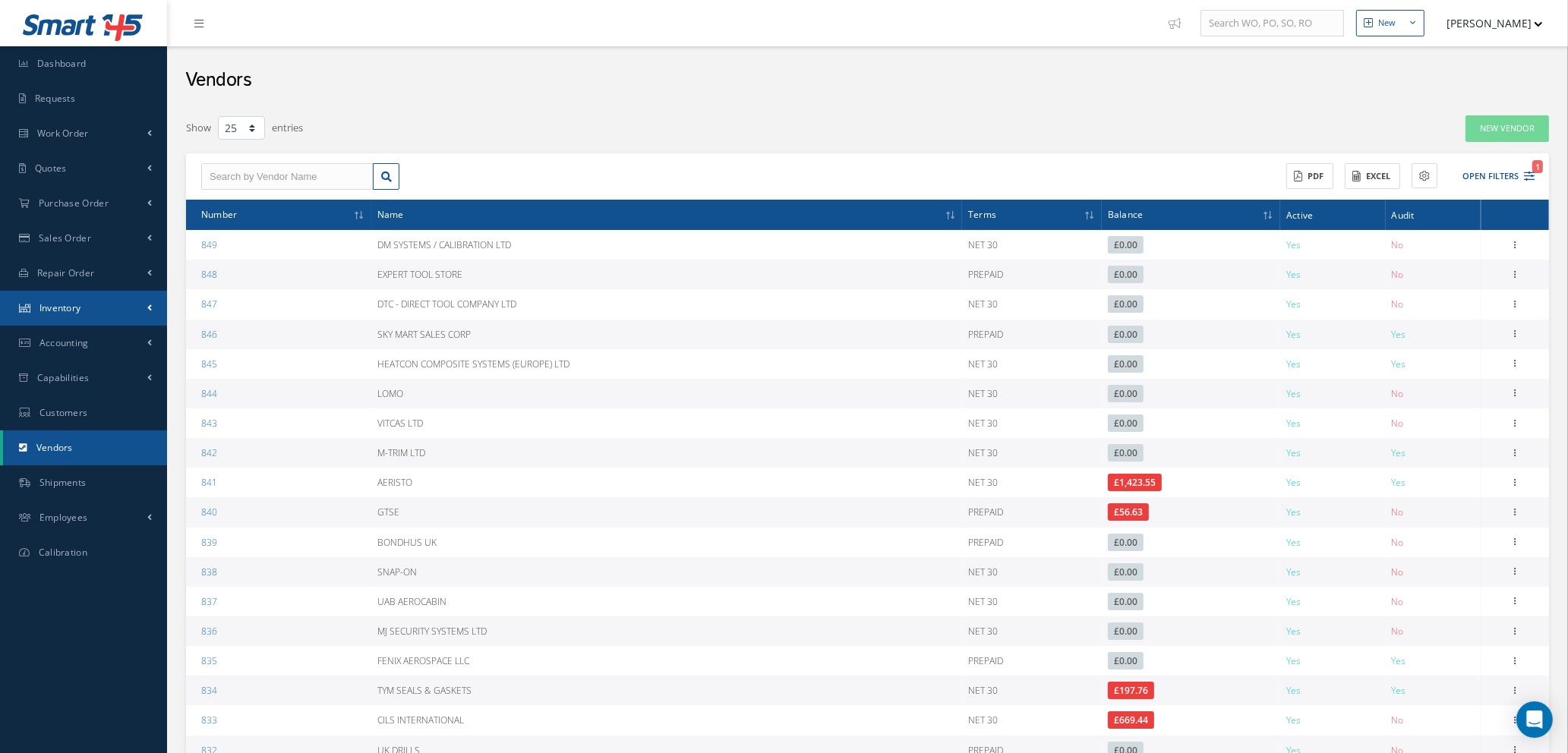
click at [110, 311] on link "Inventory" at bounding box center [83, 308] width 167 height 35
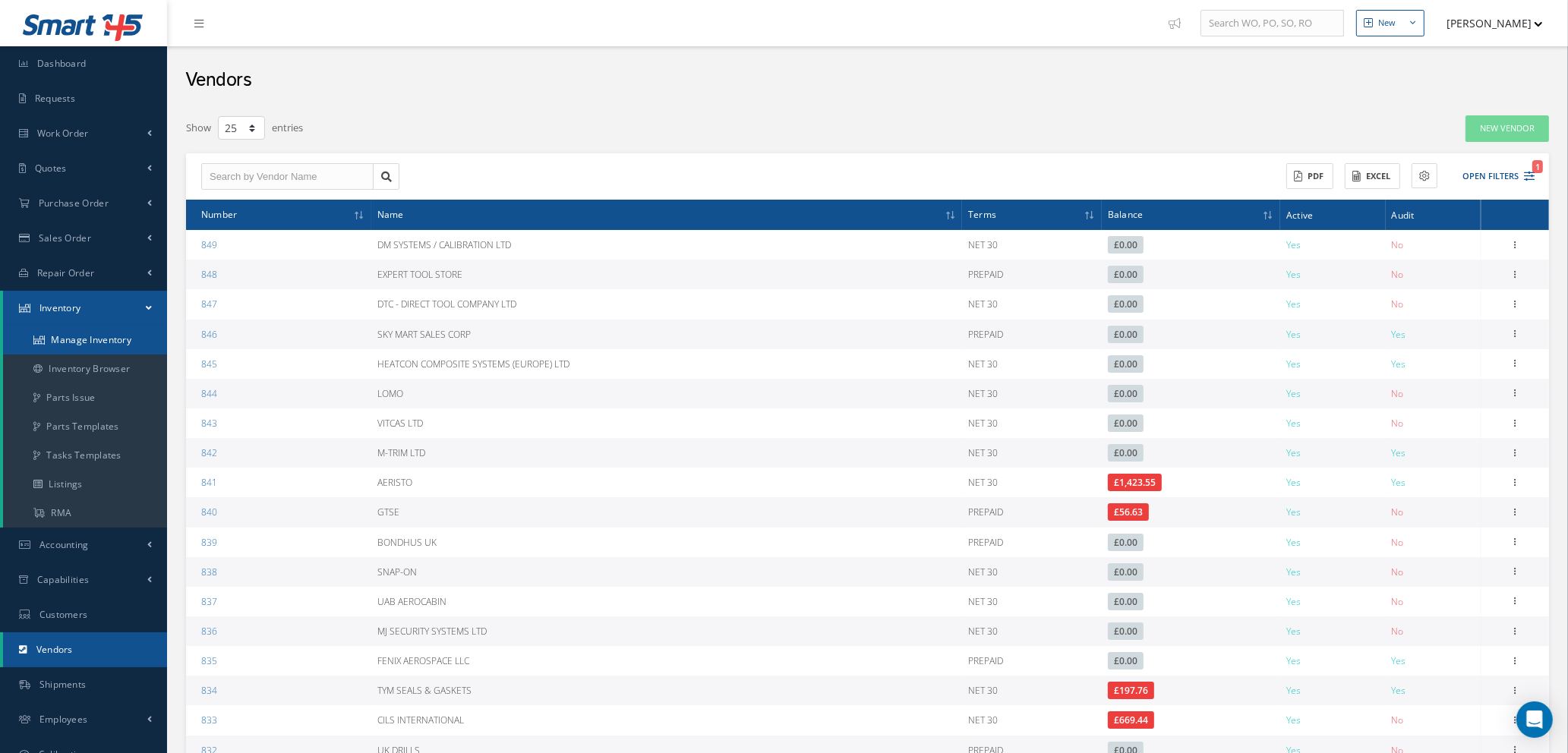
click at [106, 340] on link "Manage Inventory" at bounding box center [85, 340] width 164 height 29
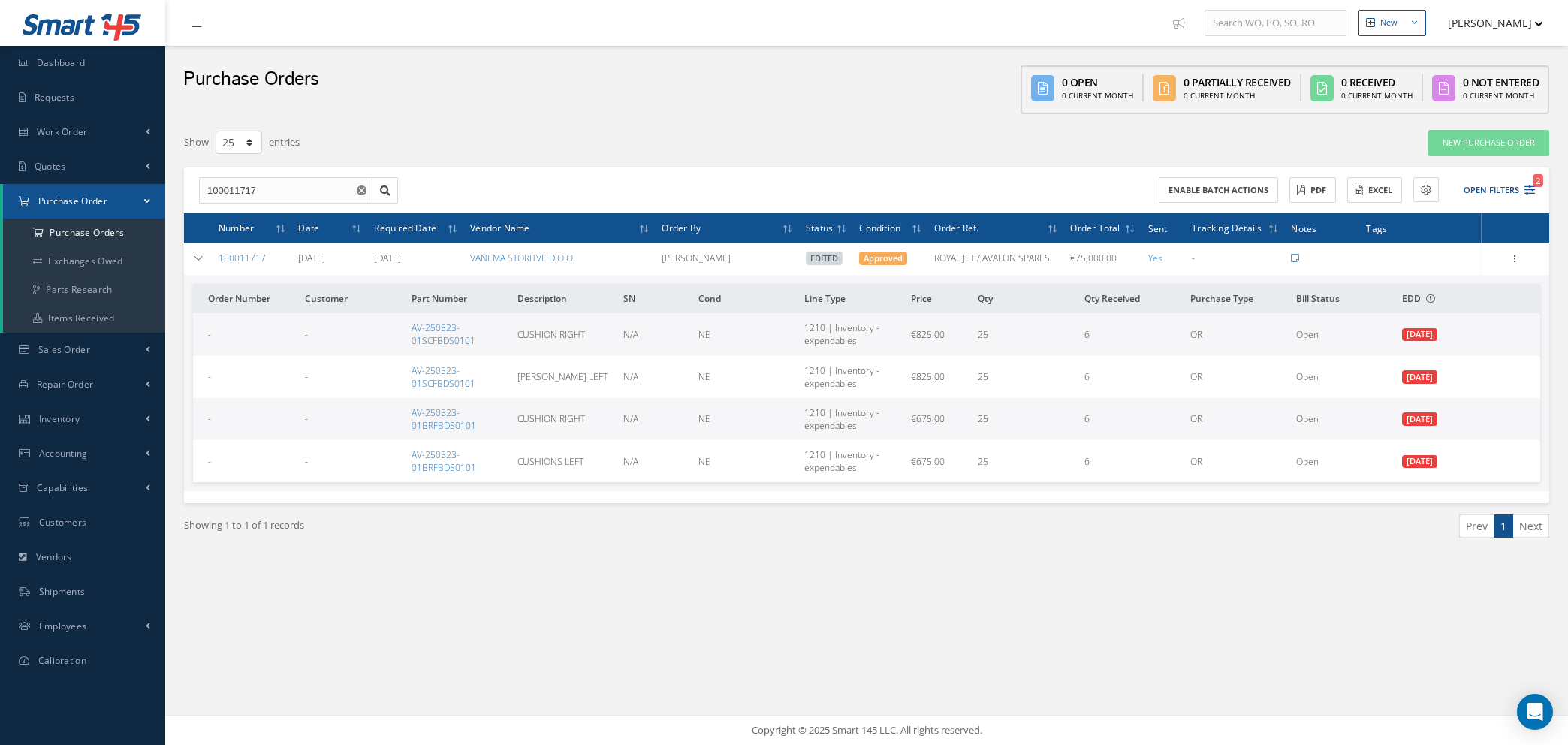
select select "25"
click at [357, 186] on icon "Reset" at bounding box center [362, 191] width 10 height 10
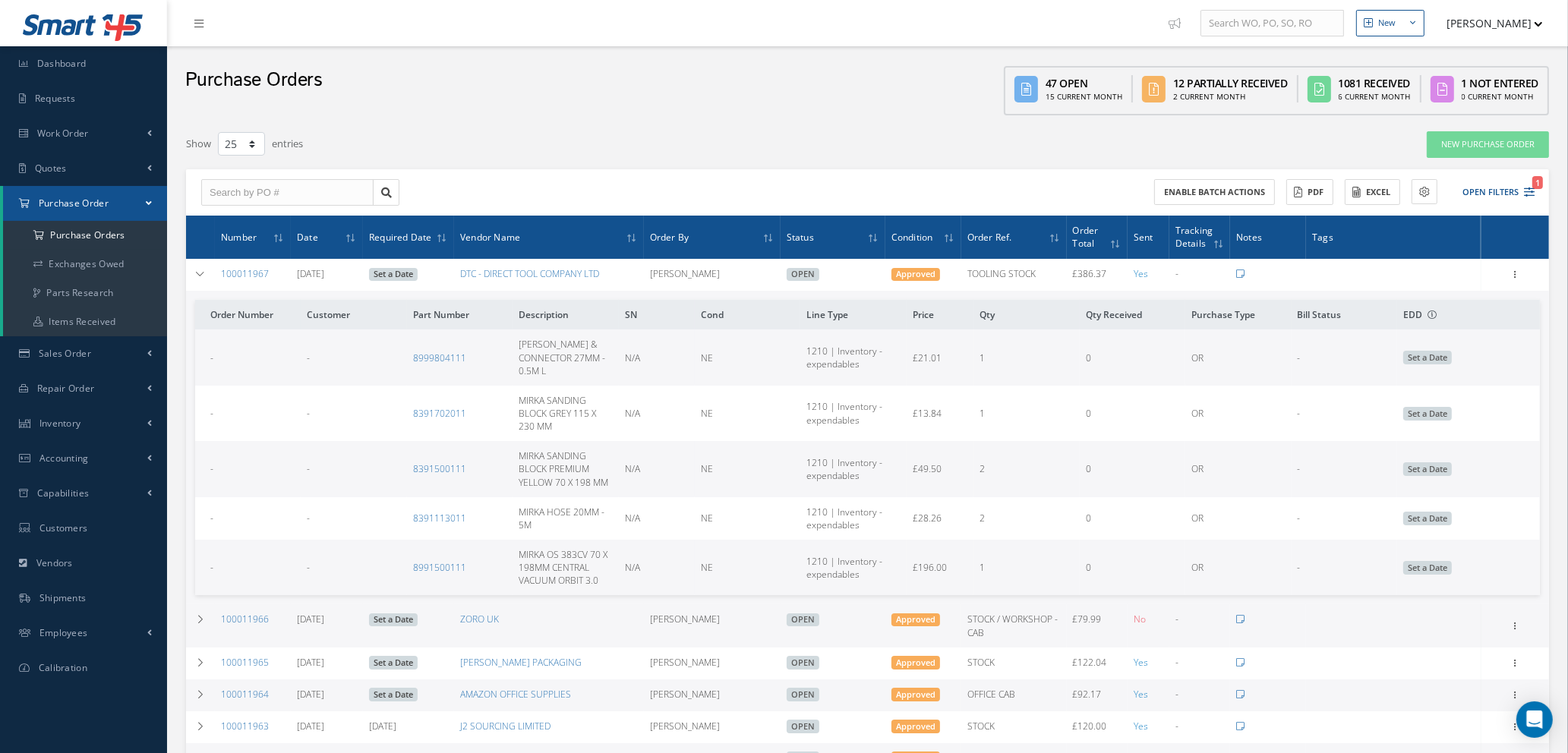
click at [1515, 266] on div "Receive Show Edit Create Bill Cancel Send By Email Email History Documents Prin…" at bounding box center [1515, 274] width 18 height 18
click at [532, 273] on link "DTC - DIRECT TOOL COMPANY LTD" at bounding box center [529, 274] width 139 height 13
click at [1518, 268] on icon at bounding box center [1515, 273] width 15 height 12
click at [1439, 301] on link "Show" at bounding box center [1445, 304] width 120 height 20
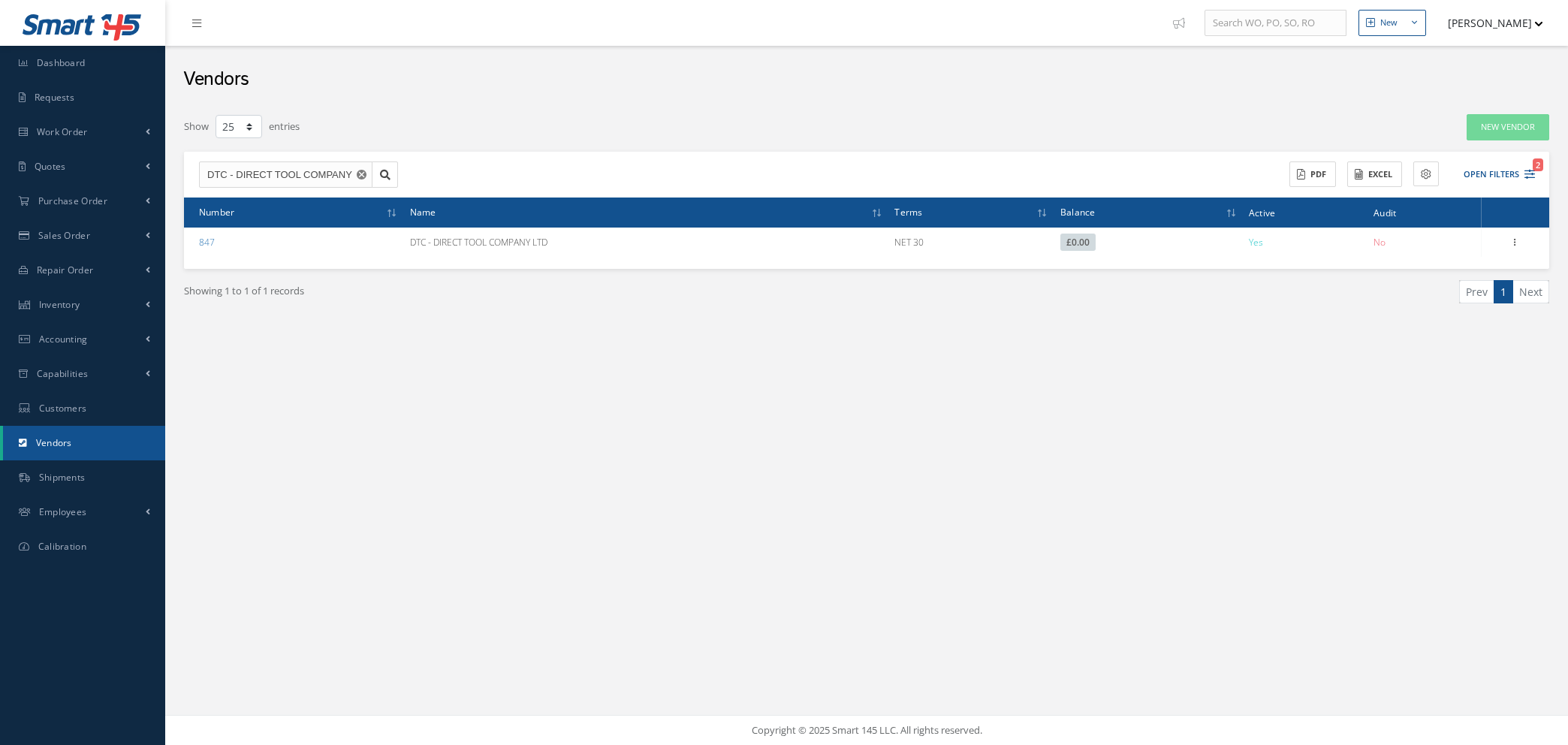
select select "25"
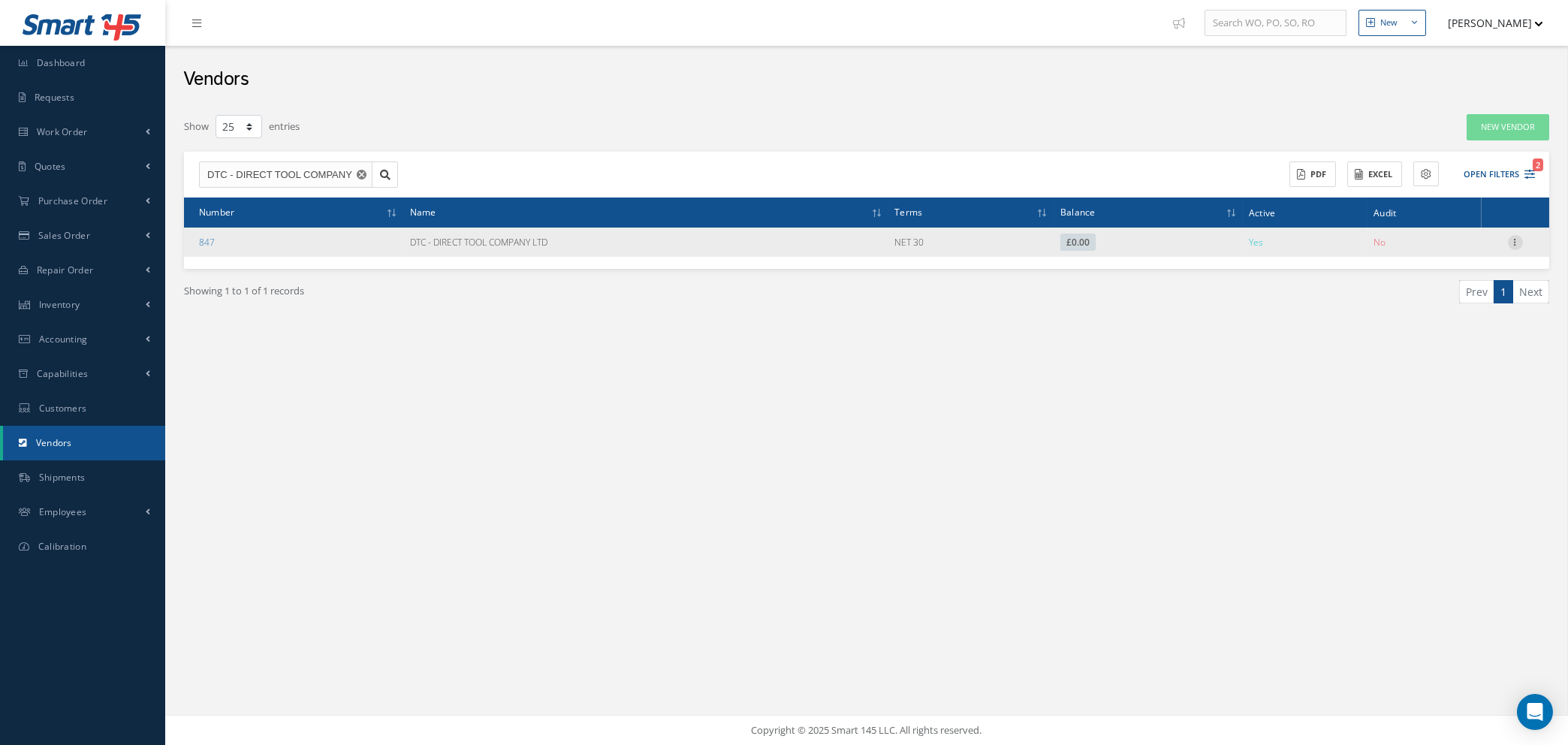
click at [1517, 243] on icon at bounding box center [1515, 240] width 15 height 12
click at [1451, 274] on link "Edit" at bounding box center [1447, 271] width 119 height 19
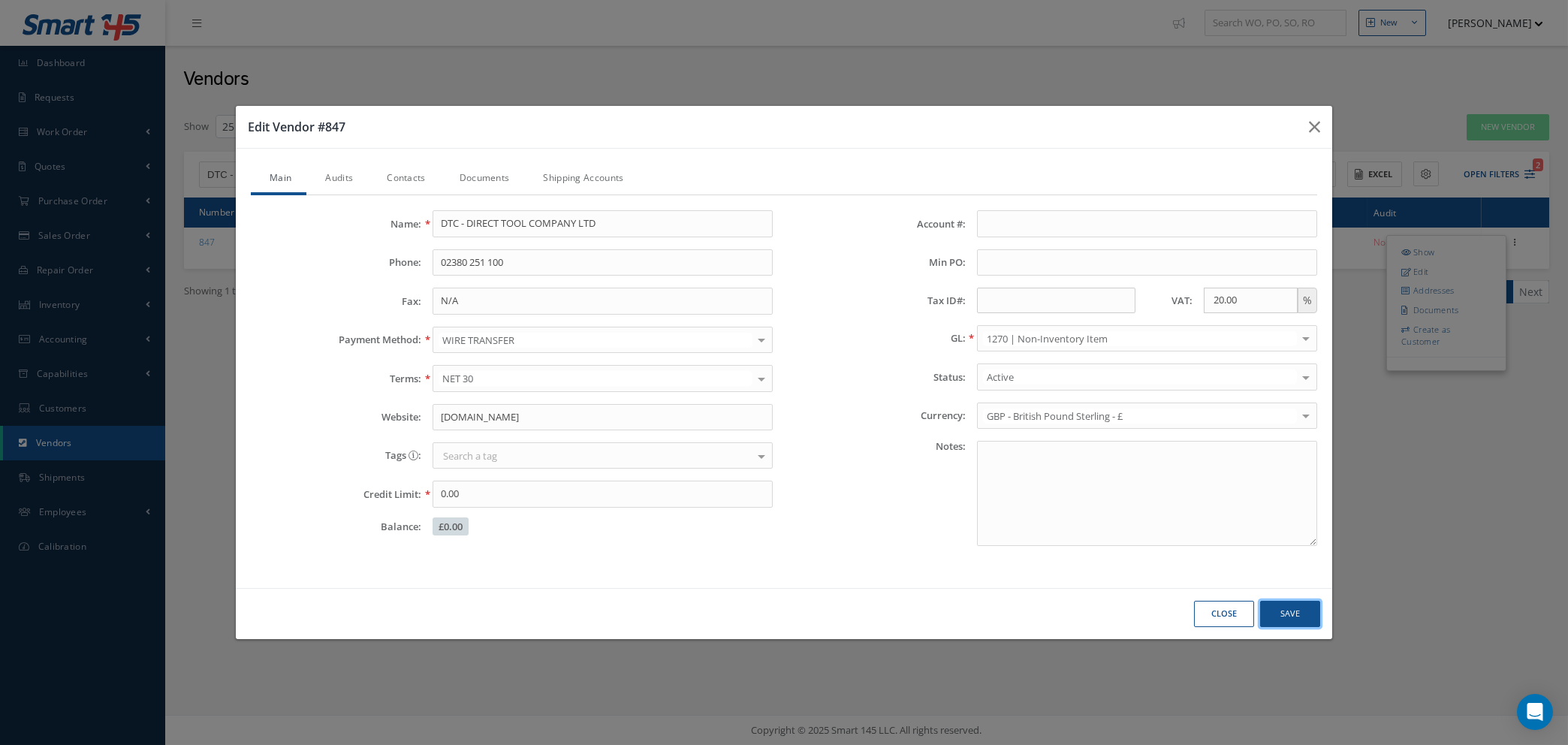
click at [1288, 607] on button "Save" at bounding box center [1290, 614] width 60 height 26
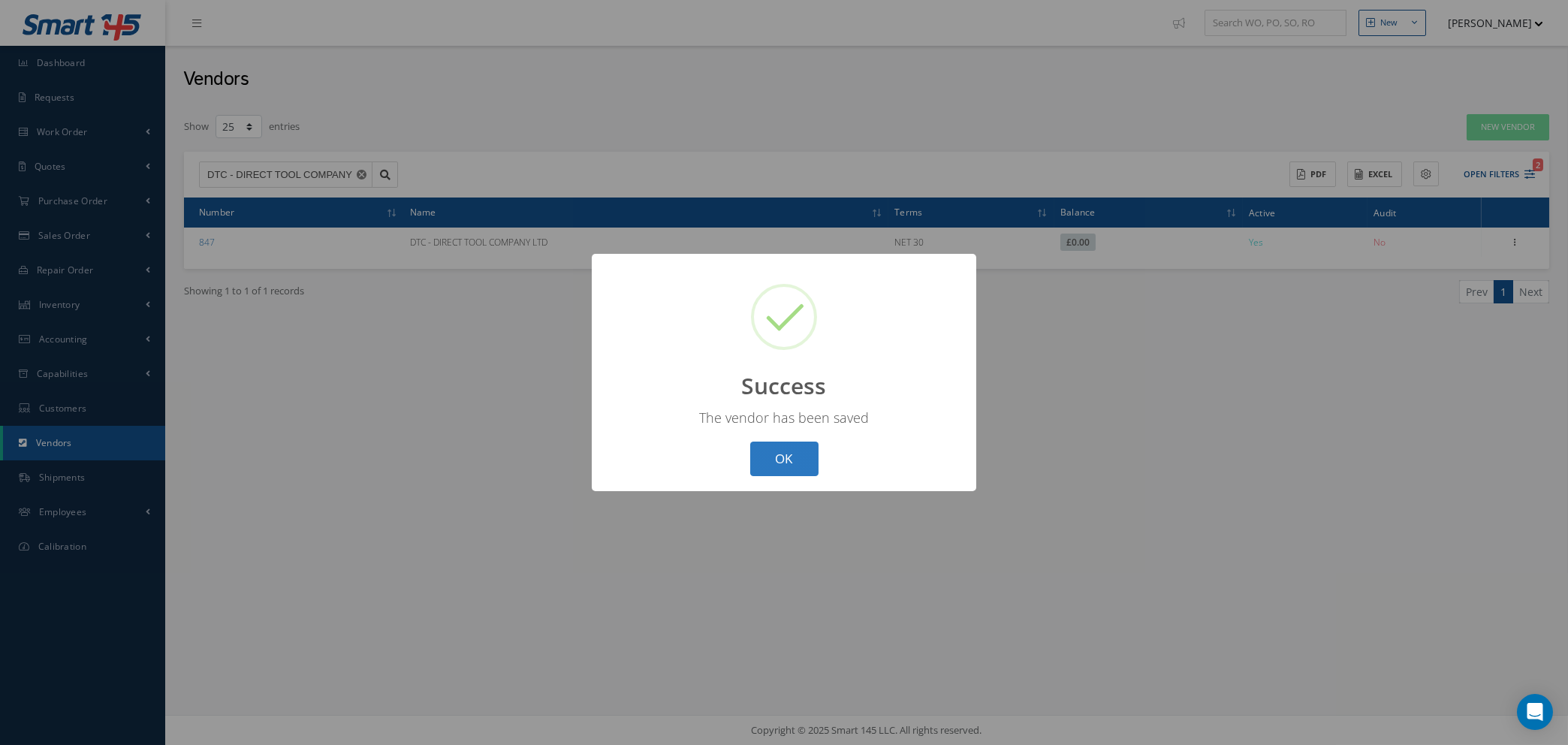
click at [764, 456] on button "OK" at bounding box center [785, 459] width 68 height 35
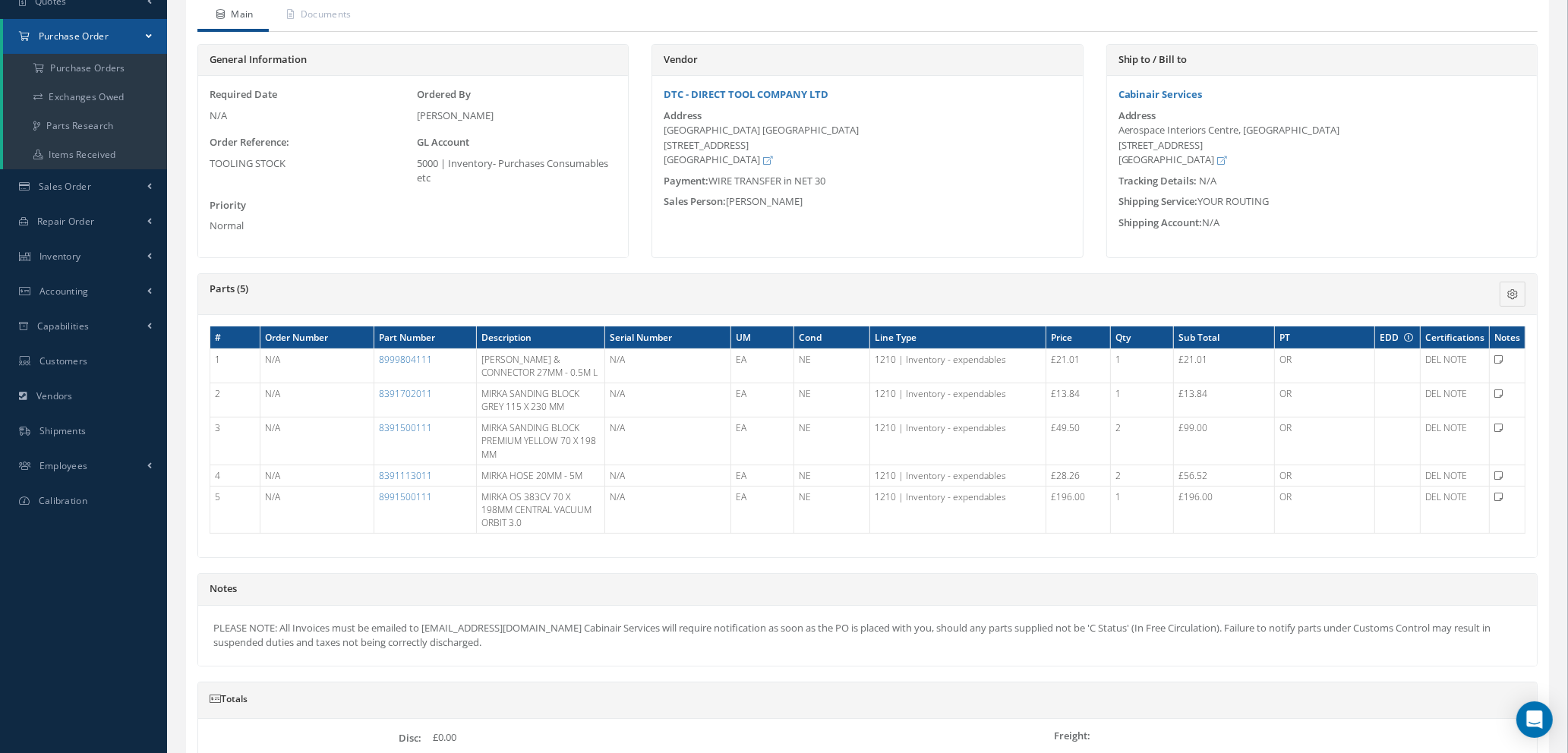
scroll to position [352, 0]
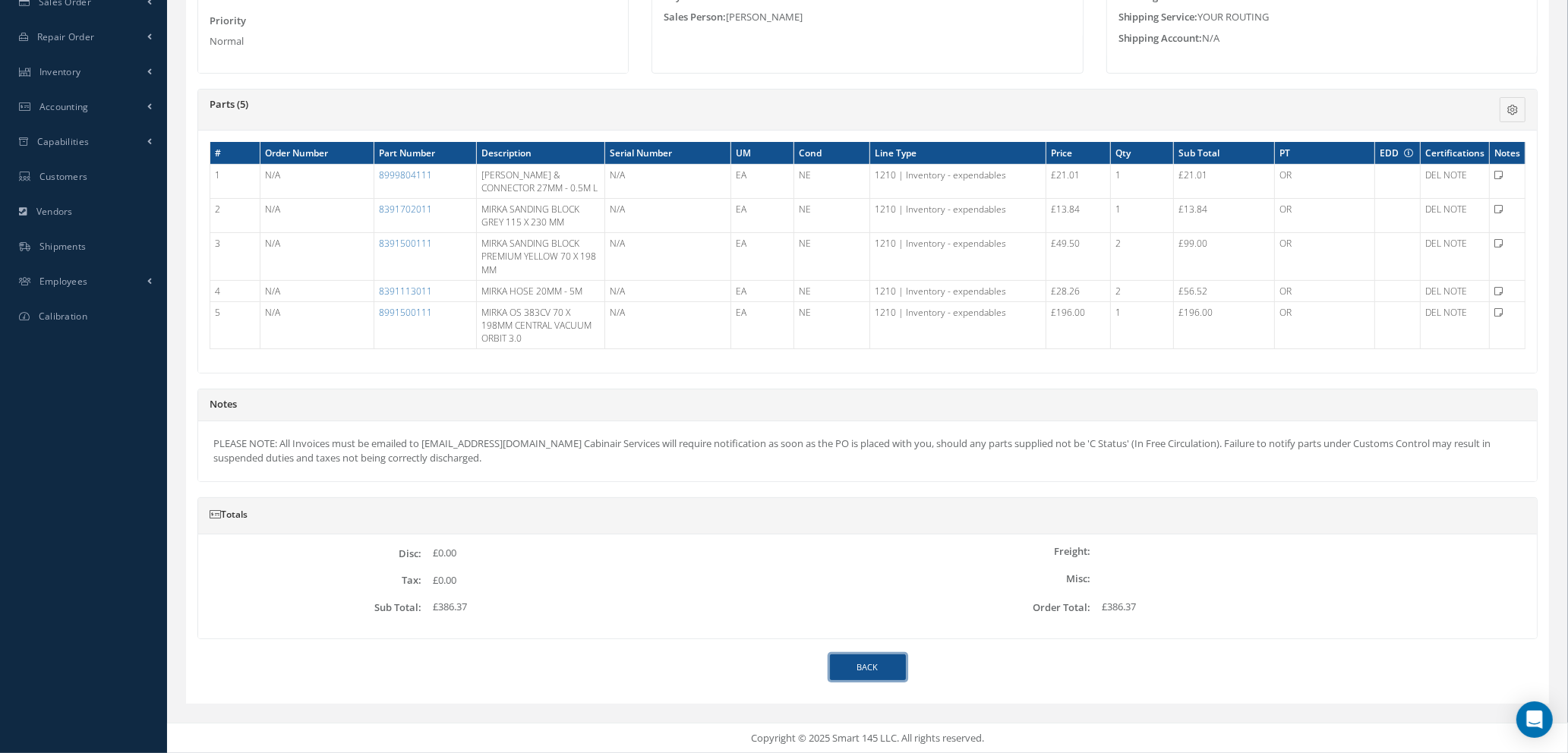
click at [894, 671] on link "Back" at bounding box center [868, 667] width 76 height 27
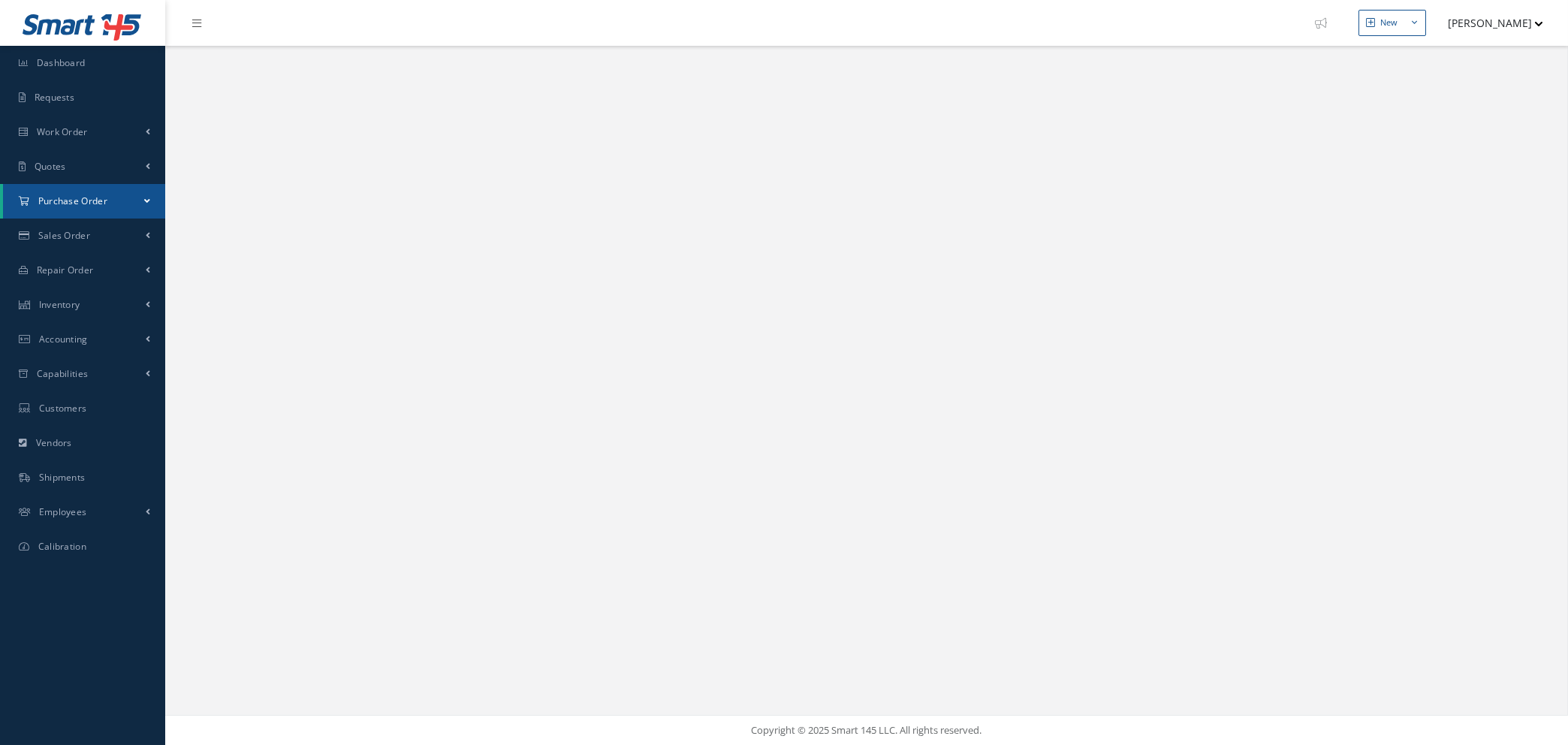
select select "25"
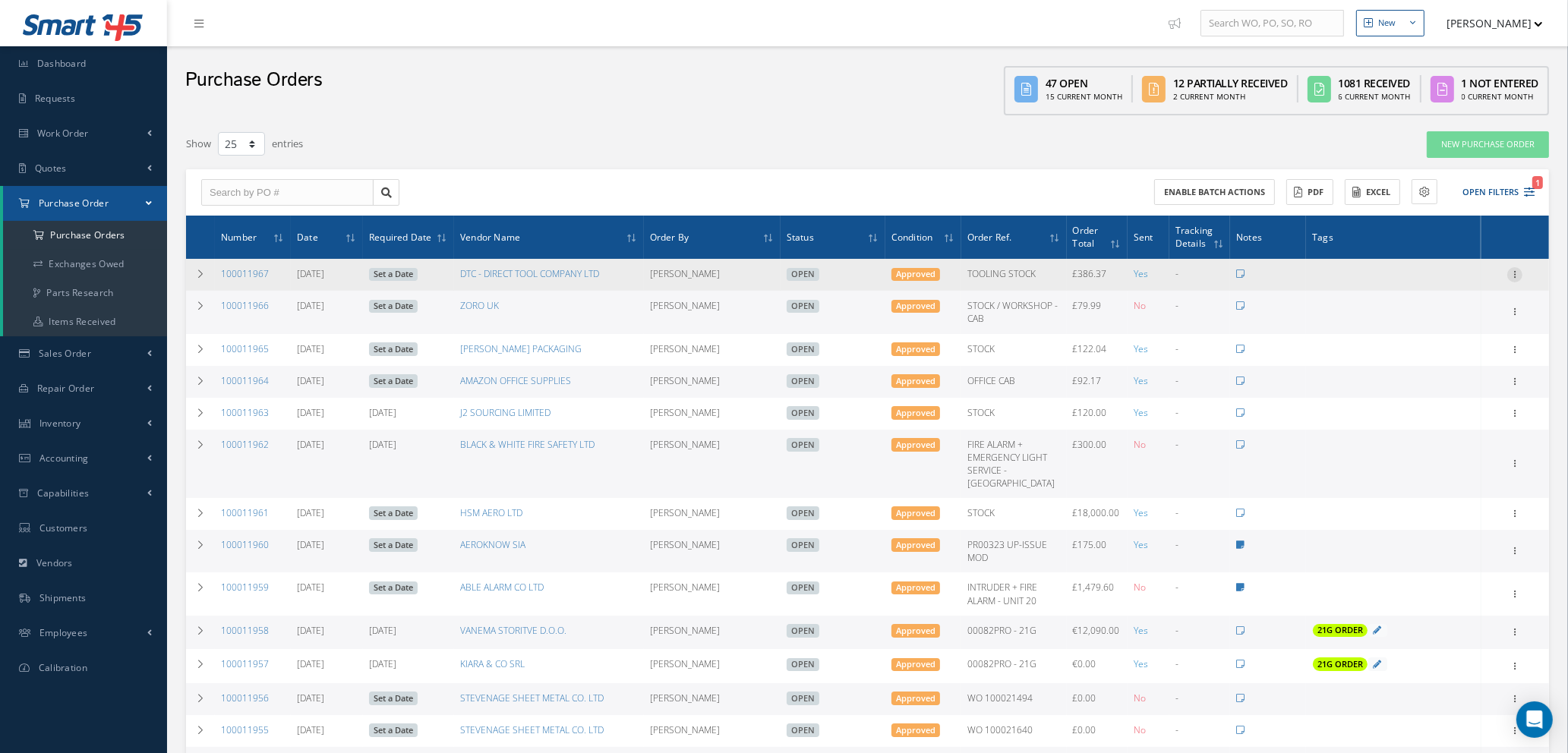
click at [1517, 270] on icon at bounding box center [1515, 273] width 15 height 12
click at [1419, 321] on link "Edit" at bounding box center [1445, 324] width 120 height 20
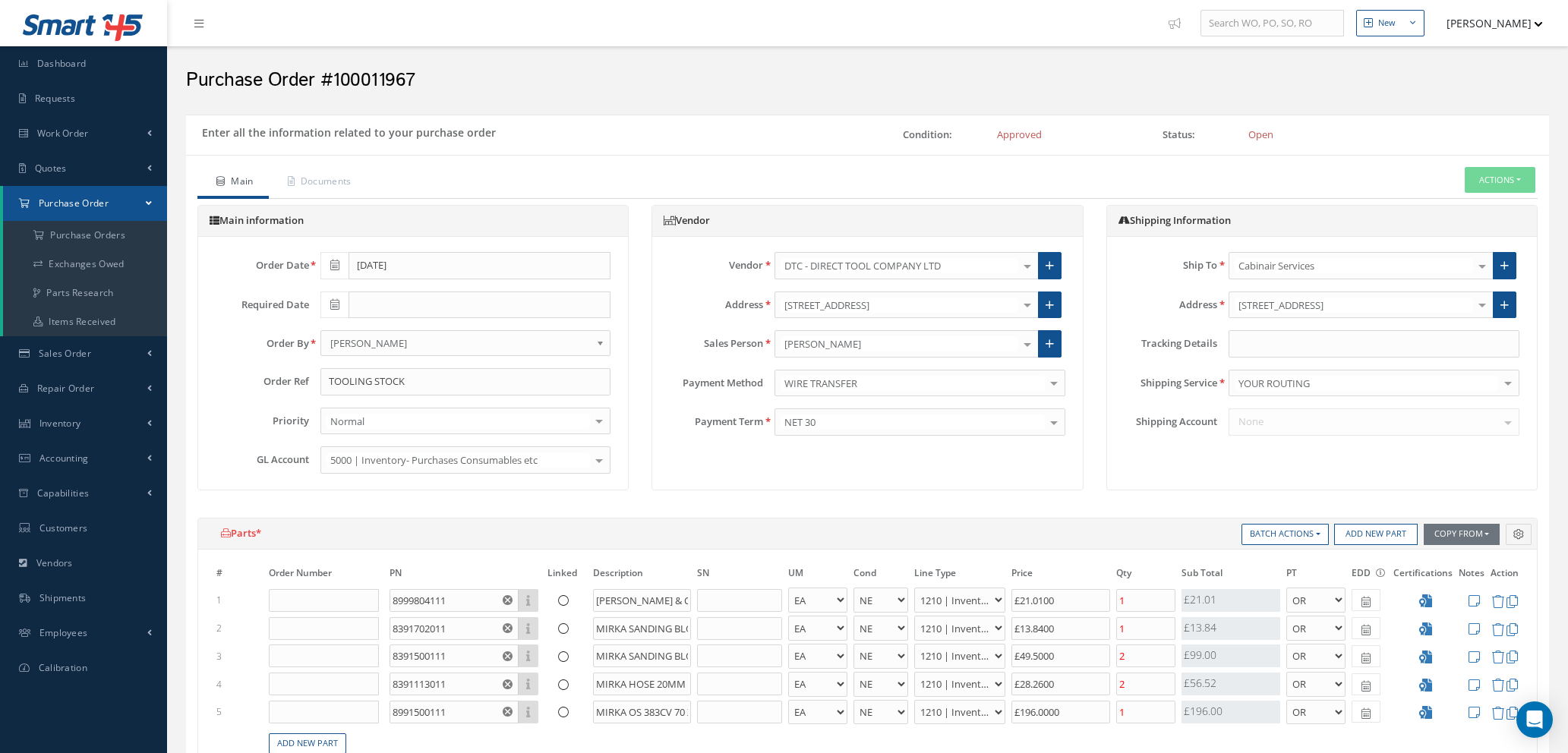
select select "1"
select select "5"
select select "7"
select select "1"
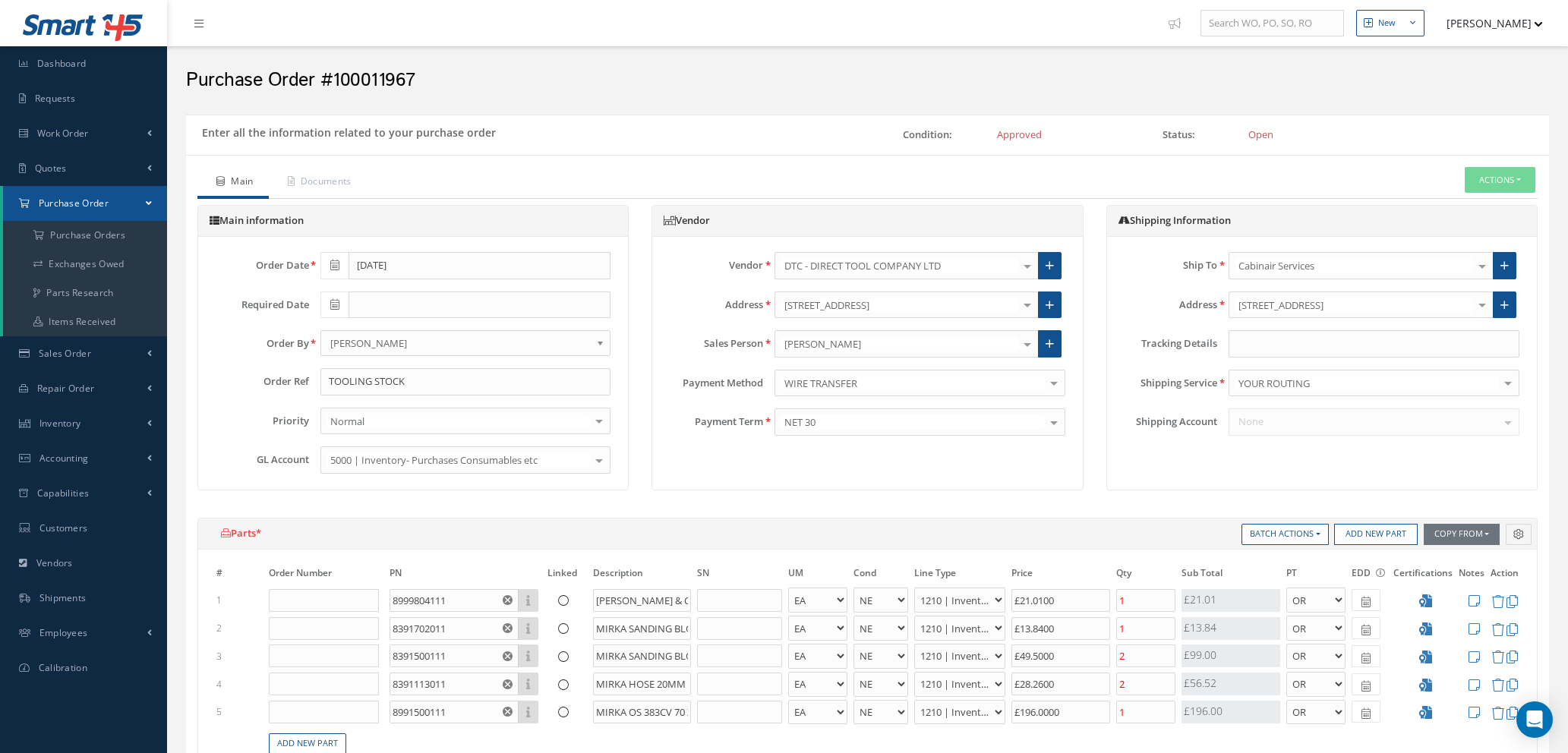
select select "5"
select select "7"
select select "1"
select select "5"
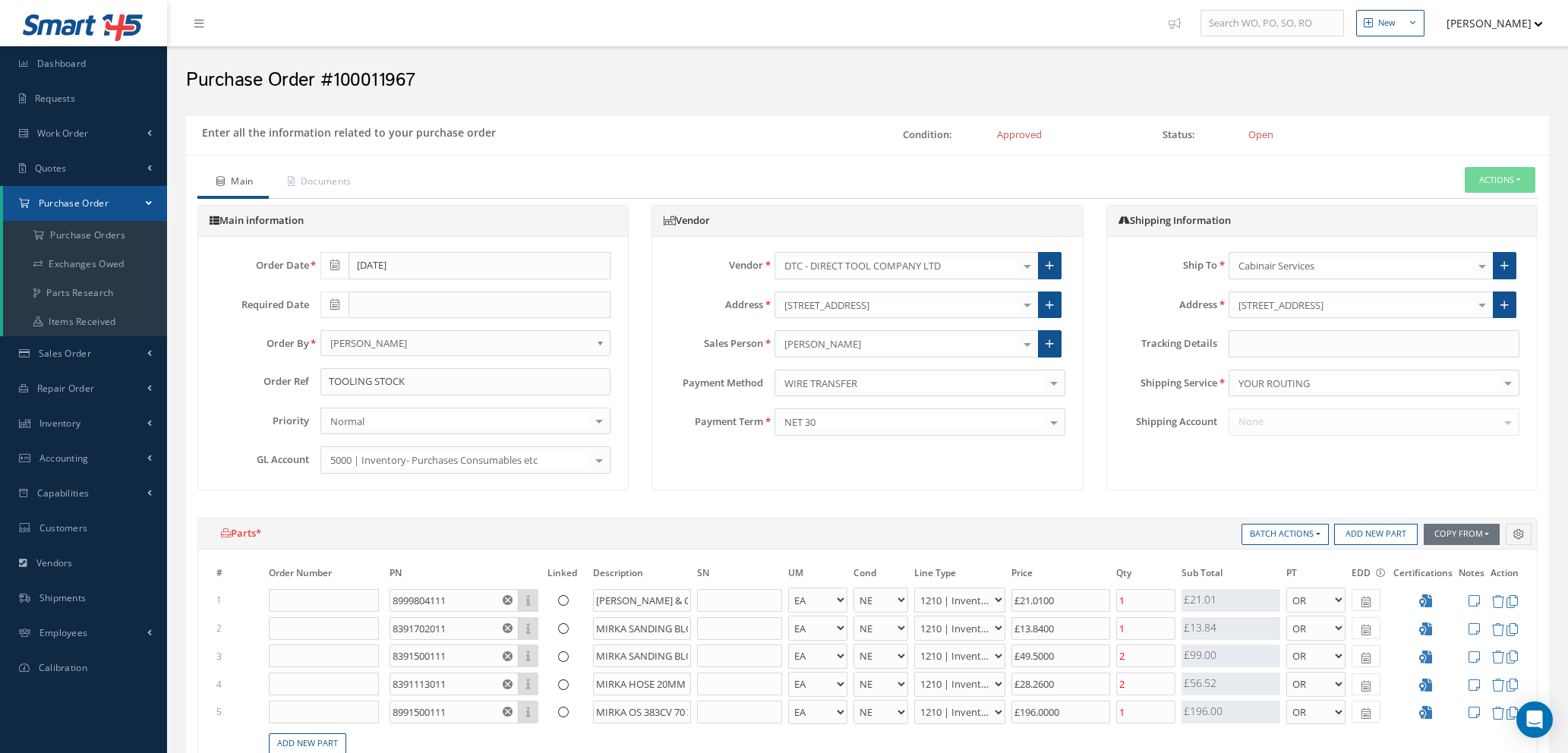
select select "7"
select select "1"
select select "5"
select select "7"
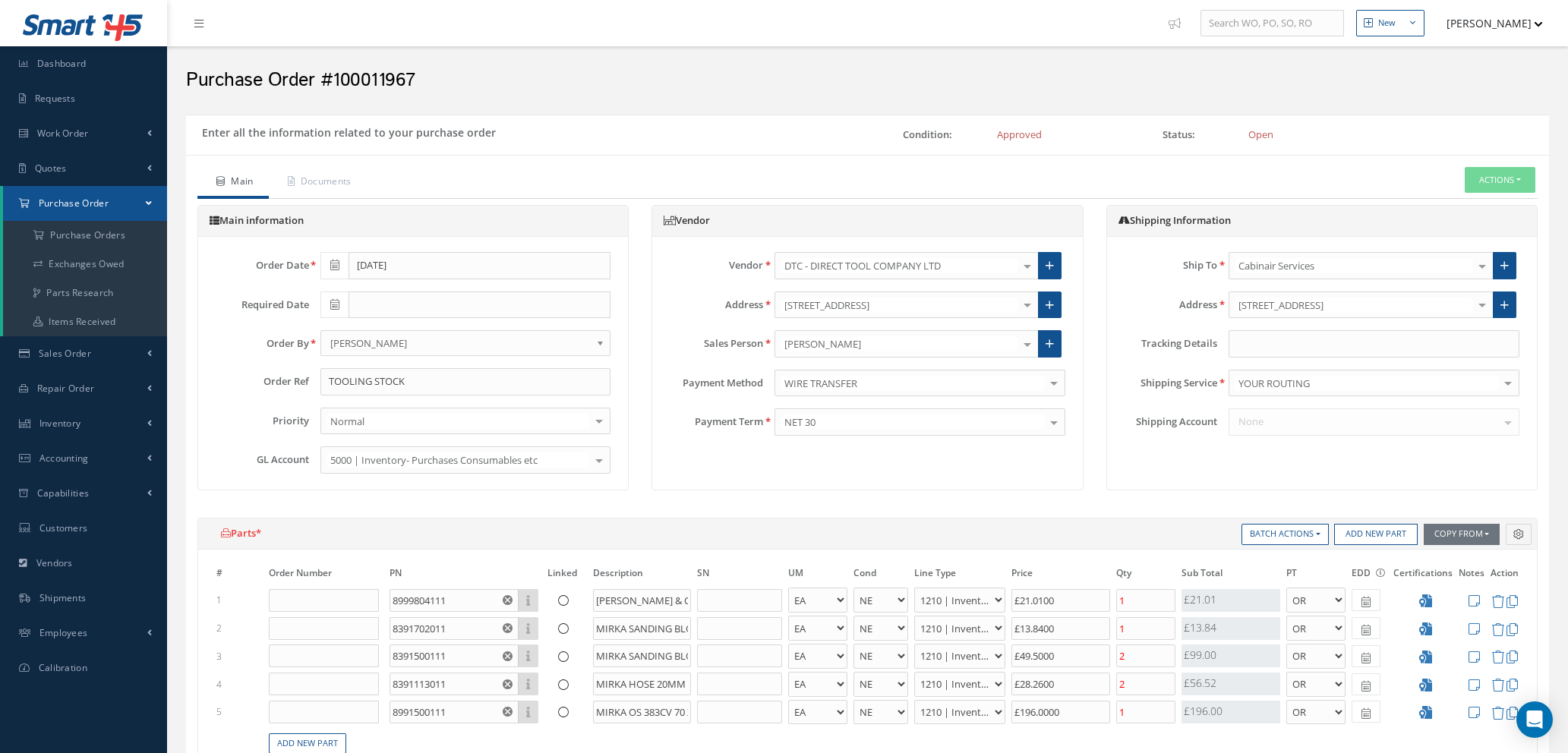
select select "1"
select select "5"
select select "7"
select select "1"
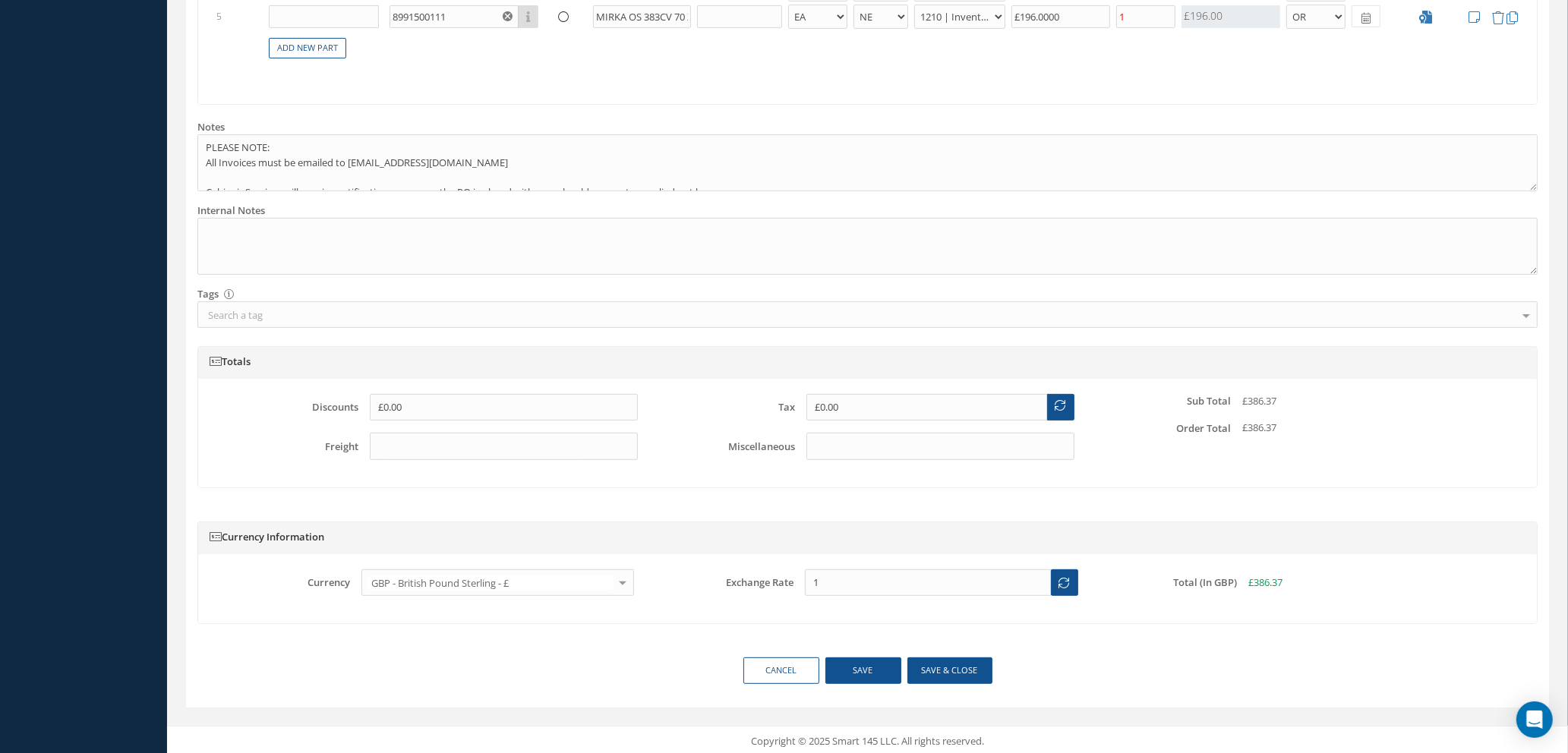
scroll to position [698, 0]
click at [1058, 406] on icon at bounding box center [1061, 402] width 11 height 11
type input "£77.27"
click at [919, 666] on button "Save & close" at bounding box center [950, 667] width 85 height 27
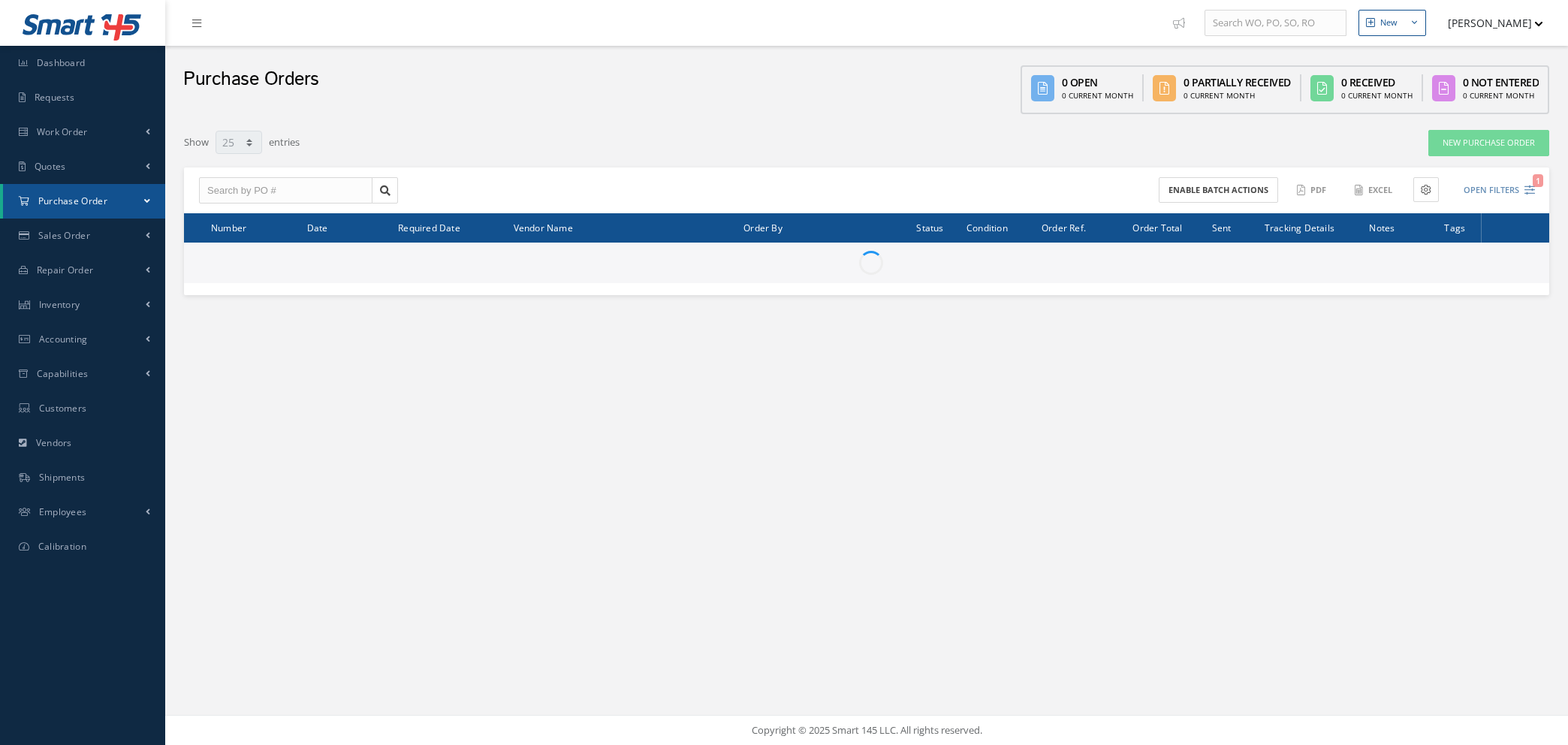
select select "25"
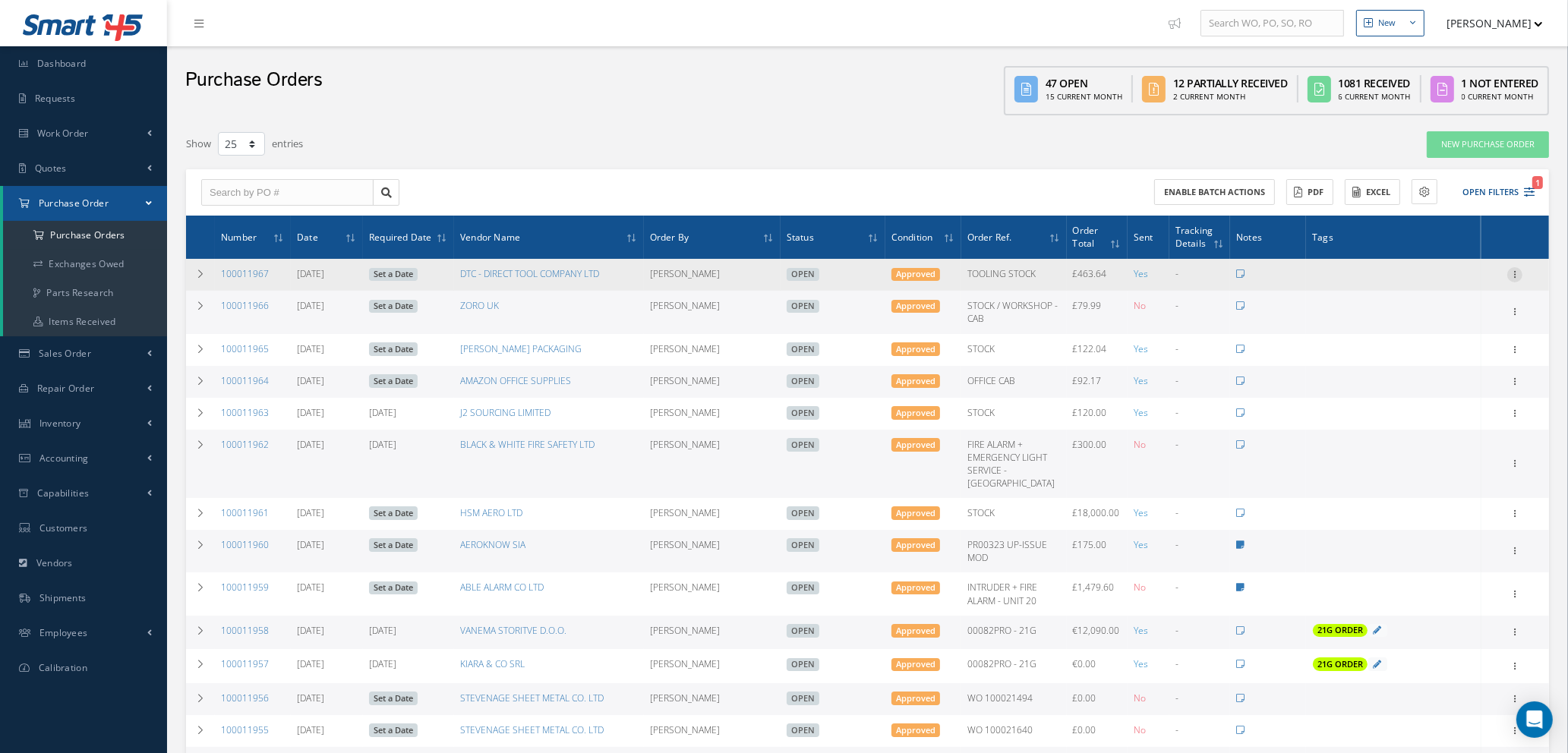
click at [1512, 274] on icon at bounding box center [1515, 273] width 15 height 12
click at [1453, 423] on link "Documents" at bounding box center [1445, 421] width 120 height 20
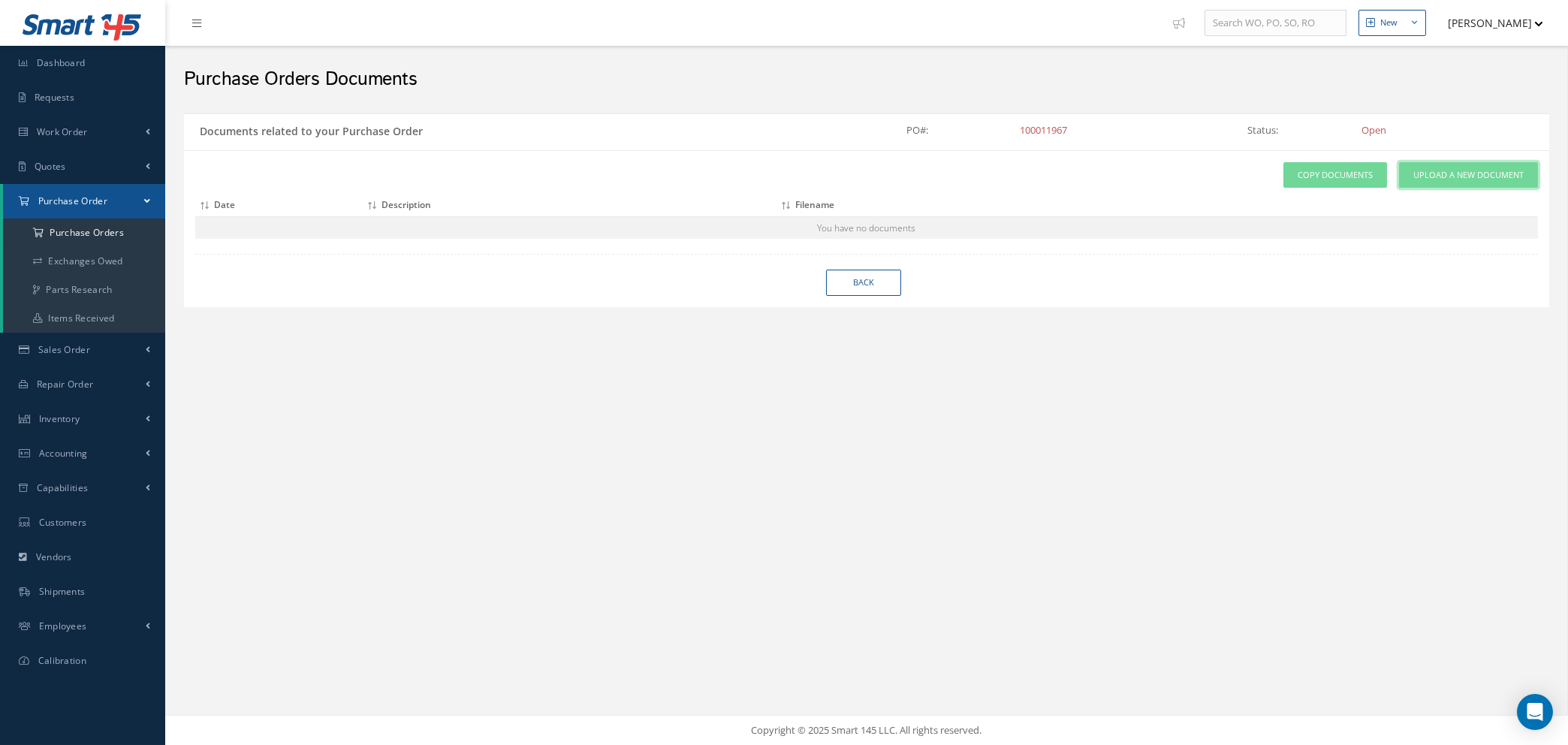
click at [1432, 173] on span "Upload a New Document" at bounding box center [1468, 175] width 110 height 12
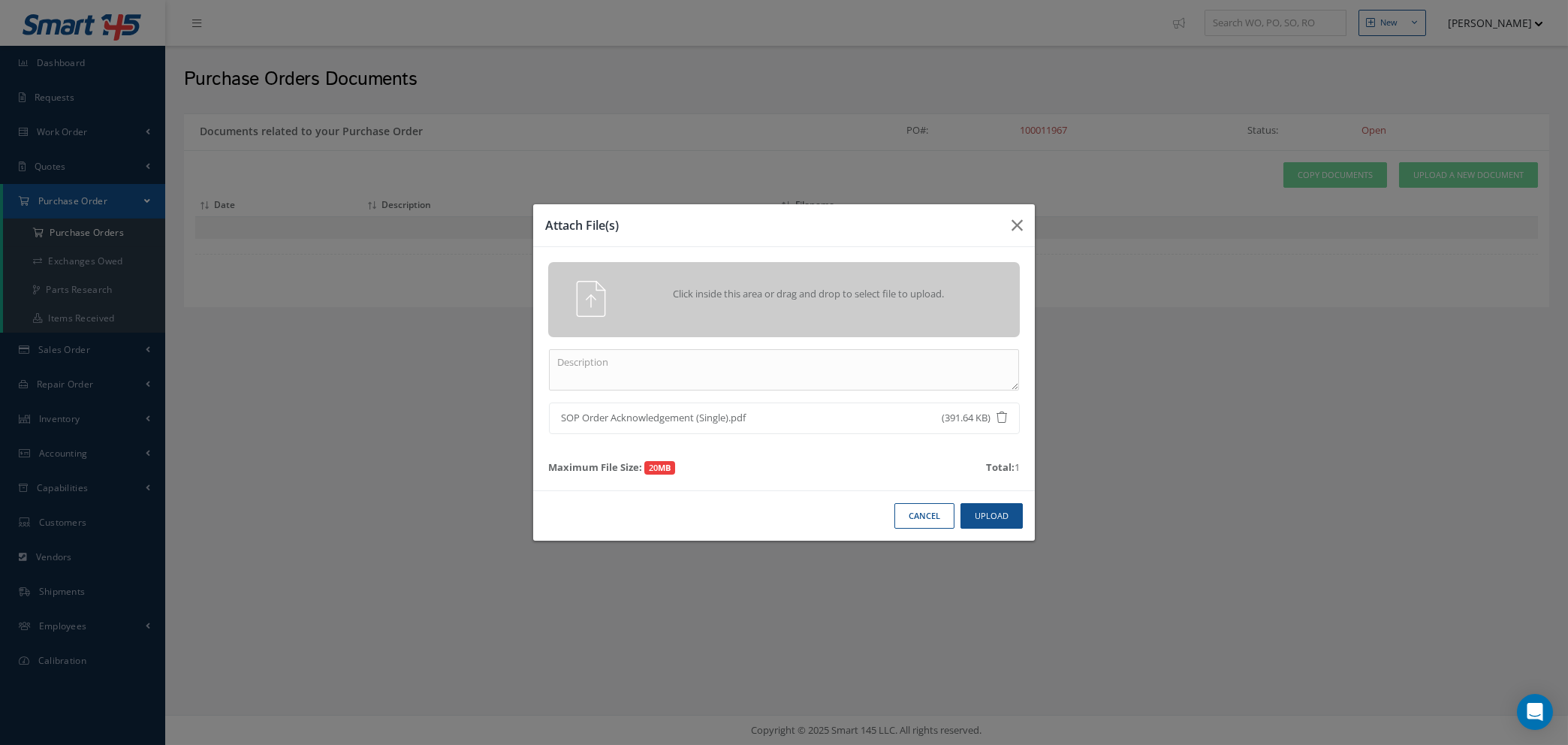
click at [847, 347] on div "Click inside this area or drag and drop to select file to upload. SOP Order Ack…" at bounding box center [784, 369] width 502 height 243
click at [855, 362] on textarea at bounding box center [784, 369] width 471 height 41
type textarea "SOC"
click at [981, 520] on button "Upload" at bounding box center [992, 516] width 62 height 26
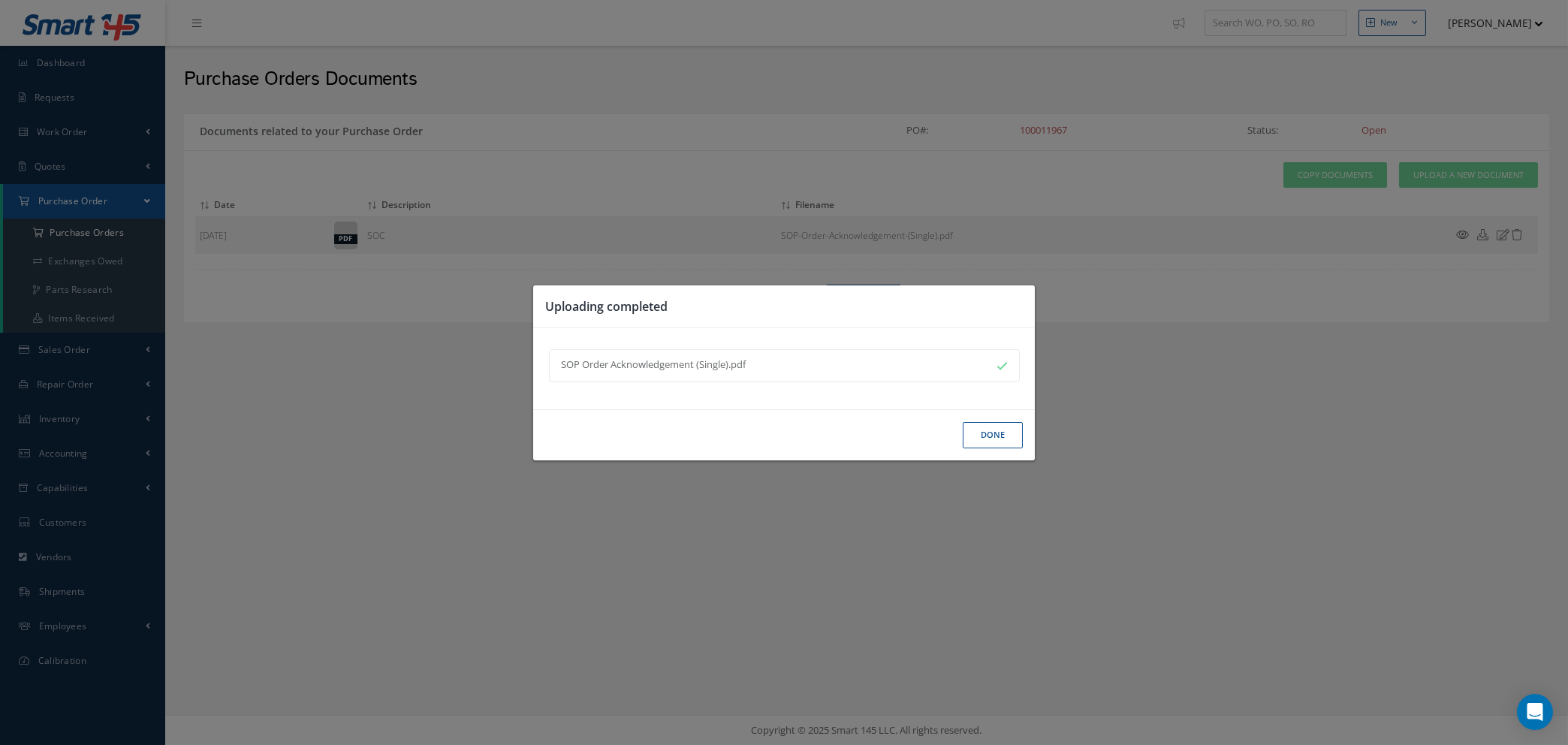
click at [982, 431] on button "Done" at bounding box center [992, 435] width 60 height 26
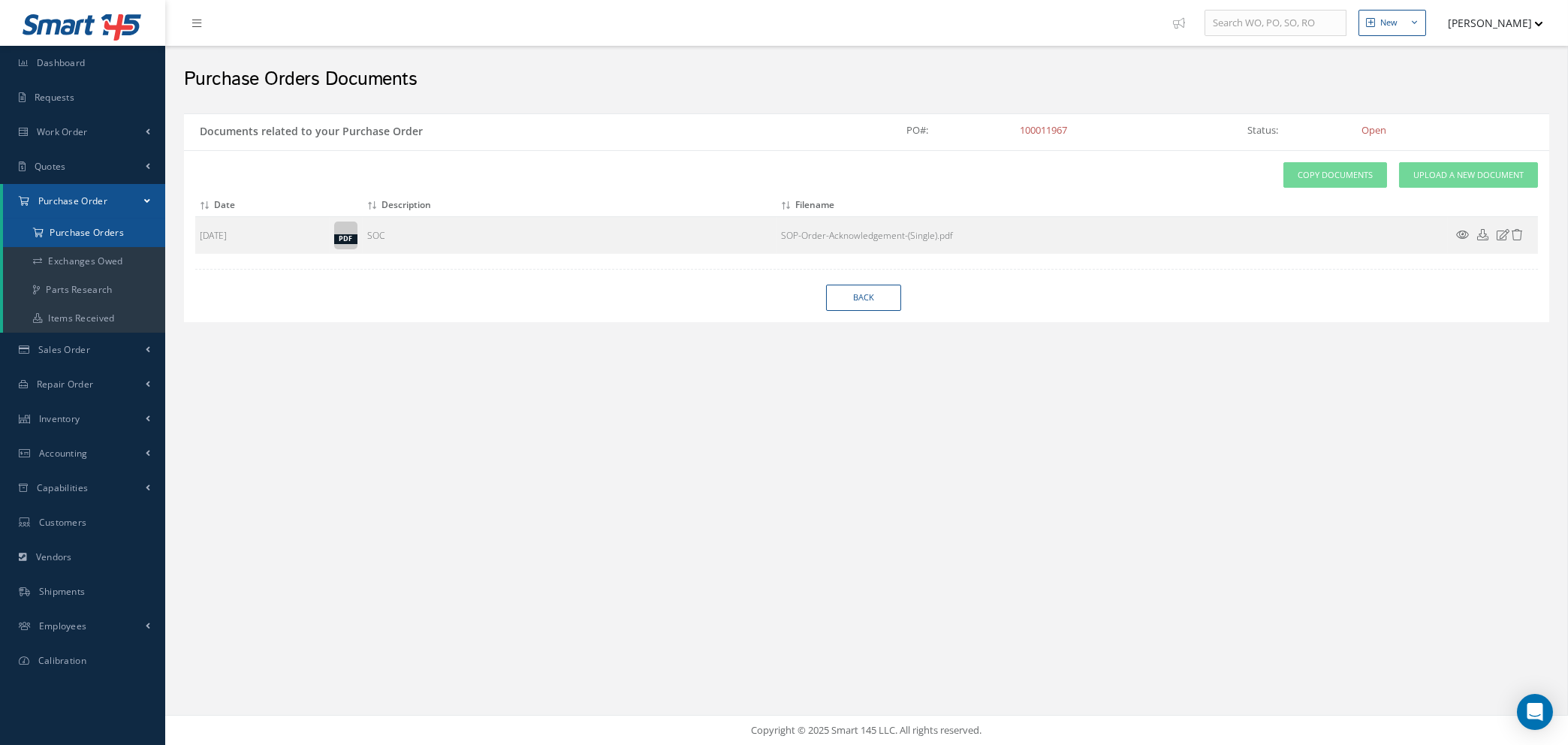
click at [76, 231] on a=1&status_id=2&status_id=3&status_id=5&collapsedFilters"] "Purchase Orders" at bounding box center [84, 233] width 163 height 29
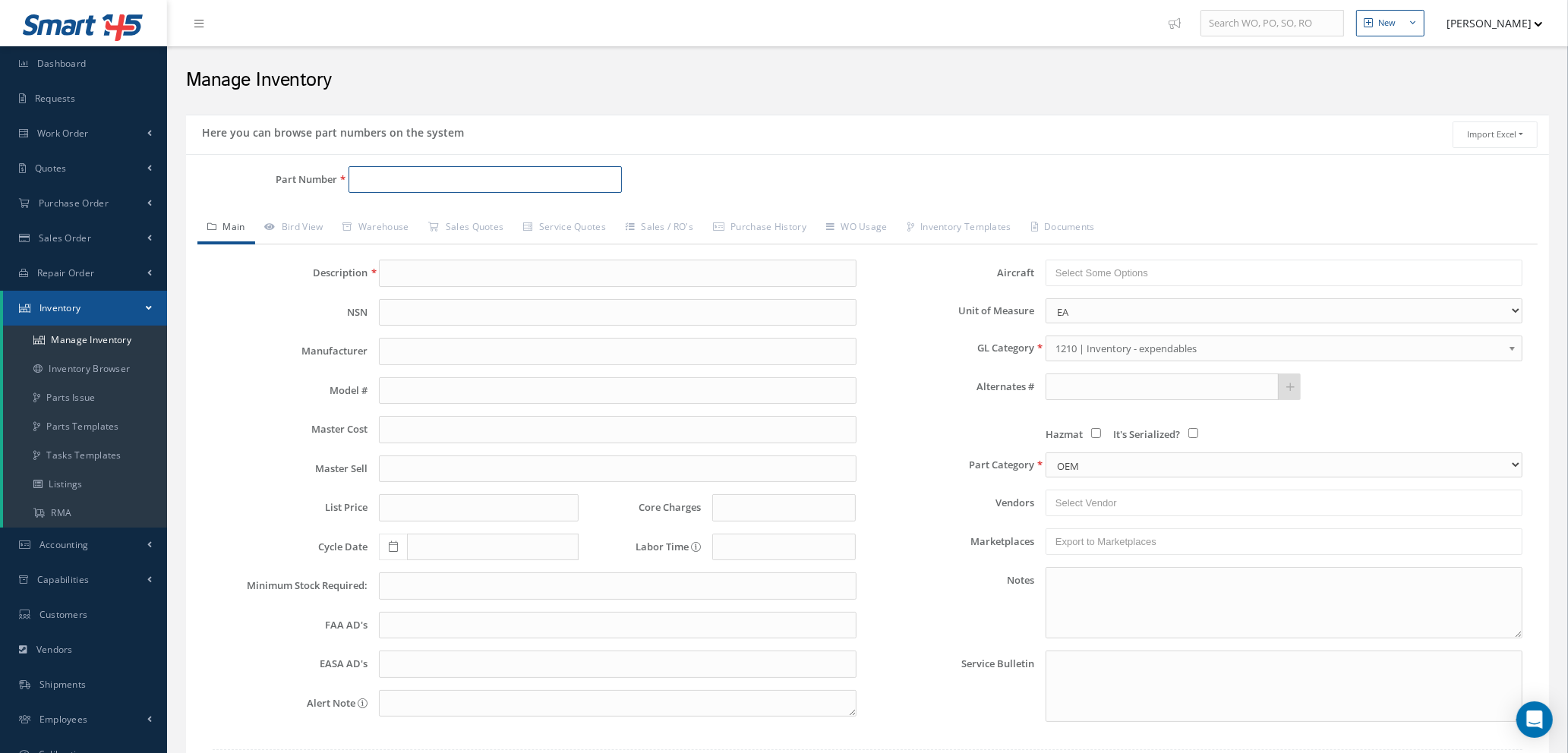
click at [403, 174] on input "Part Number" at bounding box center [485, 179] width 274 height 28
click at [433, 249] on span "CR3242-4-3" at bounding box center [422, 244] width 137 height 16
type input "CR3242-4-3"
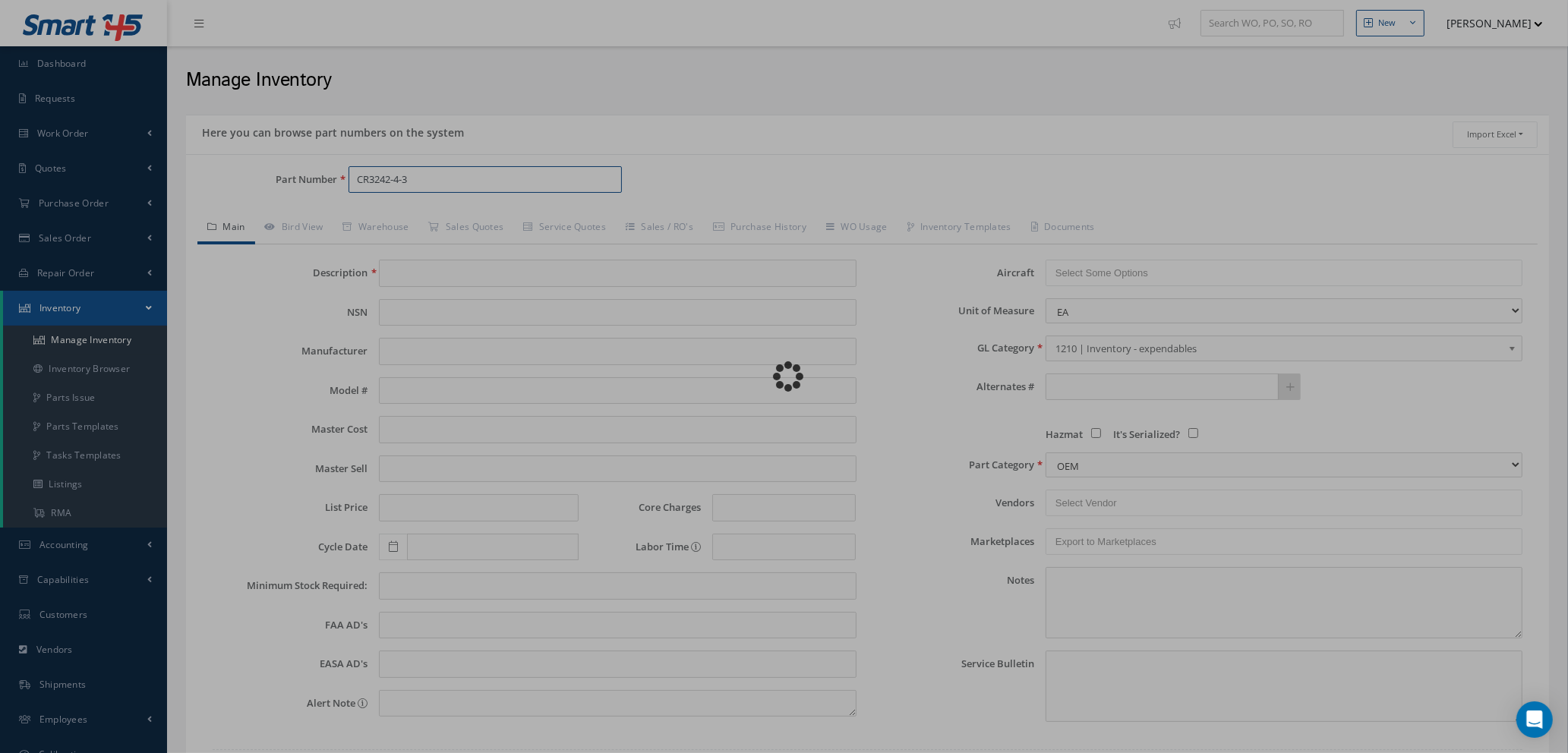
type input "RIVET"
type input "0.60"
type input "0.00"
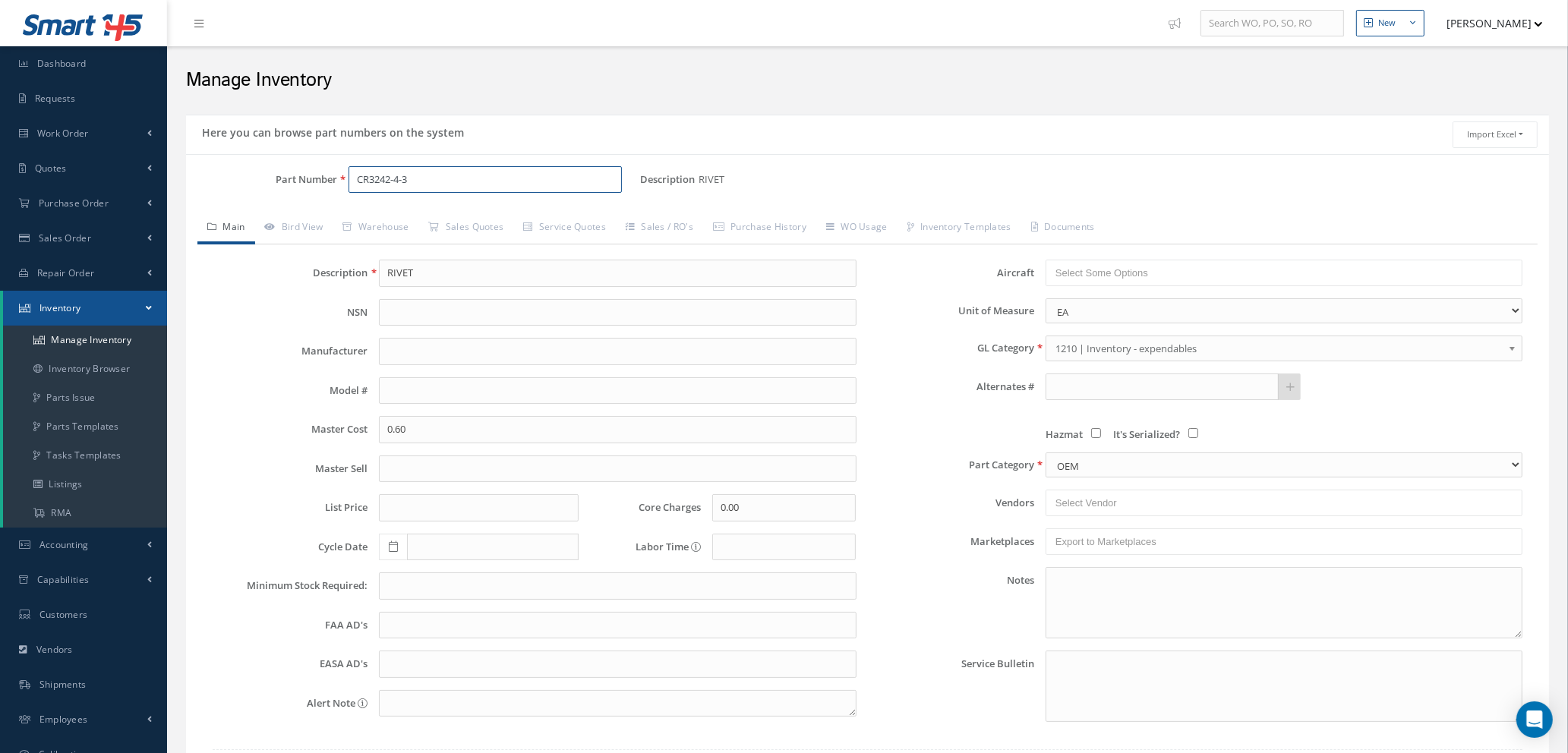
type input "CR3242-4-3"
click at [1096, 382] on input "text" at bounding box center [1162, 387] width 233 height 28
type input "NAS9305B-4-03"
click at [1284, 388] on link at bounding box center [1290, 387] width 24 height 28
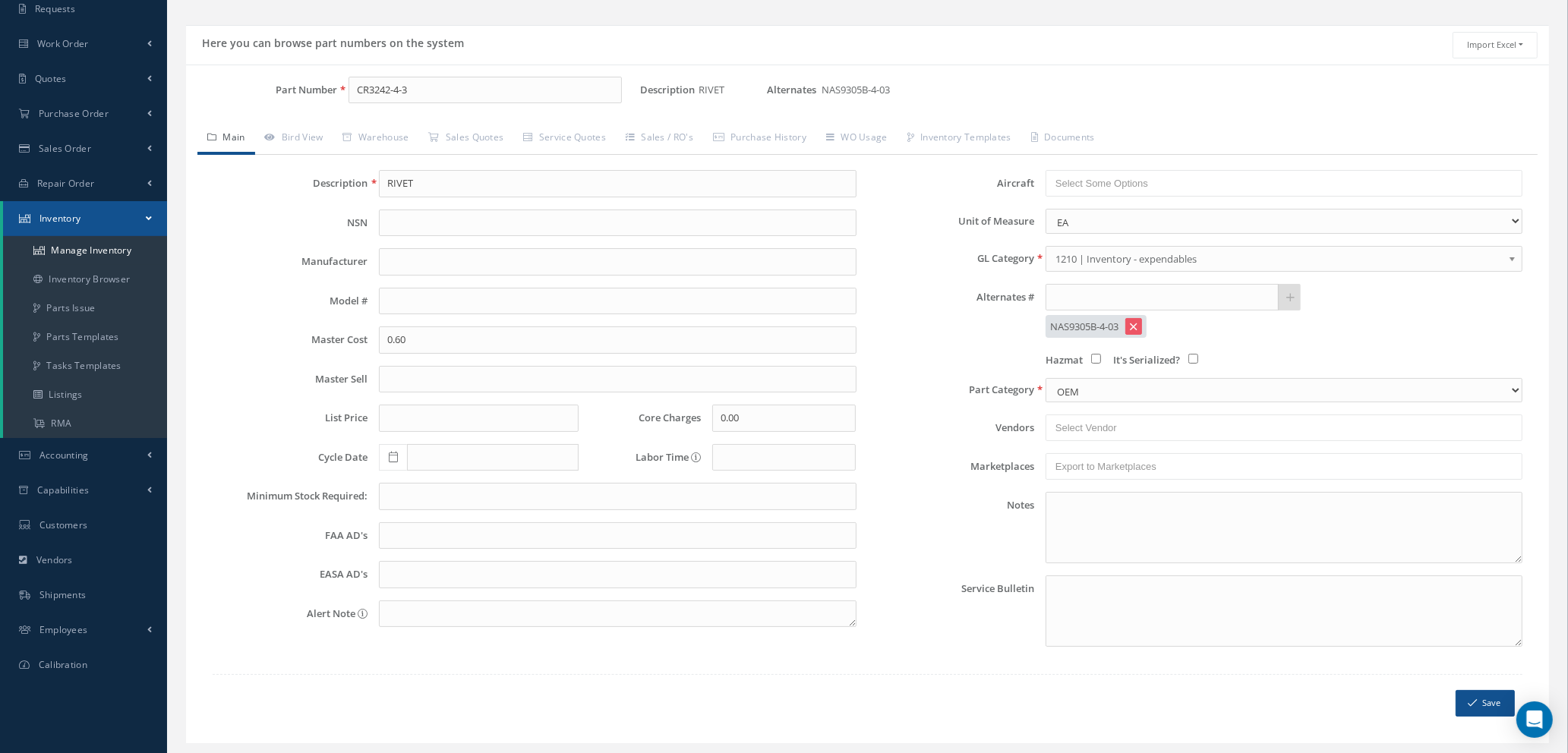
scroll to position [129, 0]
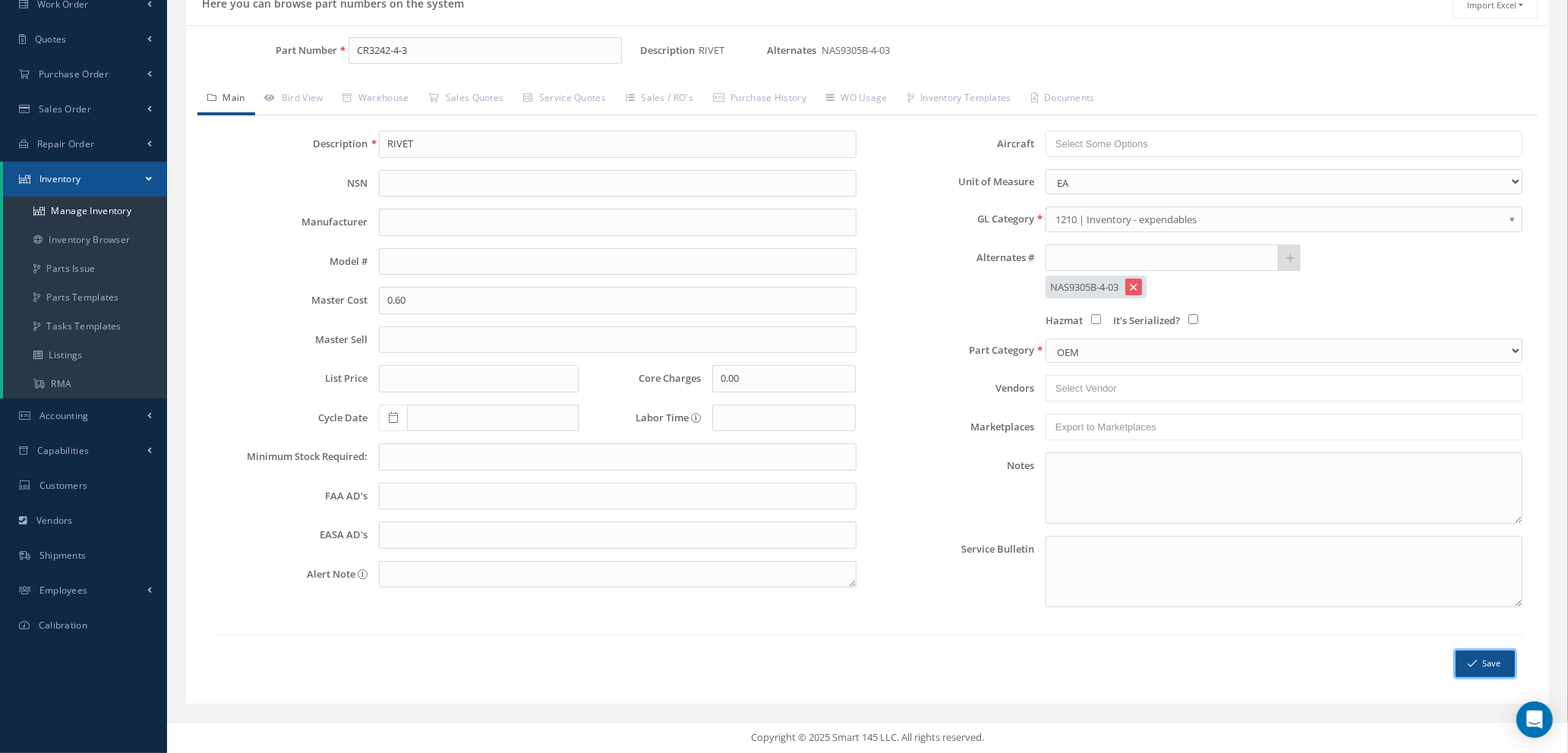
click at [1474, 668] on icon "submit" at bounding box center [1473, 663] width 9 height 11
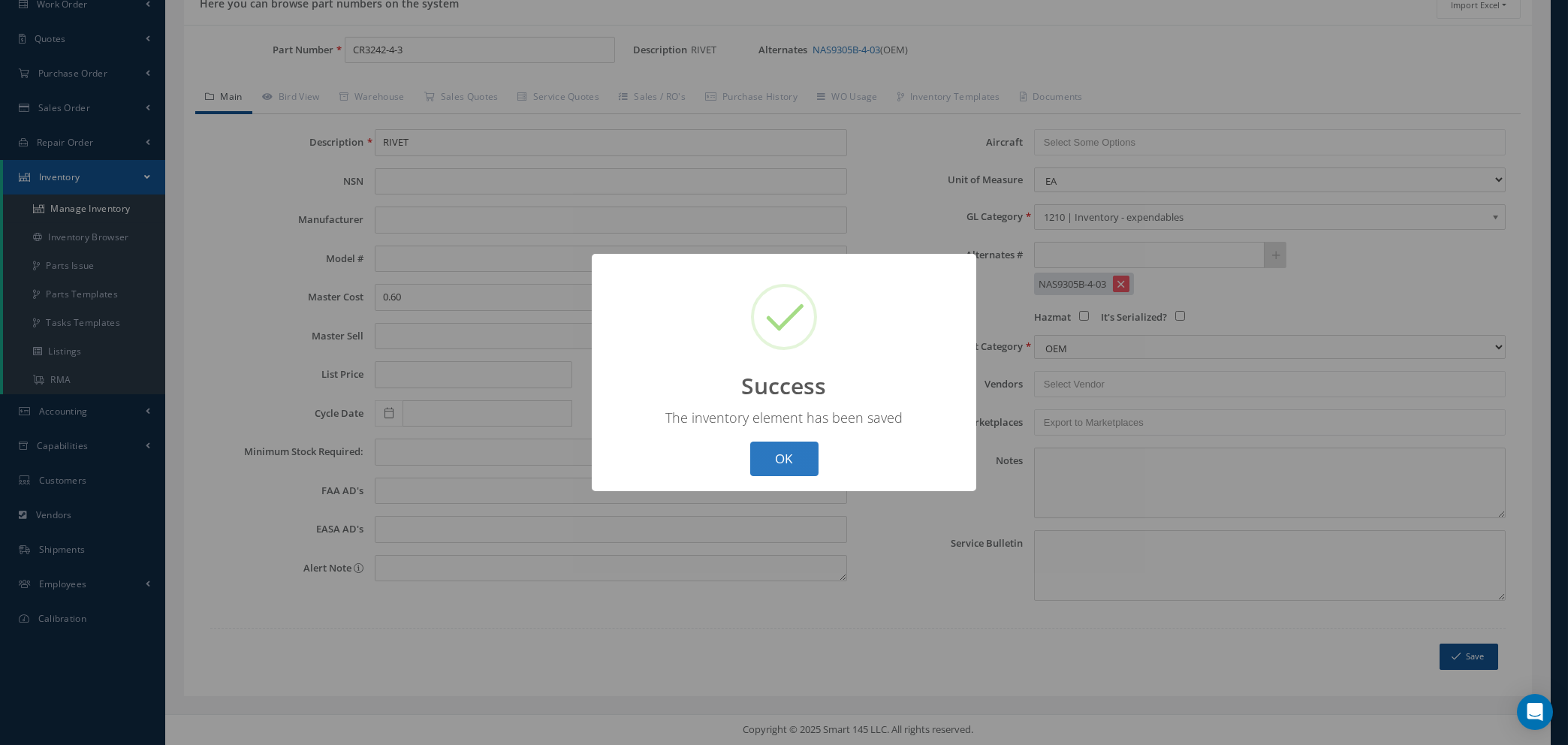
click at [768, 454] on button "OK" at bounding box center [785, 459] width 68 height 35
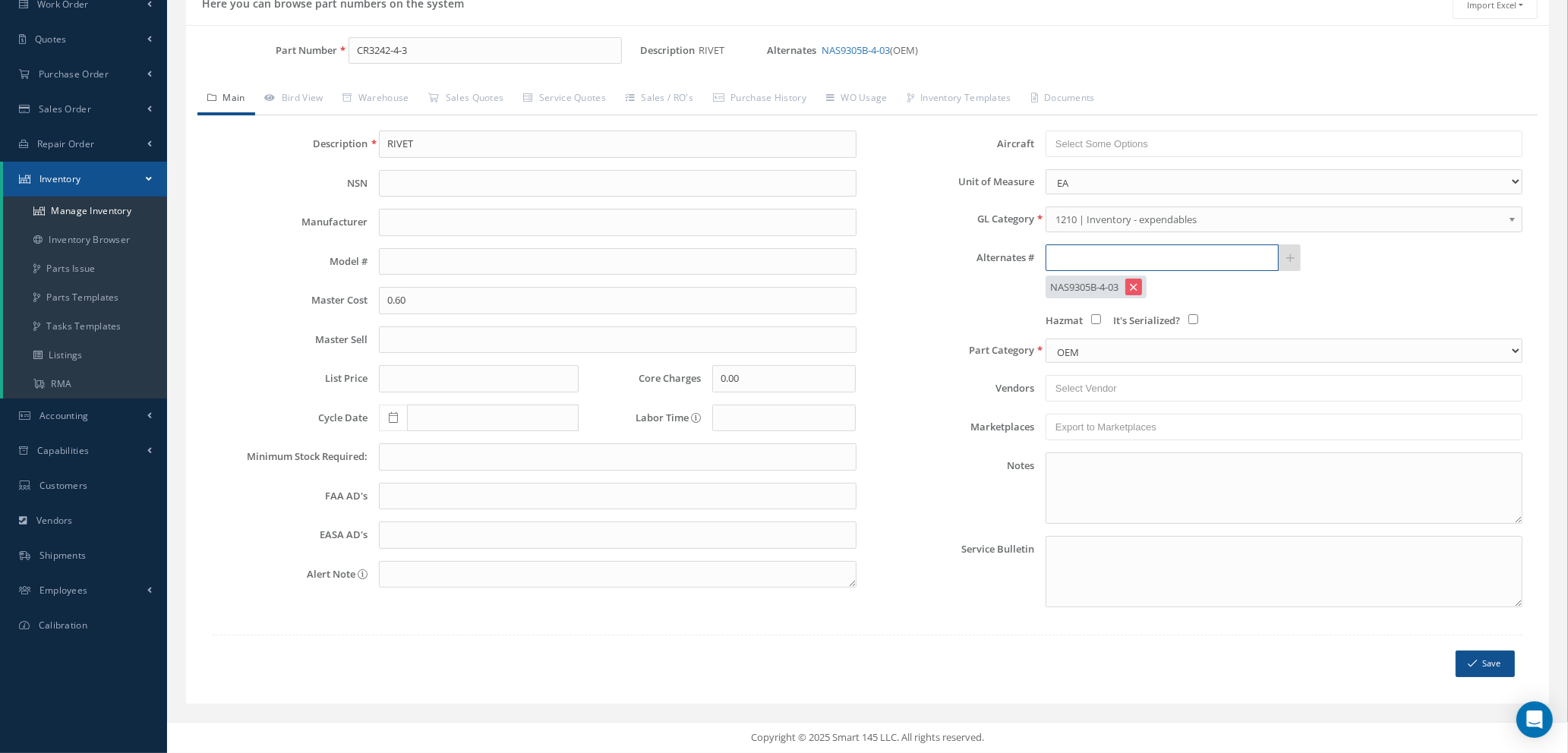
click at [1161, 258] on input "text" at bounding box center [1162, 258] width 233 height 28
type input "5320-01-322-1630"
click at [1289, 261] on icon at bounding box center [1290, 259] width 9 height 11
click at [1473, 663] on icon "submit" at bounding box center [1473, 663] width 9 height 11
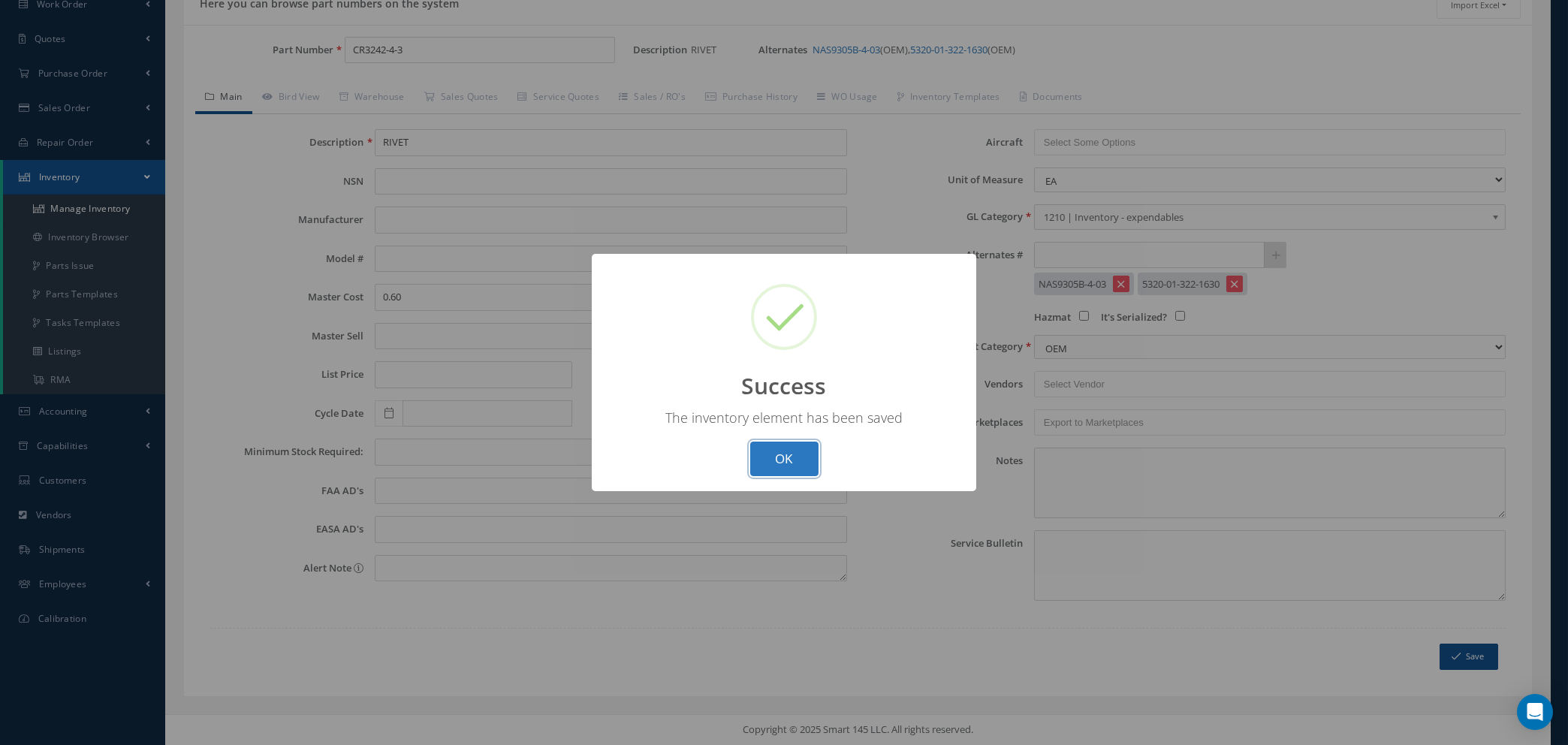
click at [789, 466] on button "OK" at bounding box center [785, 459] width 68 height 35
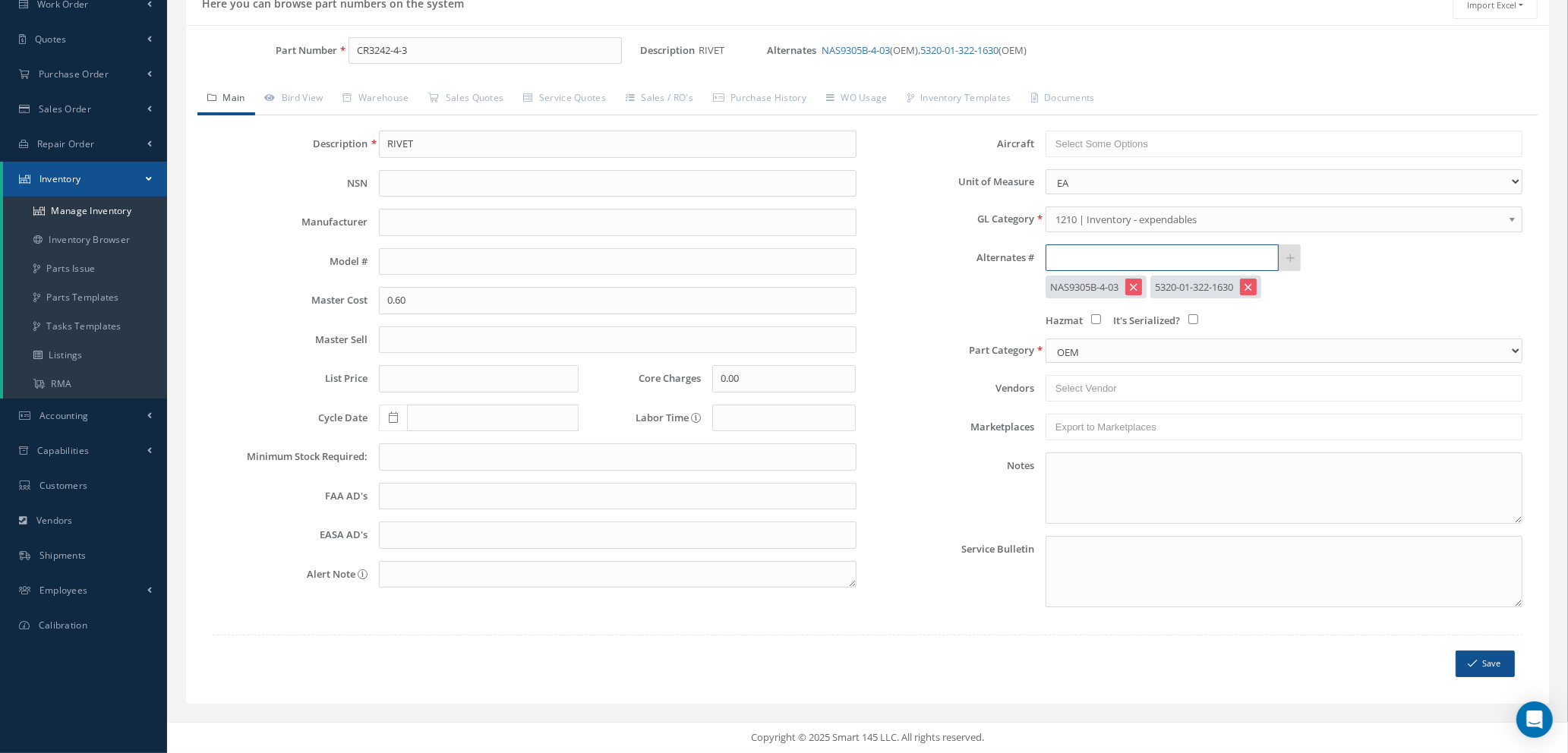
click at [1098, 257] on input "text" at bounding box center [1162, 258] width 233 height 28
type input "CR3242-04-03"
click at [1289, 260] on icon at bounding box center [1290, 259] width 9 height 11
click at [1479, 667] on button "Save" at bounding box center [1485, 664] width 59 height 27
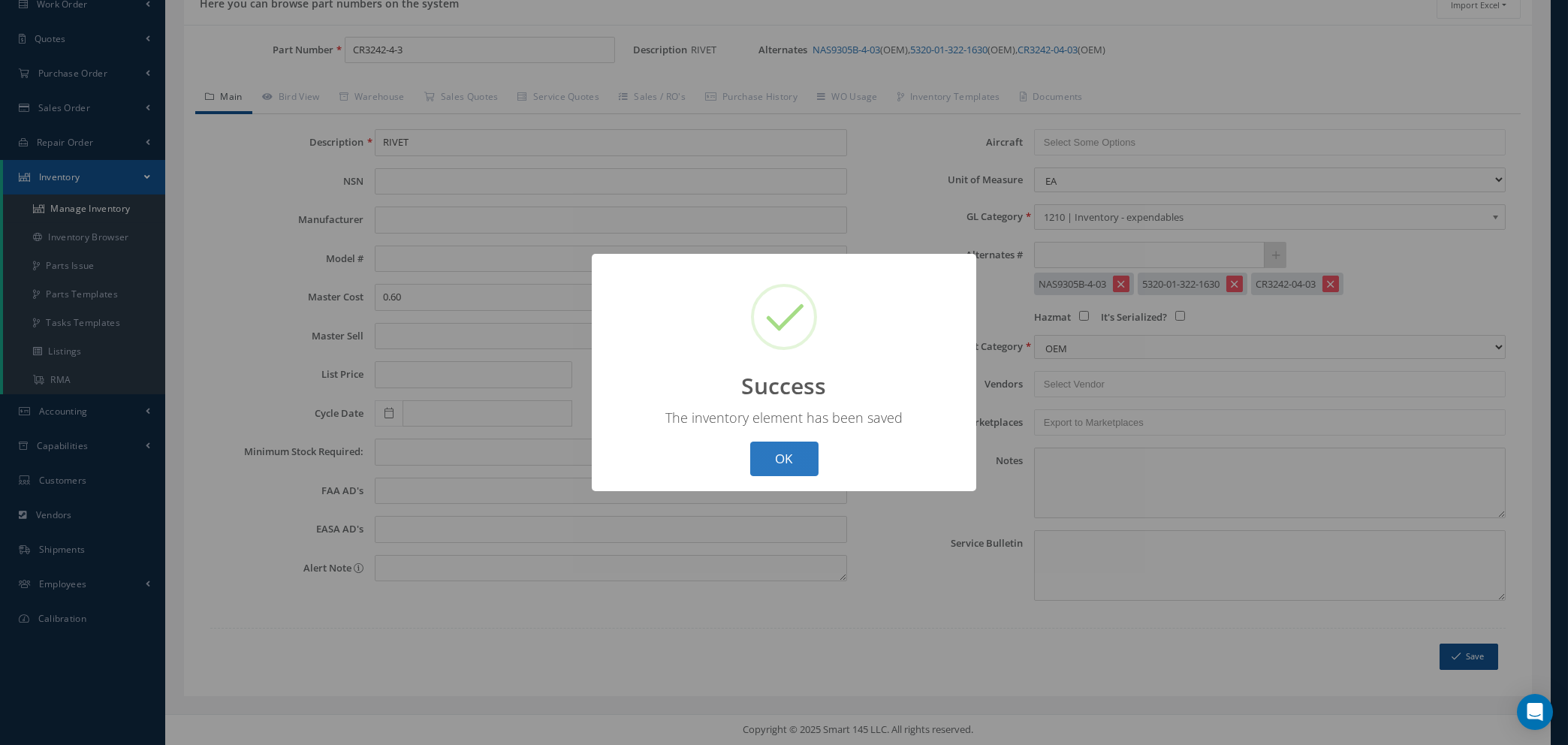
click at [772, 453] on button "OK" at bounding box center [785, 459] width 68 height 35
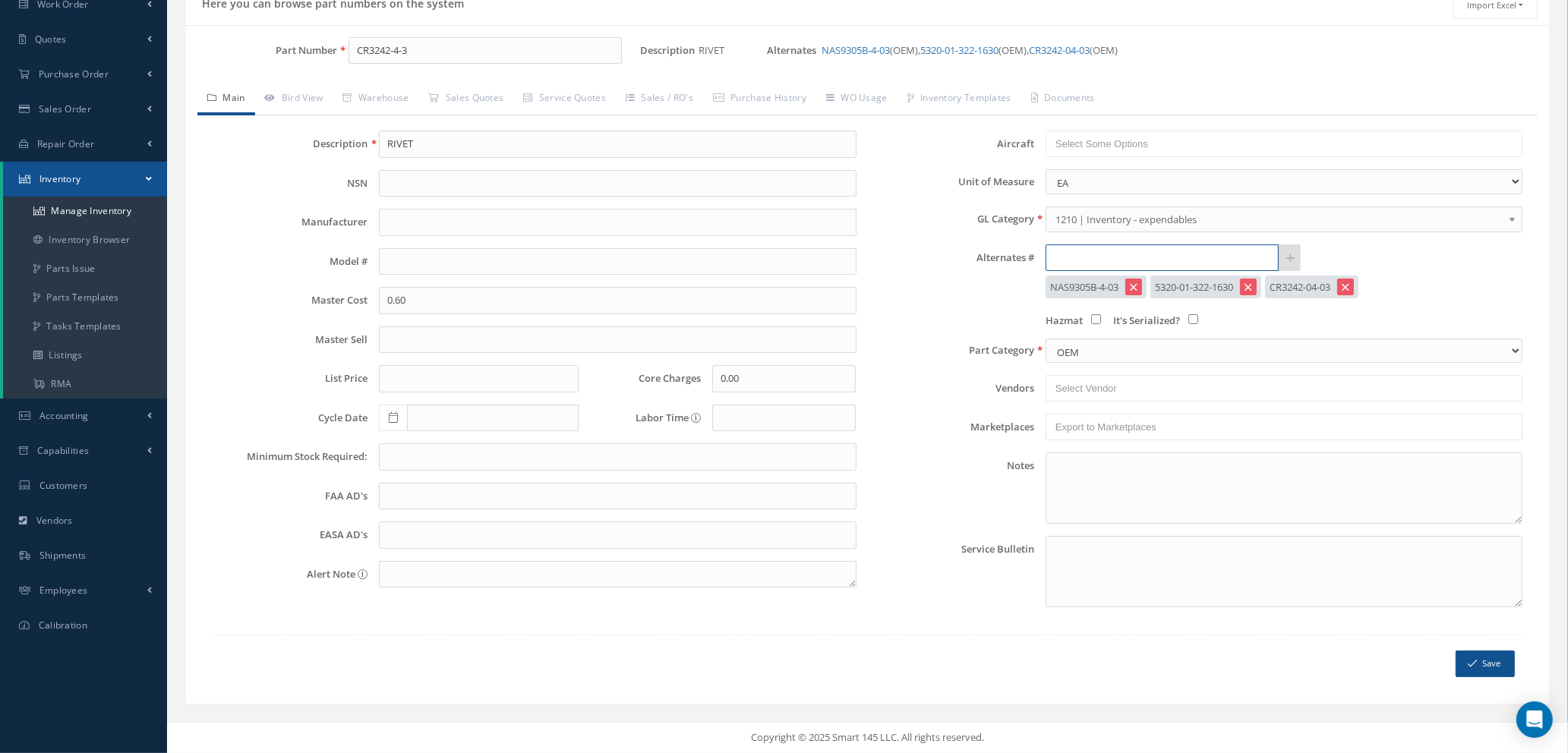
click at [1071, 255] on input "text" at bounding box center [1162, 258] width 233 height 28
paste input "NAS9305B4-3"
type input "NAS9305B4-3"
click at [1291, 251] on link at bounding box center [1290, 258] width 24 height 28
click at [1493, 667] on button "Save" at bounding box center [1485, 664] width 59 height 27
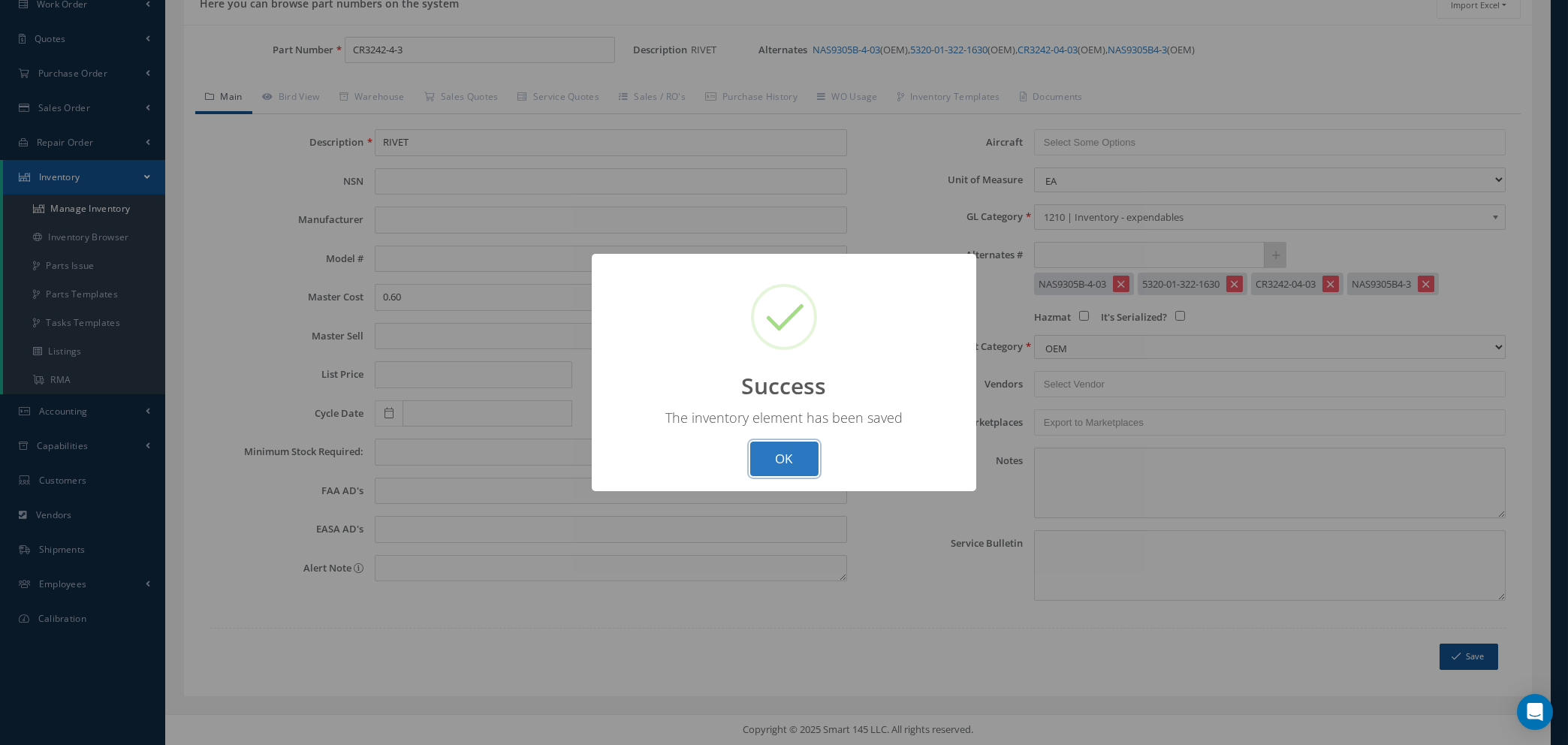
click at [802, 463] on button "OK" at bounding box center [785, 459] width 68 height 35
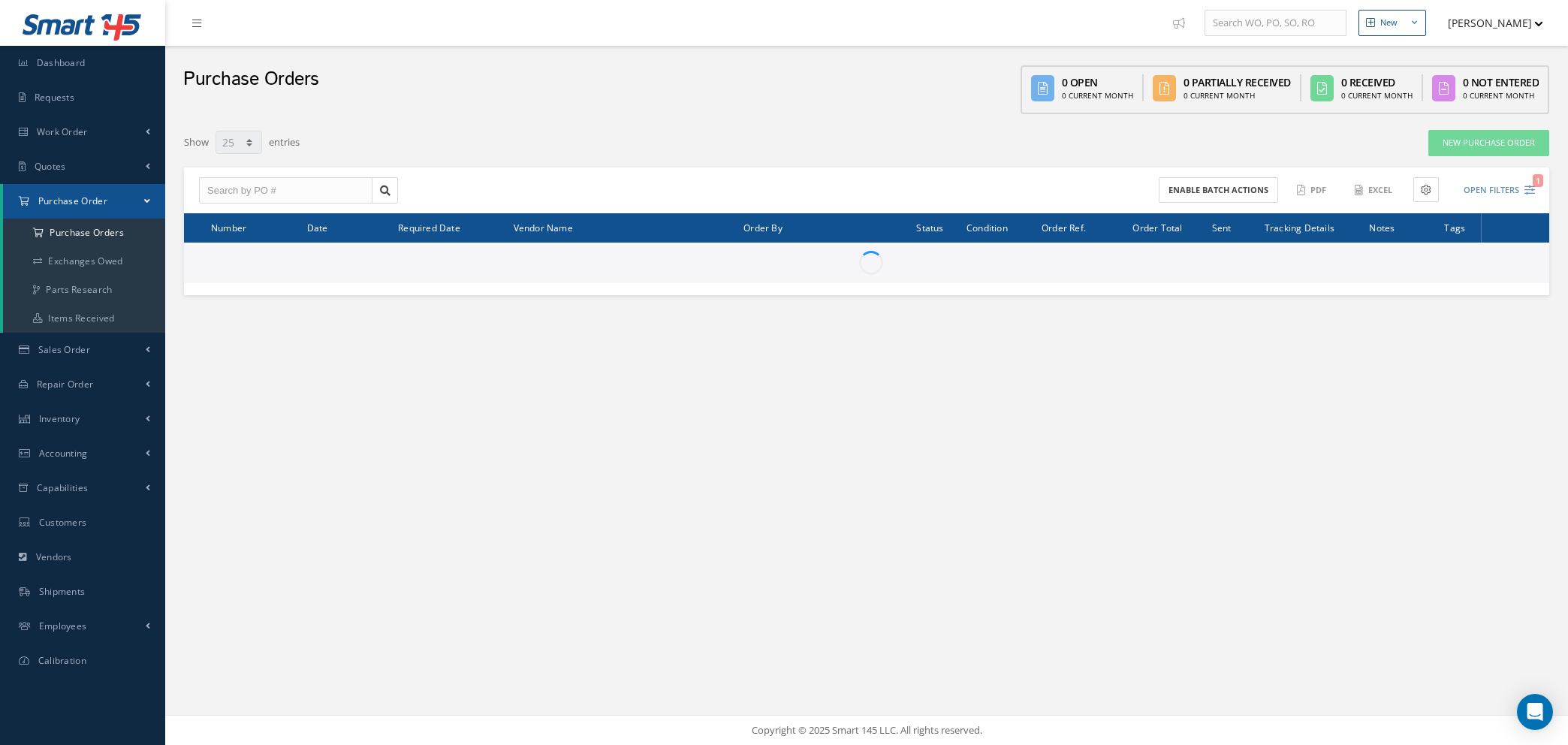
select select "25"
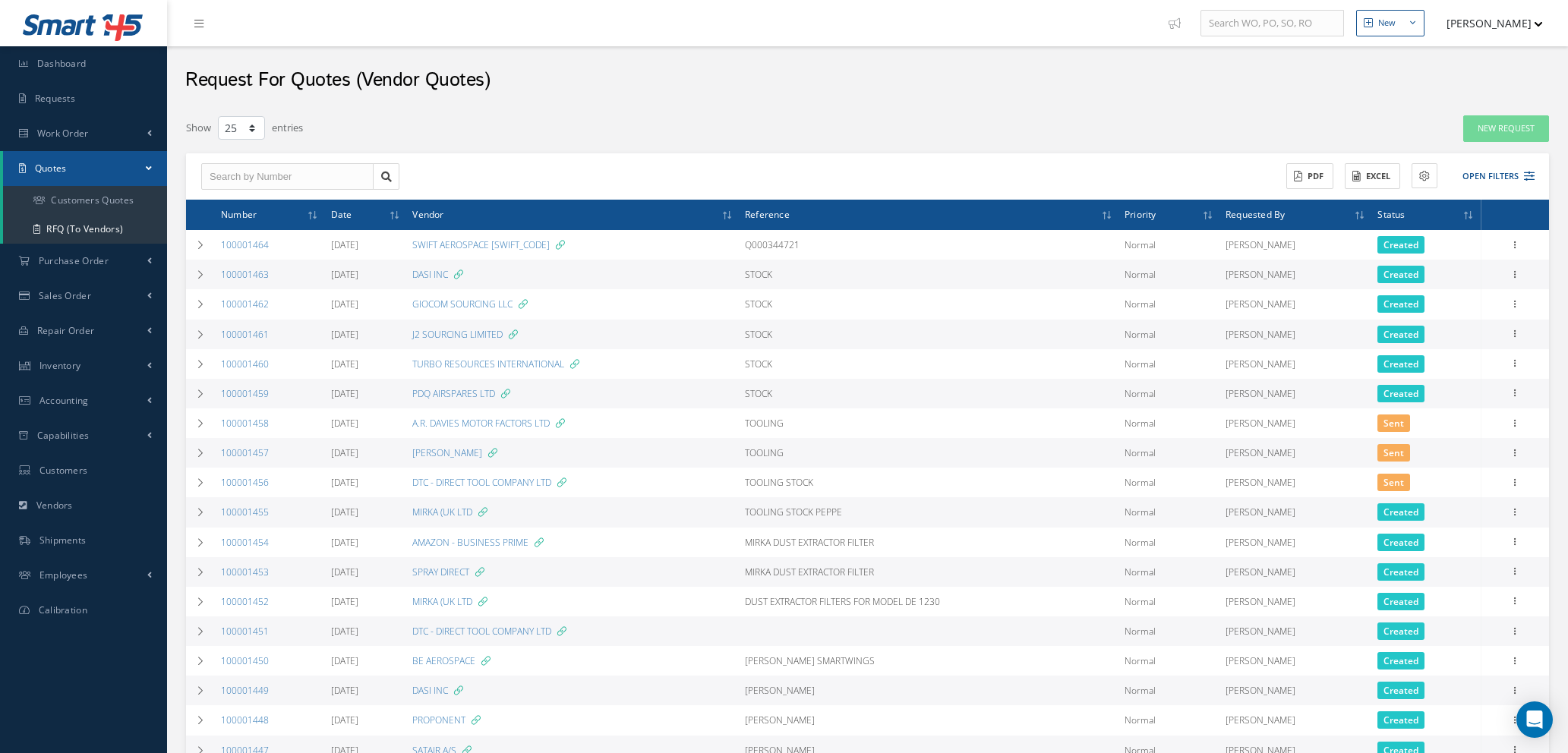
select select "25"
click at [1495, 122] on link "New Request" at bounding box center [1506, 129] width 86 height 27
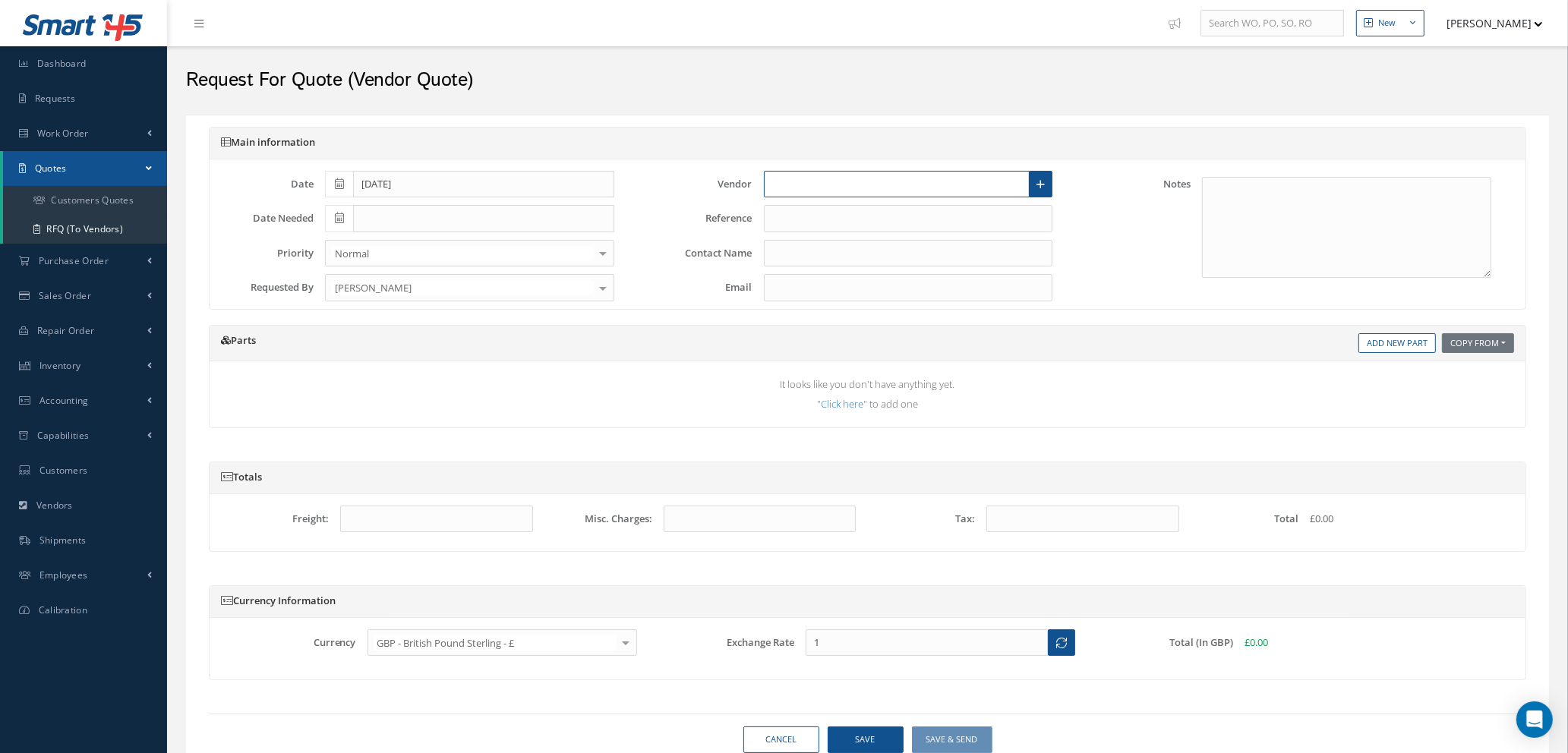
click at [942, 190] on input "text" at bounding box center [897, 184] width 267 height 28
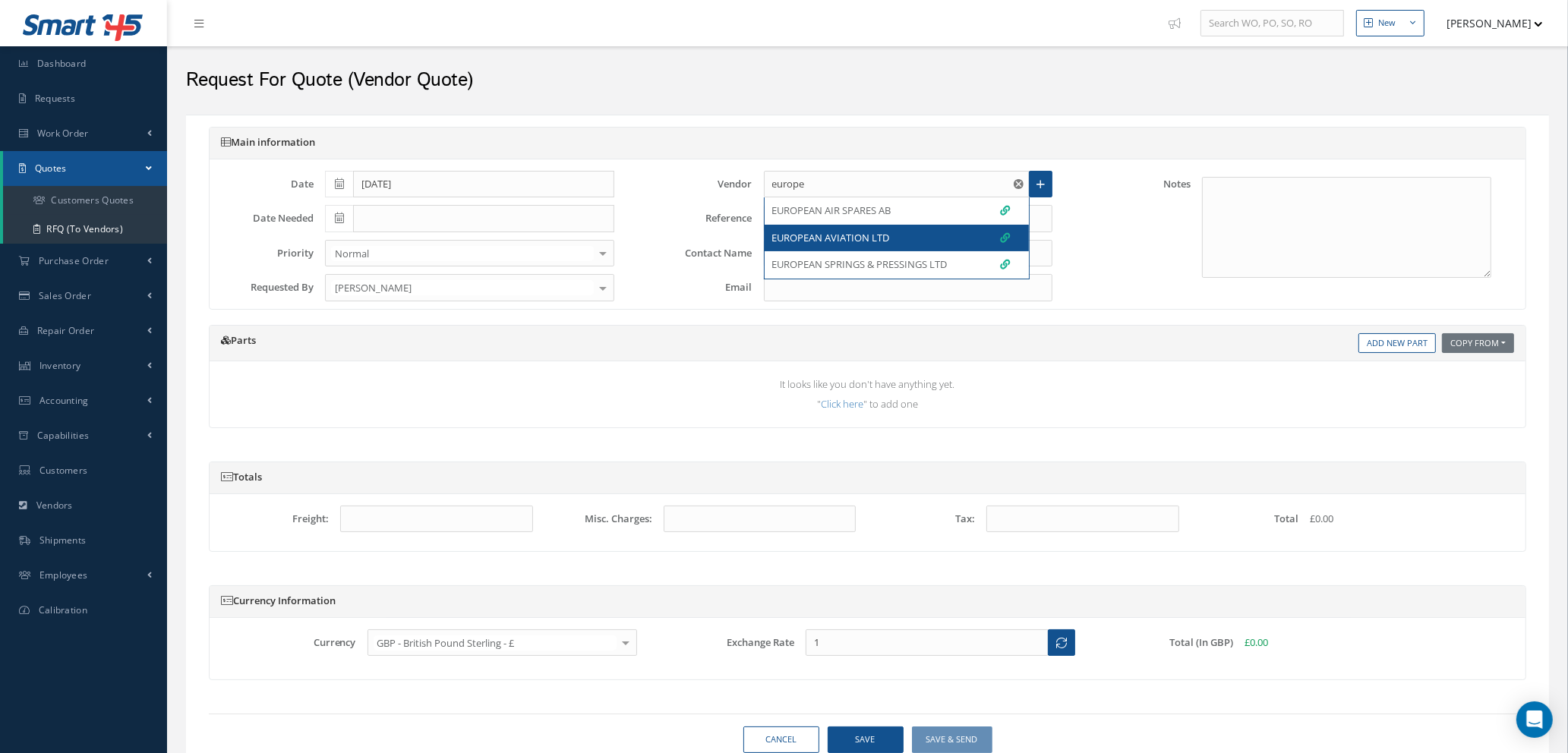
click at [906, 237] on div "EUROPEAN AVIATION LTD" at bounding box center [891, 238] width 238 height 15
type input "EUROPEAN AVIATION LTD"
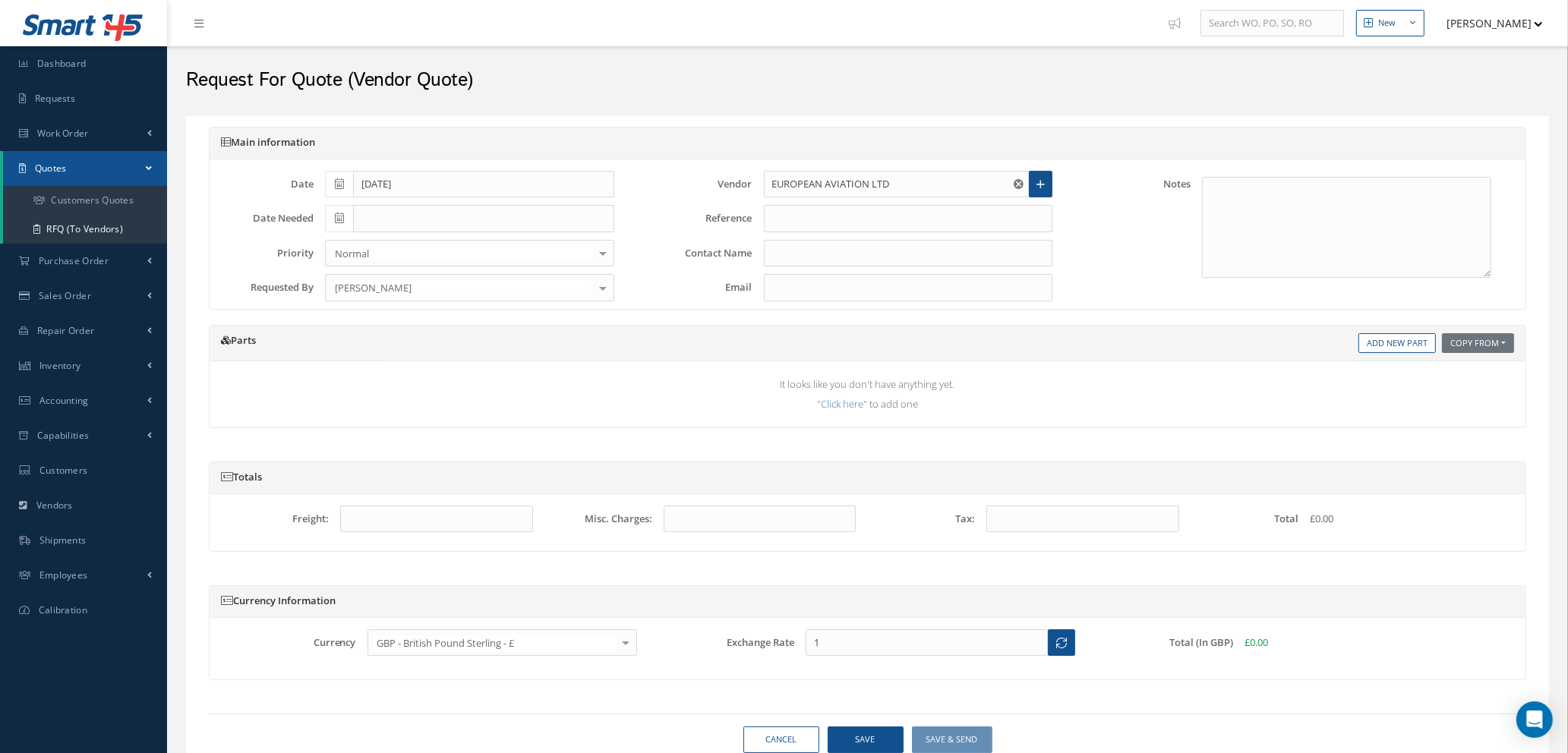
type input "CORBU VESMA"
type input "corbu.vesma@euroav.com"
type input "1.3473"
click at [783, 218] on input "text" at bounding box center [909, 219] width 289 height 28
type input "s"
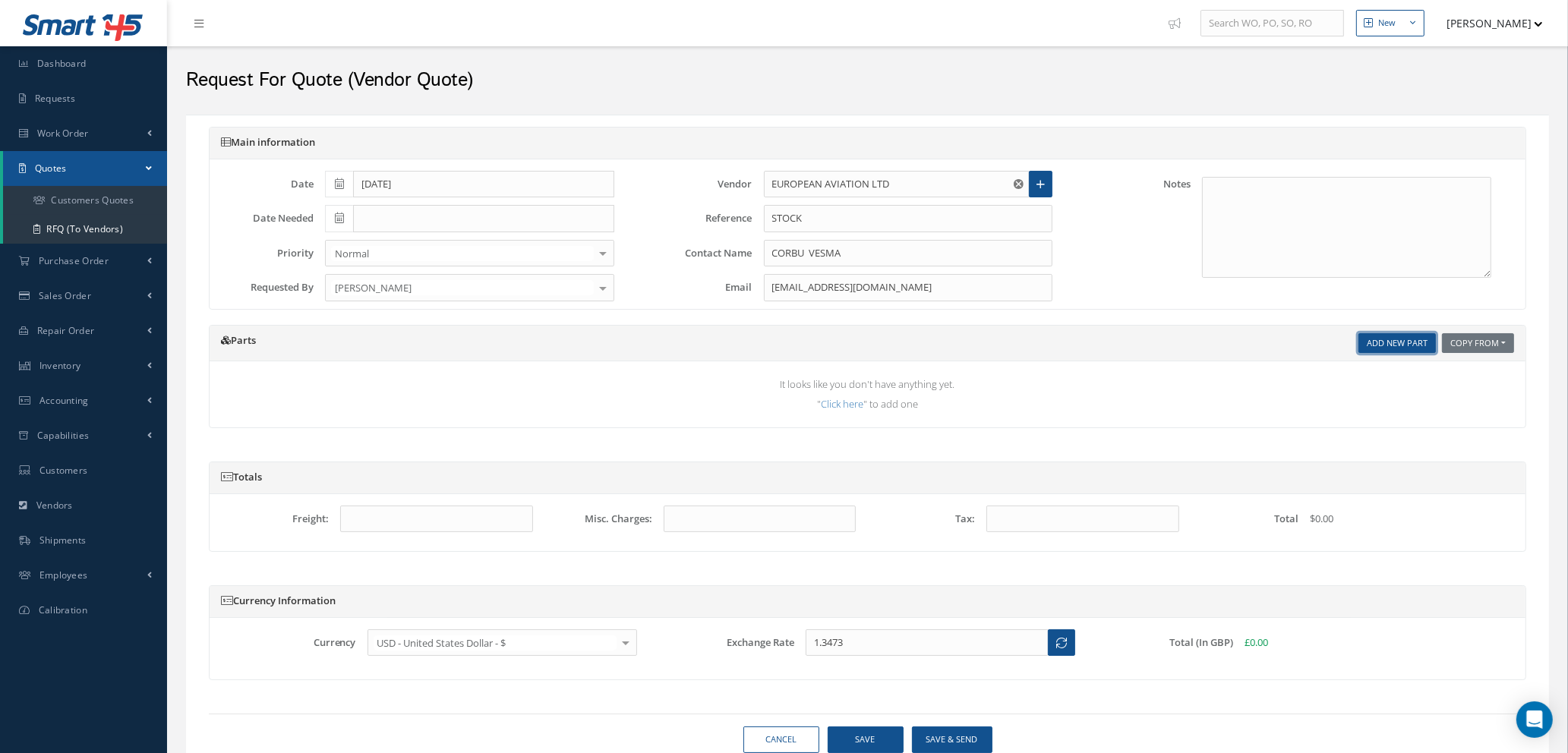
type input "STOCK"
click at [1380, 343] on link "Add New Part" at bounding box center [1397, 343] width 78 height 20
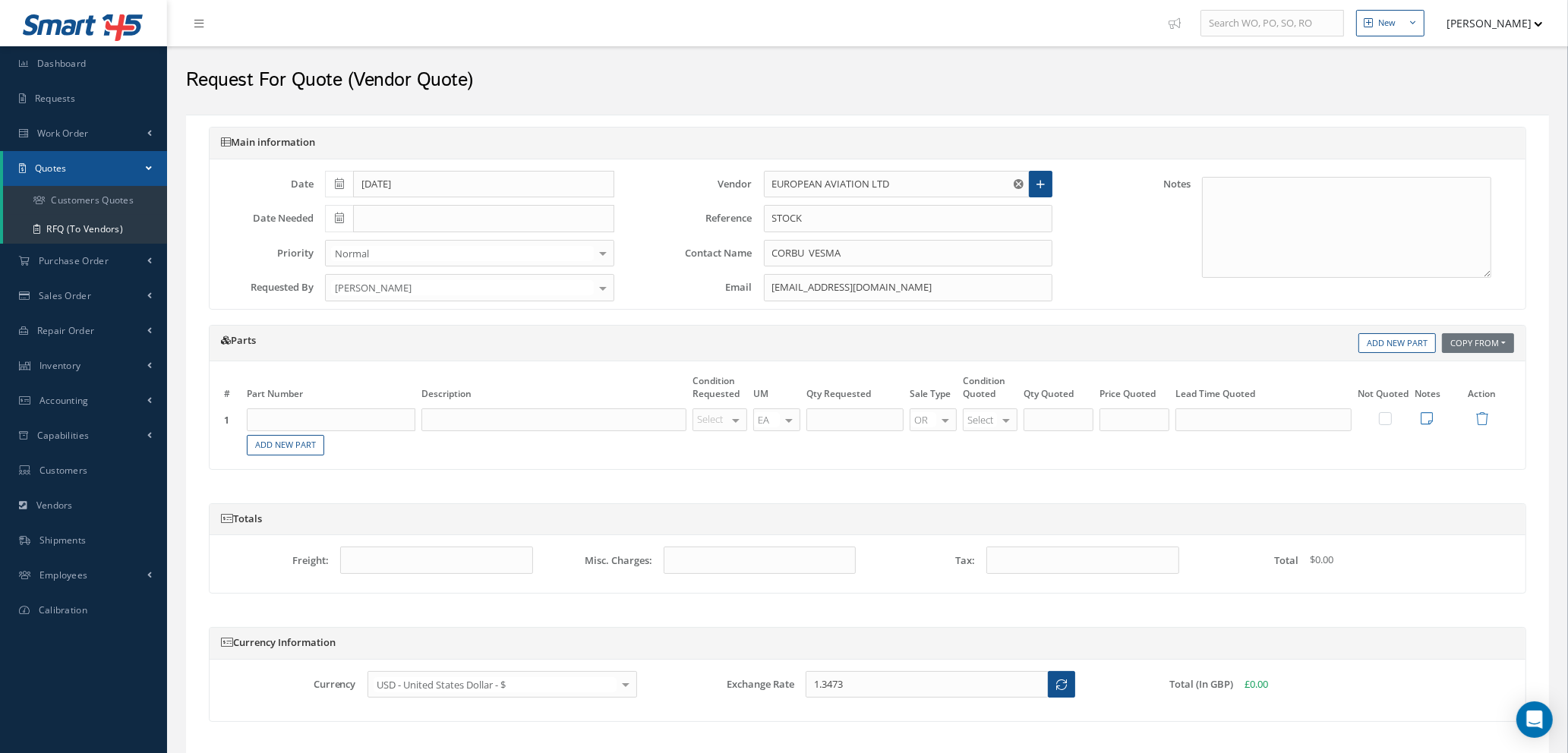
click at [375, 422] on input "text" at bounding box center [331, 420] width 168 height 23
type input "CR3242-4-3"
click at [368, 466] on div "RIVET" at bounding box center [366, 470] width 82 height 13
type input "RIVET"
type input "NE"
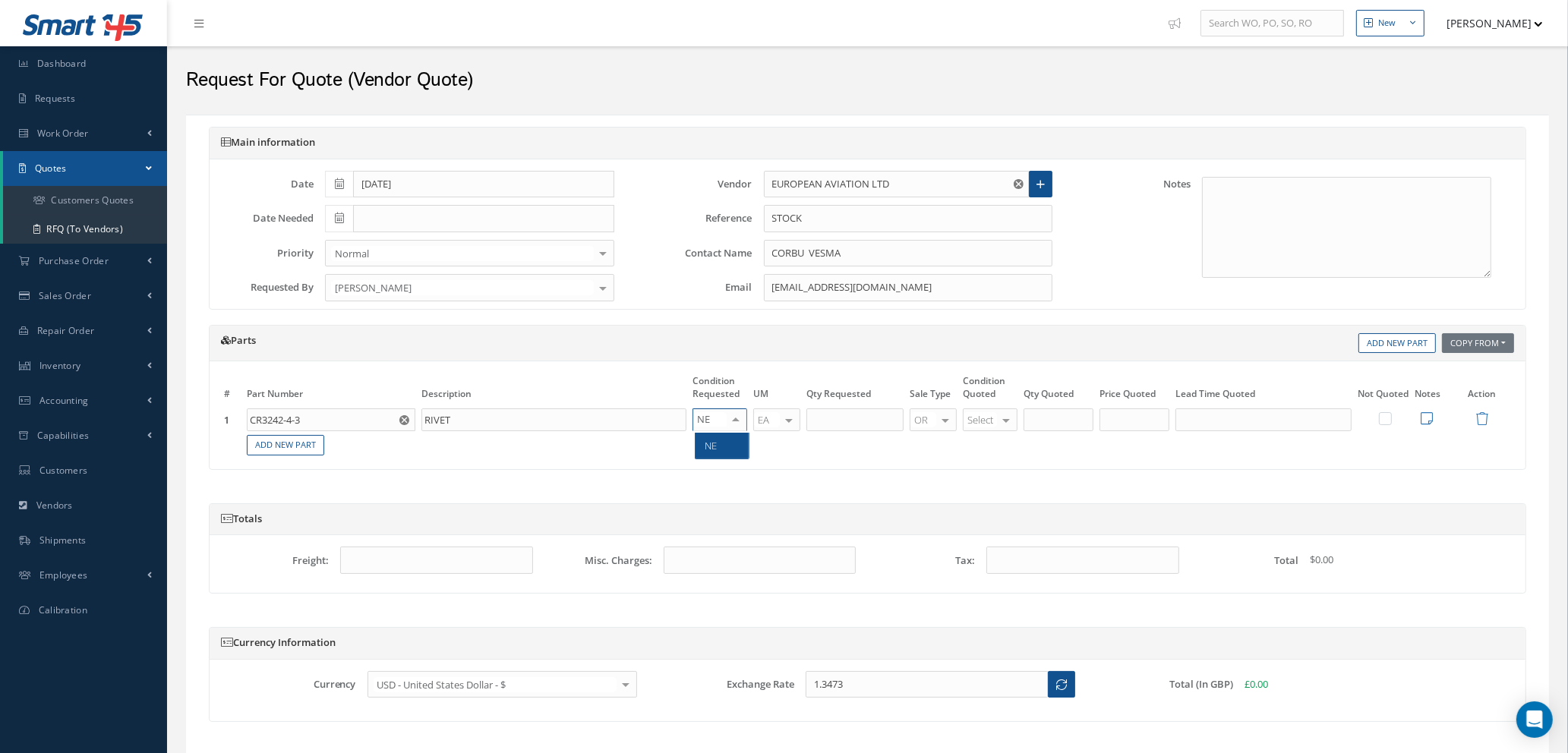
click at [722, 450] on span "NE" at bounding box center [723, 445] width 53 height 26
click at [847, 422] on input "text" at bounding box center [856, 420] width 98 height 23
type input "200"
click at [1010, 418] on div at bounding box center [1006, 421] width 21 height 22
type input "NE"
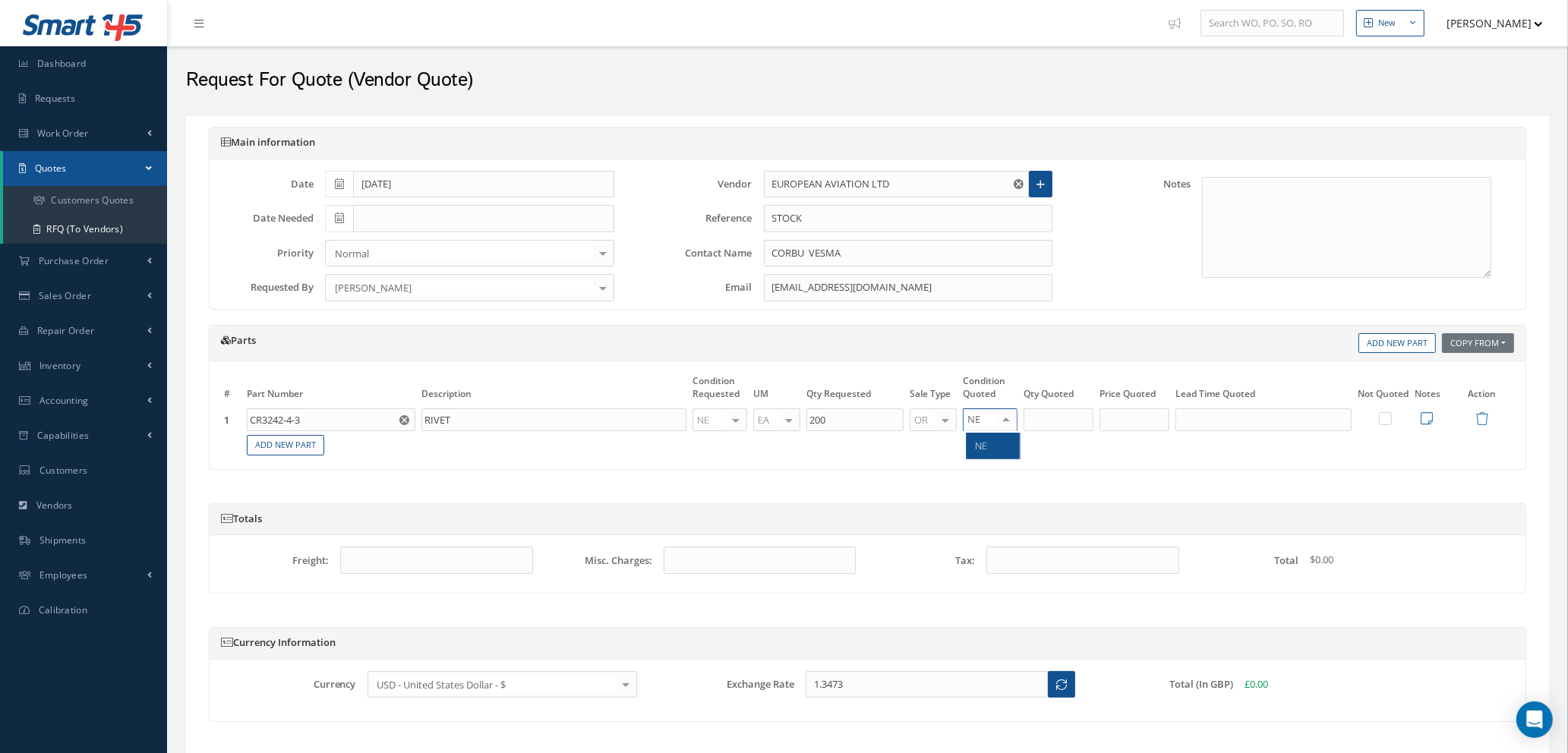
click at [1003, 449] on span "NE" at bounding box center [993, 445] width 53 height 26
click at [1049, 424] on input "200" at bounding box center [1058, 420] width 70 height 23
type input "2"
type input "310"
type input "$1.00"
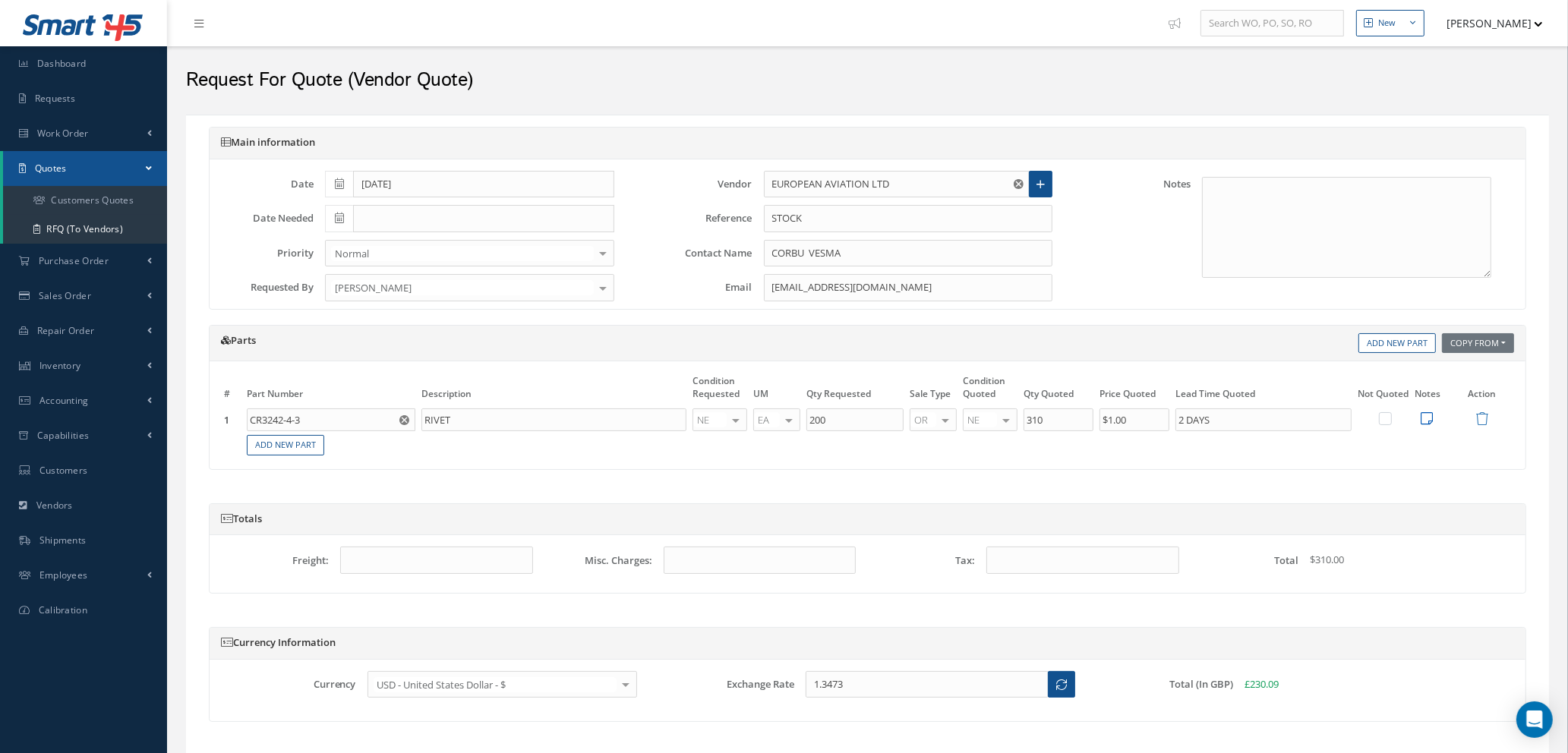
type input "2 DAYS"
click at [1428, 420] on icon at bounding box center [1426, 417] width 12 height 13
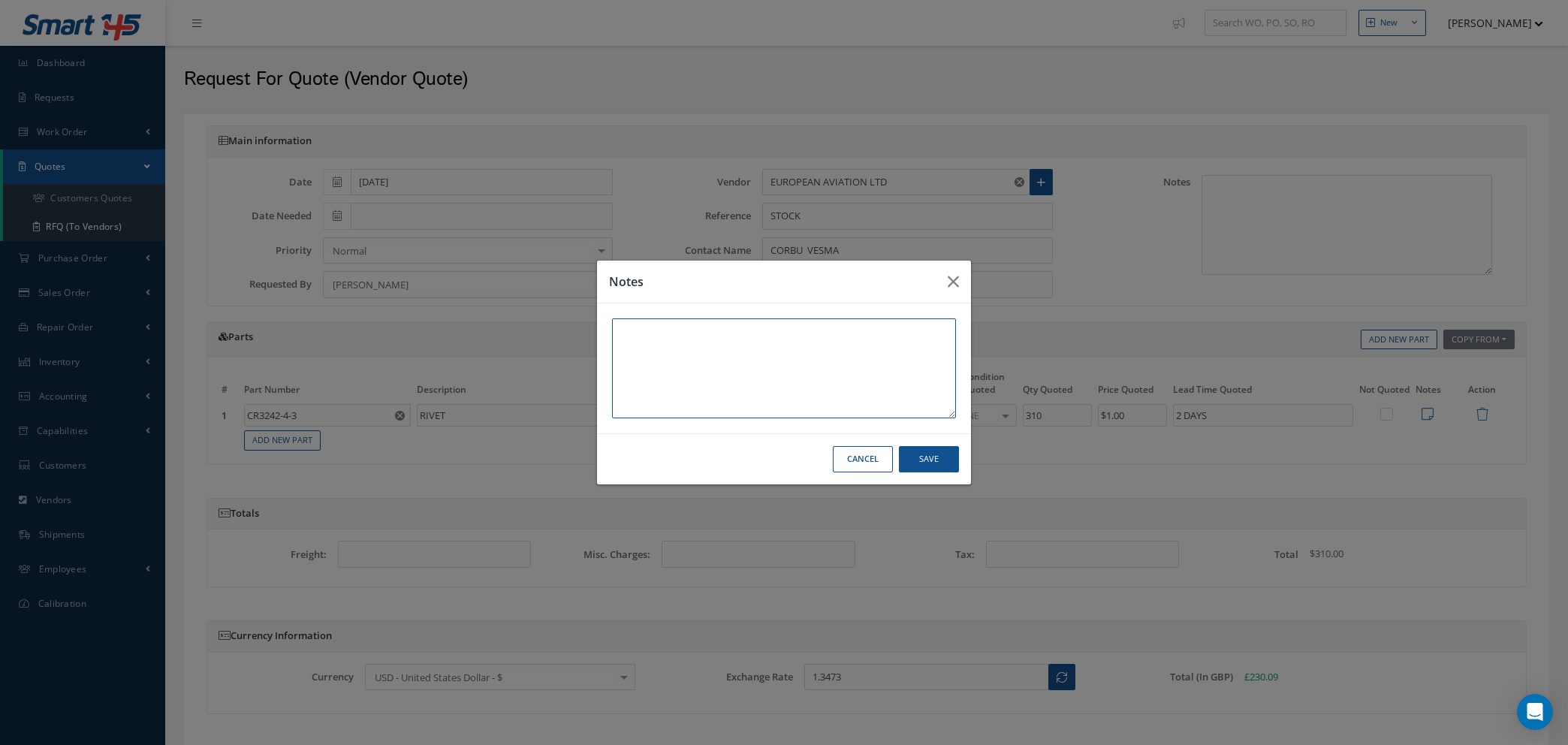
click at [762, 350] on textarea at bounding box center [784, 368] width 344 height 100
click at [681, 351] on textarea at bounding box center [784, 368] width 344 height 100
type textarea "HONEYWELL C OF C & TRACE"
click at [924, 458] on button "Save" at bounding box center [929, 460] width 60 height 26
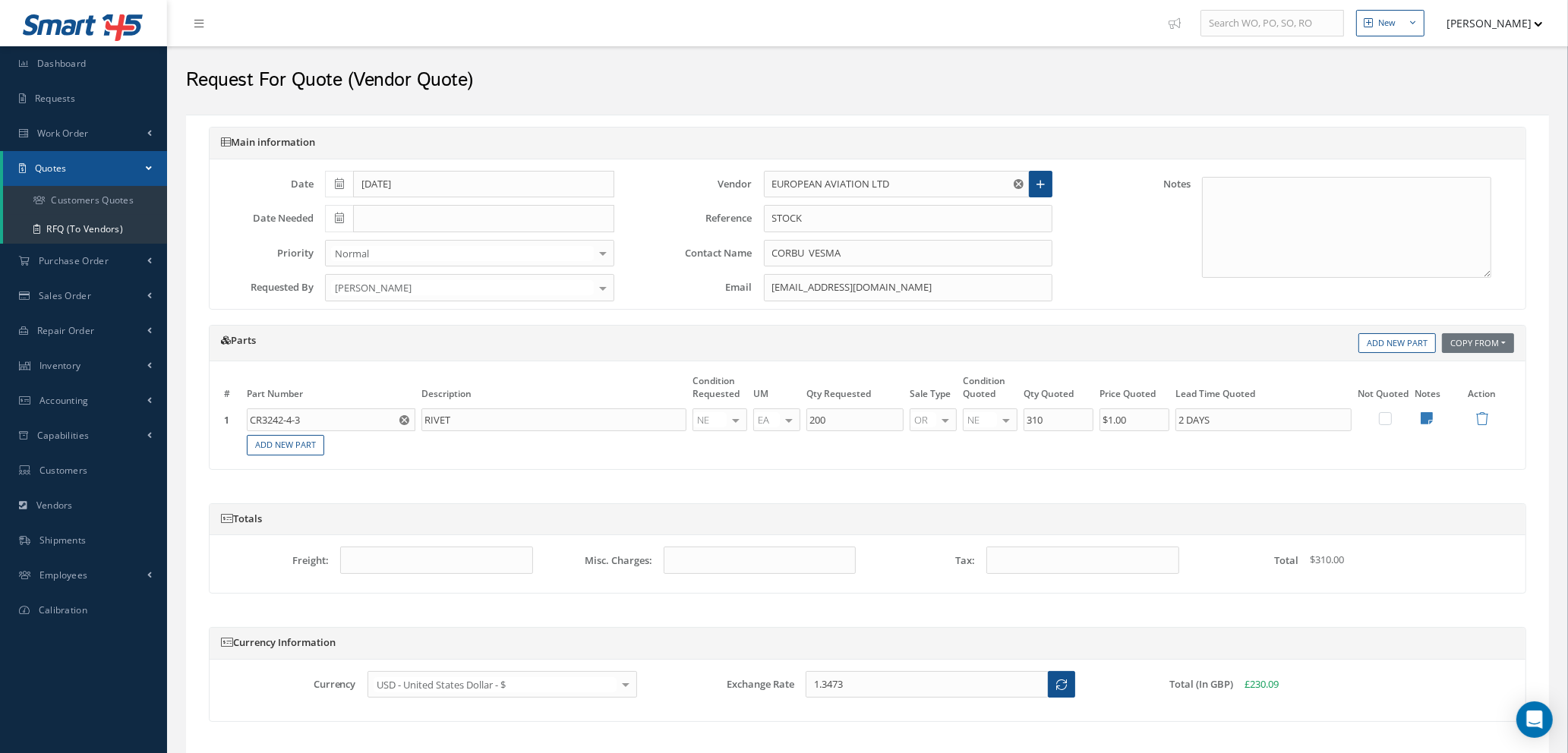
scroll to position [102, 0]
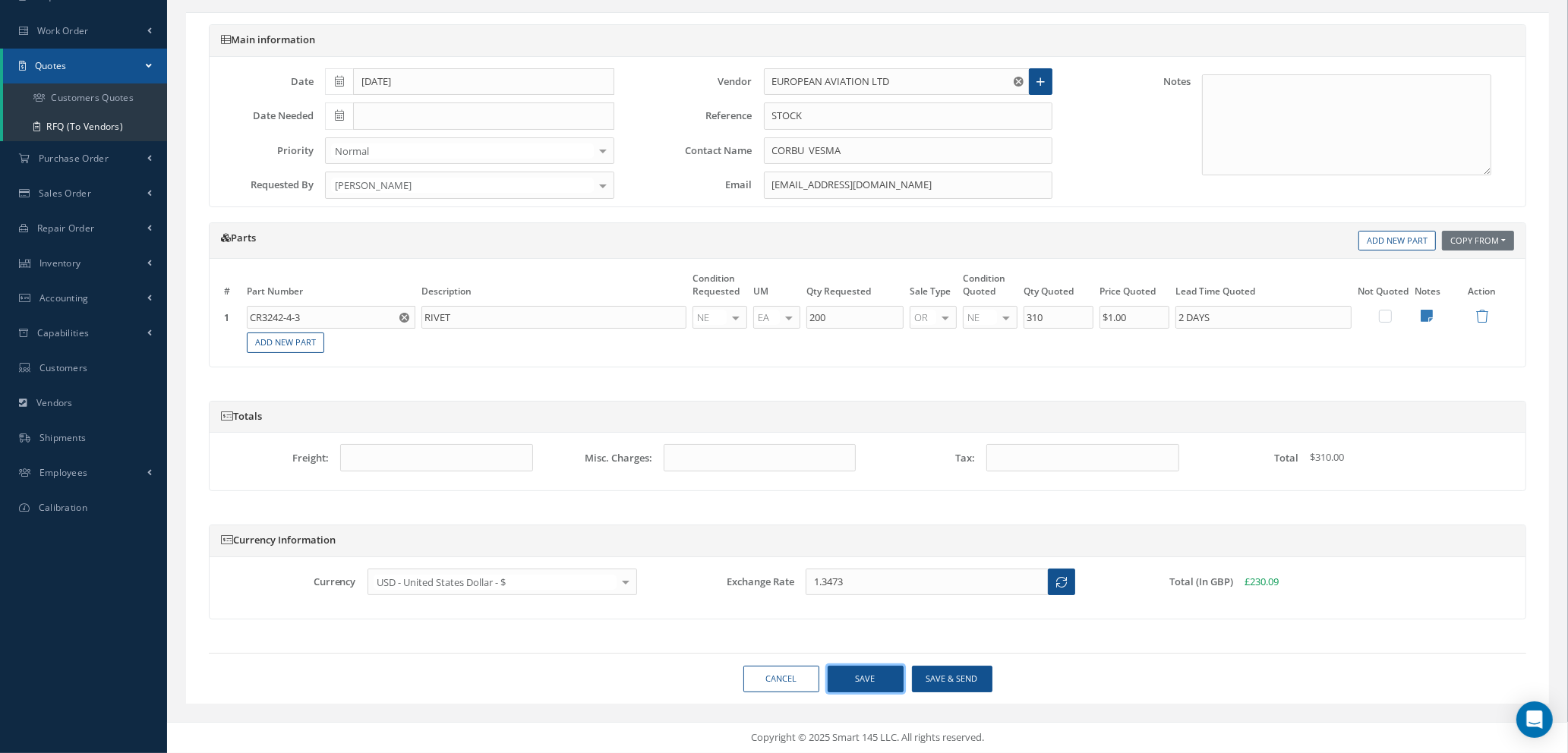
click at [860, 675] on button "Save" at bounding box center [866, 679] width 76 height 27
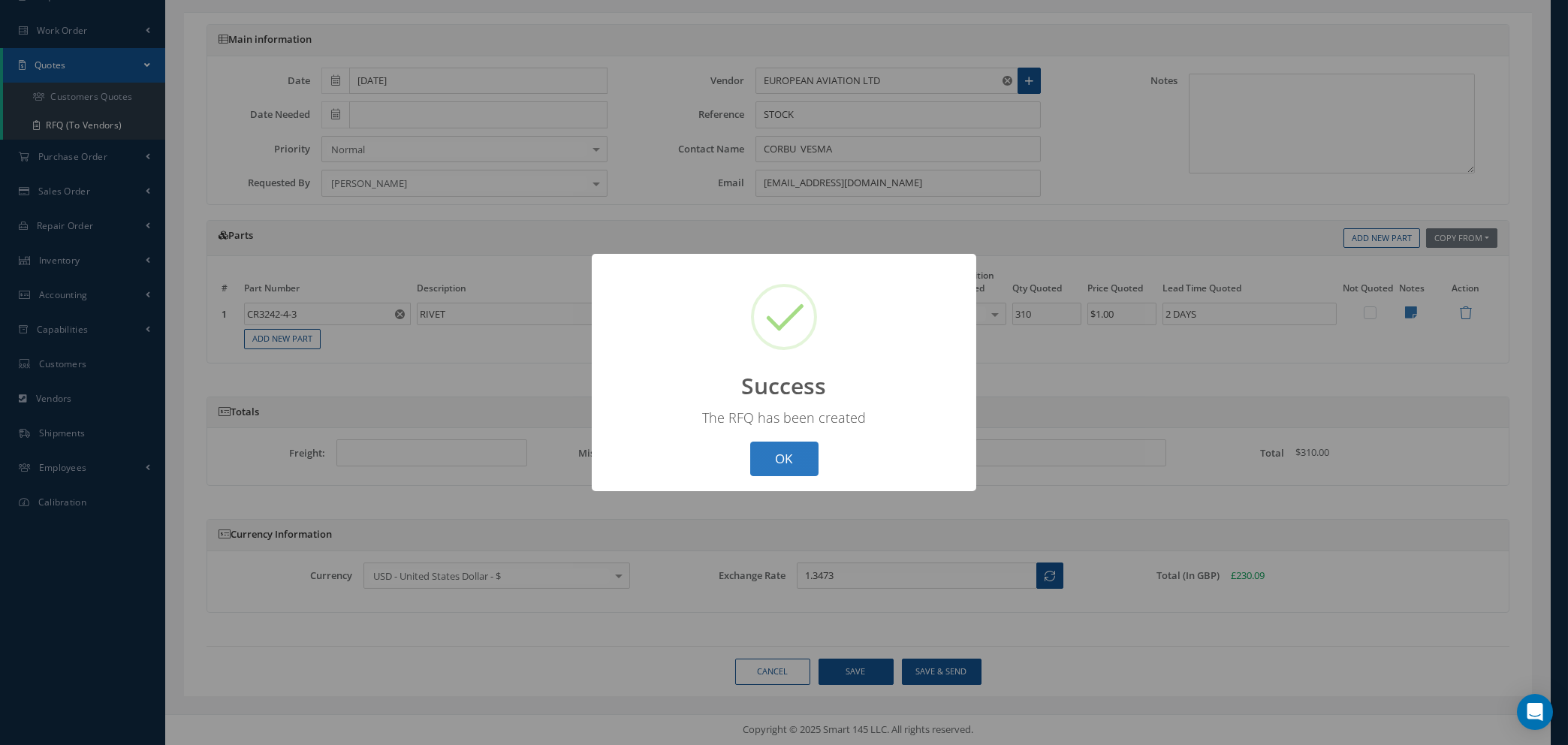
click at [772, 456] on button "OK" at bounding box center [785, 459] width 68 height 35
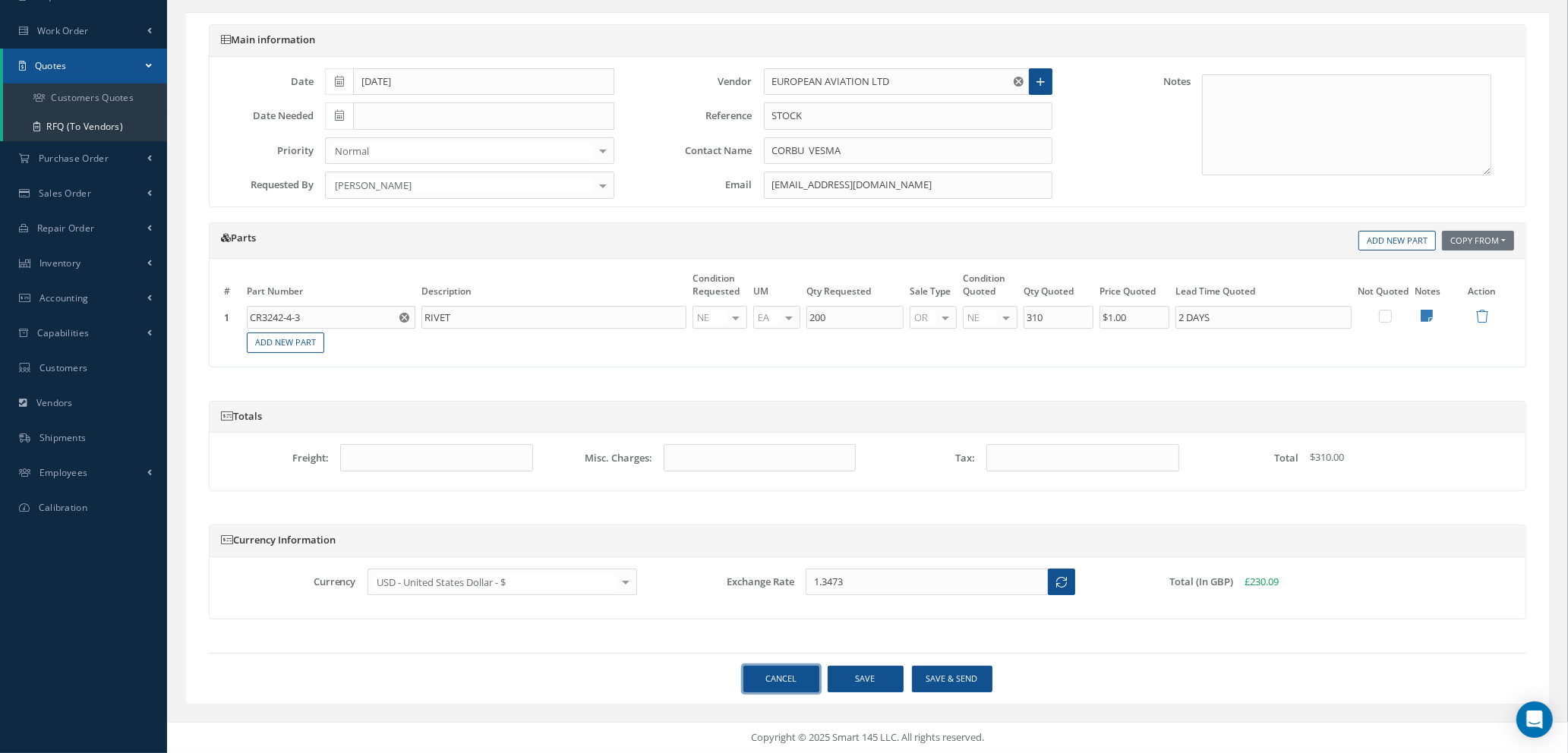
click at [764, 679] on link "Cancel" at bounding box center [781, 679] width 76 height 27
select select "25"
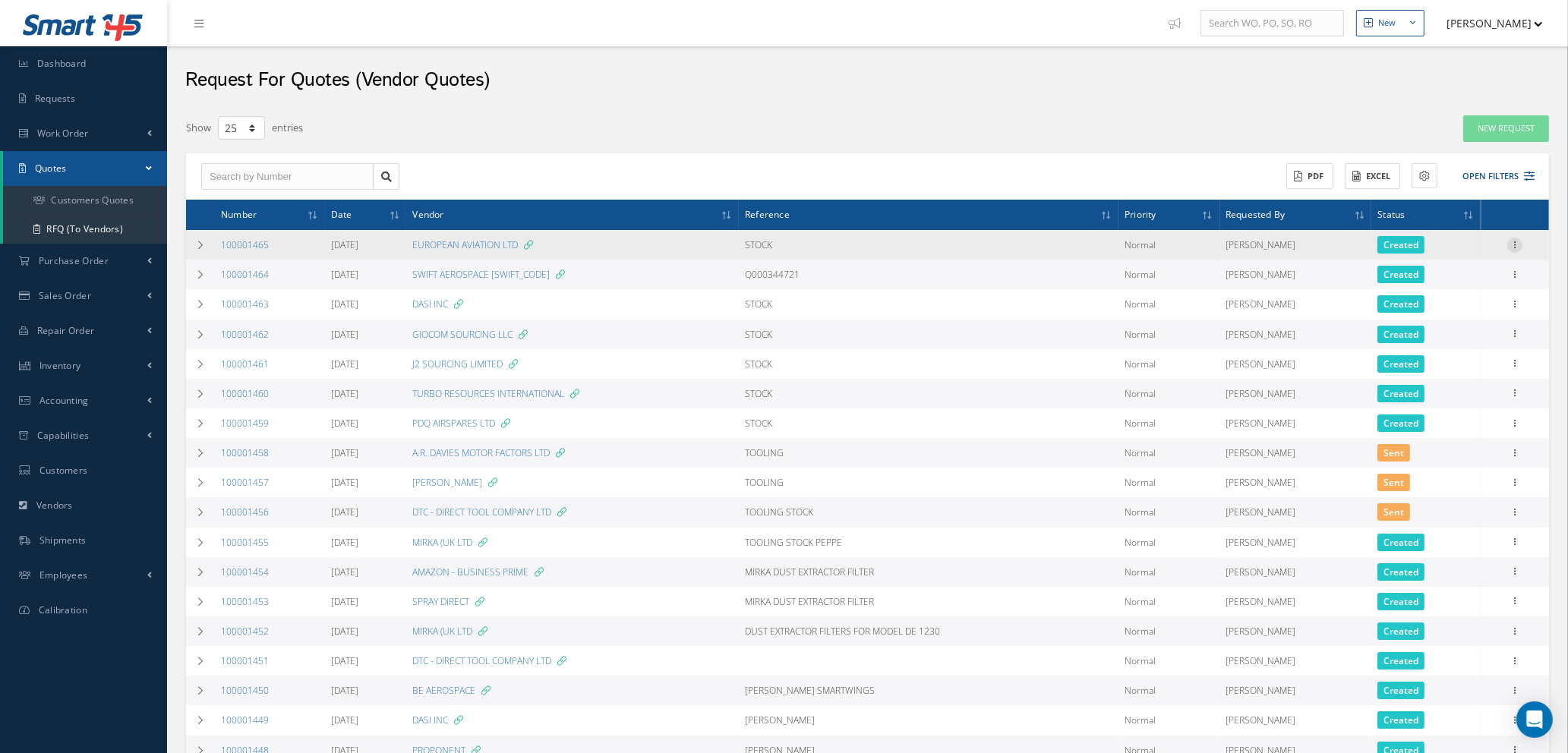
click at [1521, 240] on icon at bounding box center [1515, 243] width 15 height 12
click at [1441, 279] on link "Edit" at bounding box center [1445, 274] width 120 height 20
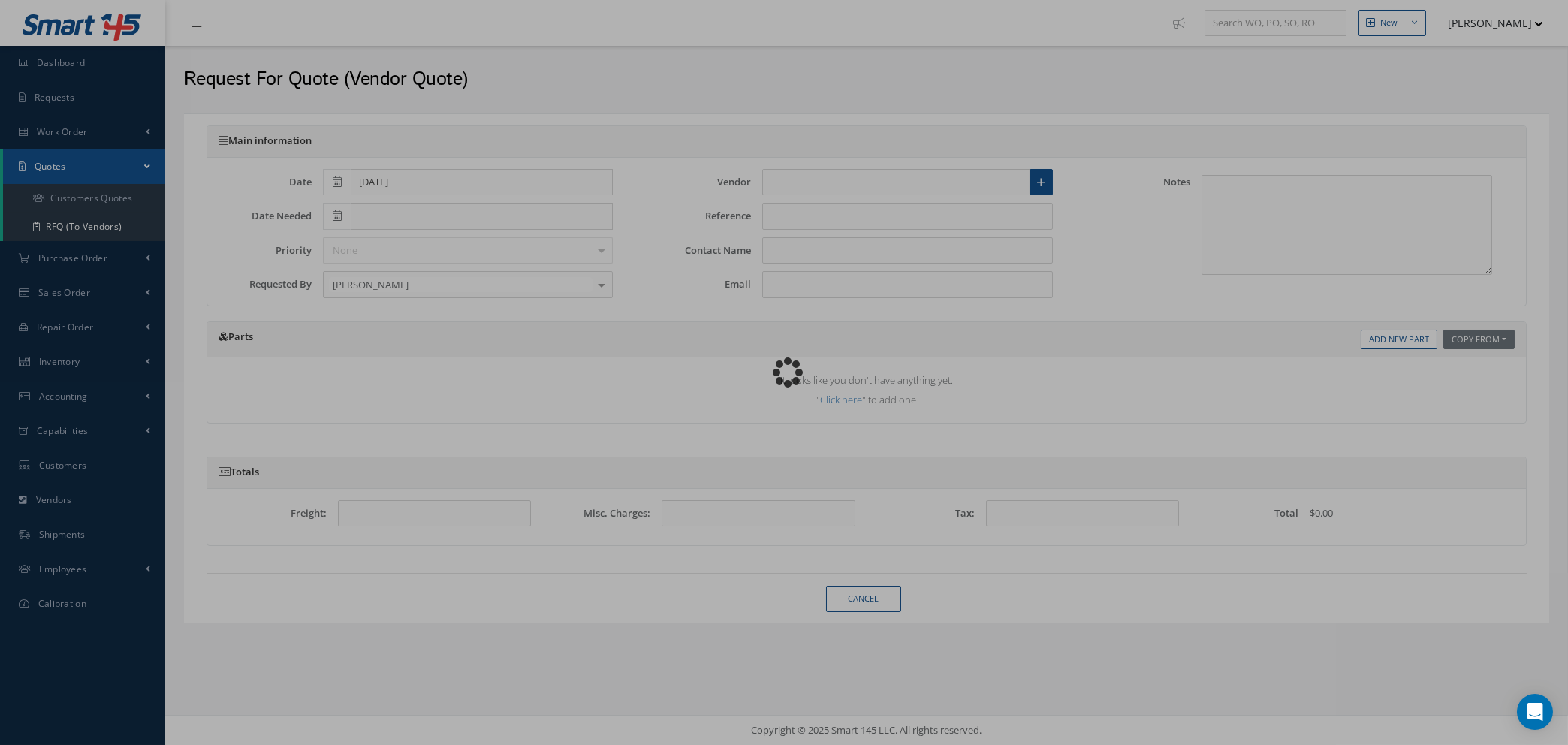
type input "EUROPEAN AVIATION LTD"
type input "STOCK"
type input "CORBU VESMA"
type input "corbu.vesma@euroav.com"
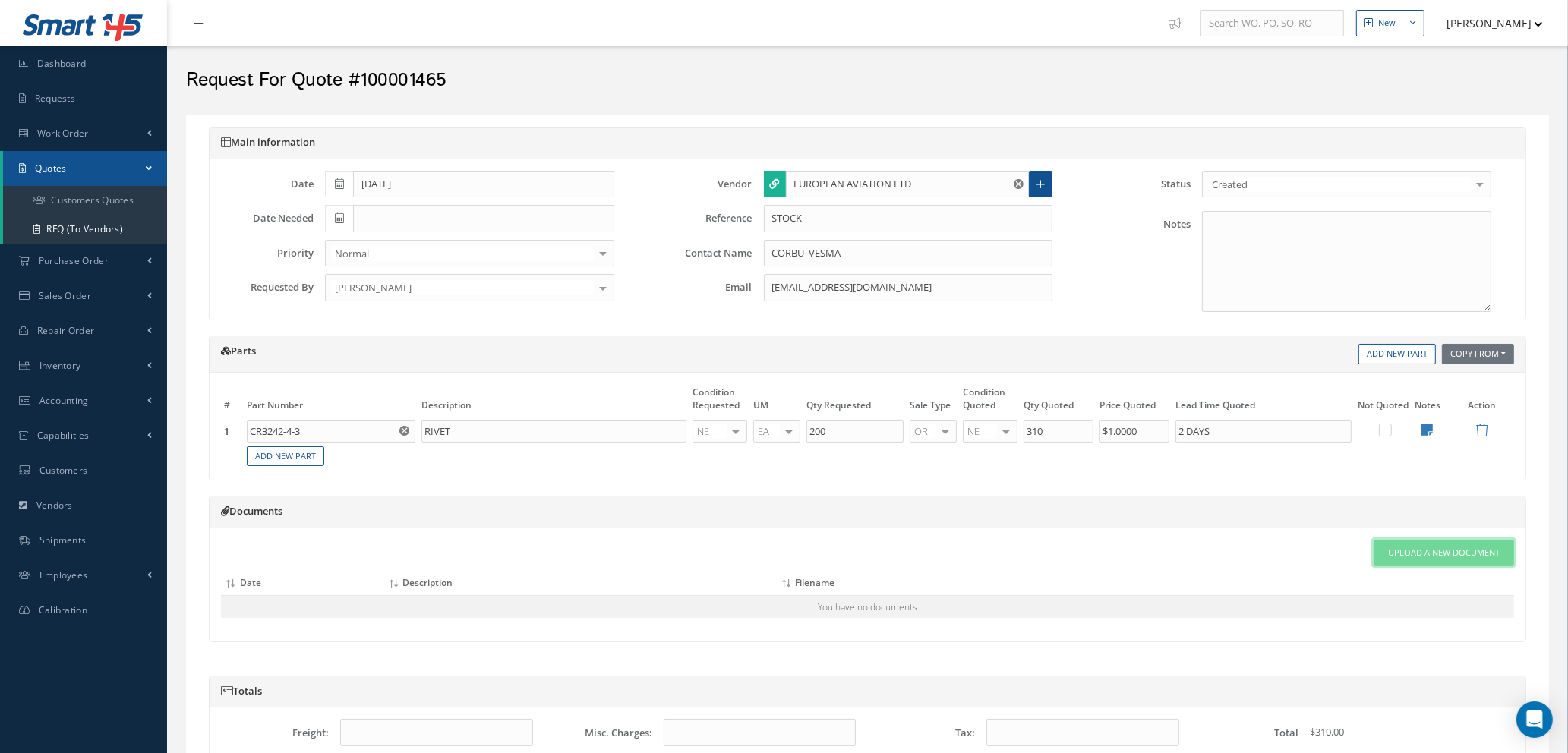
click at [1411, 556] on span "Upload a New Document" at bounding box center [1444, 553] width 112 height 13
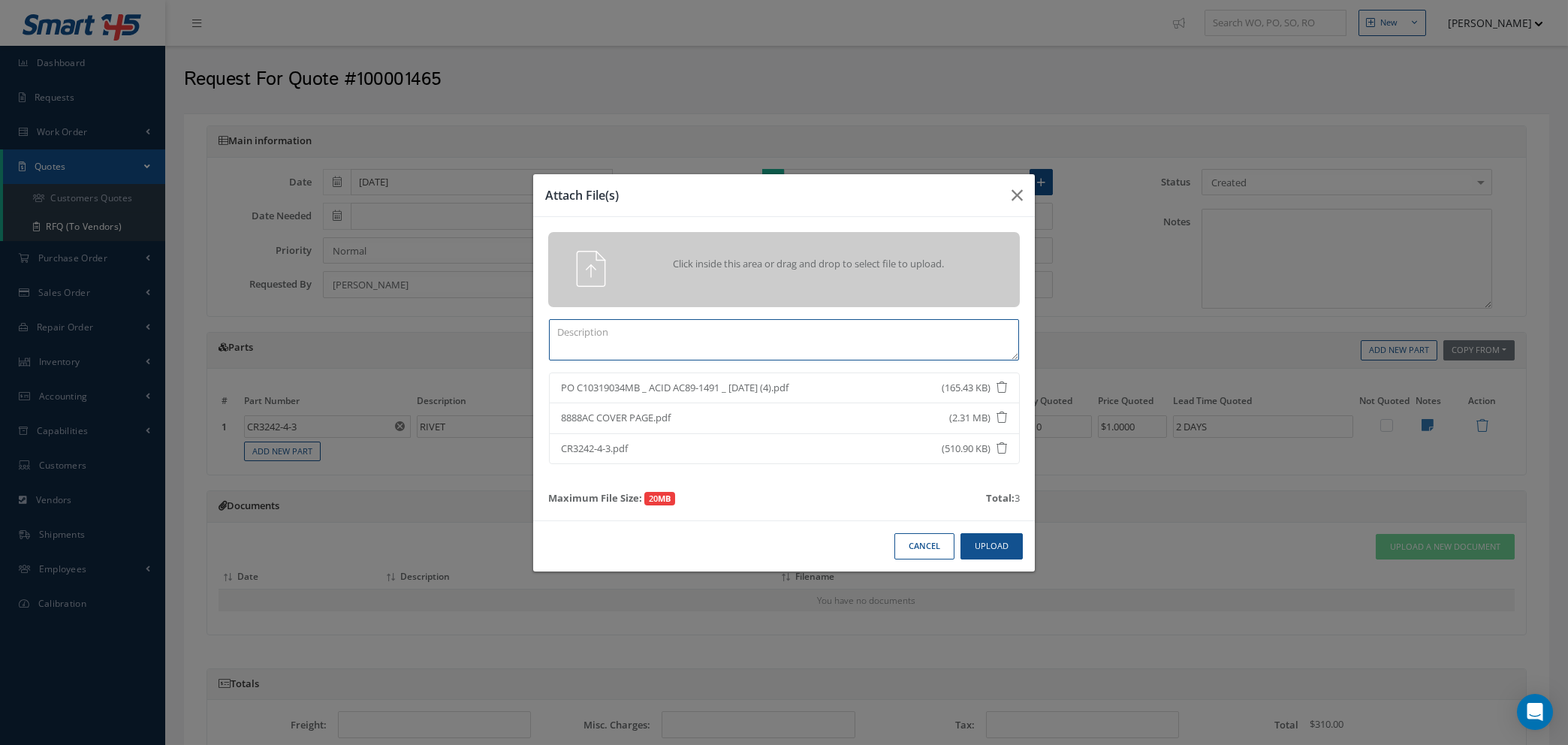
click at [775, 334] on textarea at bounding box center [784, 339] width 471 height 41
type textarea "QUOTE & TRACE"
click at [1011, 551] on button "Upload" at bounding box center [992, 547] width 62 height 26
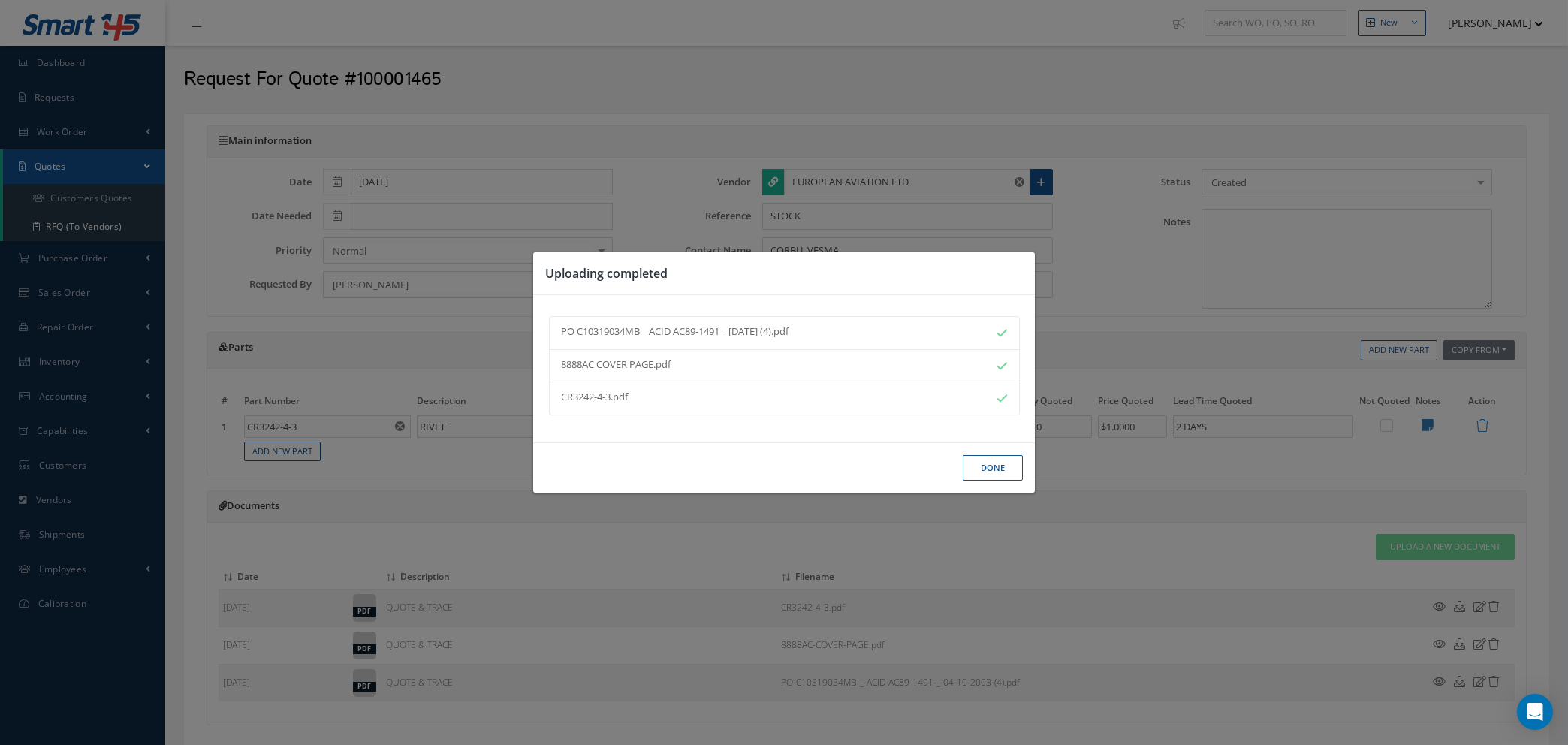
click at [978, 471] on button "Done" at bounding box center [992, 468] width 60 height 26
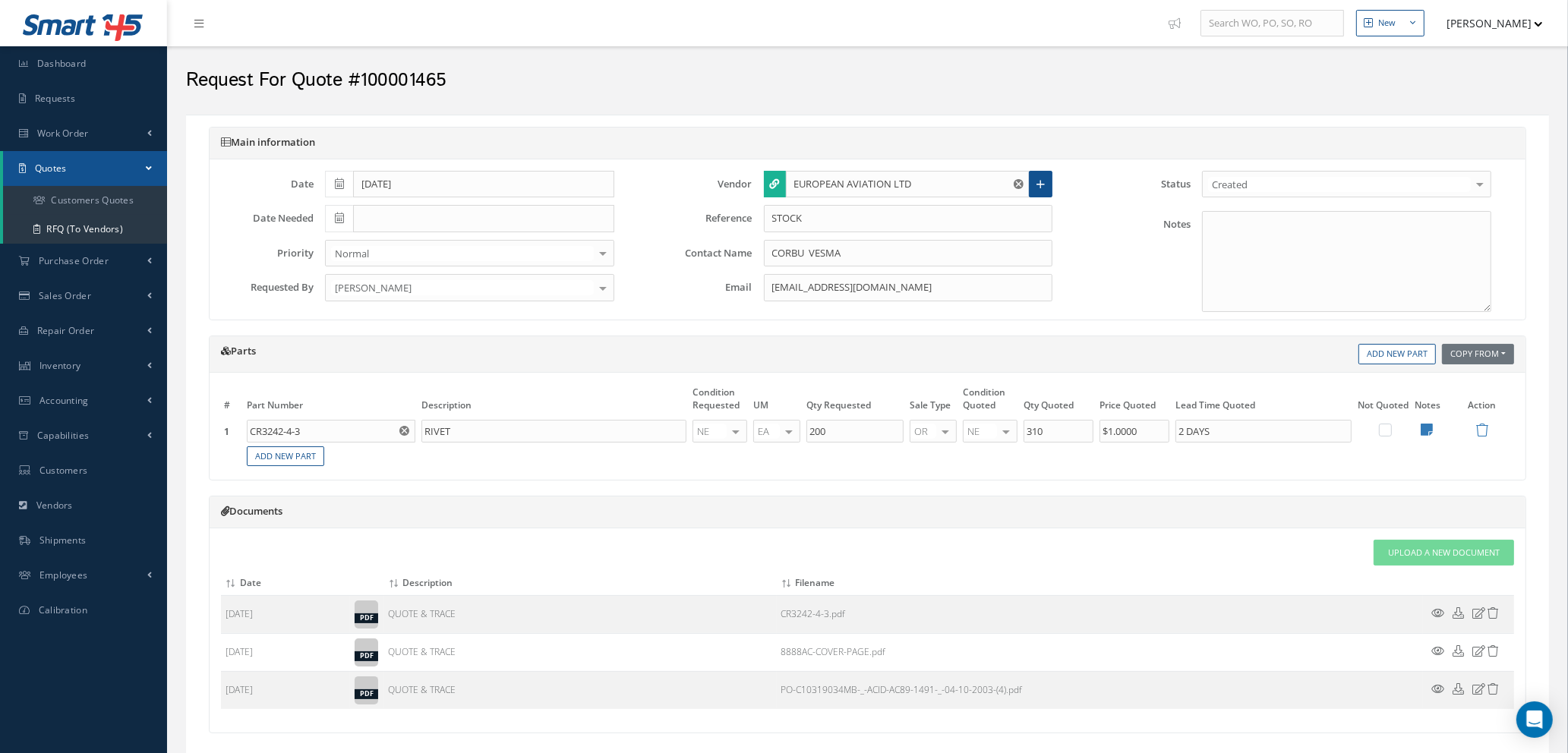
click at [1003, 432] on div at bounding box center [1006, 432] width 21 height 22
type input "NS"
click at [998, 451] on span "NS" at bounding box center [993, 456] width 53 height 26
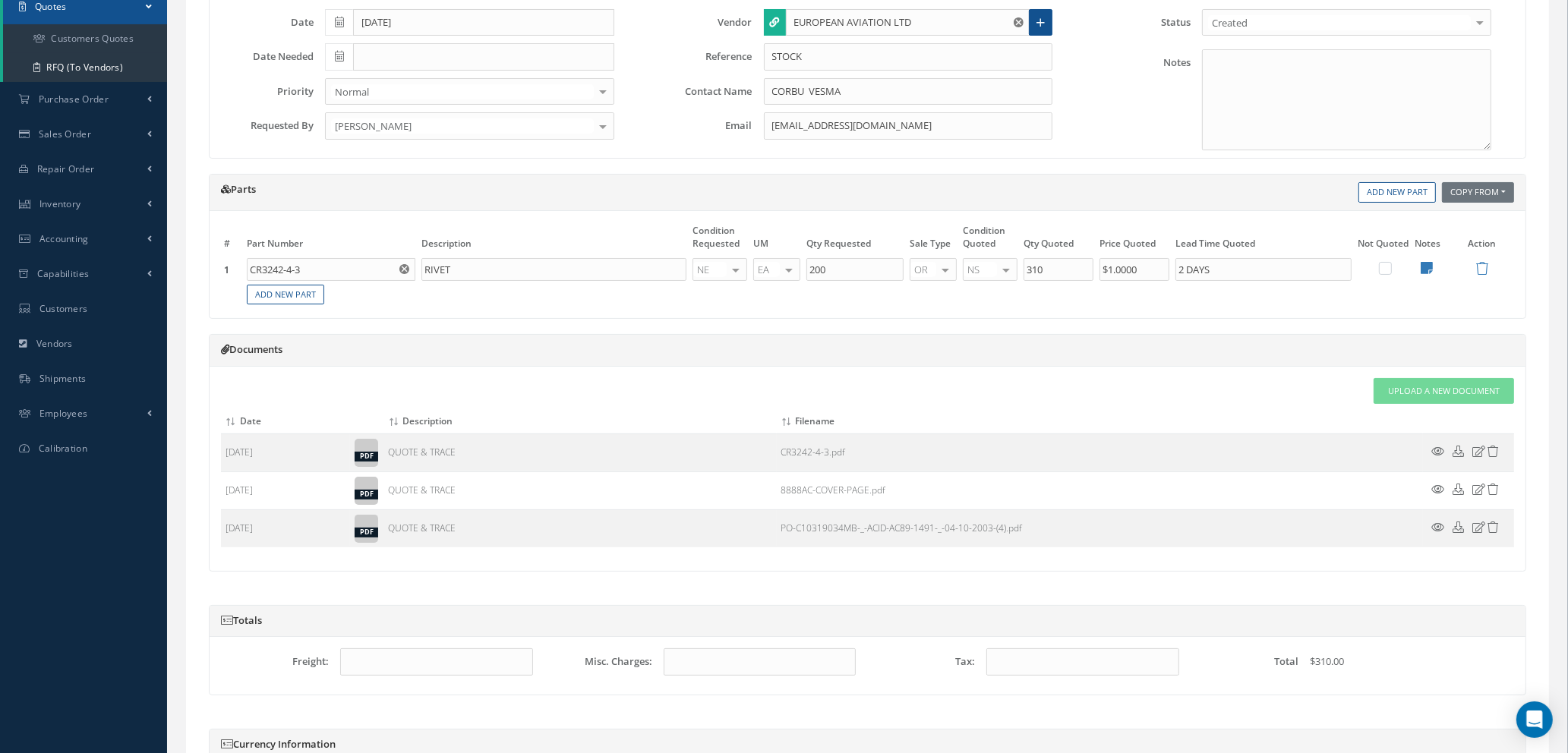
scroll to position [366, 0]
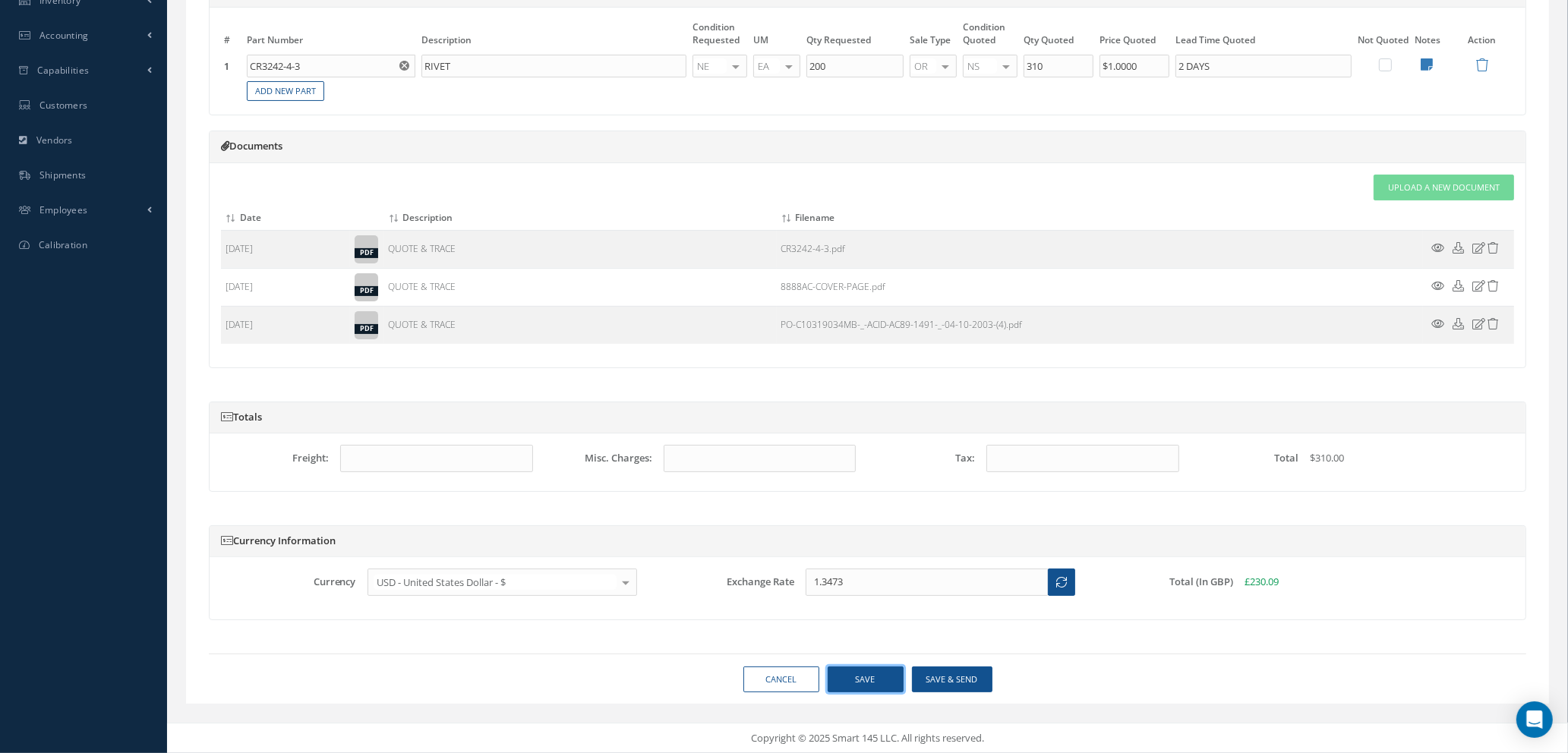
click at [852, 681] on button "Save" at bounding box center [866, 680] width 76 height 27
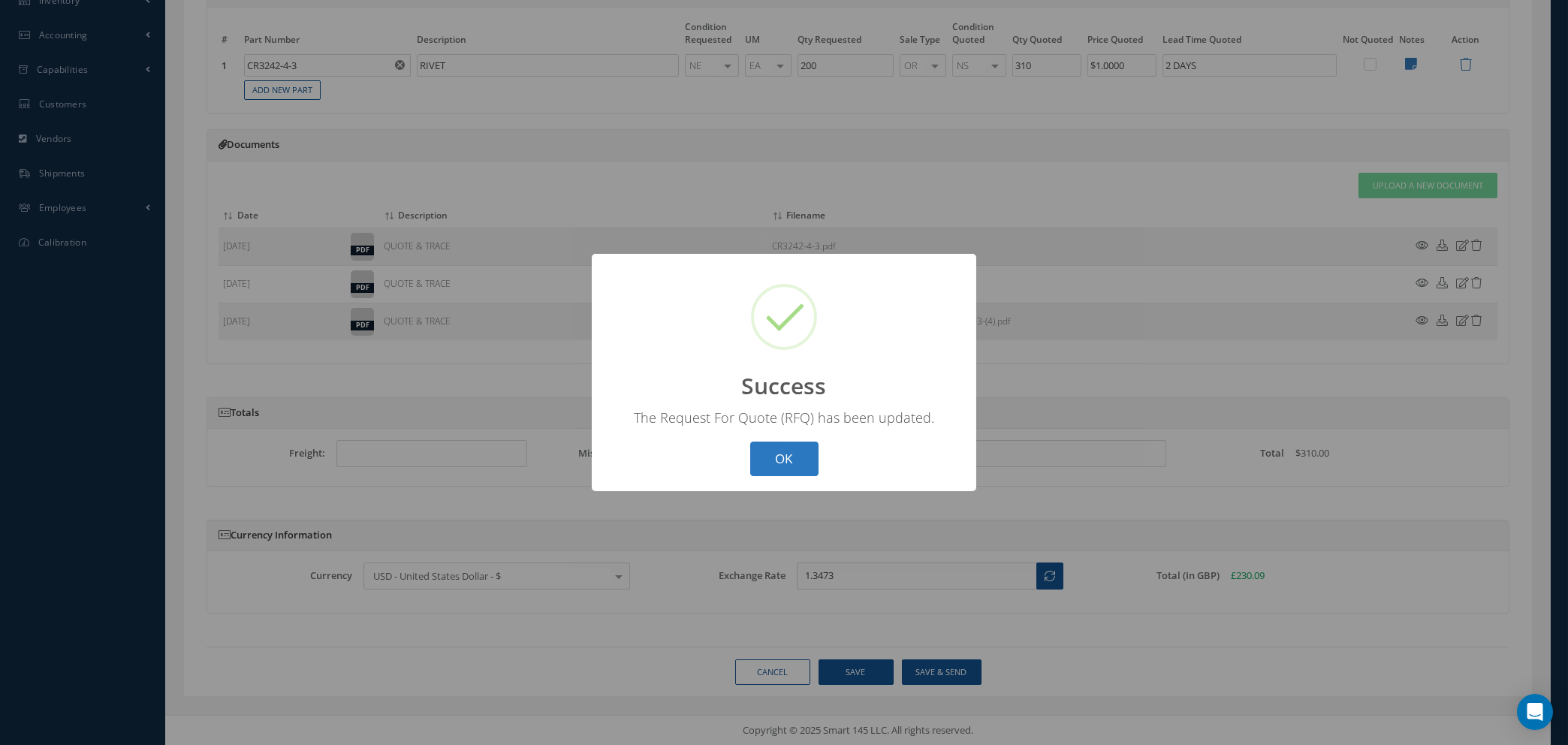
click at [775, 453] on button "OK" at bounding box center [785, 459] width 68 height 35
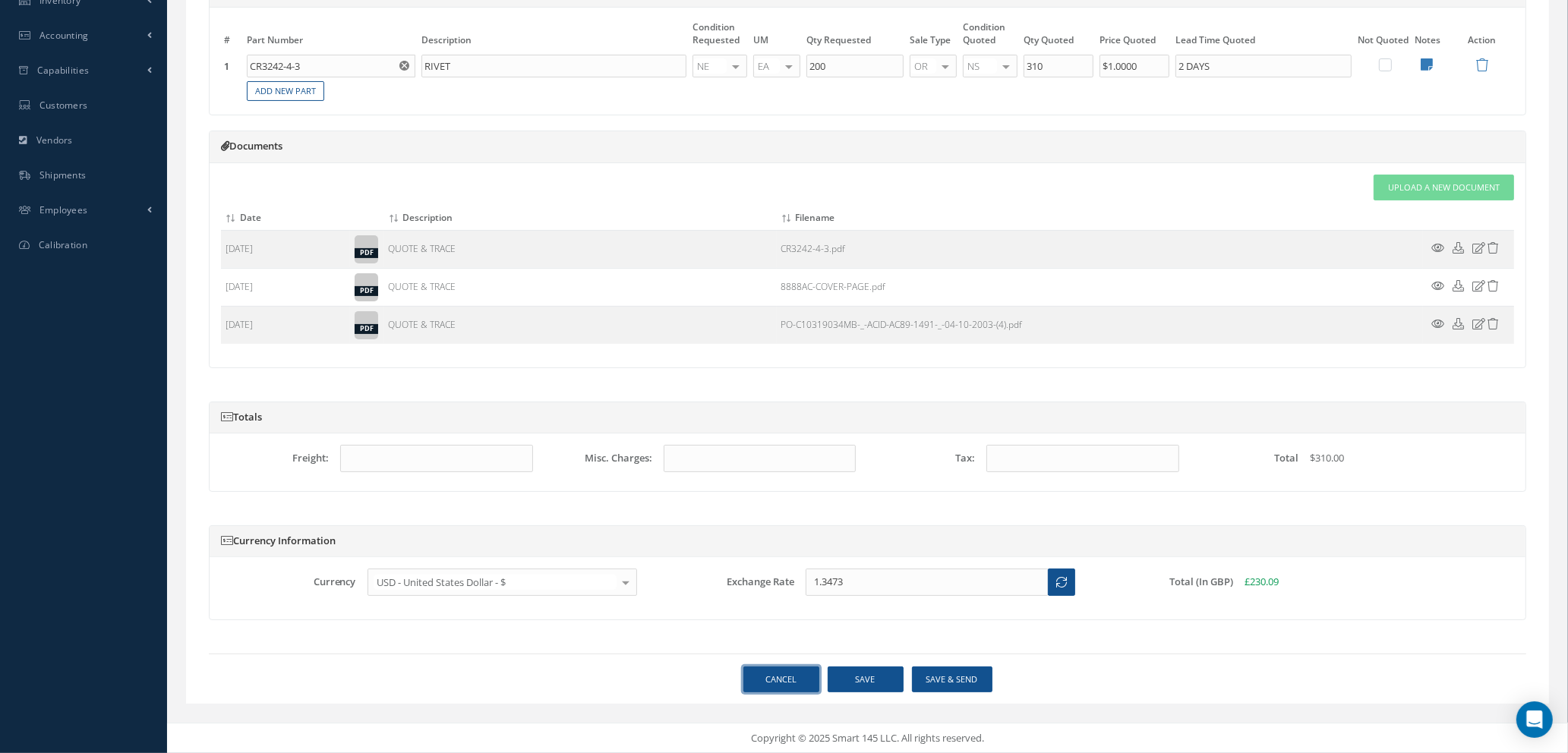
click at [770, 682] on link "Cancel" at bounding box center [781, 680] width 76 height 27
select select "25"
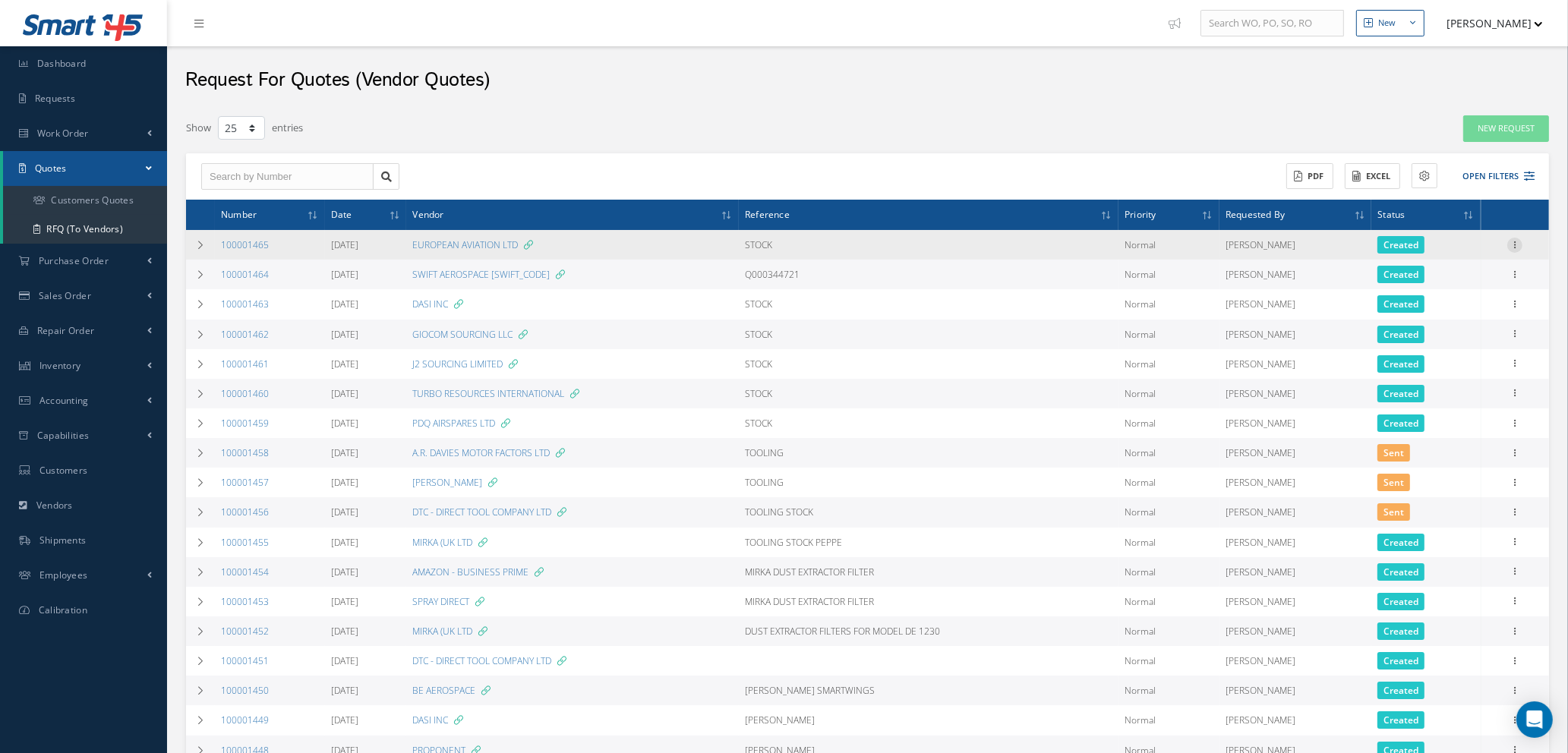
click at [1516, 241] on icon at bounding box center [1515, 243] width 15 height 12
click at [1437, 320] on link "Create Purchase Order" at bounding box center [1445, 319] width 120 height 31
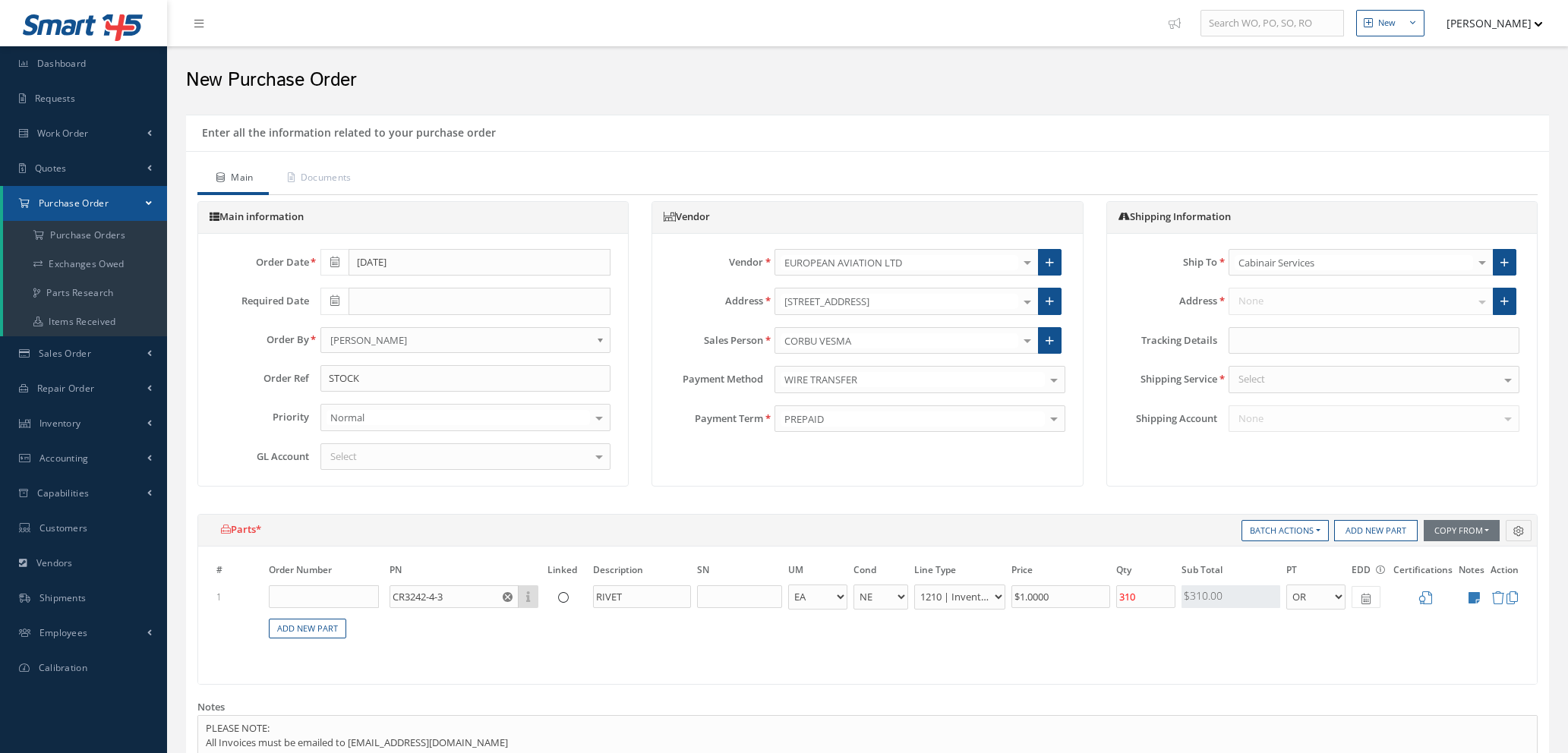
select select "1"
select select "5"
select select "7"
select select "1"
click at [1028, 340] on div at bounding box center [1027, 340] width 21 height 25
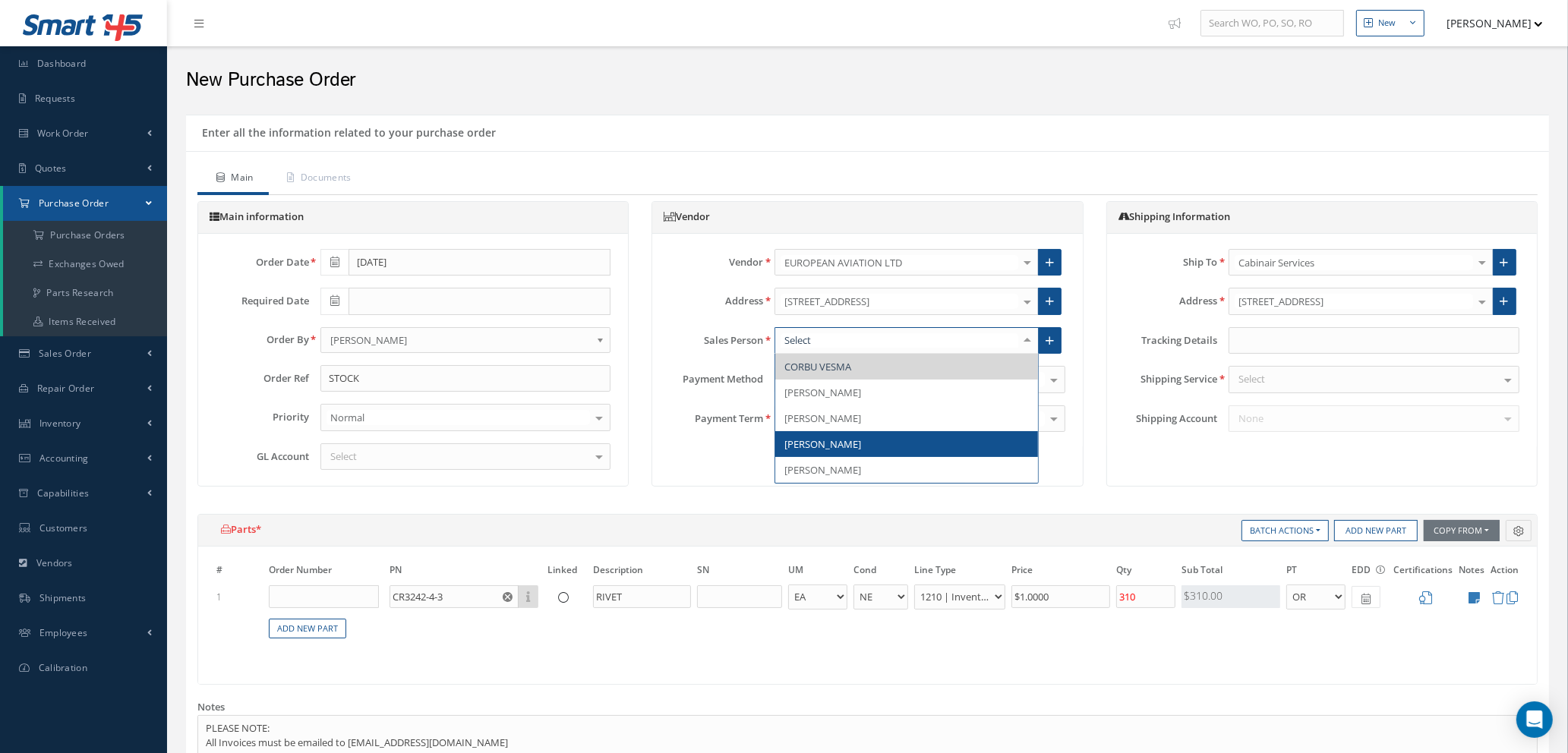
click at [852, 437] on span "SAKINA ALI" at bounding box center [907, 444] width 263 height 26
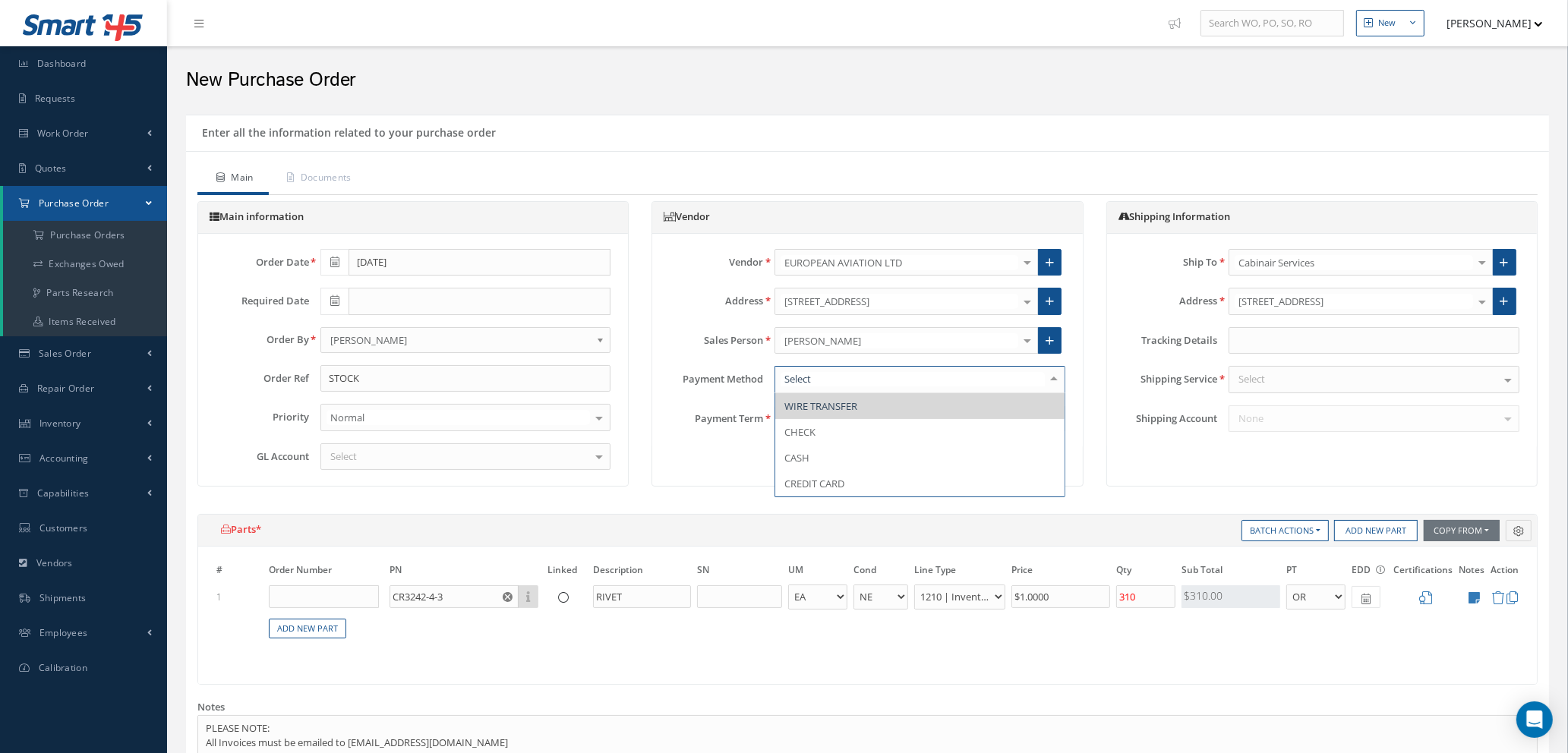
click at [1055, 381] on div at bounding box center [1054, 379] width 21 height 25
click at [883, 480] on span "CREDIT CARD" at bounding box center [920, 483] width 289 height 26
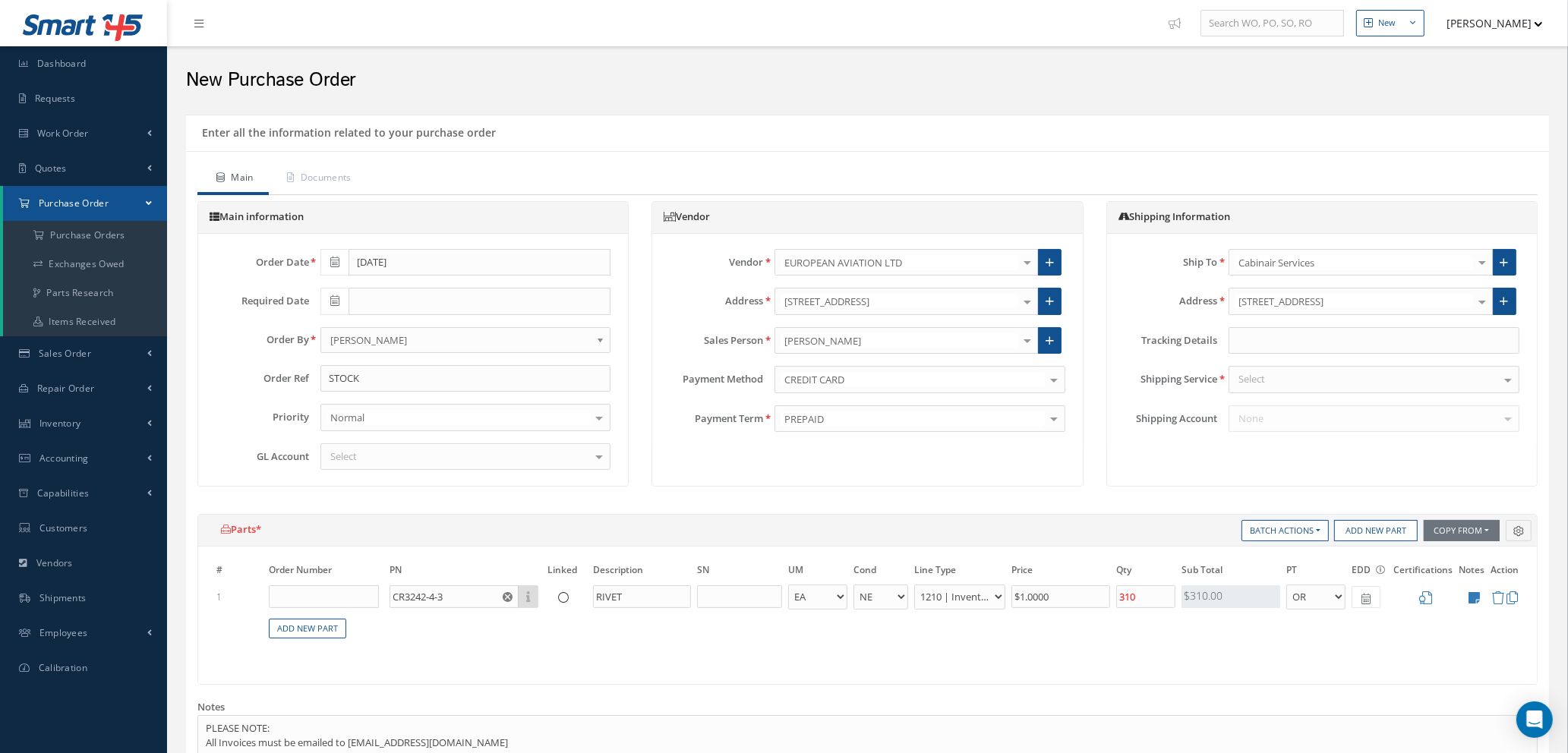
click at [883, 480] on div "Vendor Vendor EUROPEAN AVIATION LTD 365 AEROSPACE 4 CYTE UK LTD 53 NORTH AVIATI…" at bounding box center [867, 343] width 432 height 285
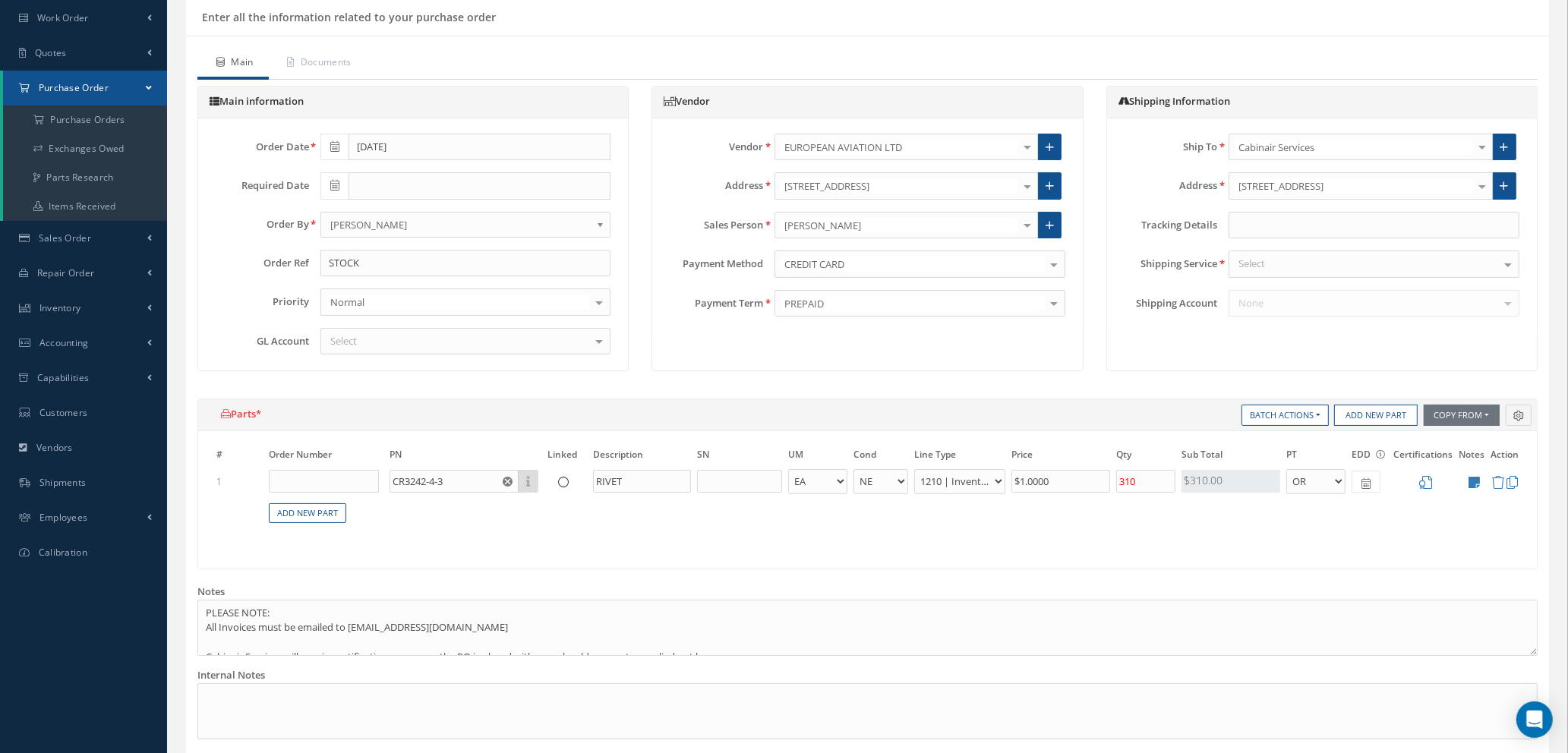
scroll to position [242, 0]
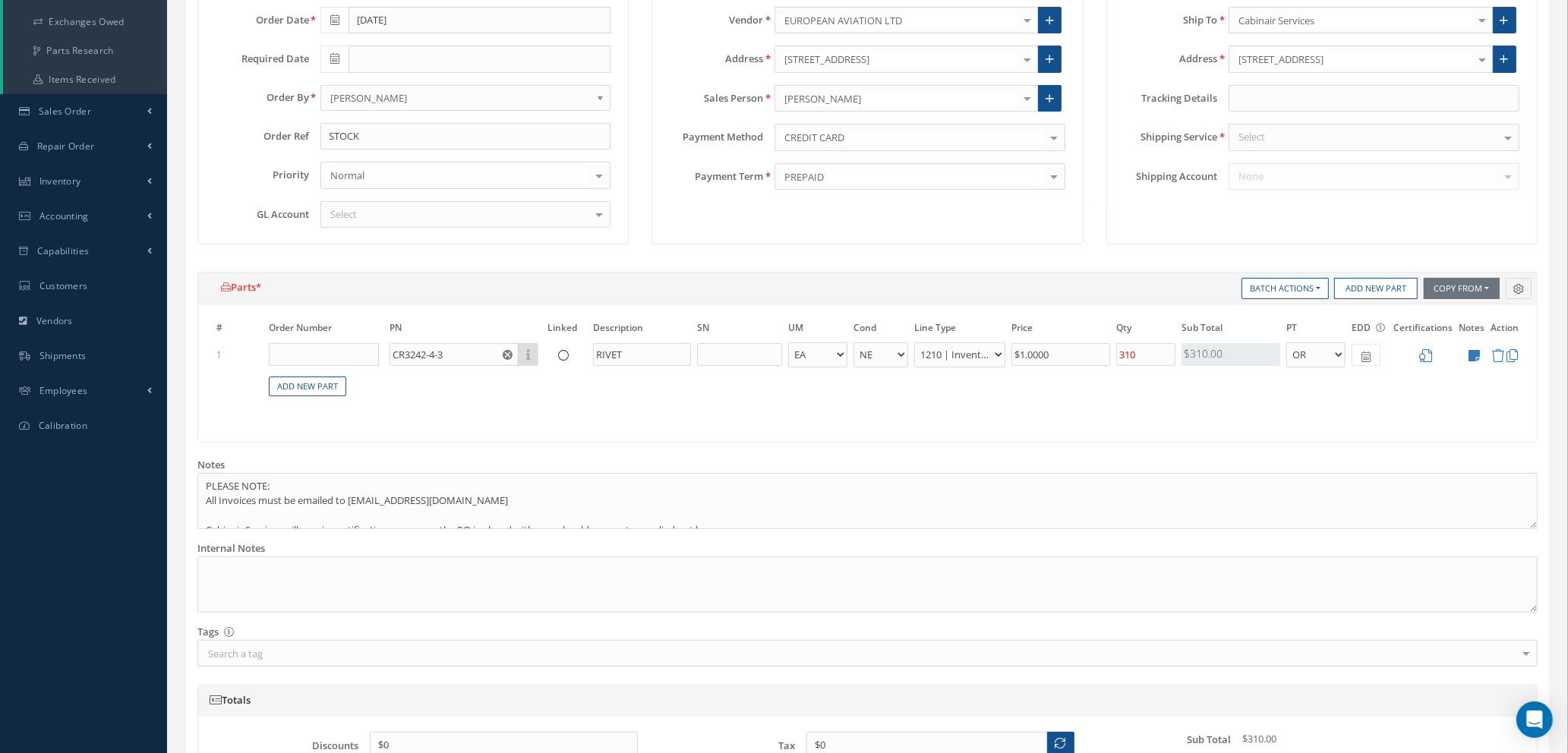
click at [397, 217] on div "Select" at bounding box center [466, 215] width 291 height 28
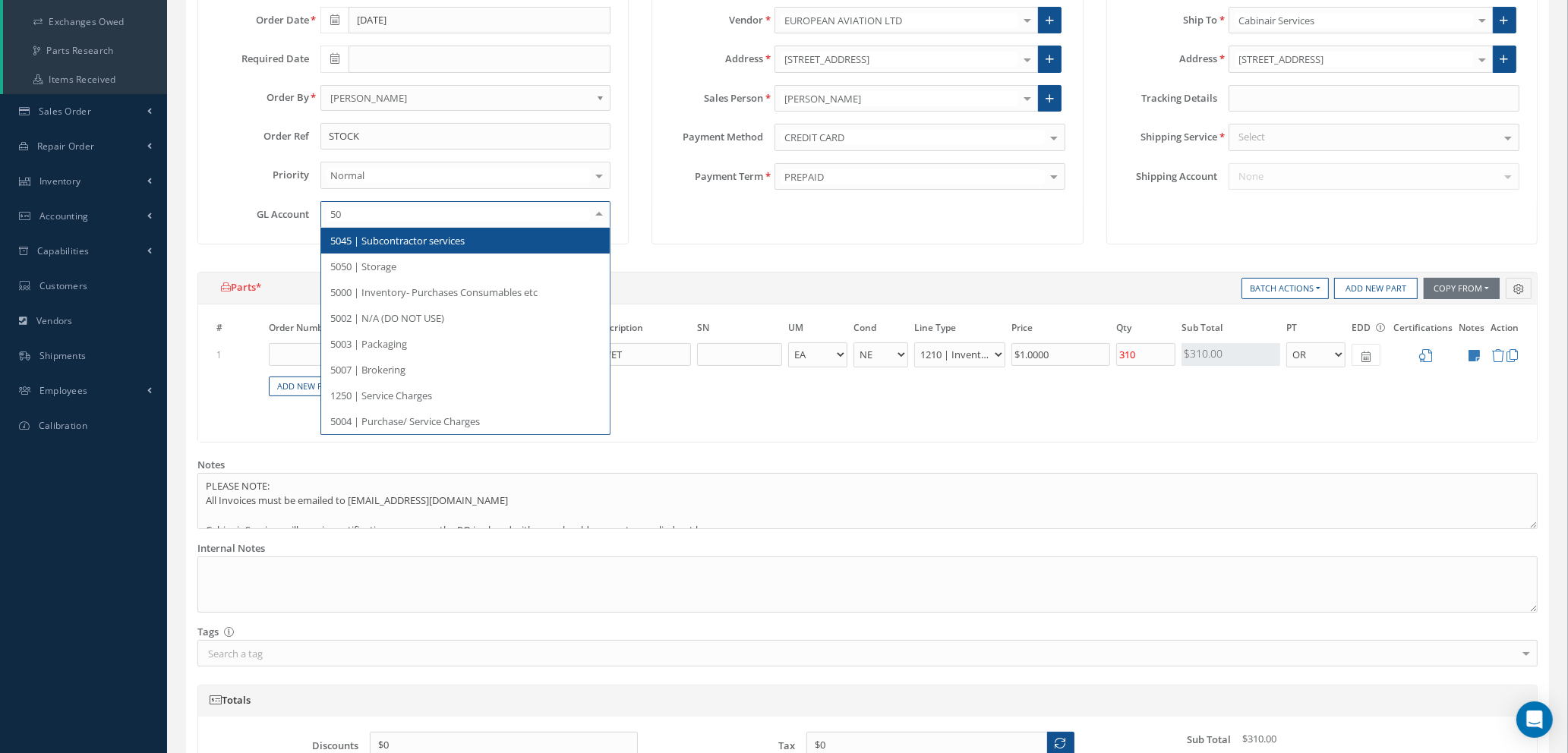
type input "500"
click at [403, 242] on span "5000 | Inventory- Purchases Consumables etc" at bounding box center [434, 240] width 208 height 13
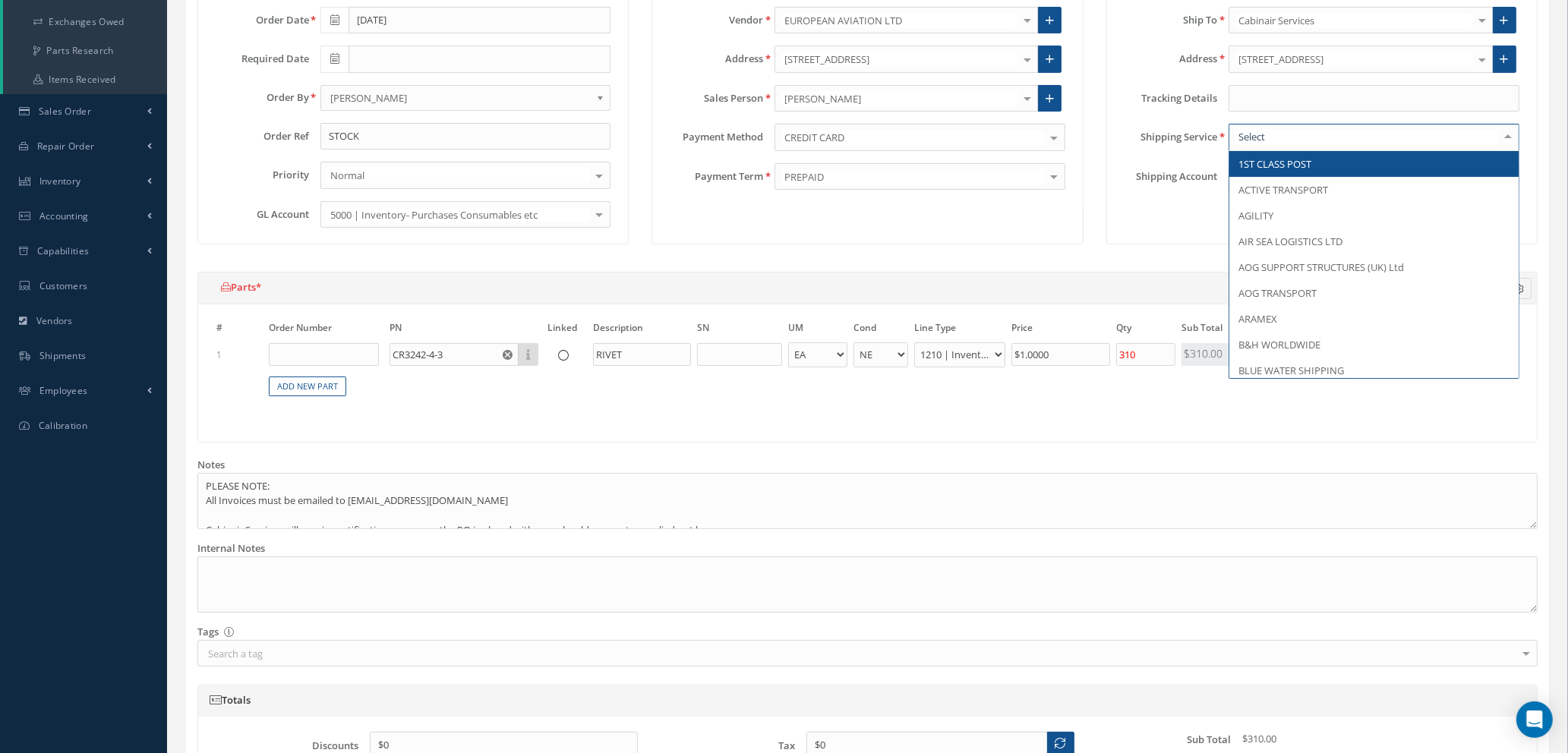
click at [1298, 128] on div at bounding box center [1375, 137] width 291 height 28
type input "dhl"
click at [1304, 166] on span "DHL DOMESTIC" at bounding box center [1274, 163] width 71 height 13
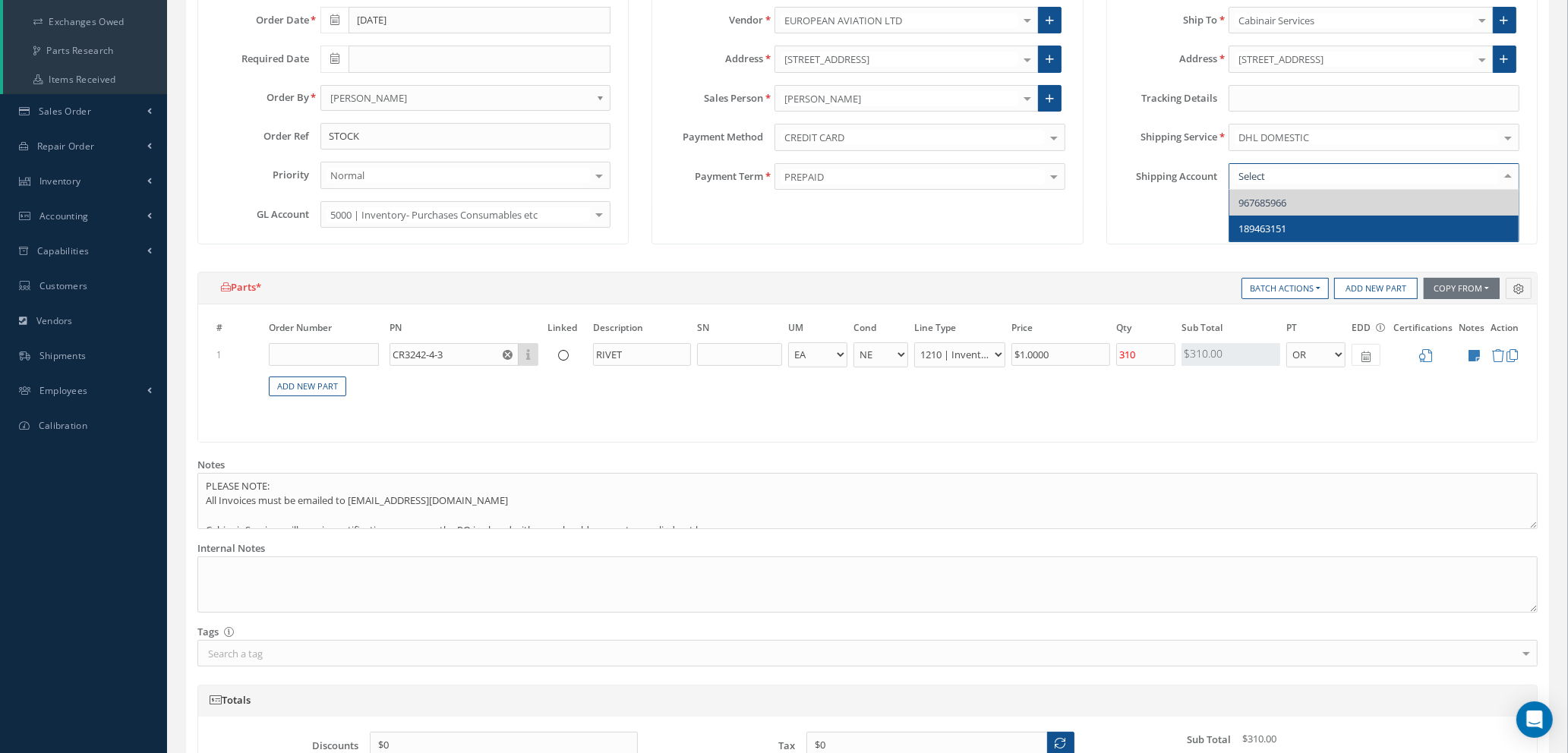
click at [1306, 222] on span "189463151" at bounding box center [1374, 228] width 289 height 26
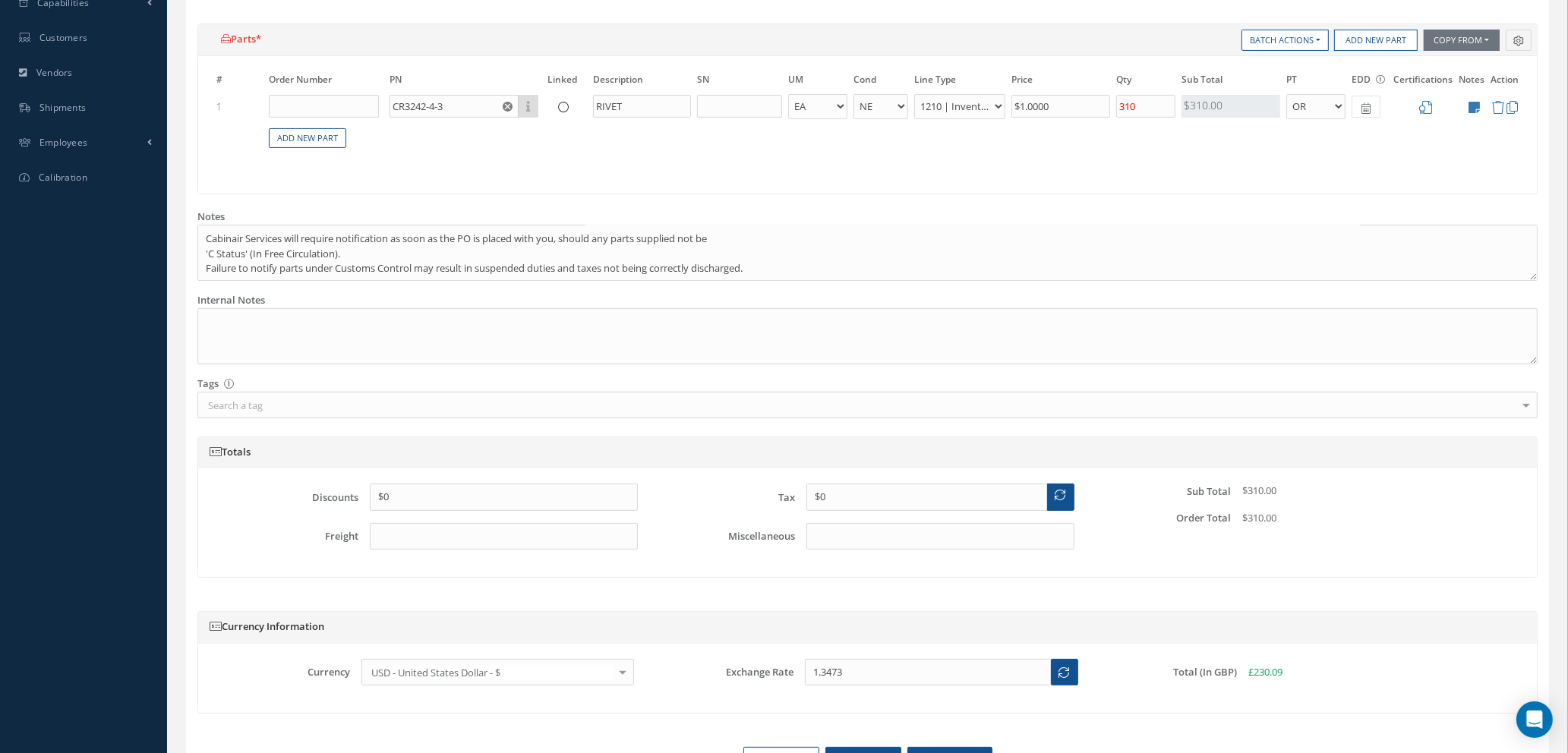
scroll to position [342, 0]
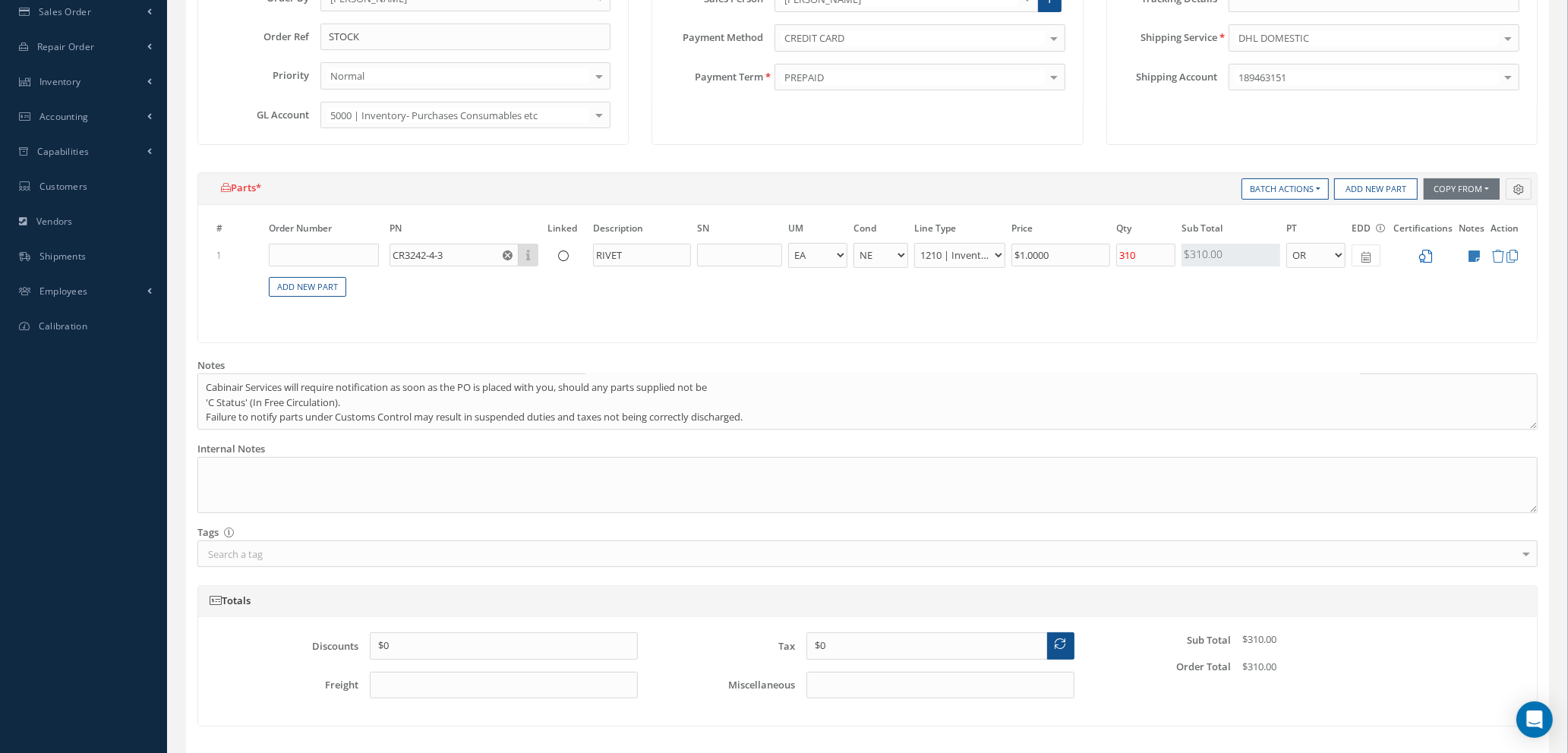
click at [1430, 259] on icon at bounding box center [1426, 256] width 13 height 13
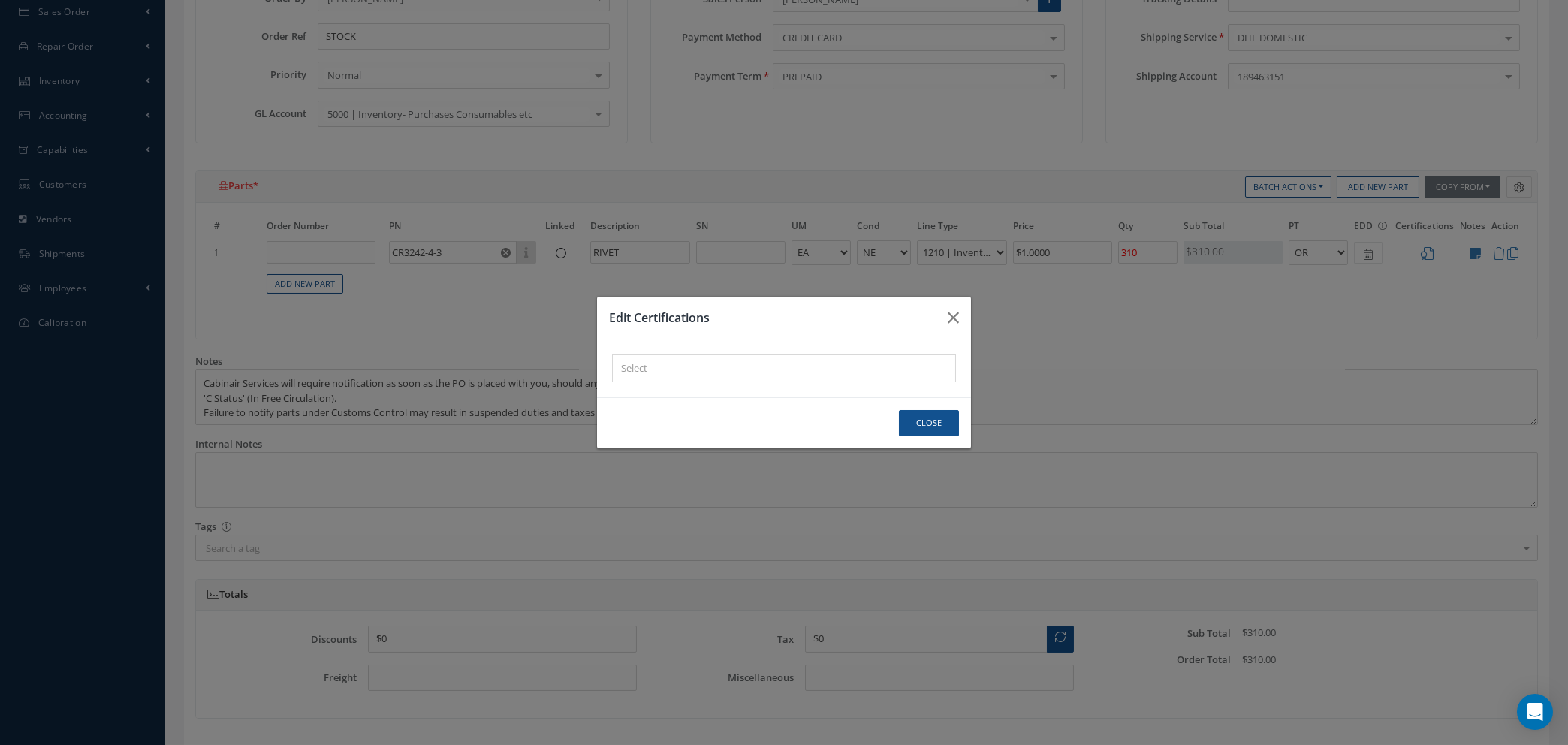
click at [637, 365] on div "× Loading..." at bounding box center [784, 369] width 344 height 28
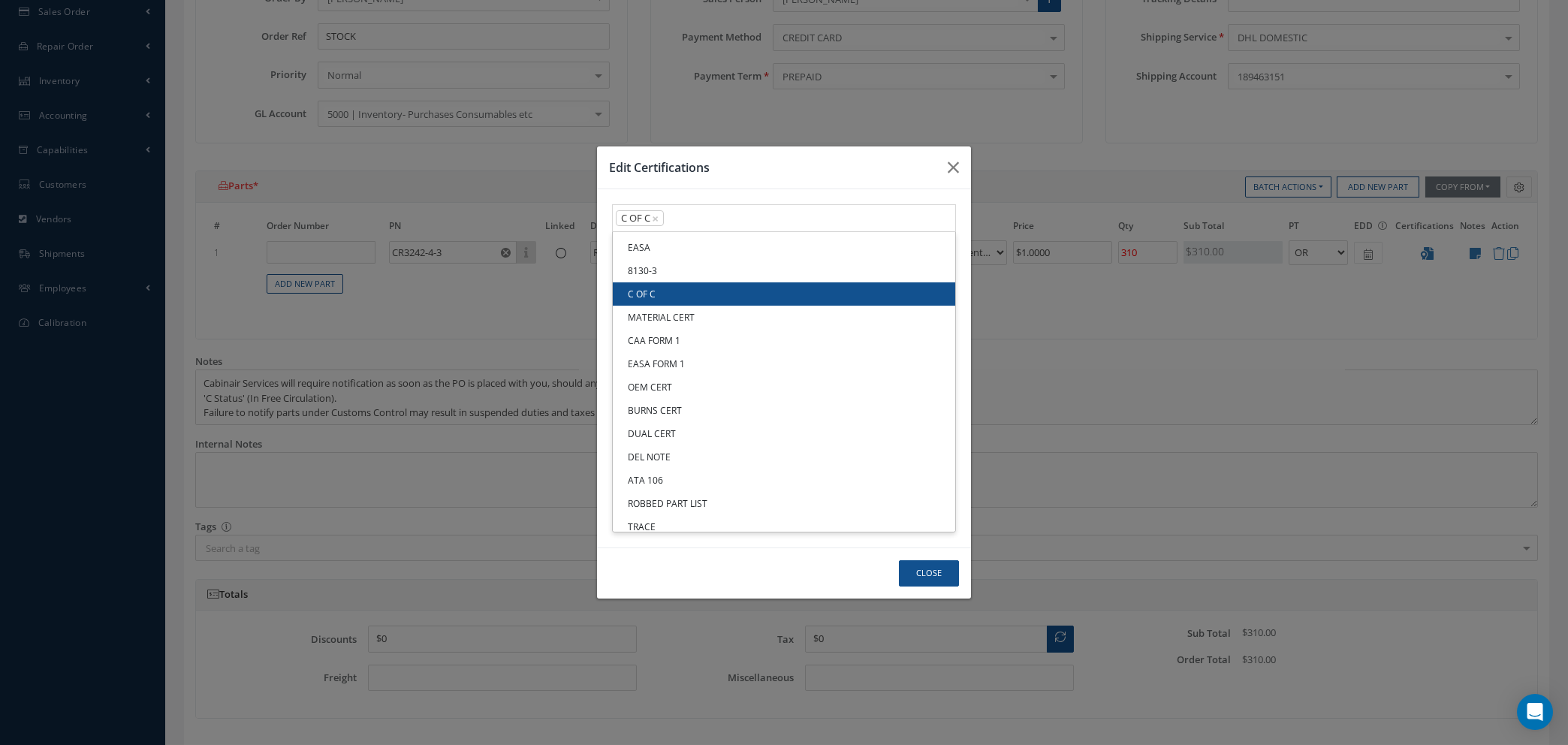
click at [649, 297] on link "C OF C" at bounding box center [784, 294] width 342 height 23
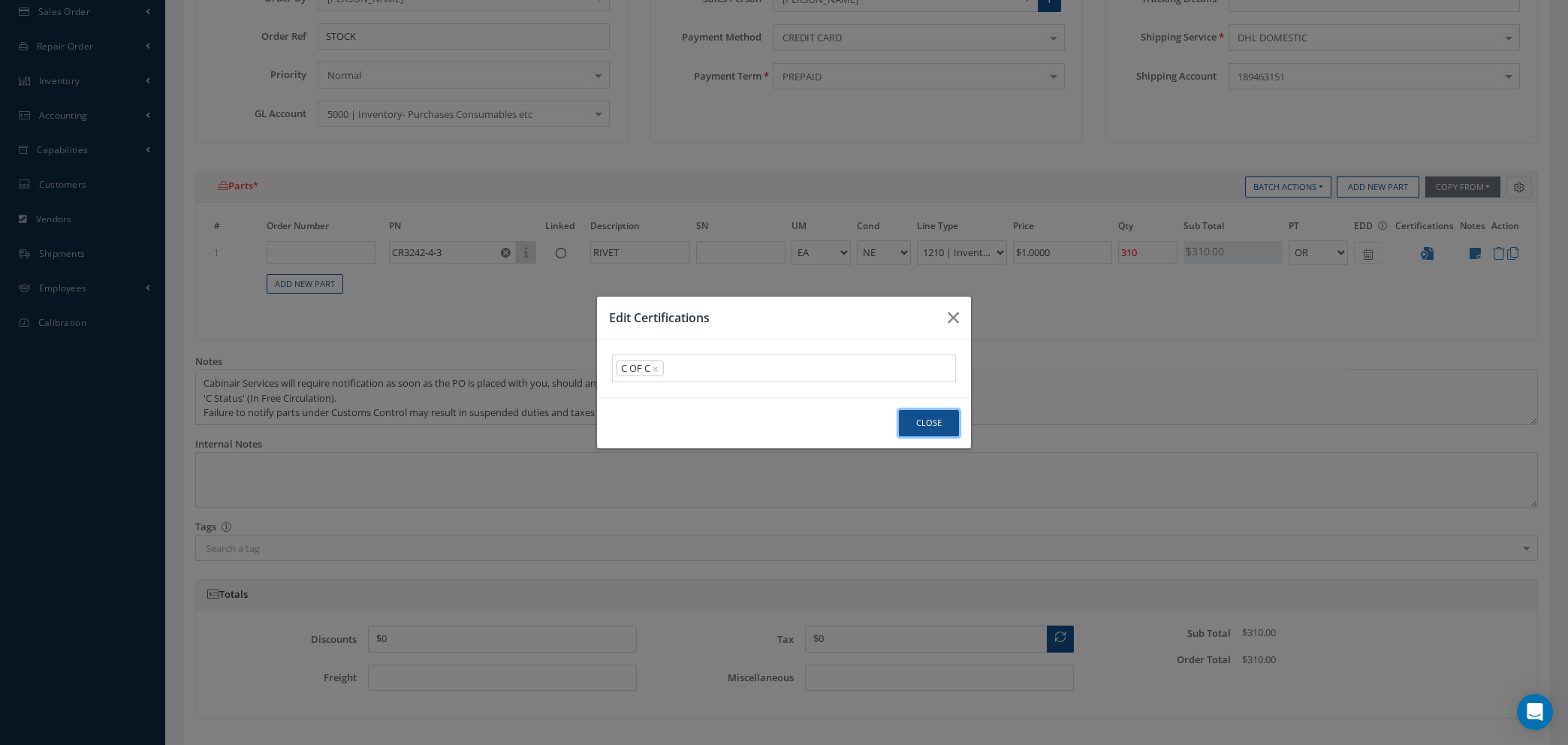
click at [944, 411] on button "Close" at bounding box center [929, 423] width 60 height 26
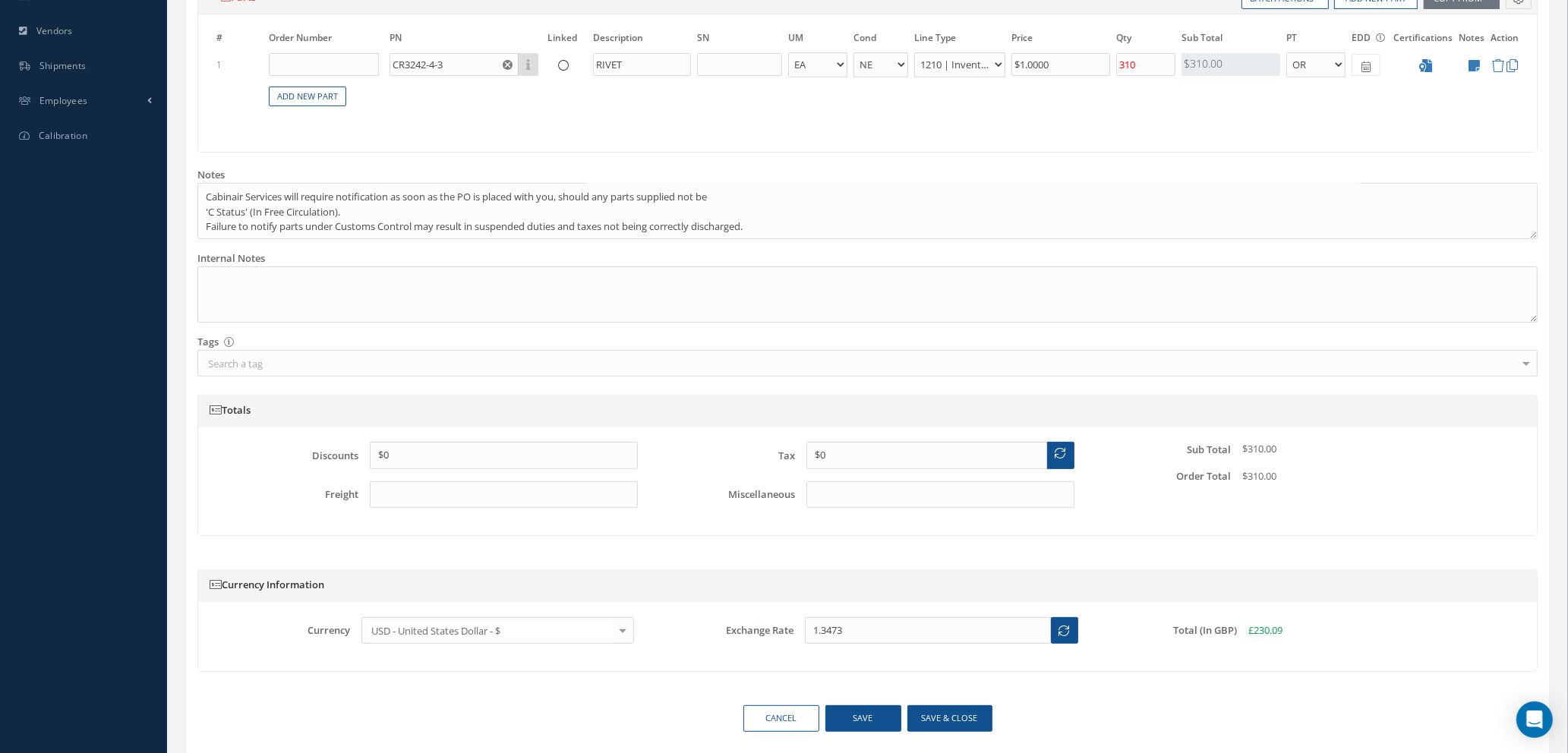
scroll to position [584, 0]
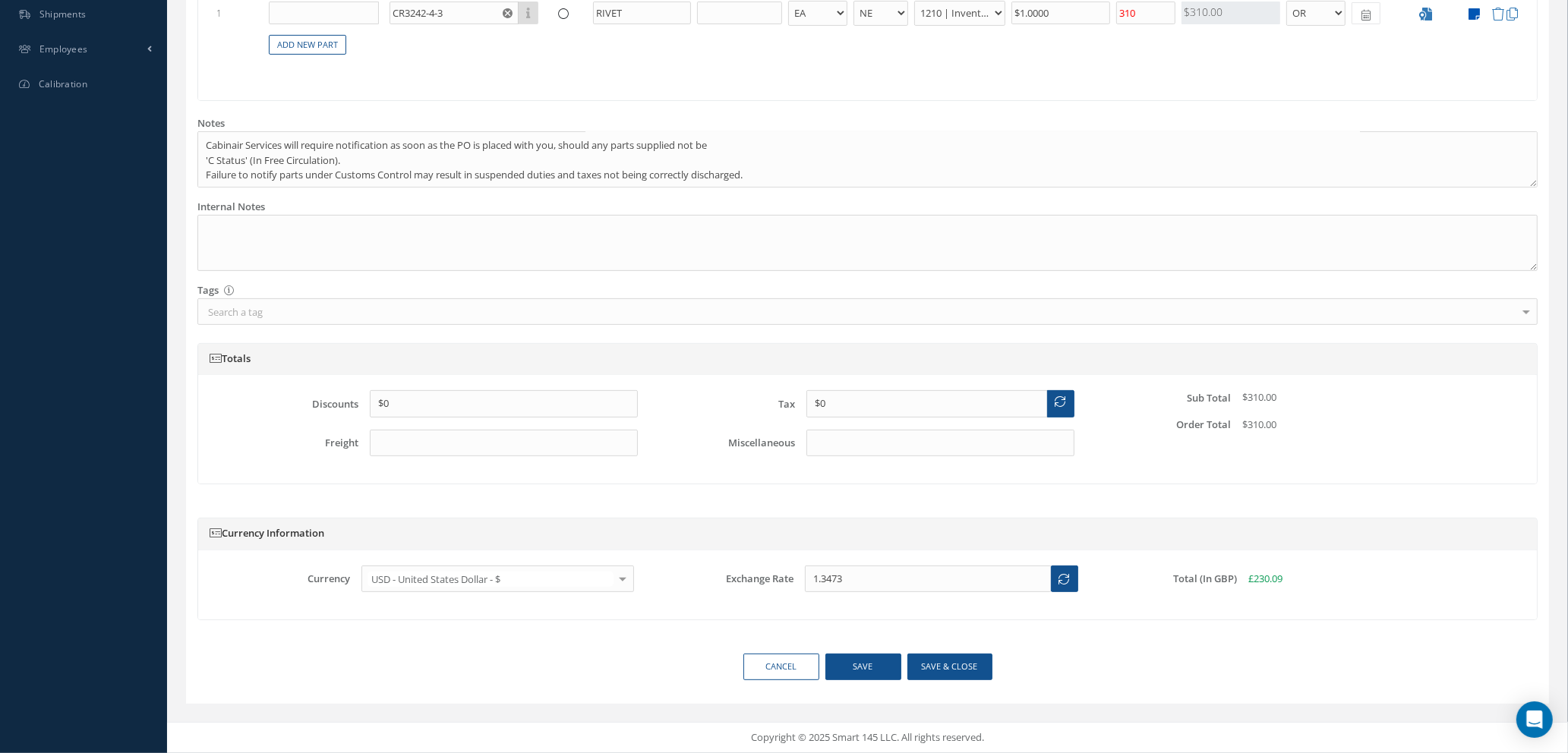
click at [1475, 9] on icon at bounding box center [1474, 14] width 11 height 13
type textarea "HONEYWELL C OF C & TRACE"
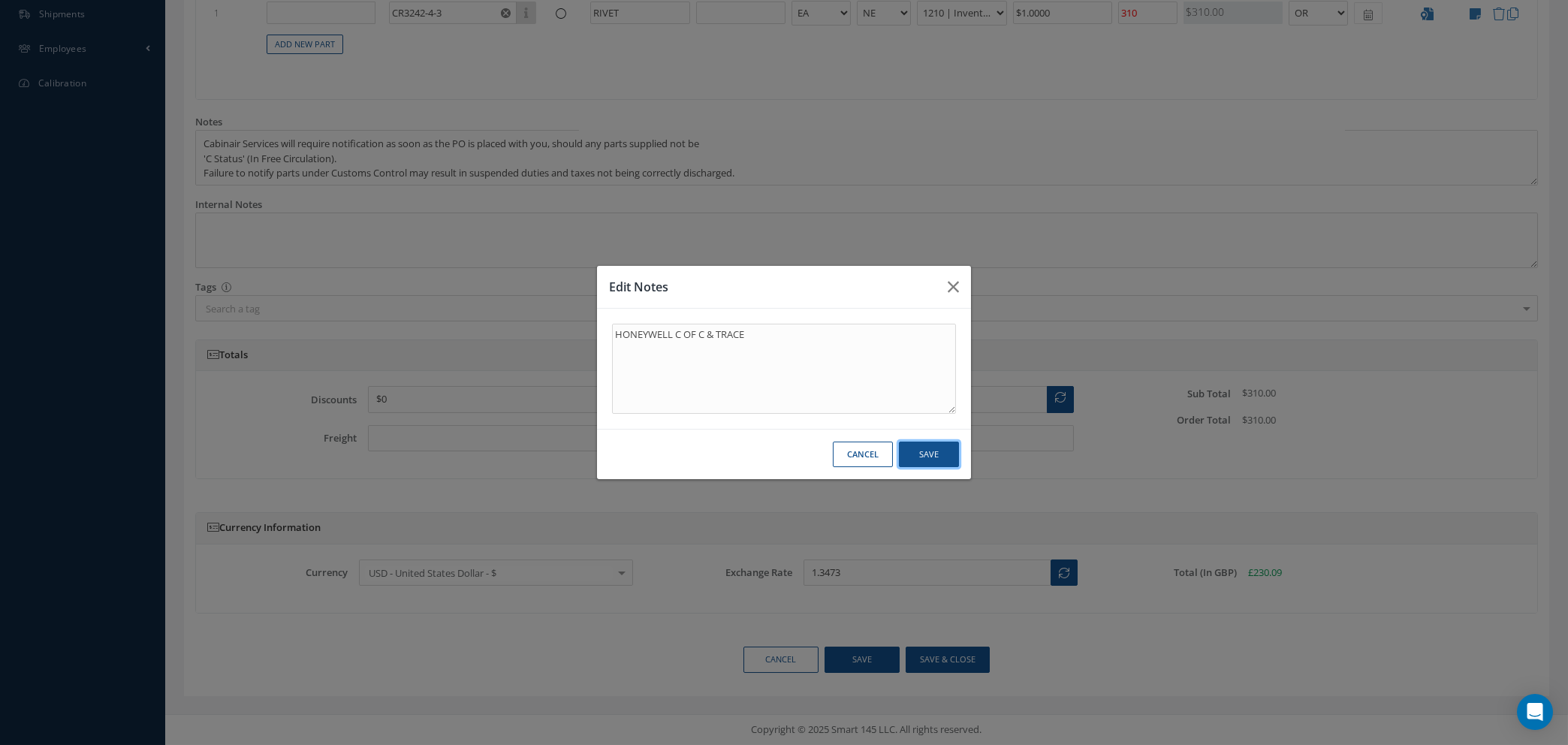
click at [937, 455] on button "Save" at bounding box center [929, 455] width 60 height 26
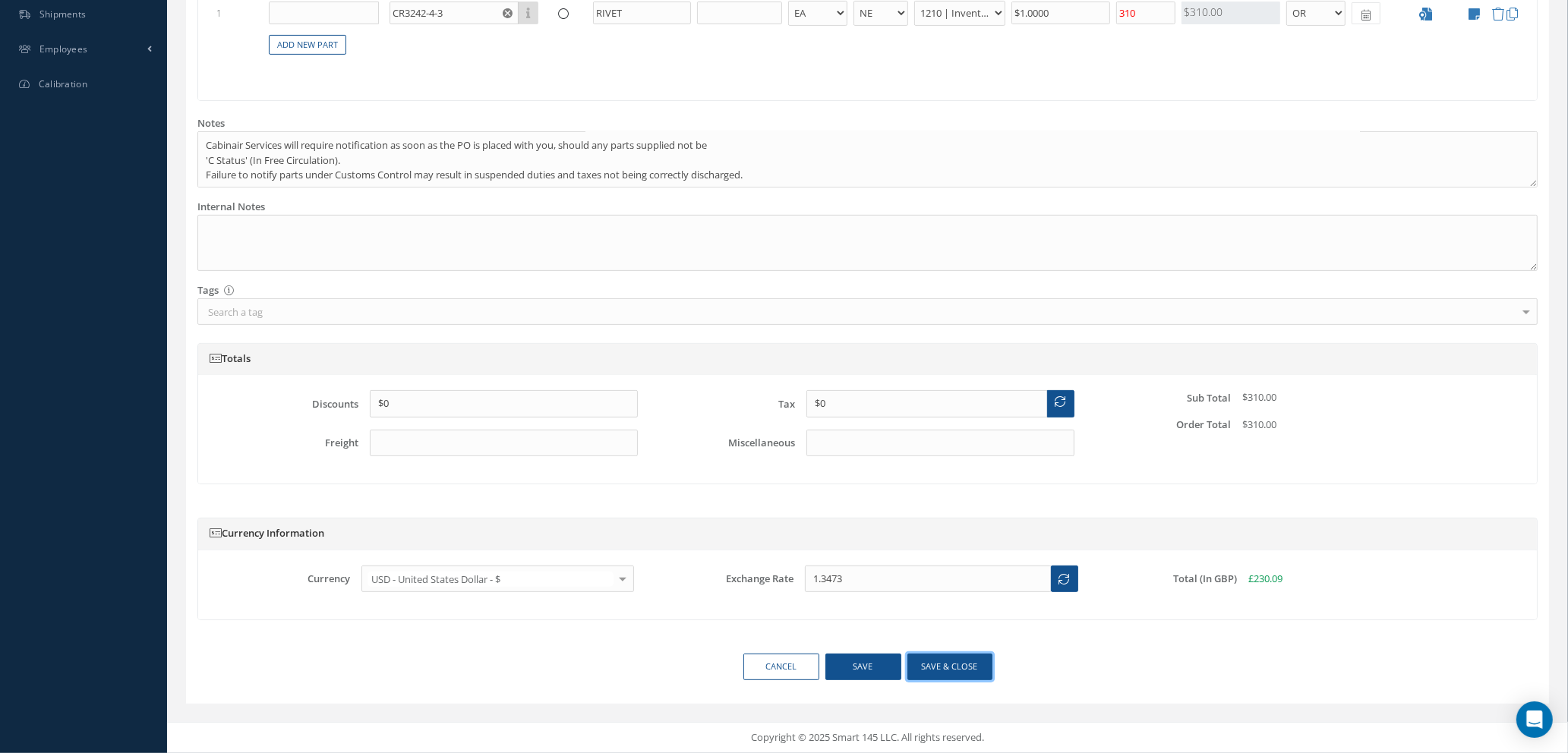
click at [938, 665] on button "Save & close" at bounding box center [950, 667] width 85 height 27
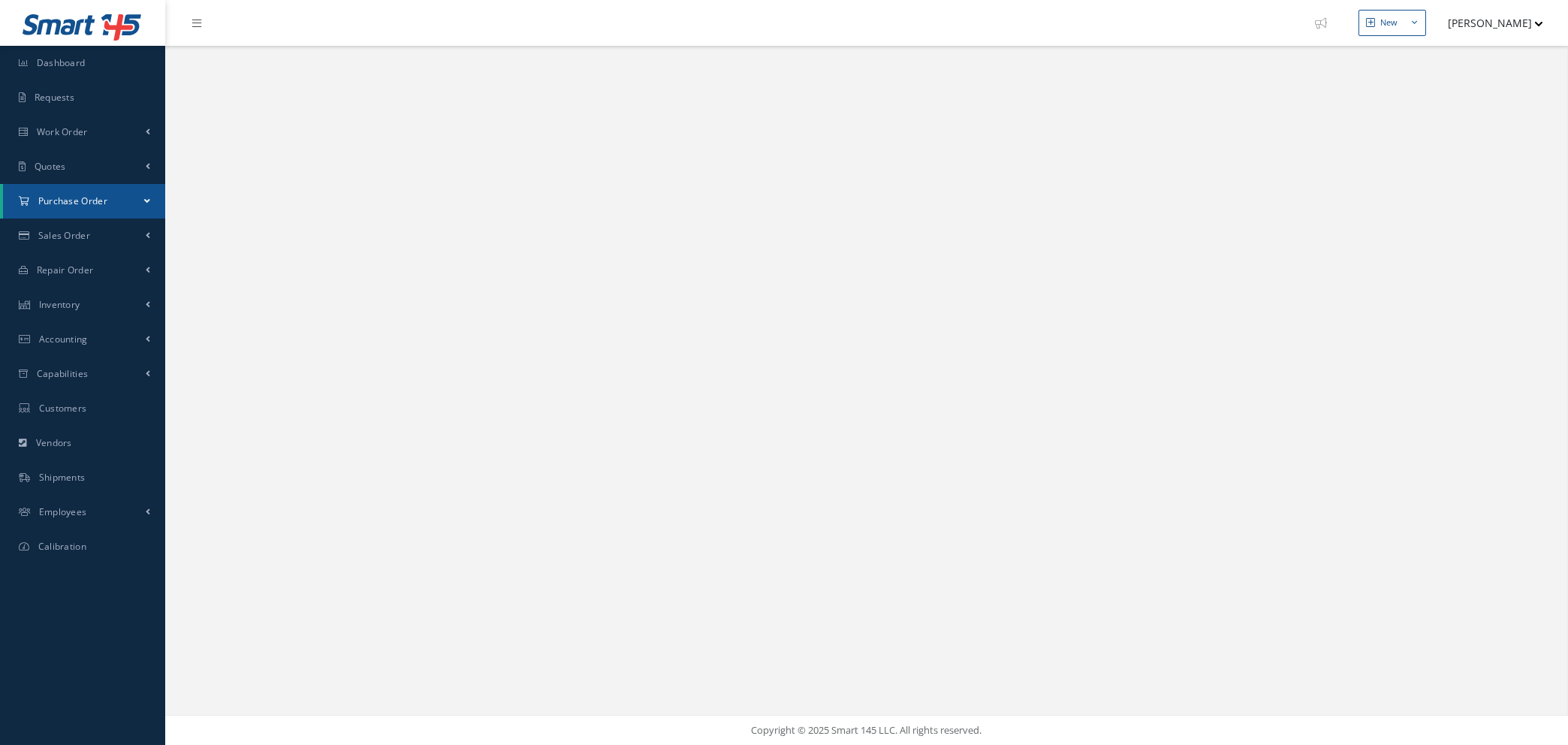
select select "25"
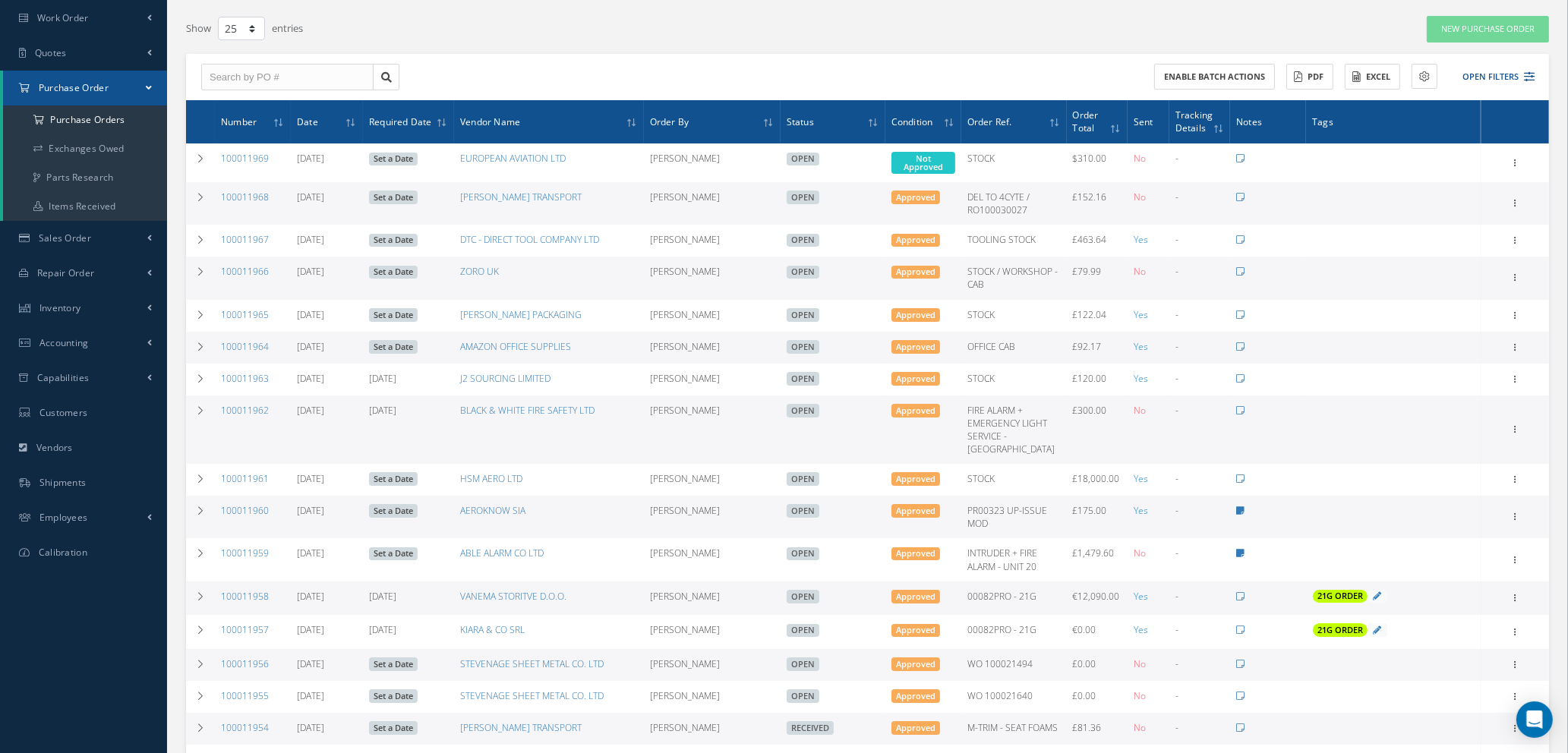
scroll to position [114, 0]
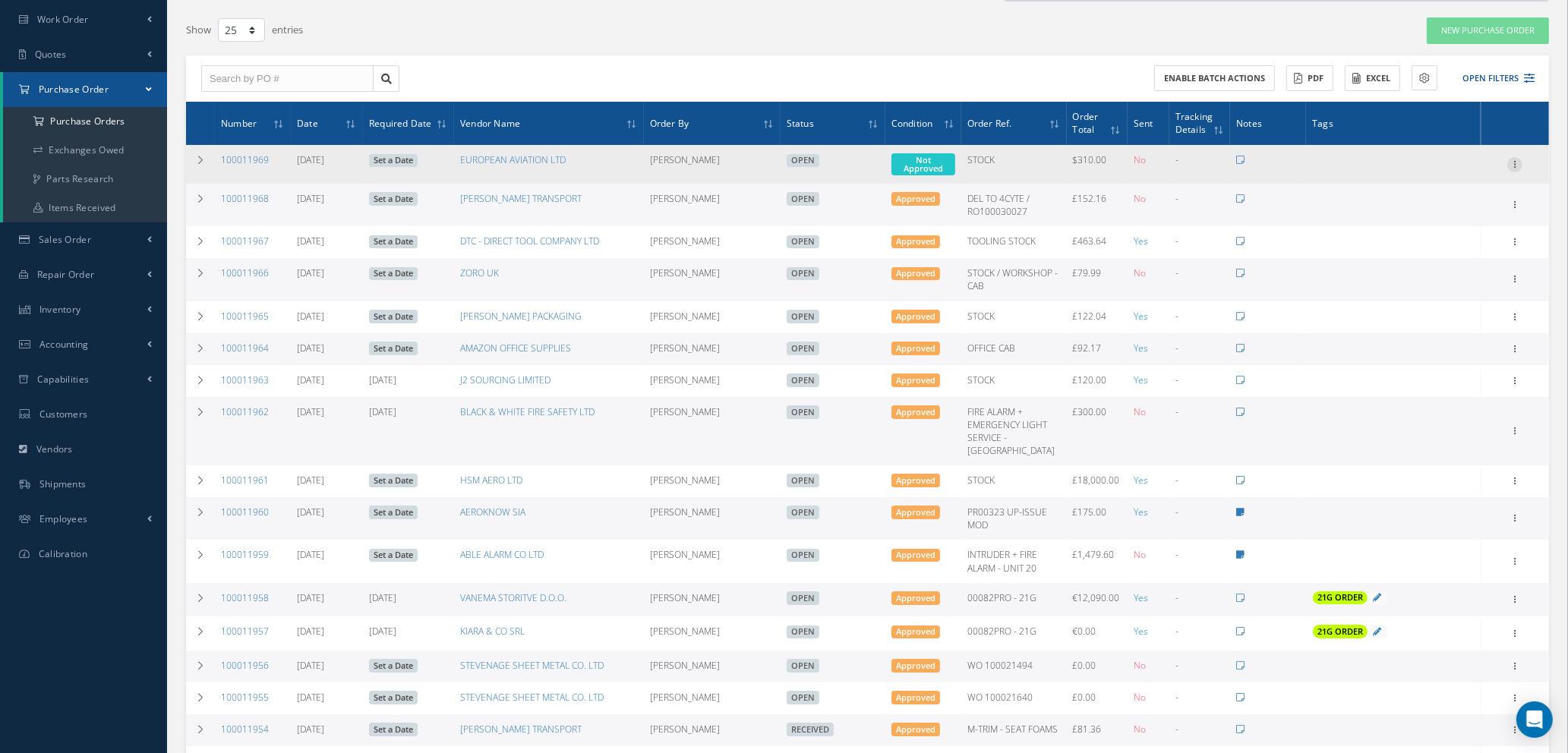
click at [1512, 157] on icon at bounding box center [1515, 163] width 15 height 12
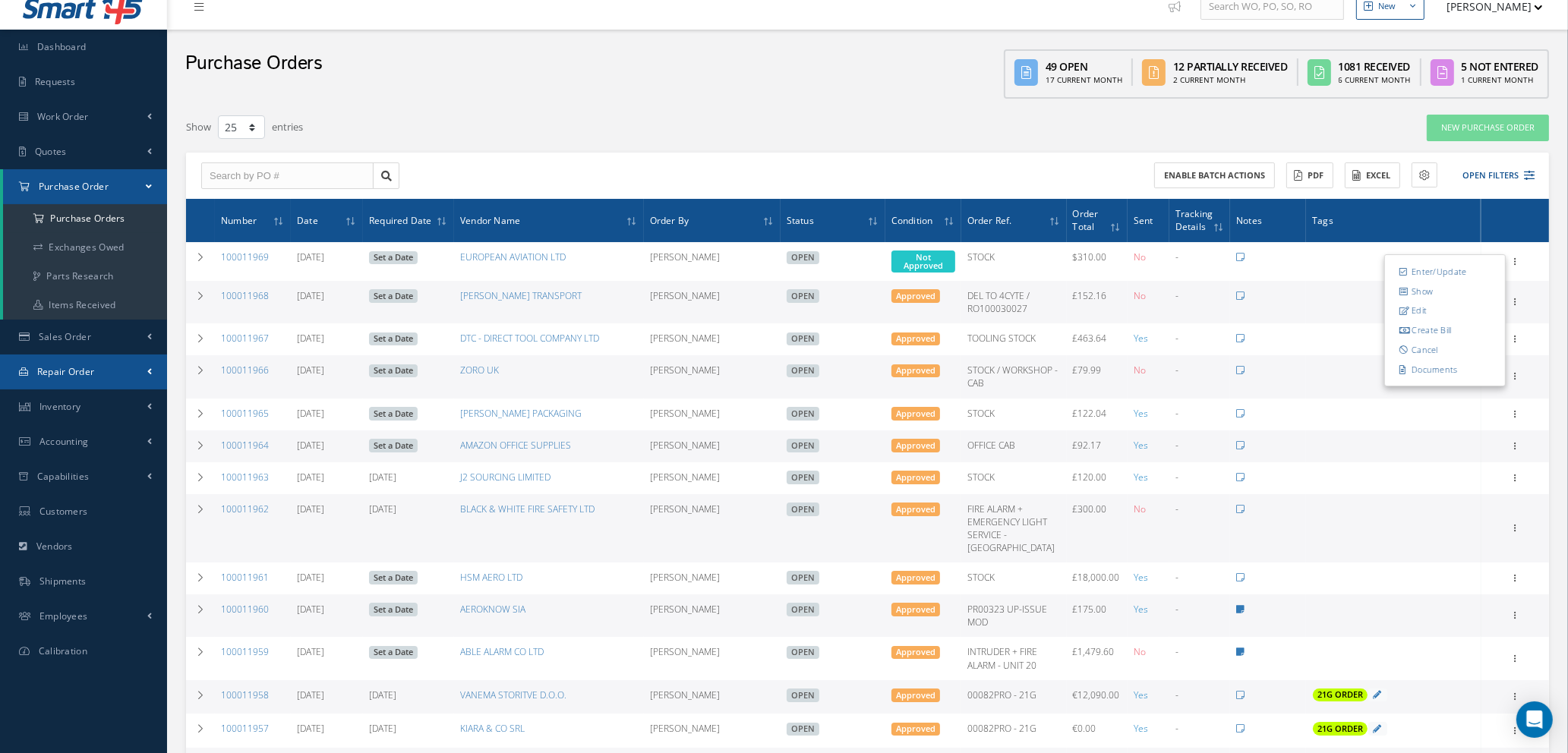
scroll to position [0, 0]
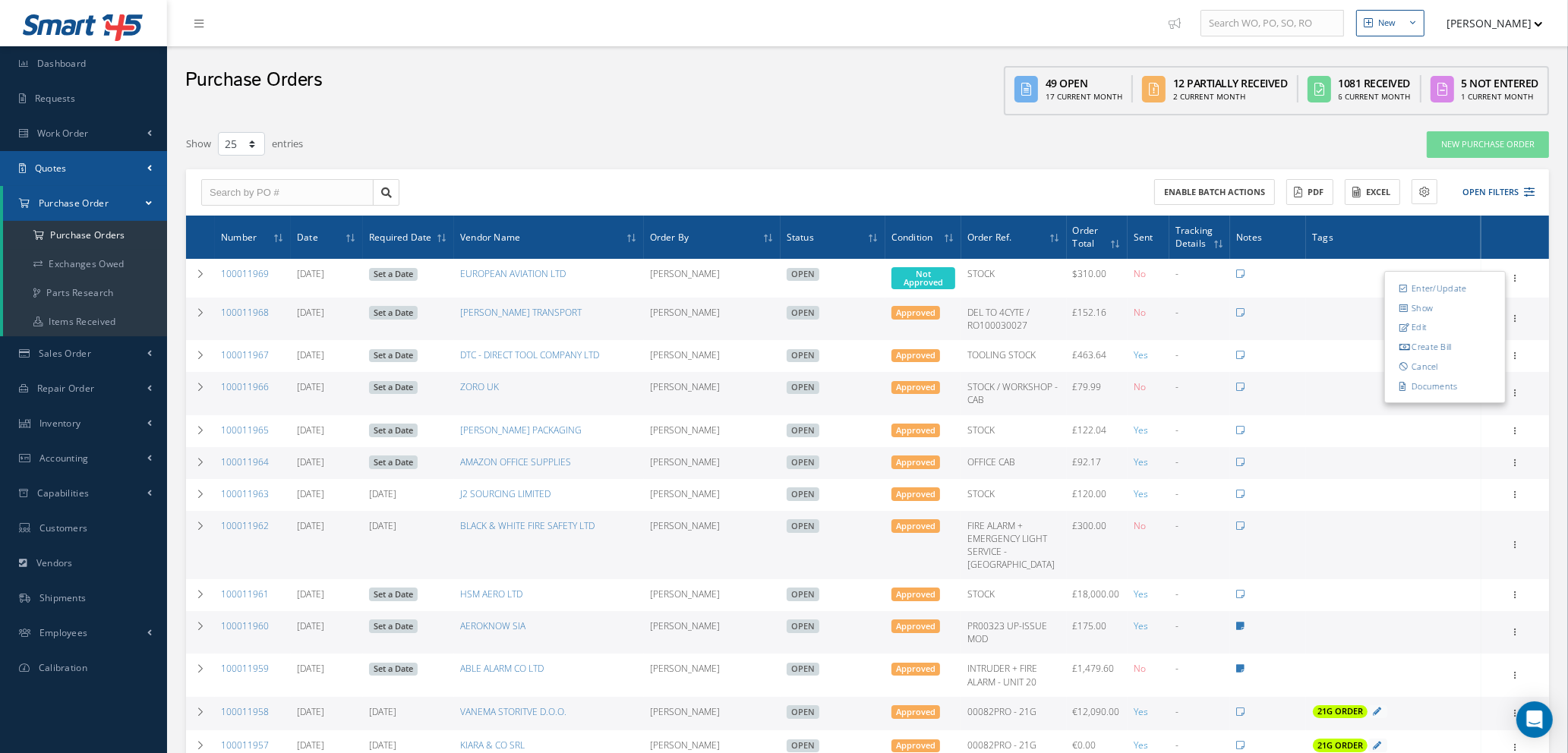
click at [100, 167] on link "Quotes" at bounding box center [83, 168] width 167 height 35
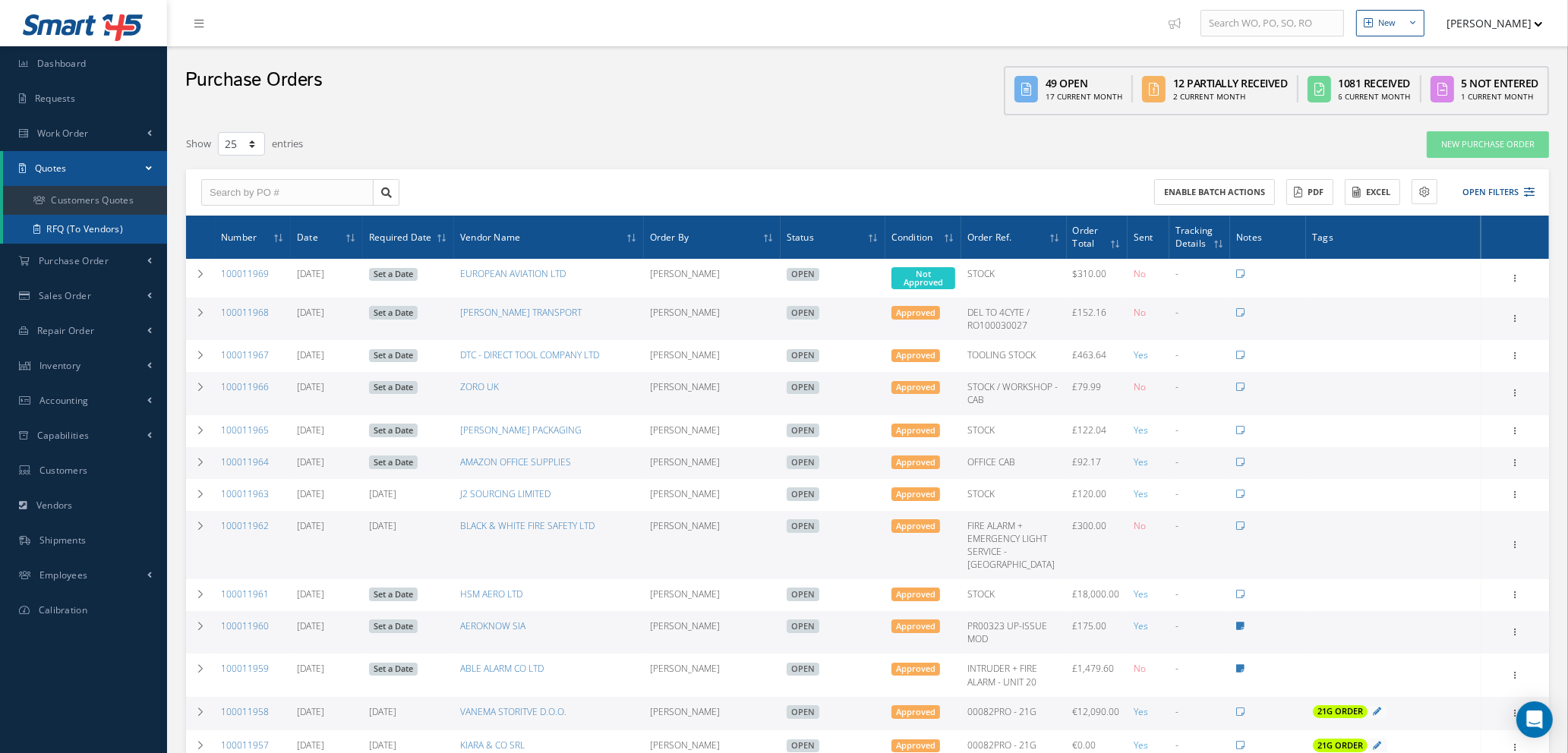
click at [86, 230] on link "RFQ (To Vendors)" at bounding box center [85, 229] width 164 height 29
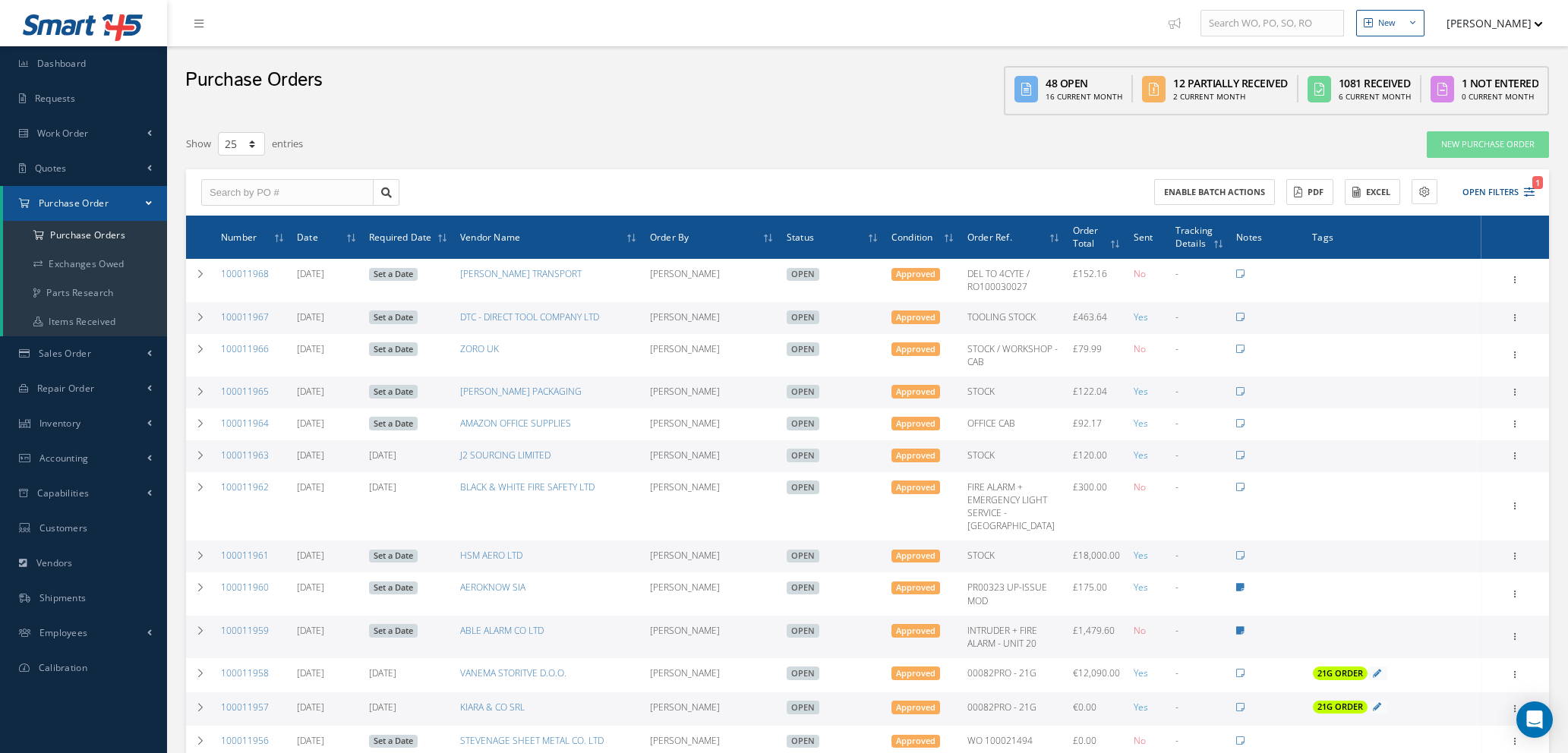
select select "25"
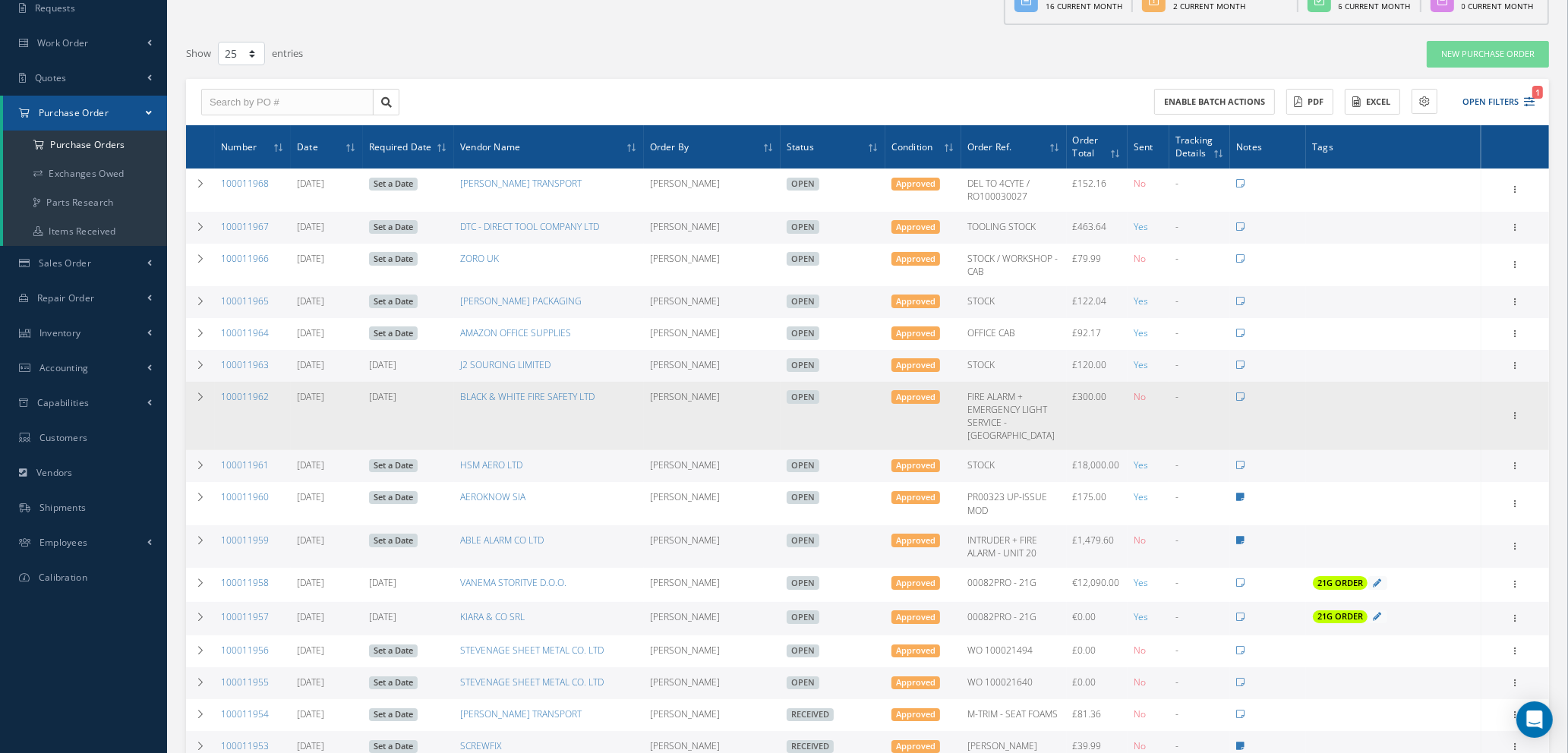
scroll to position [114, 0]
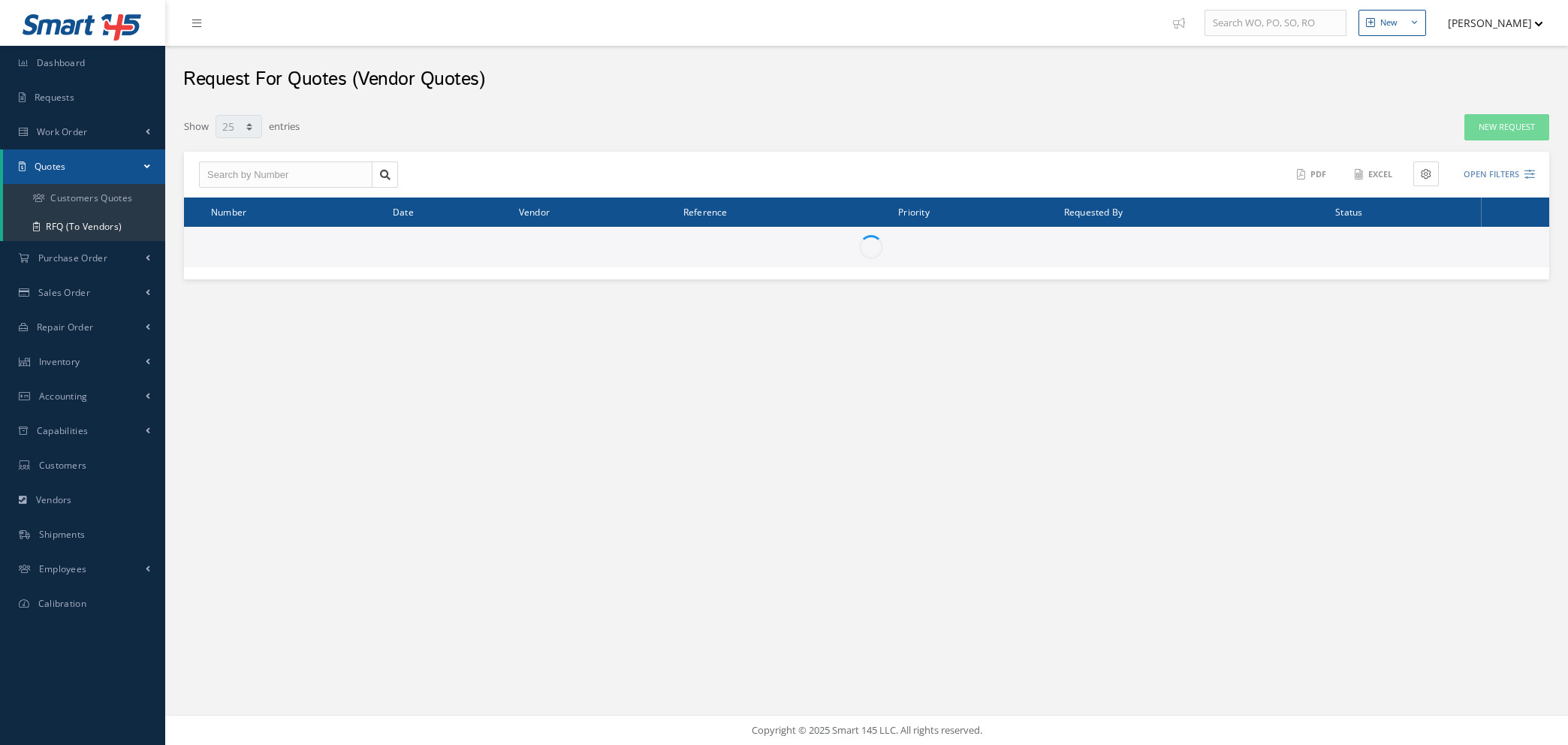
select select "25"
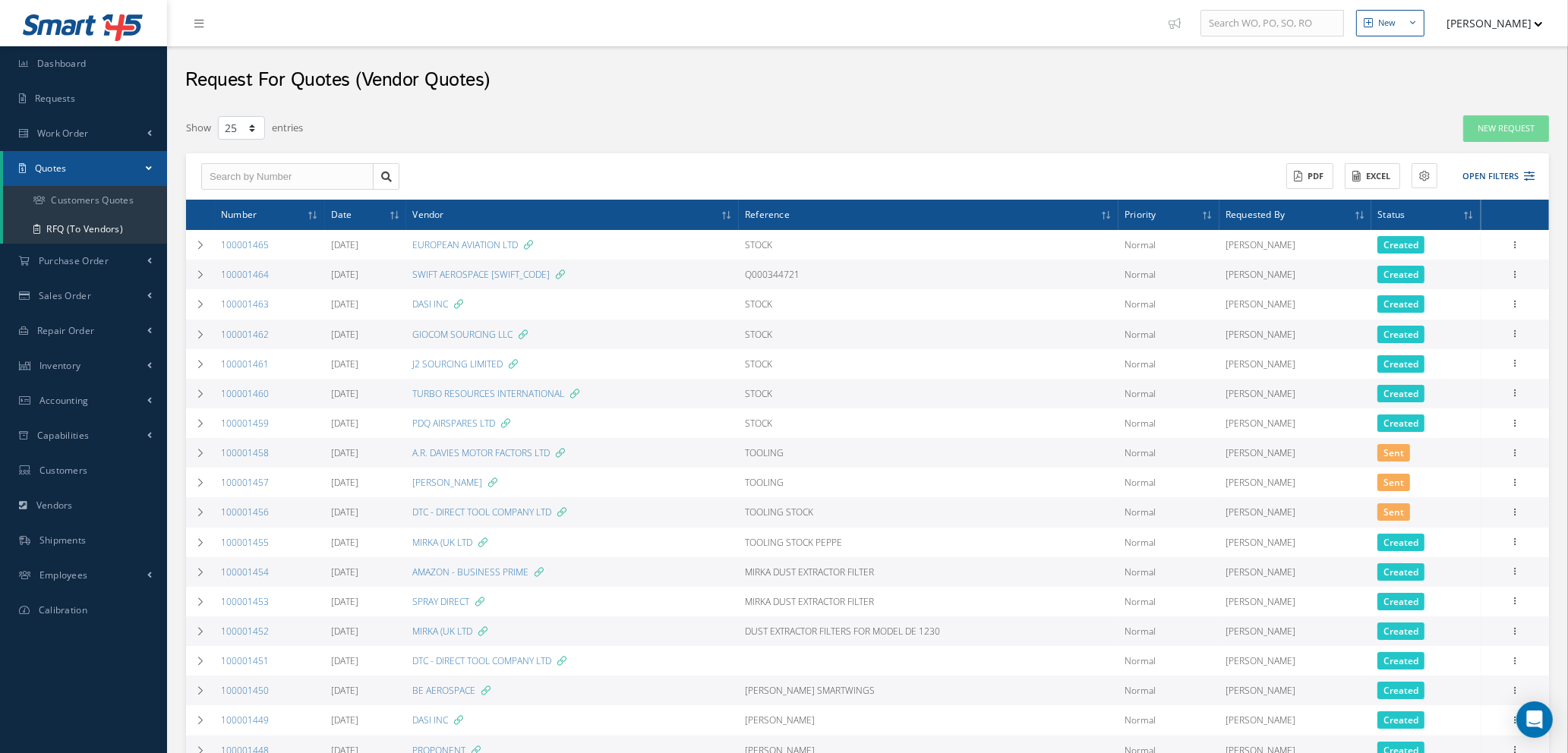
scroll to position [114, 0]
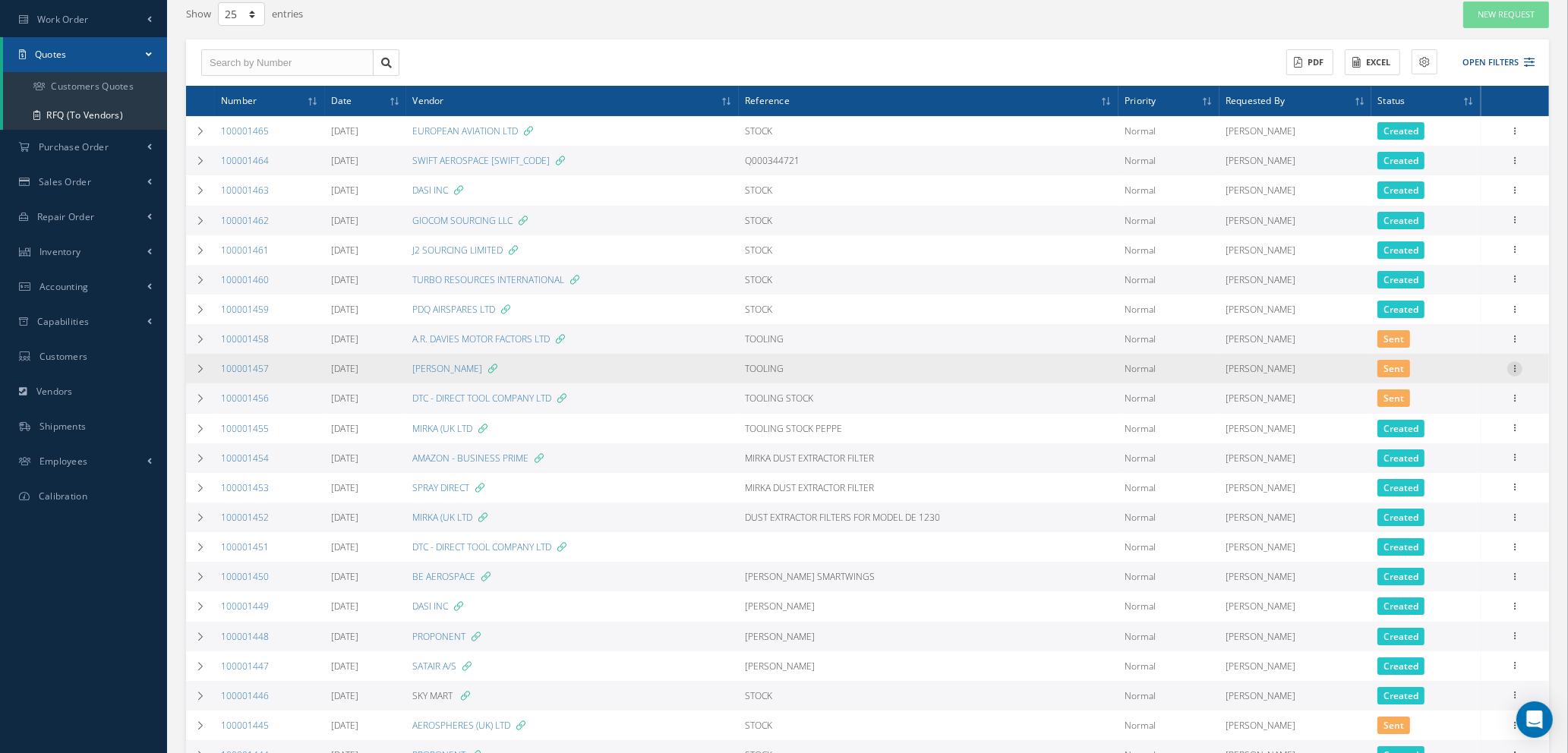
click at [1511, 365] on icon at bounding box center [1515, 367] width 15 height 12
click at [1446, 395] on link "Edit" at bounding box center [1445, 398] width 120 height 20
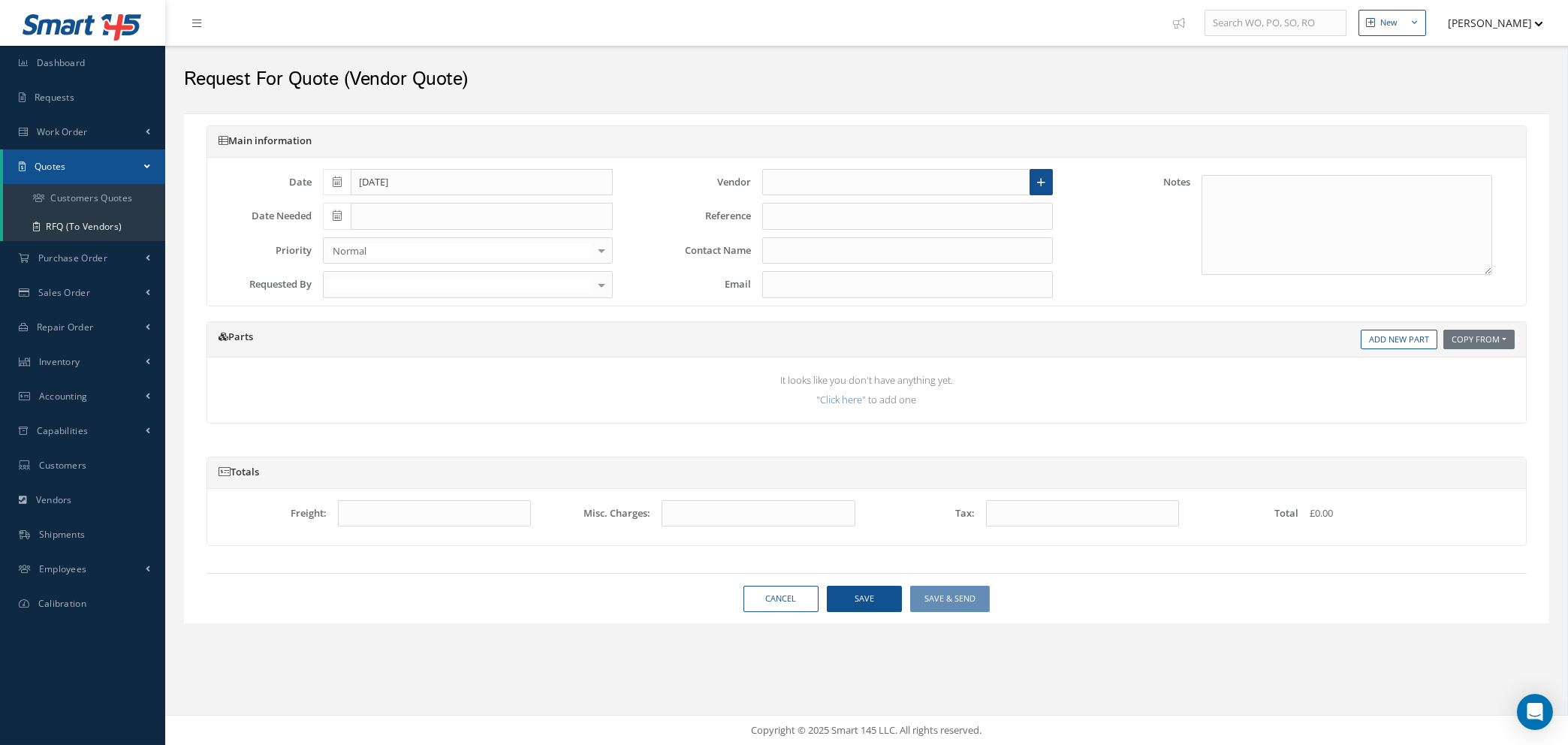
type input "[DATE]"
type input "[PERSON_NAME]"
type input "TOOLING"
type input "[PERSON_NAME]"
type input "[PERSON_NAME][EMAIL_ADDRESS][PERSON_NAME][PERSON_NAME][DOMAIN_NAME]"
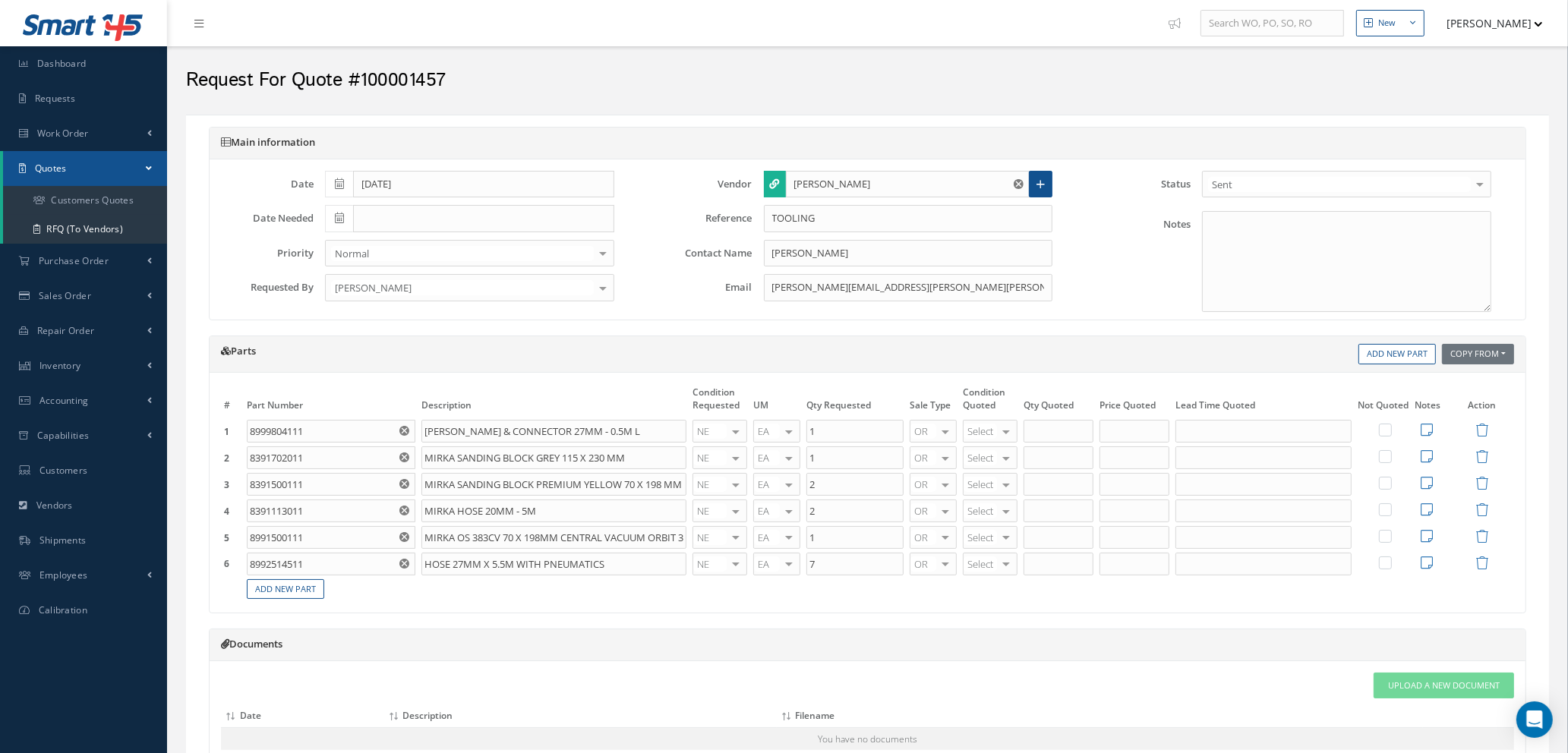
click at [1007, 432] on div at bounding box center [1006, 432] width 21 height 22
type input "ne"
click at [1003, 454] on span "NE" at bounding box center [993, 456] width 53 height 26
type input "1"
click at [1049, 433] on input "1" at bounding box center [1058, 431] width 70 height 23
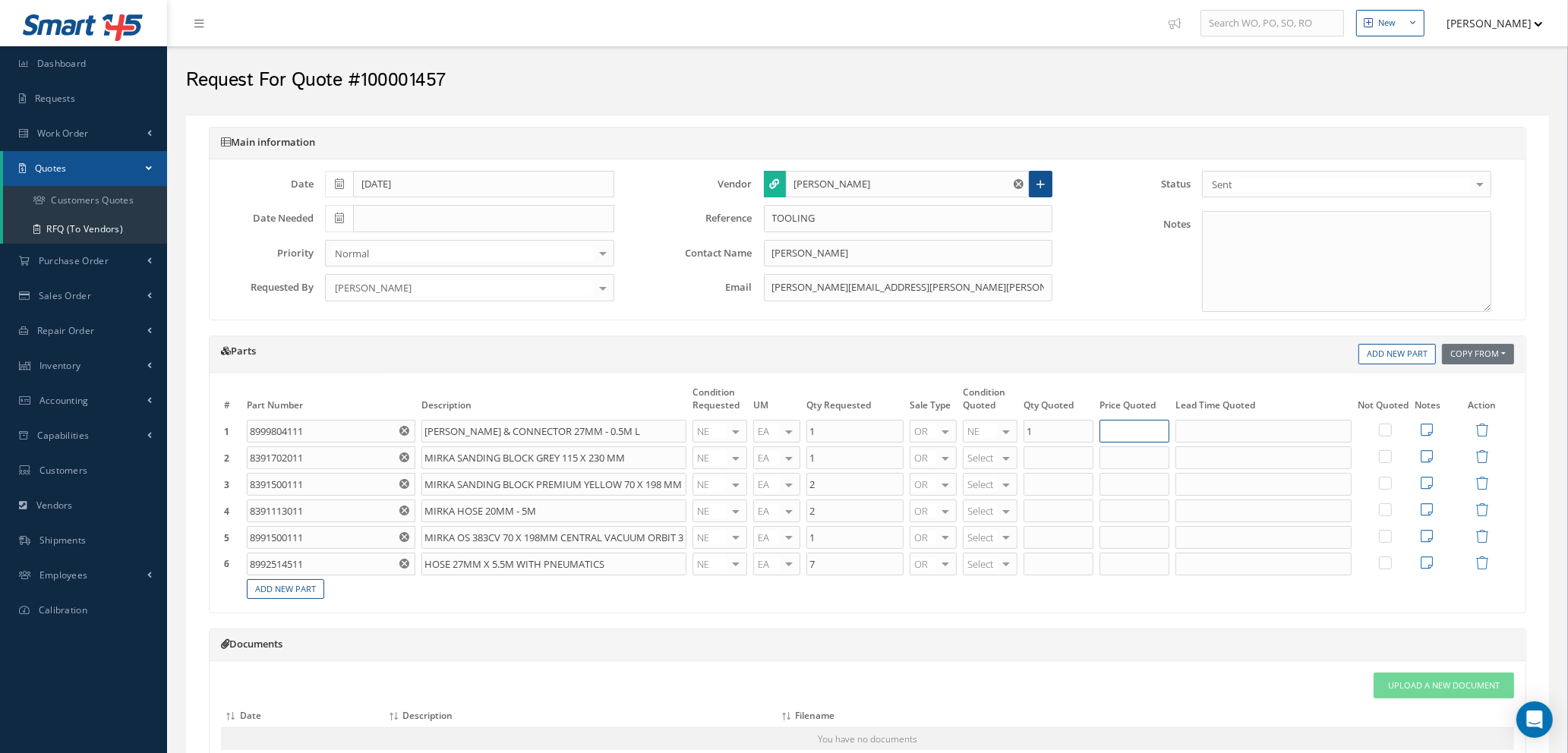
click at [1142, 432] on input "text" at bounding box center [1134, 431] width 70 height 23
type input "£26.94"
click at [1229, 432] on input "text" at bounding box center [1264, 431] width 176 height 23
type input "2 WEEKS"
click at [1003, 459] on div at bounding box center [1006, 458] width 21 height 22
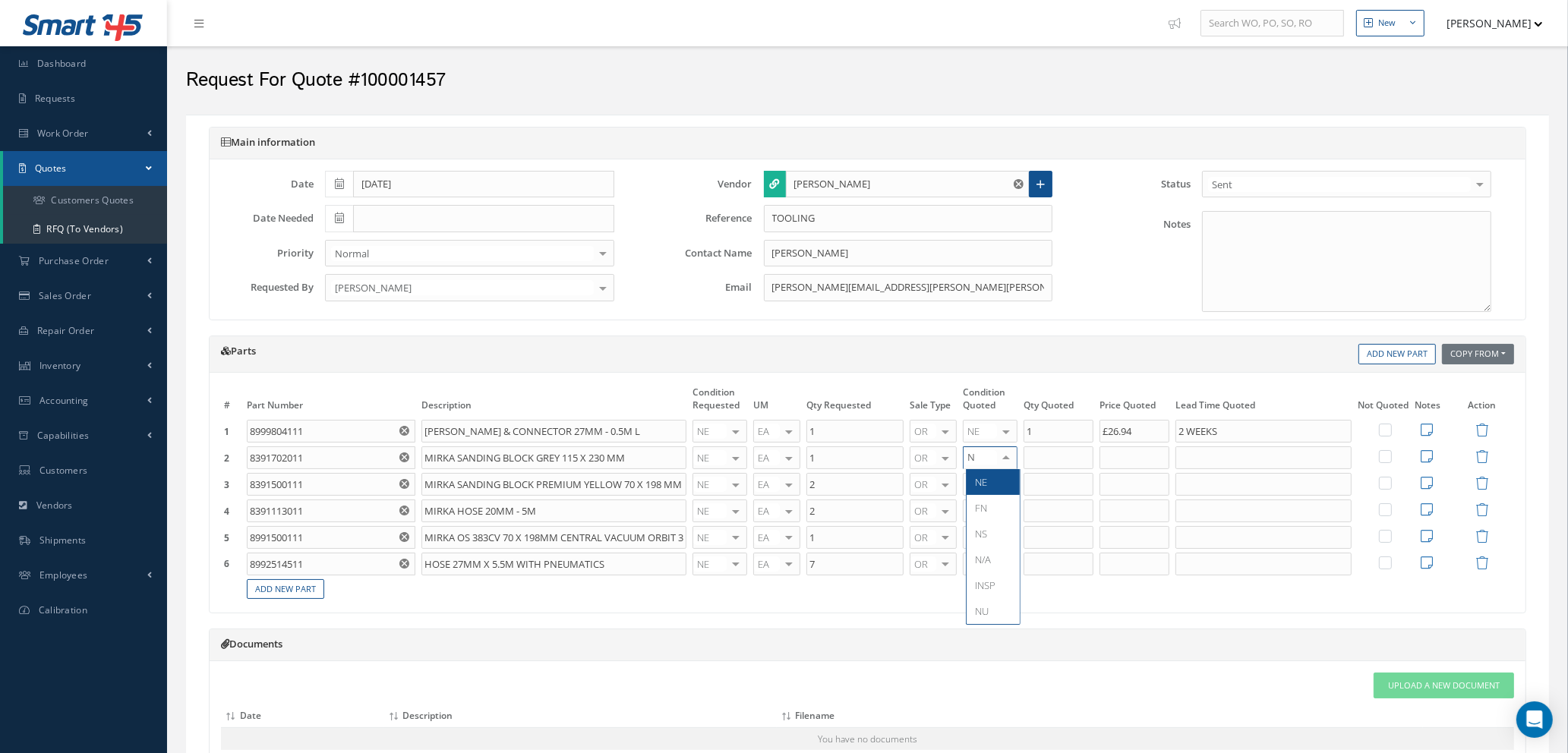
type input "NE"
click at [1007, 479] on span "NE" at bounding box center [993, 482] width 53 height 26
type input "1"
click at [1045, 461] on input "1" at bounding box center [1058, 457] width 70 height 23
click at [1106, 456] on input "text" at bounding box center [1134, 457] width 70 height 23
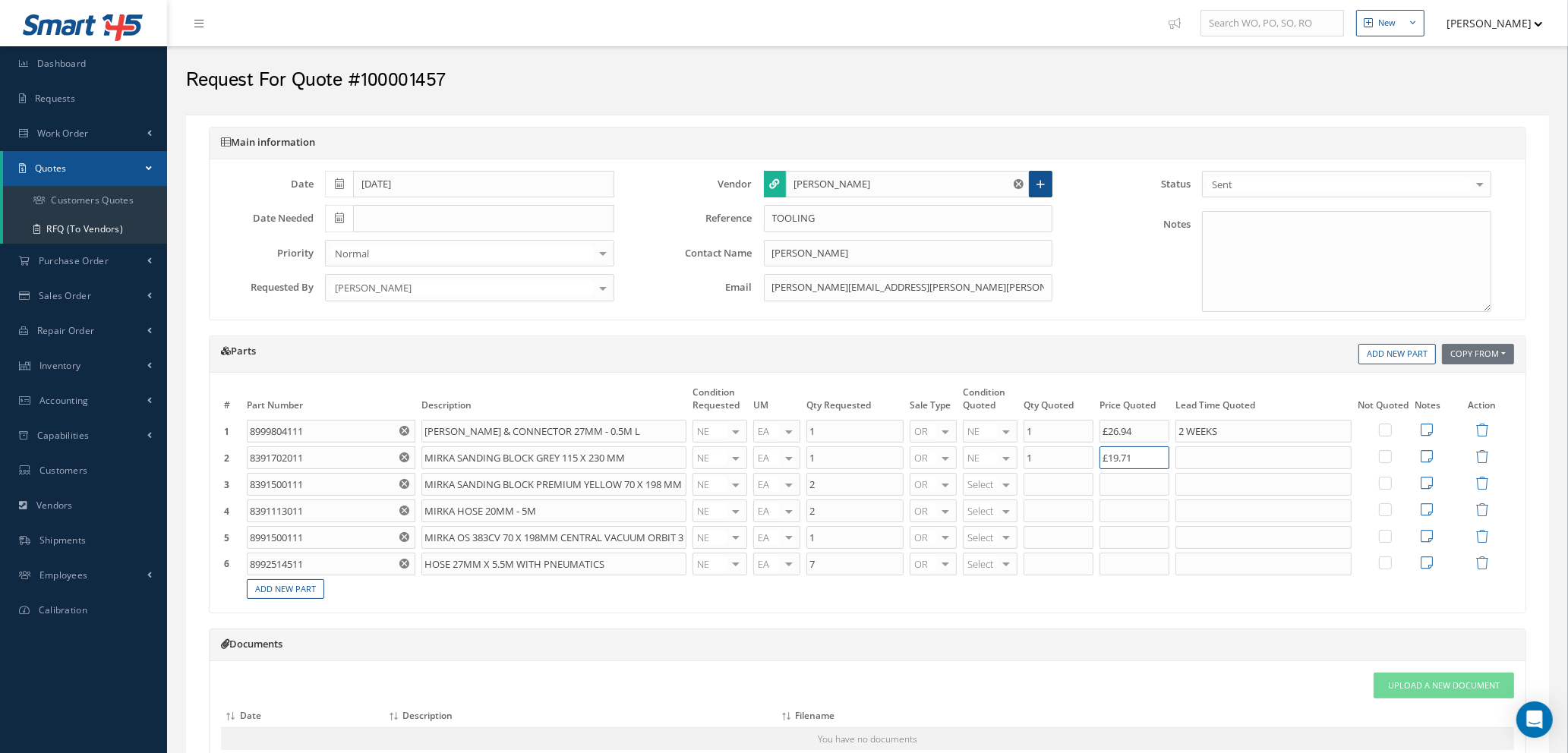
type input "£19.71"
click at [1200, 454] on input "text" at bounding box center [1264, 457] width 176 height 23
type input "2 WEEKS"
type input "NE"
click at [991, 514] on span "NE" at bounding box center [993, 509] width 53 height 26
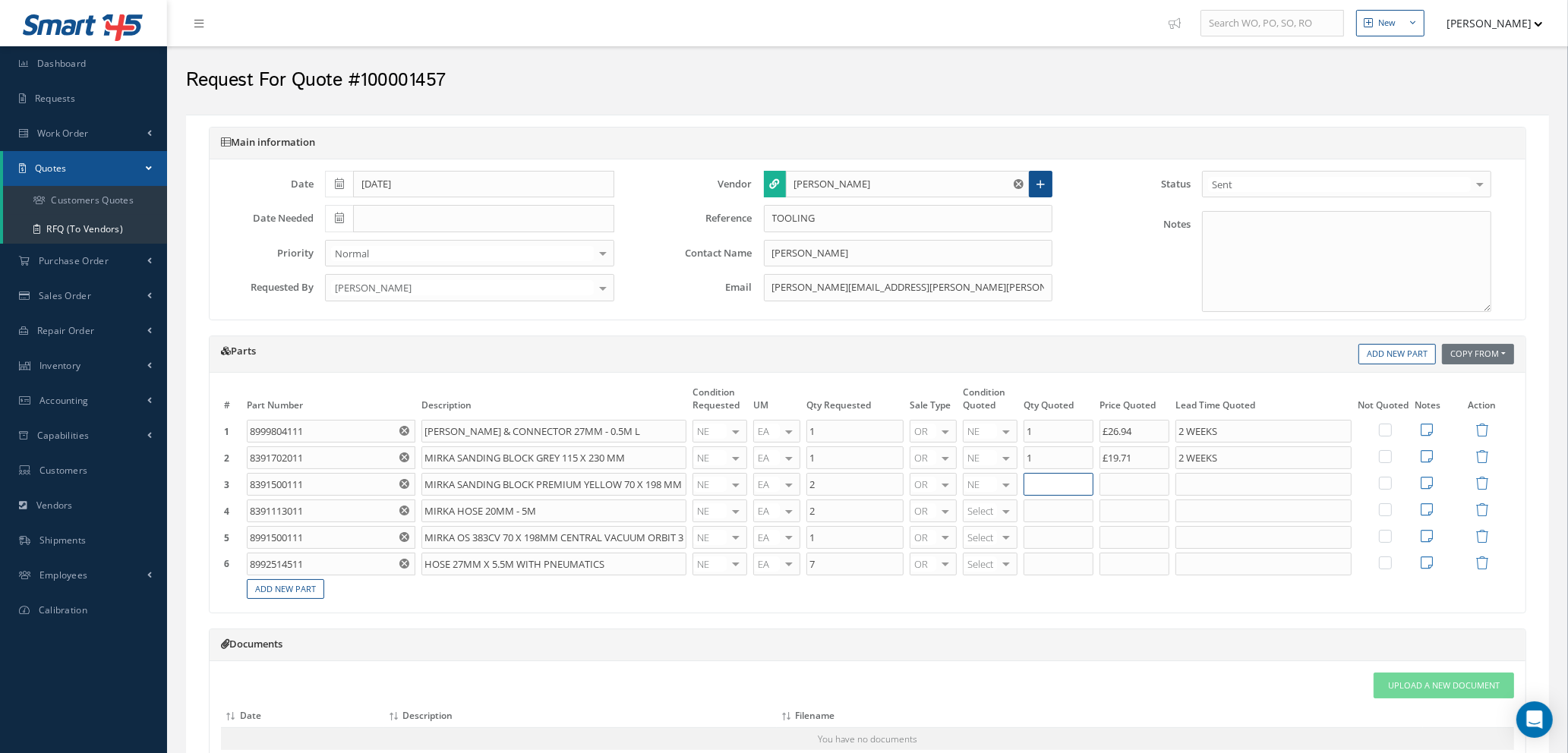
type input "2"
click at [1048, 481] on input "2" at bounding box center [1058, 484] width 70 height 23
click at [1126, 479] on input "text" at bounding box center [1134, 484] width 70 height 23
type input "£72.85"
click at [1206, 481] on input "text" at bounding box center [1264, 484] width 176 height 23
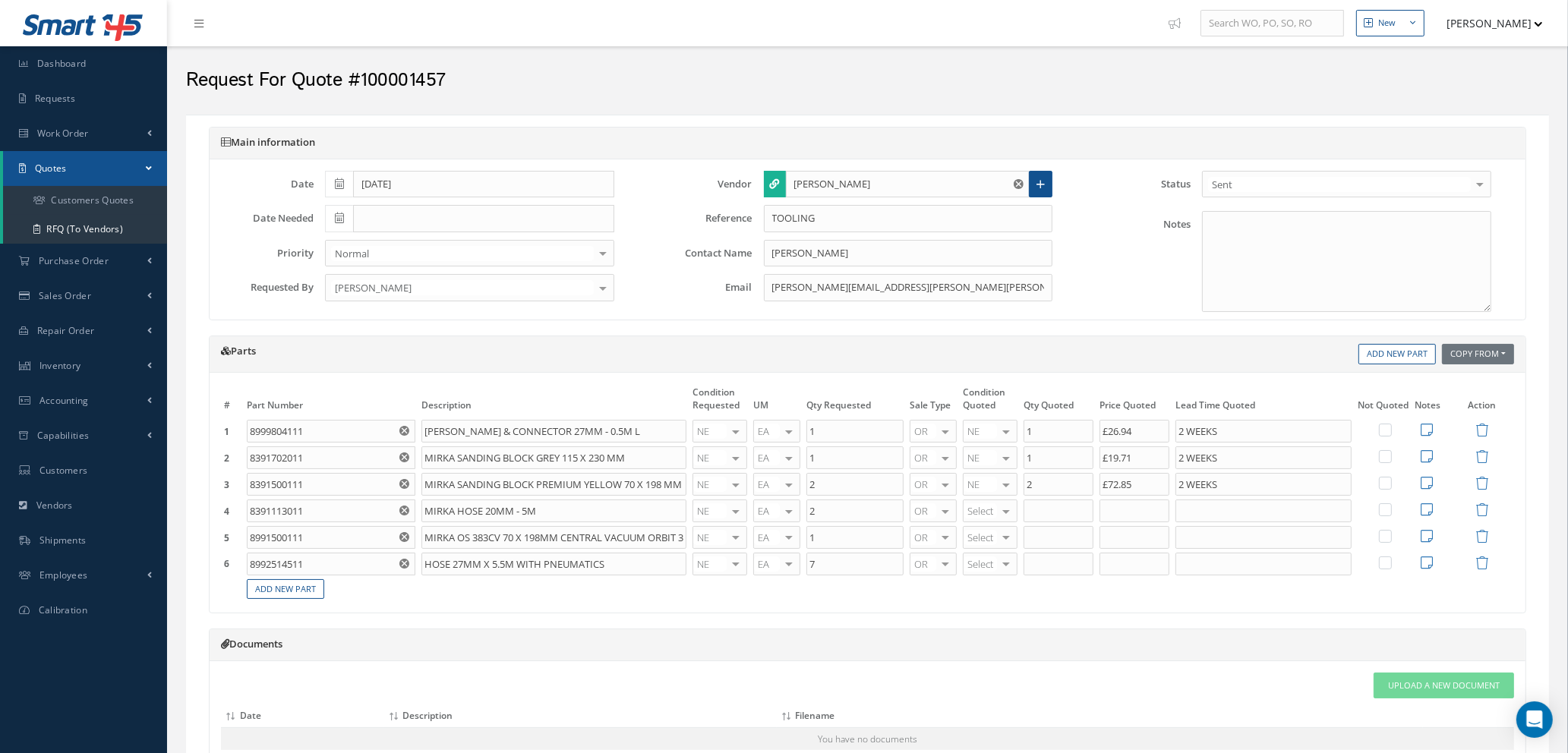
type input "2 WEEKS"
type input "NE"
drag, startPoint x: 988, startPoint y: 542, endPoint x: 1010, endPoint y: 526, distance: 27.2
click at [988, 542] on span "NE" at bounding box center [993, 534] width 53 height 26
type input "2"
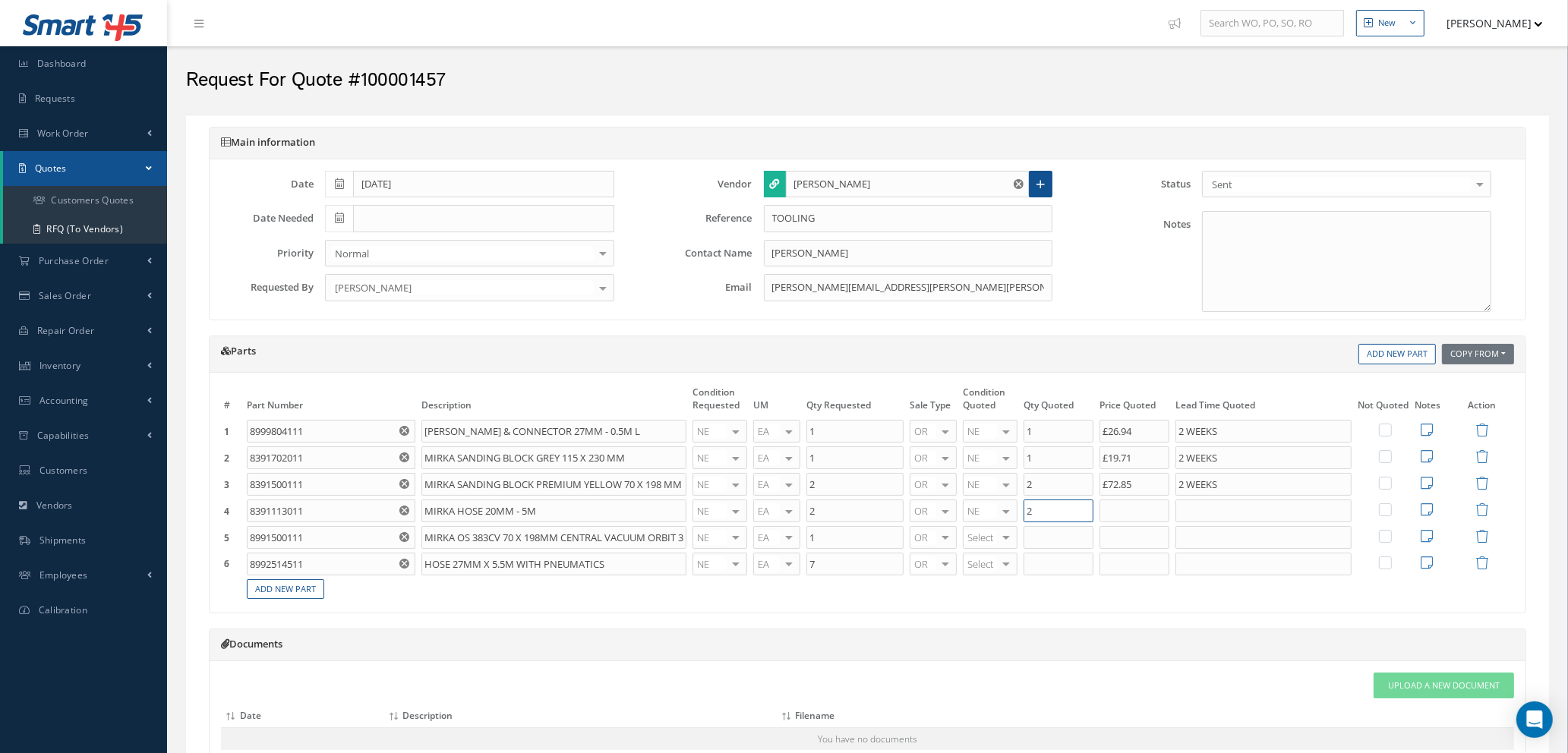
click at [1049, 509] on input "2" at bounding box center [1058, 510] width 70 height 23
click at [1137, 509] on input "text" at bounding box center [1134, 510] width 70 height 23
type input "£40.27"
click at [1208, 509] on input "text" at bounding box center [1264, 510] width 176 height 23
type input "2 WEEKS"
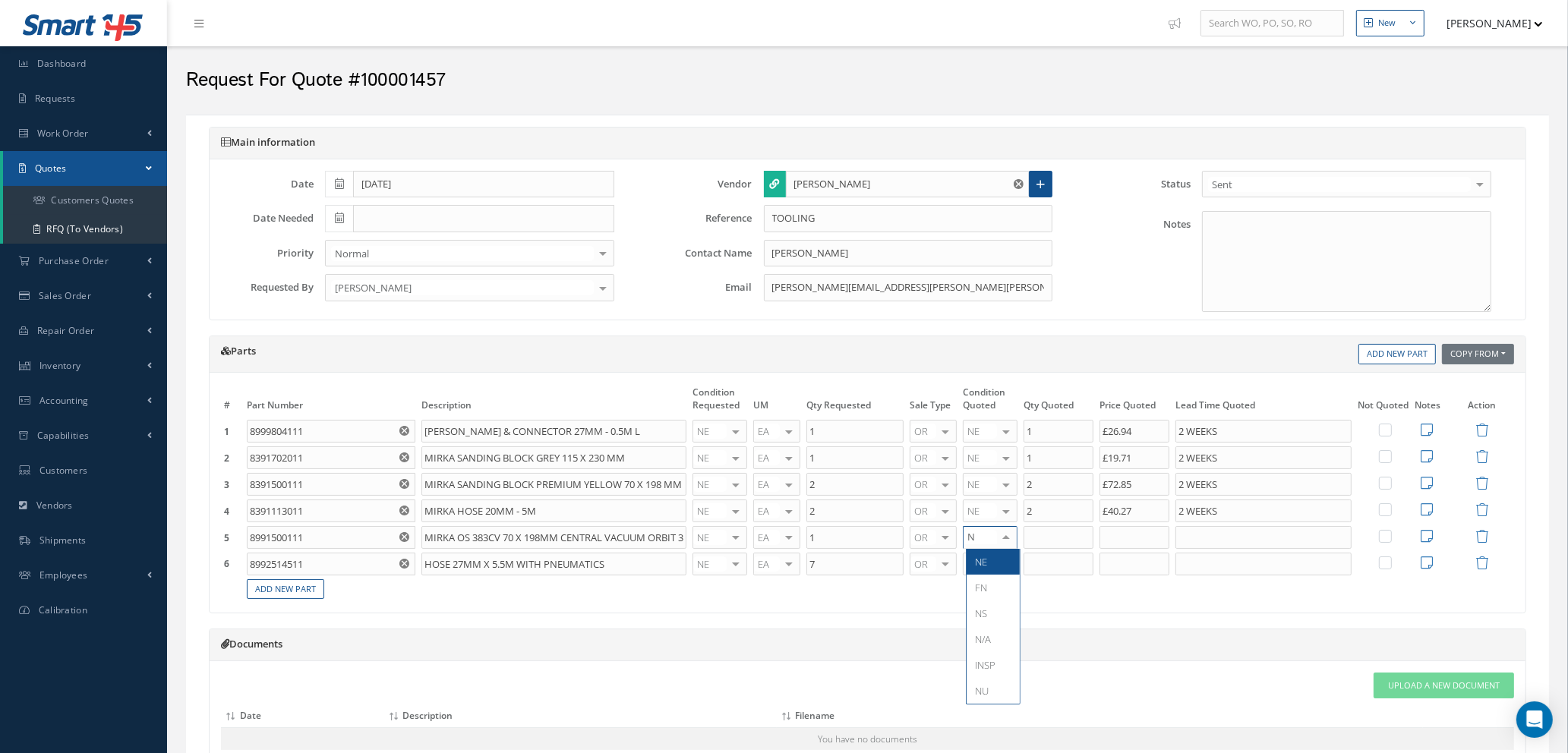
type input "NE"
click at [988, 571] on span "NE" at bounding box center [993, 561] width 53 height 26
type input "1"
click at [1070, 532] on input "1" at bounding box center [1058, 537] width 70 height 23
click at [1154, 532] on input "text" at bounding box center [1134, 537] width 70 height 23
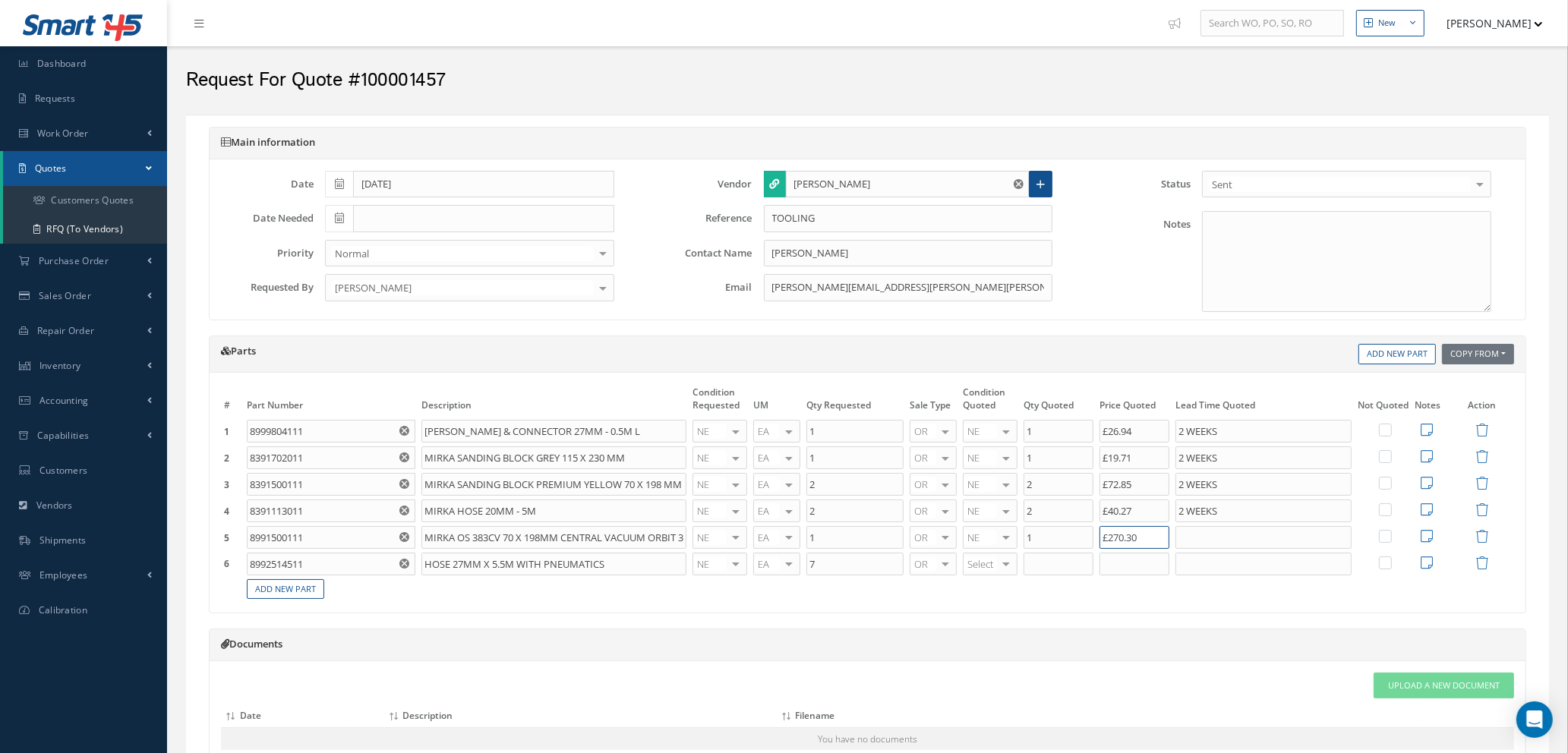
type input "£270.30"
click at [1201, 538] on input "text" at bounding box center [1264, 537] width 176 height 23
type input "2 WEEKS"
click at [1003, 566] on div at bounding box center [1006, 564] width 21 height 22
type input "NE"
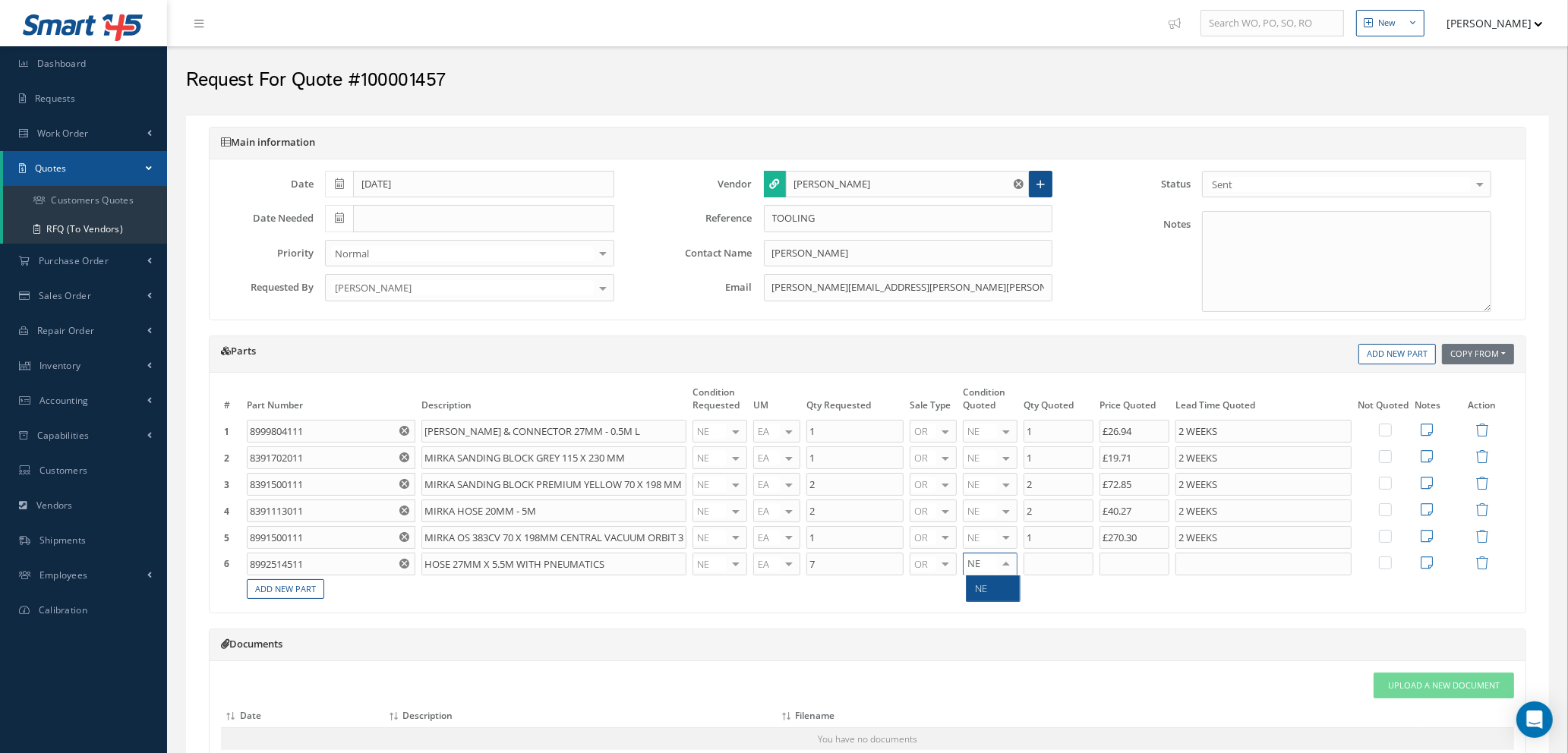
click at [989, 586] on span "NE" at bounding box center [993, 588] width 53 height 26
type input "7"
click at [1047, 566] on input "7" at bounding box center [1058, 564] width 70 height 23
click at [1142, 561] on input "text" at bounding box center [1134, 564] width 70 height 23
type input "£154.36"
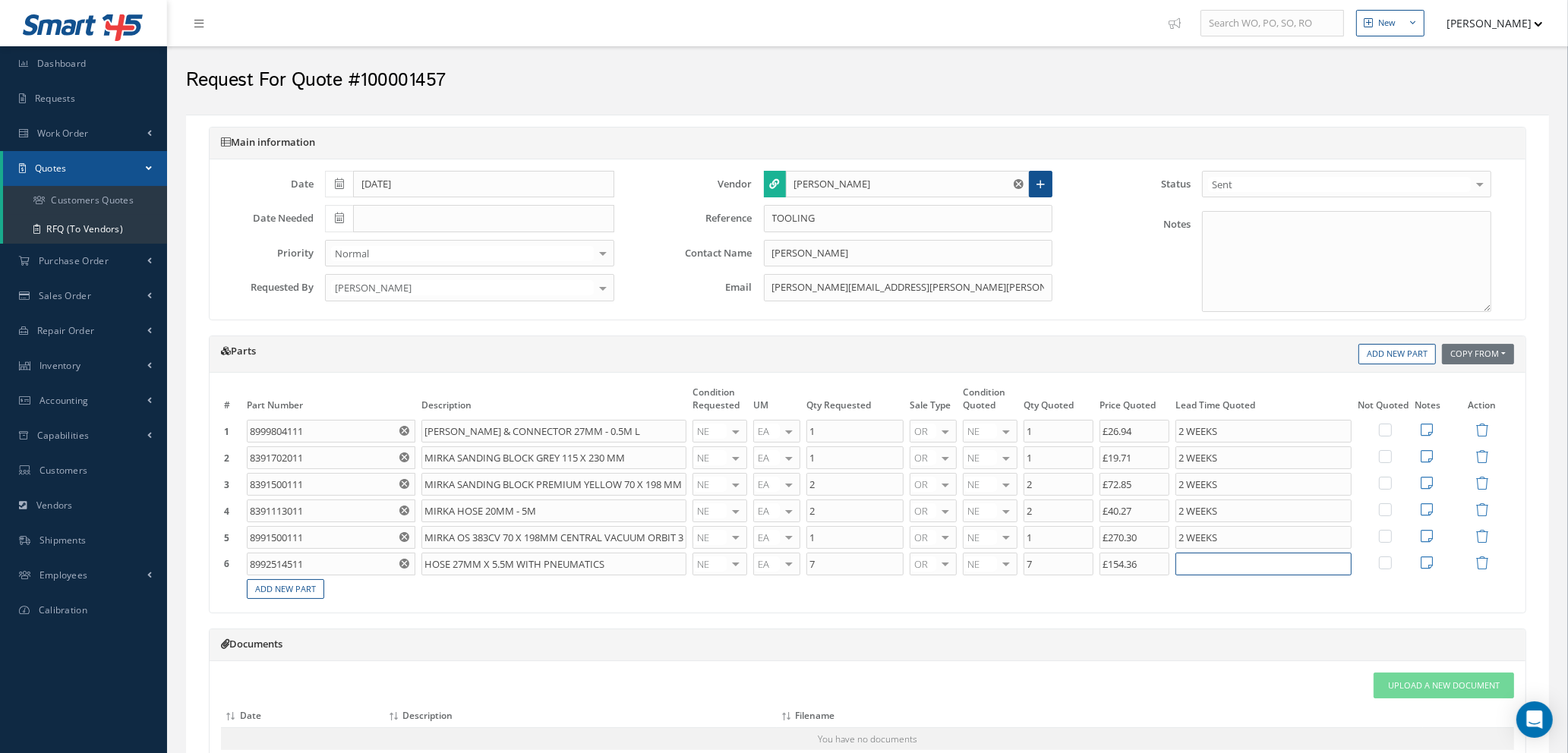
click at [1220, 564] on input "text" at bounding box center [1264, 564] width 176 height 23
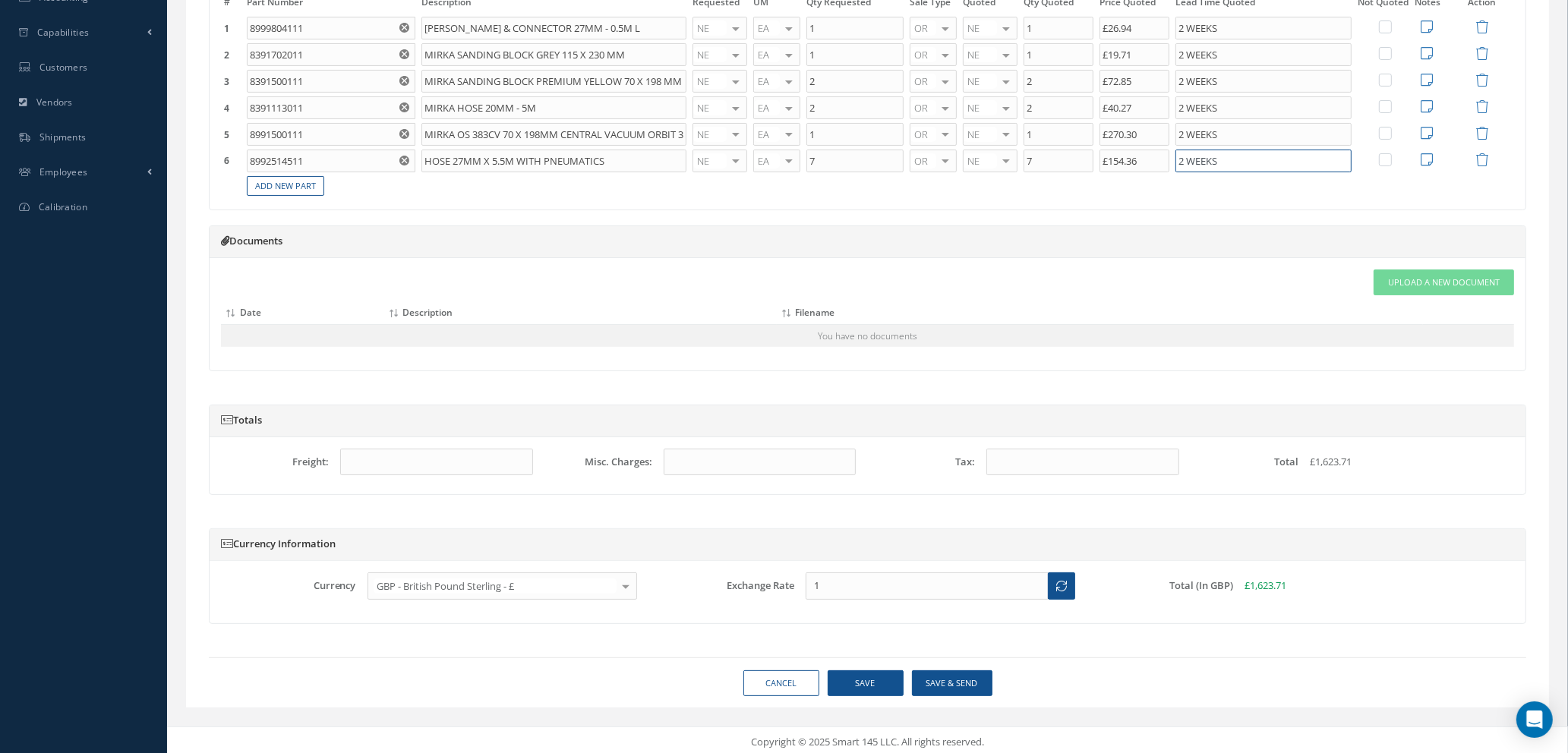
scroll to position [407, 0]
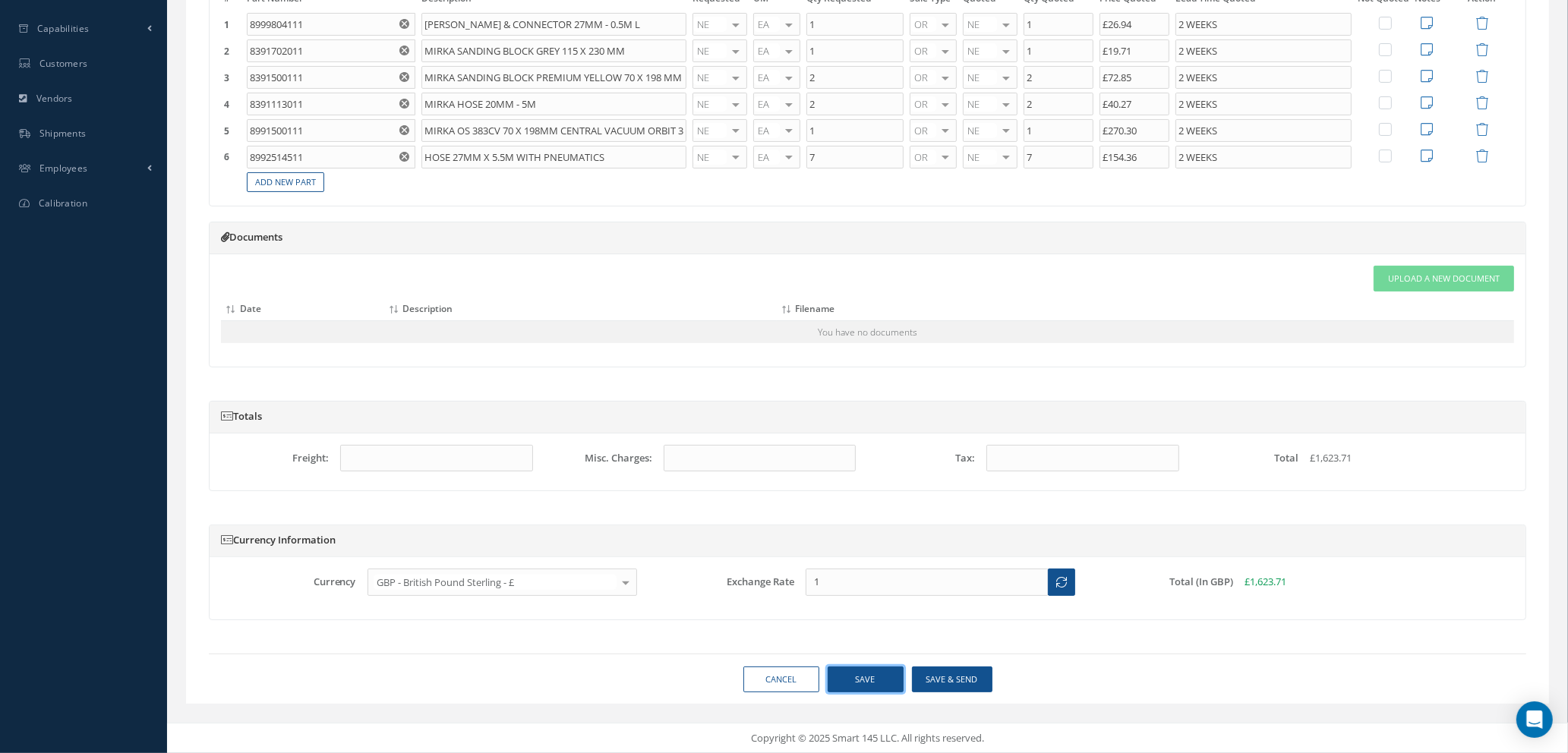
type input "2 WEEKS"
click at [847, 678] on button "Save" at bounding box center [866, 680] width 76 height 27
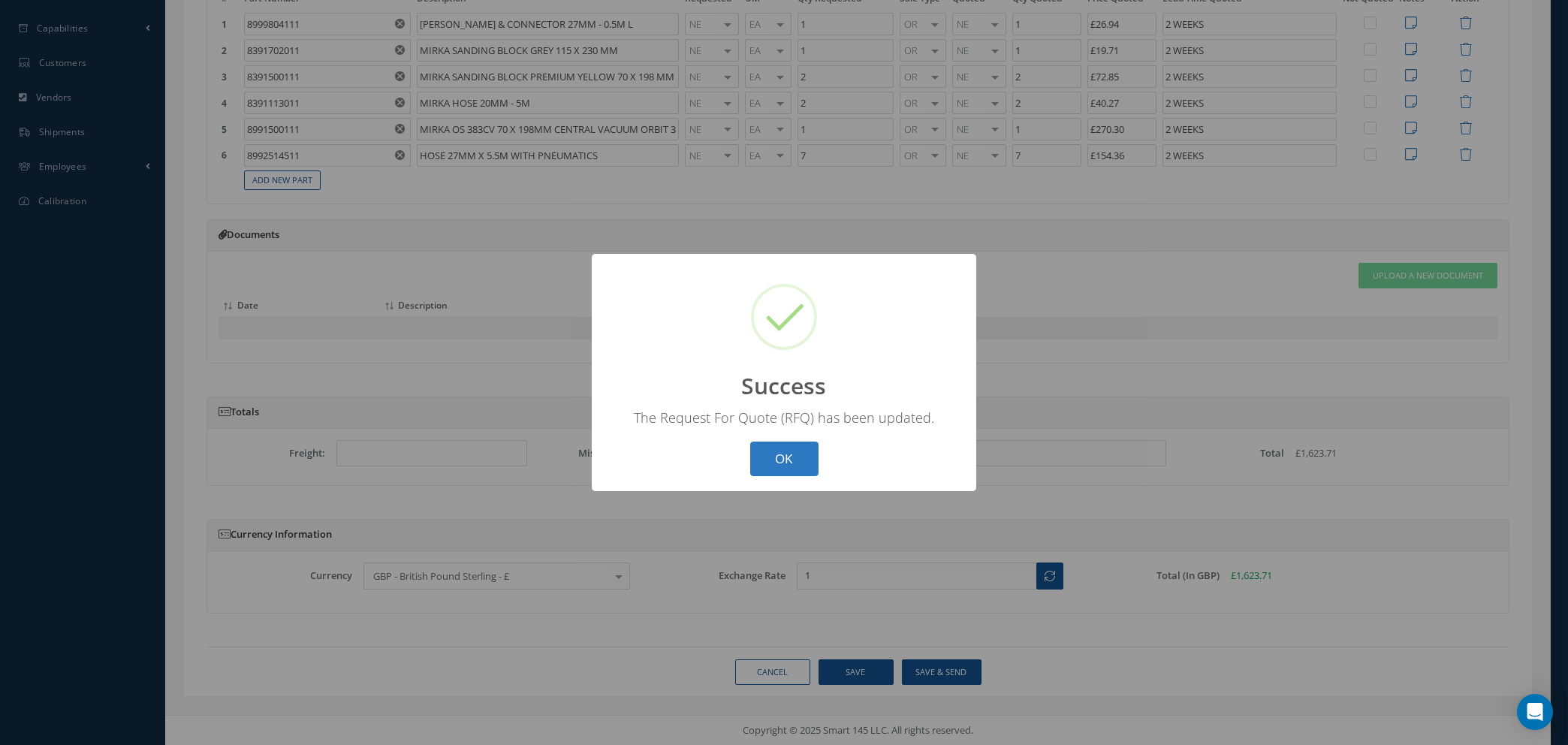
click at [780, 456] on button "OK" at bounding box center [785, 459] width 68 height 35
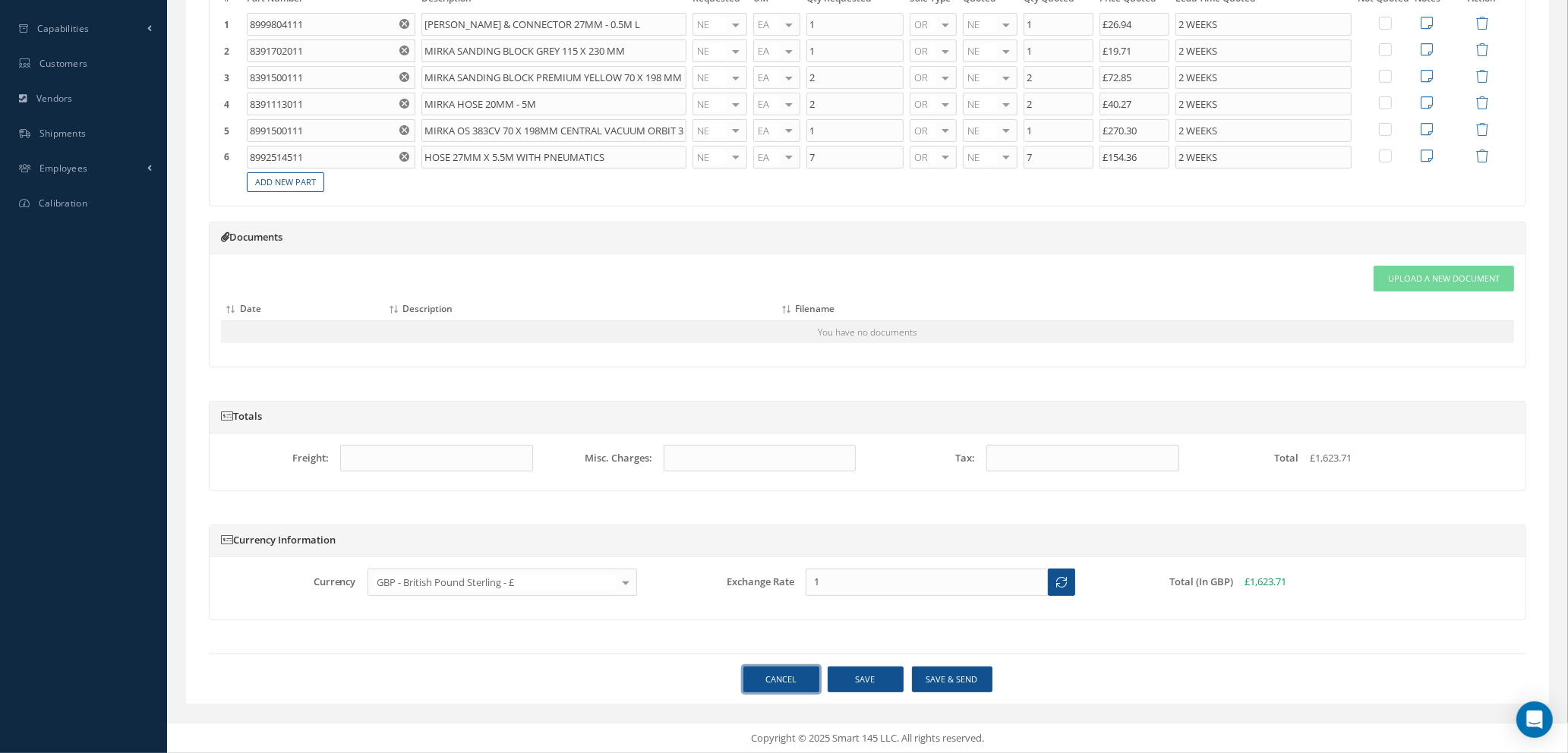
click at [780, 675] on link "Cancel" at bounding box center [781, 680] width 76 height 27
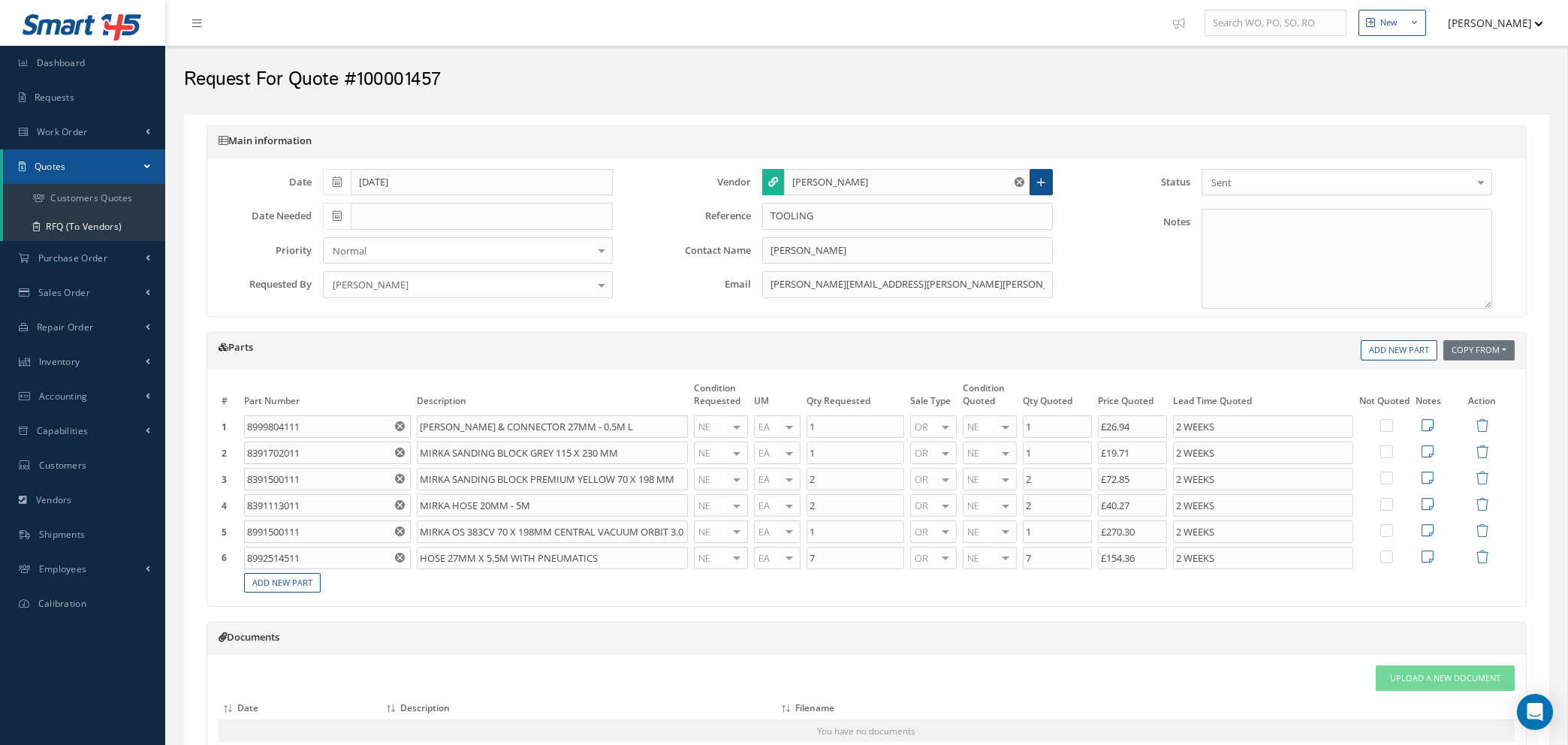
select select "25"
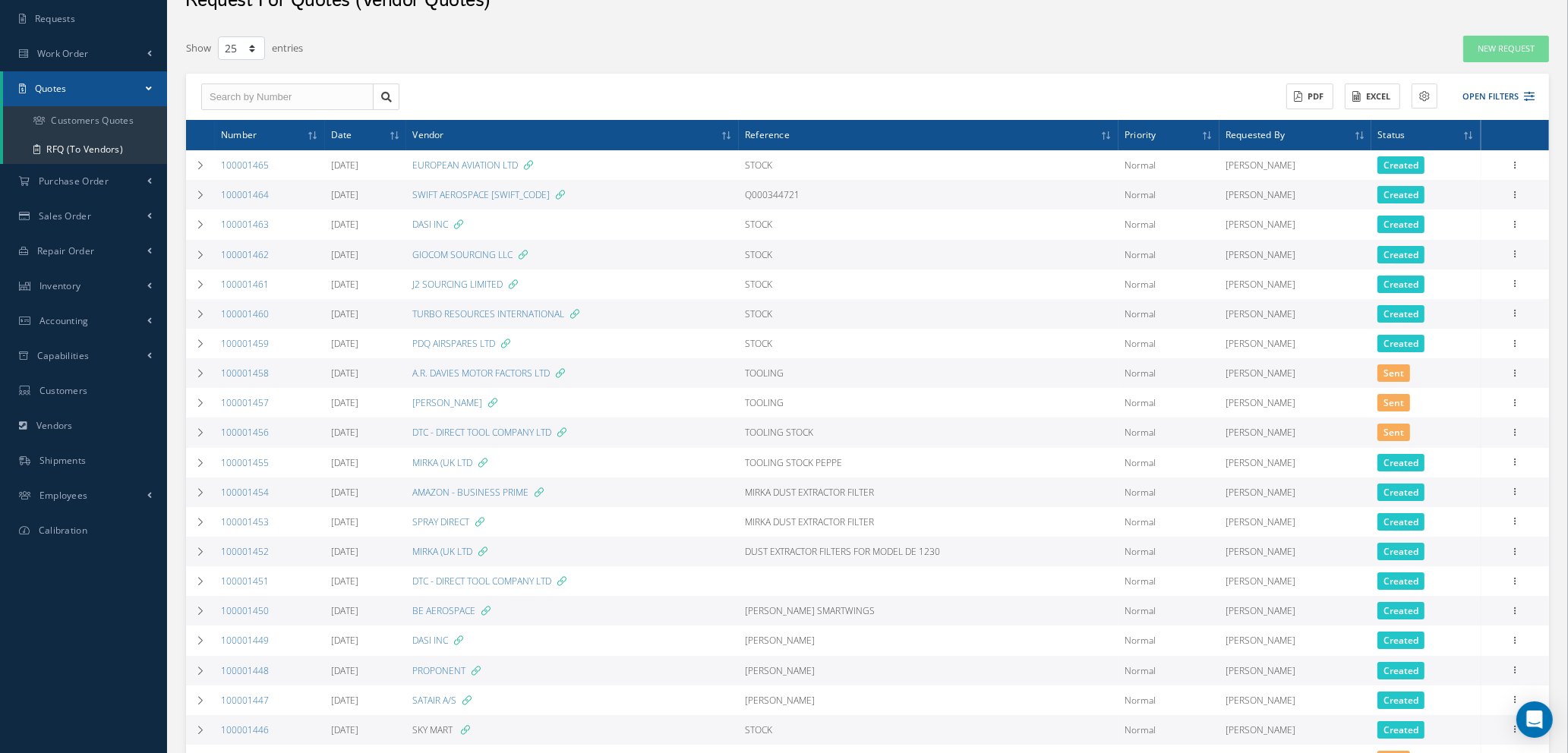
scroll to position [114, 0]
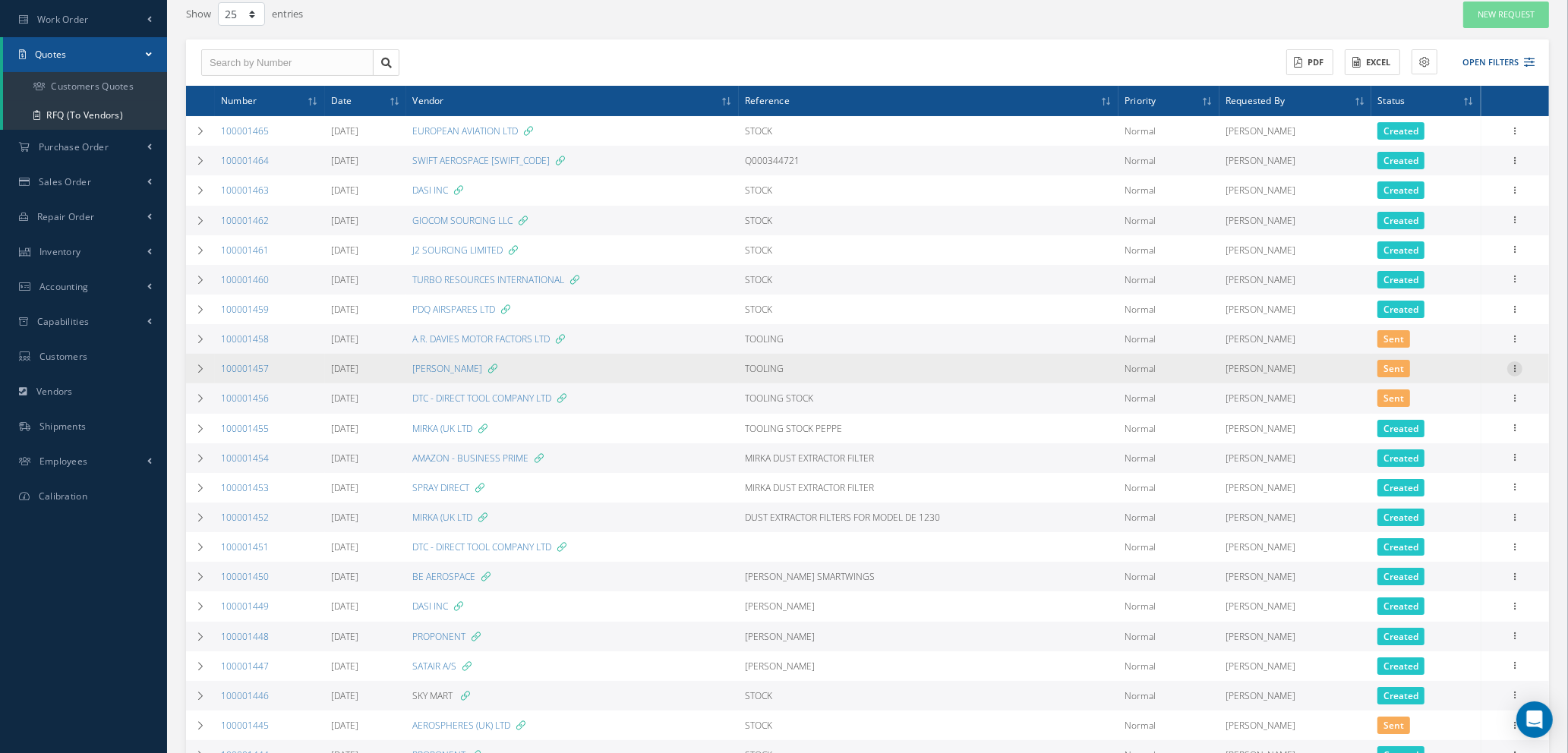
click at [1514, 365] on icon at bounding box center [1515, 367] width 15 height 12
click at [1441, 400] on link "Edit" at bounding box center [1445, 398] width 120 height 20
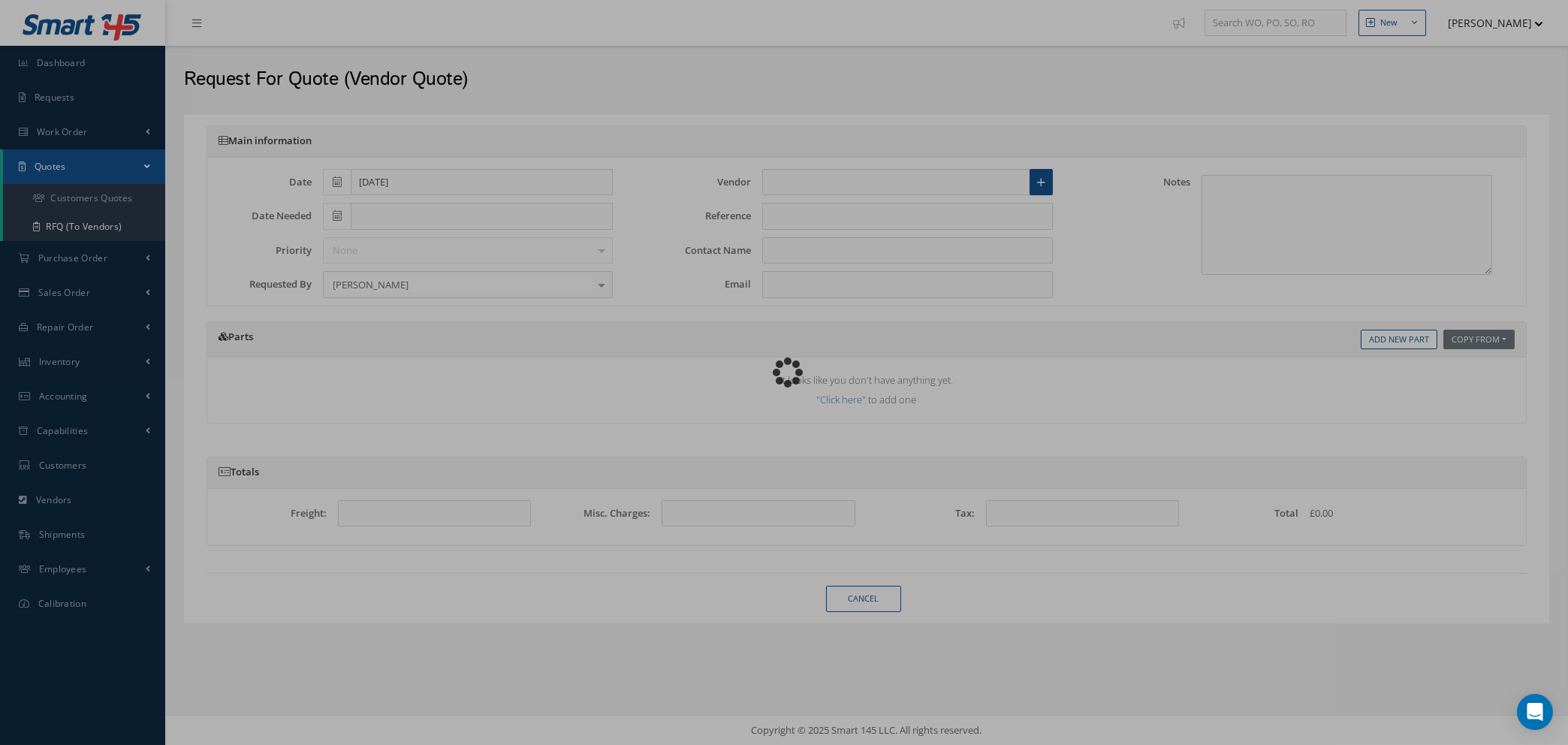
type input "[DATE]"
type input "[PERSON_NAME]"
type input "TOOLING"
type input "[PERSON_NAME]"
type input "[PERSON_NAME][EMAIL_ADDRESS][PERSON_NAME][PERSON_NAME][DOMAIN_NAME]"
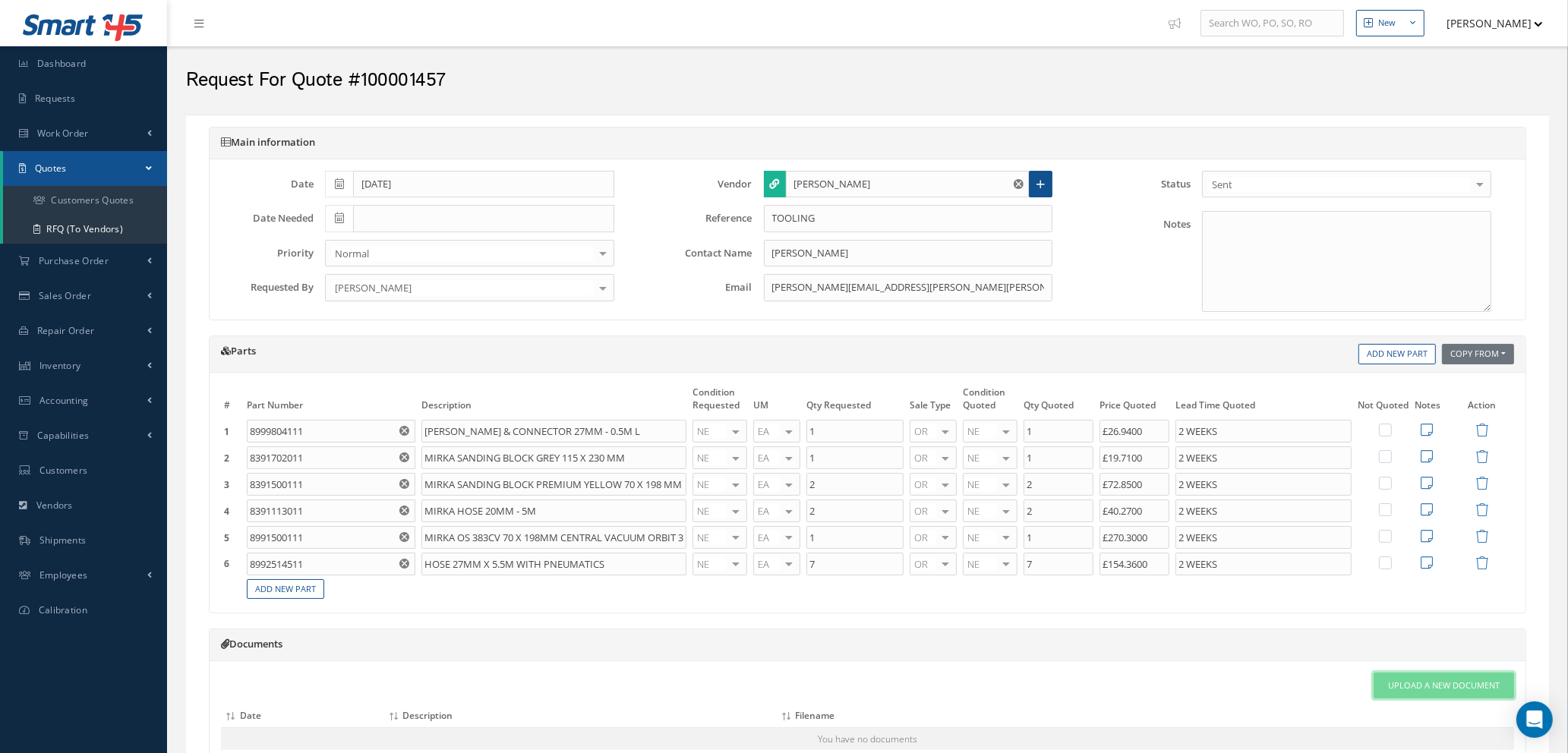
click at [1429, 685] on span "Upload a New Document" at bounding box center [1444, 685] width 112 height 13
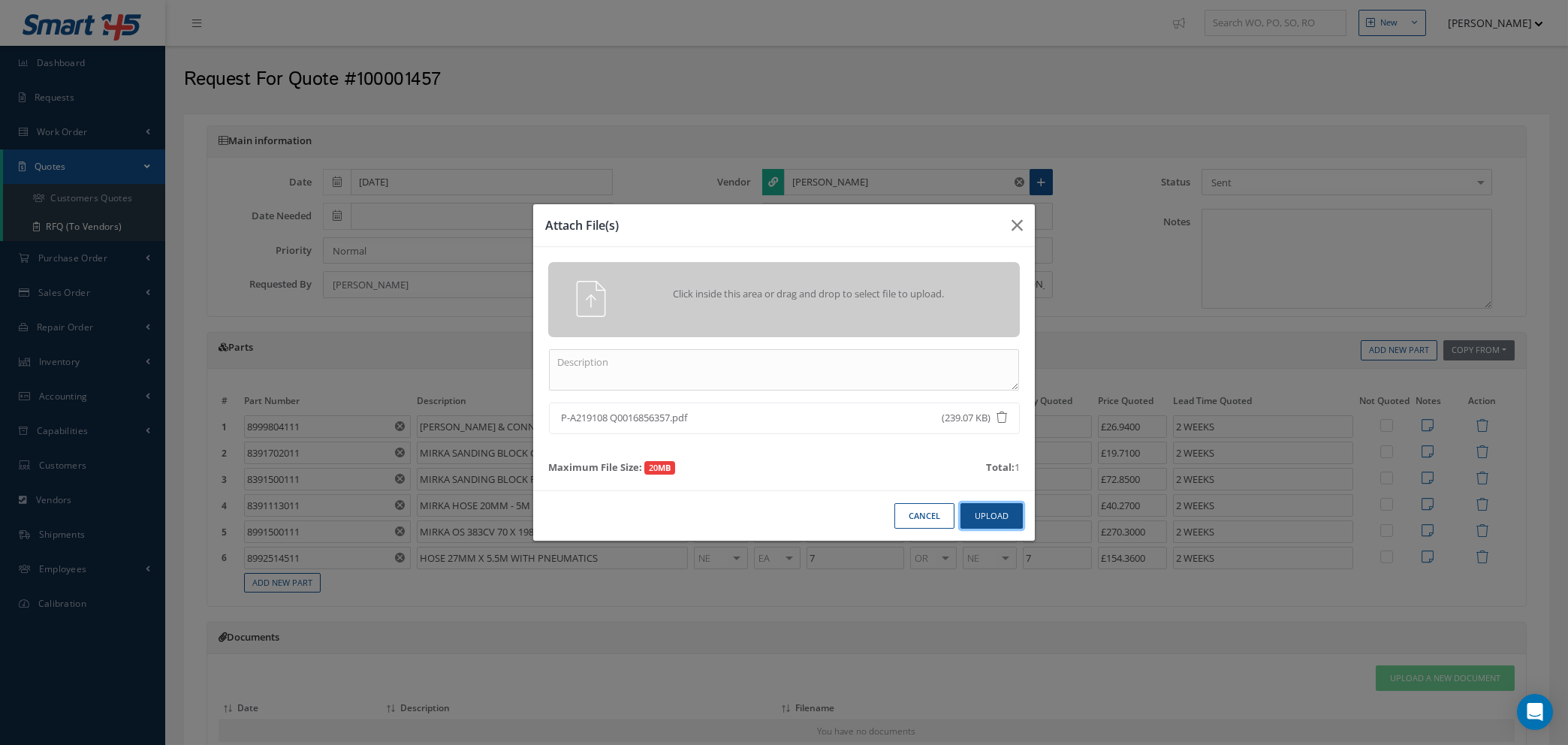
click at [985, 508] on button "Upload" at bounding box center [992, 516] width 62 height 26
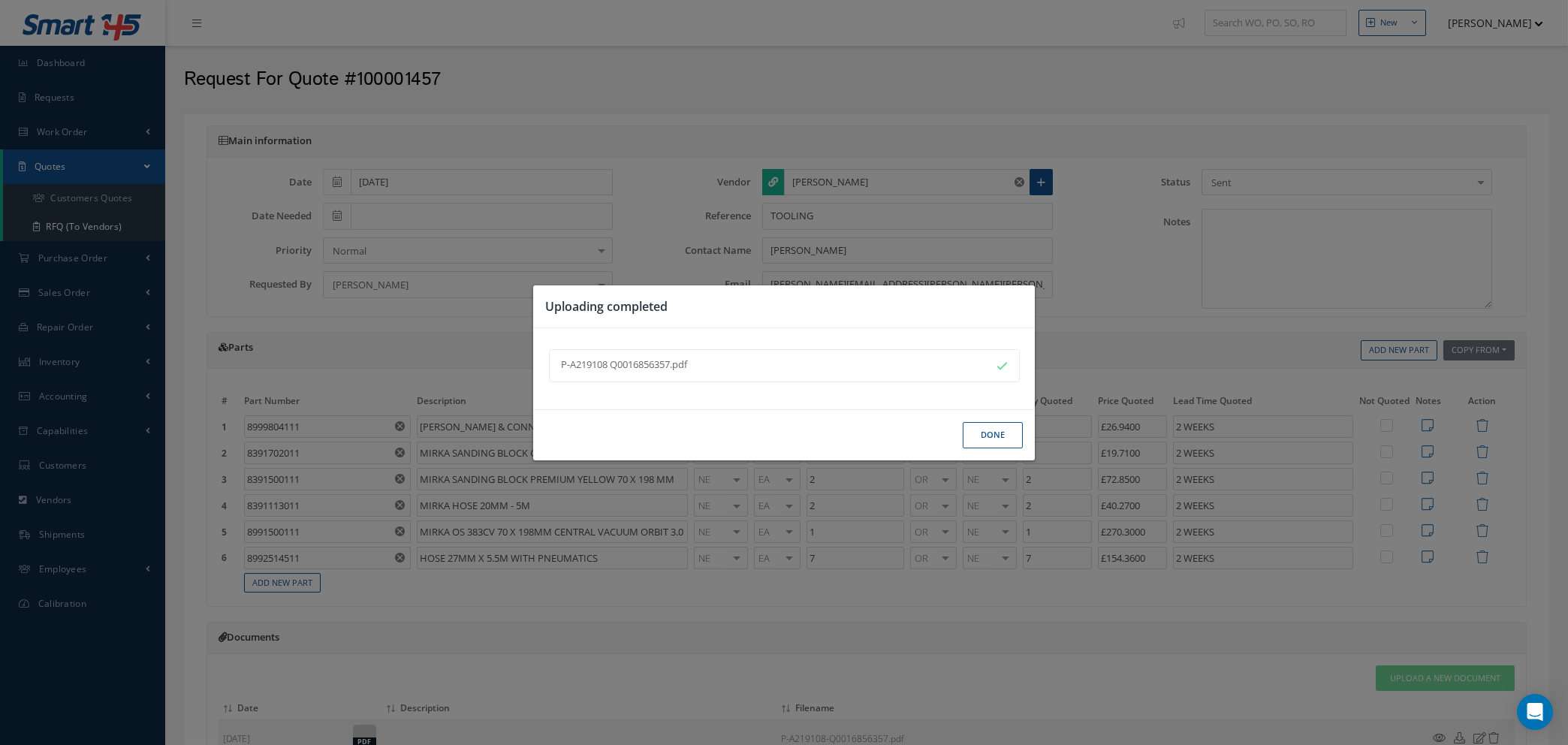
click at [985, 435] on button "Done" at bounding box center [992, 435] width 60 height 26
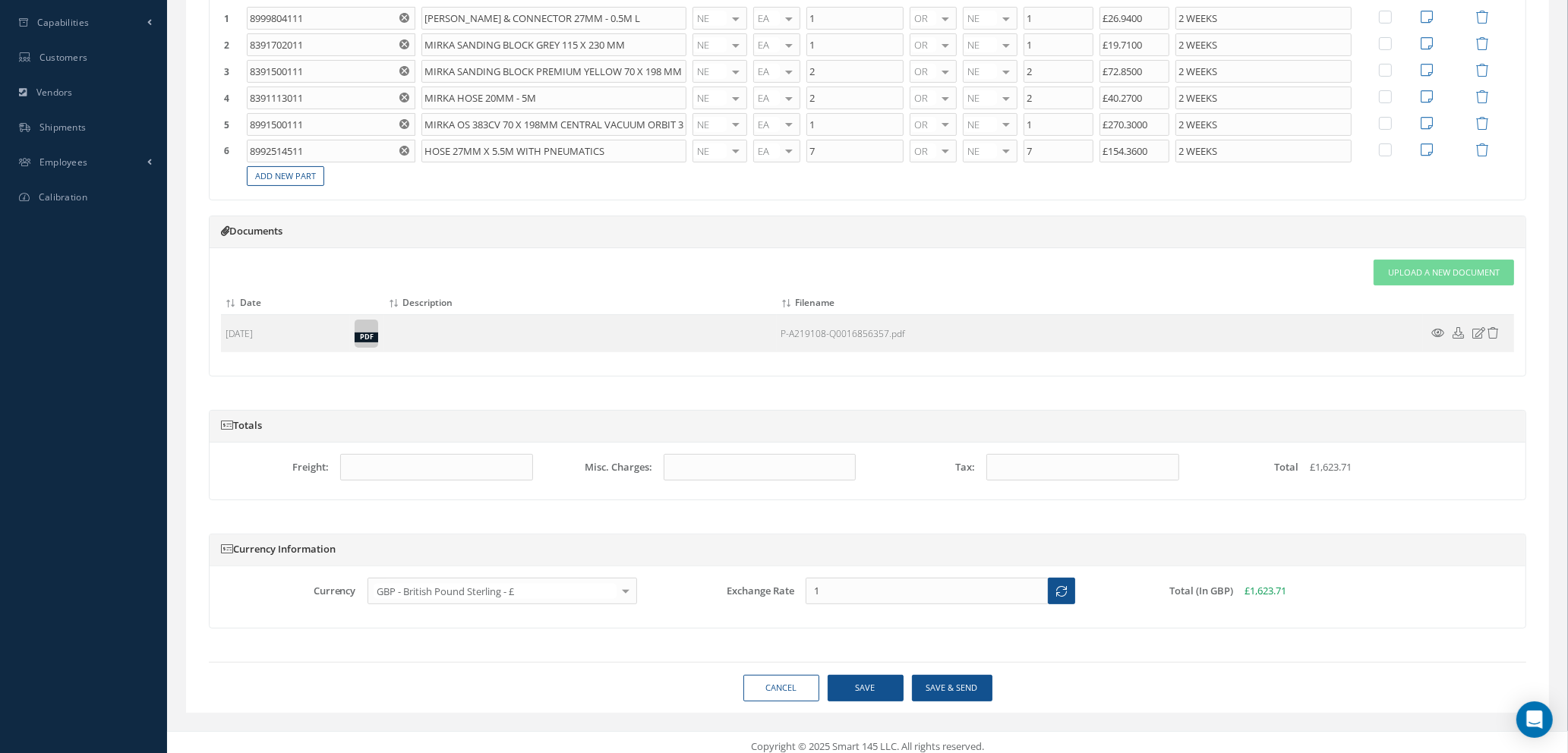
scroll to position [423, 0]
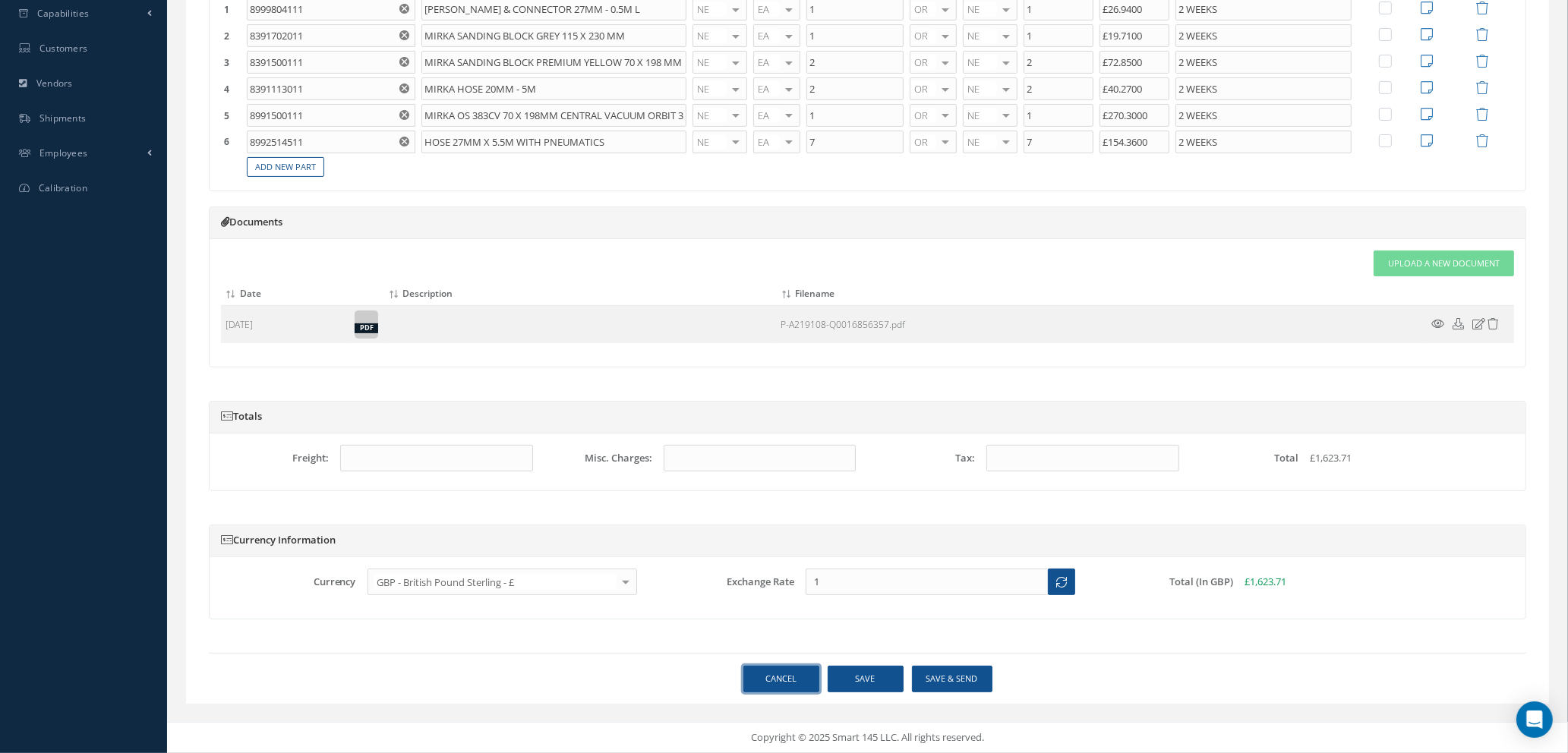
click at [771, 684] on link "Cancel" at bounding box center [781, 679] width 76 height 27
select select "25"
